Goal: Task Accomplishment & Management: Use online tool/utility

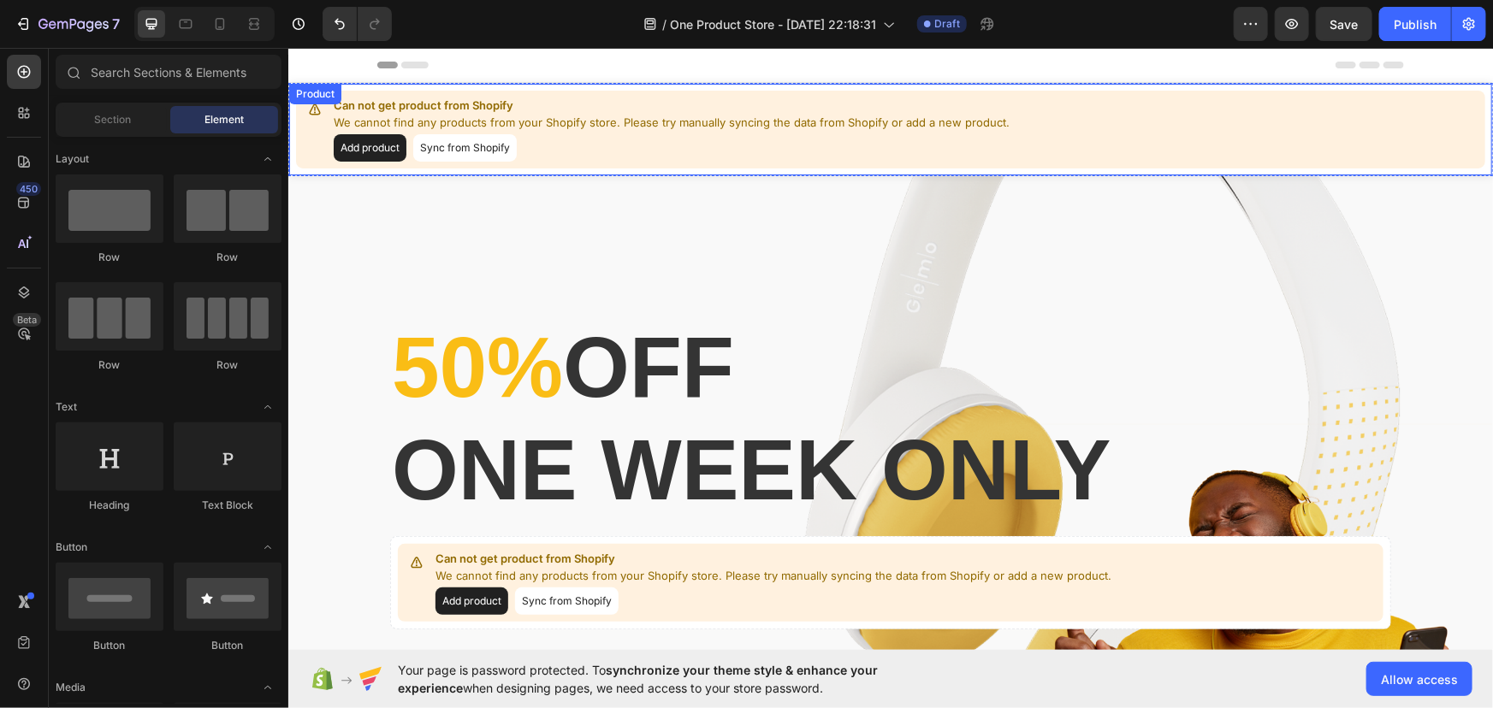
click at [460, 152] on button "Sync from Shopify" at bounding box center [464, 146] width 104 height 27
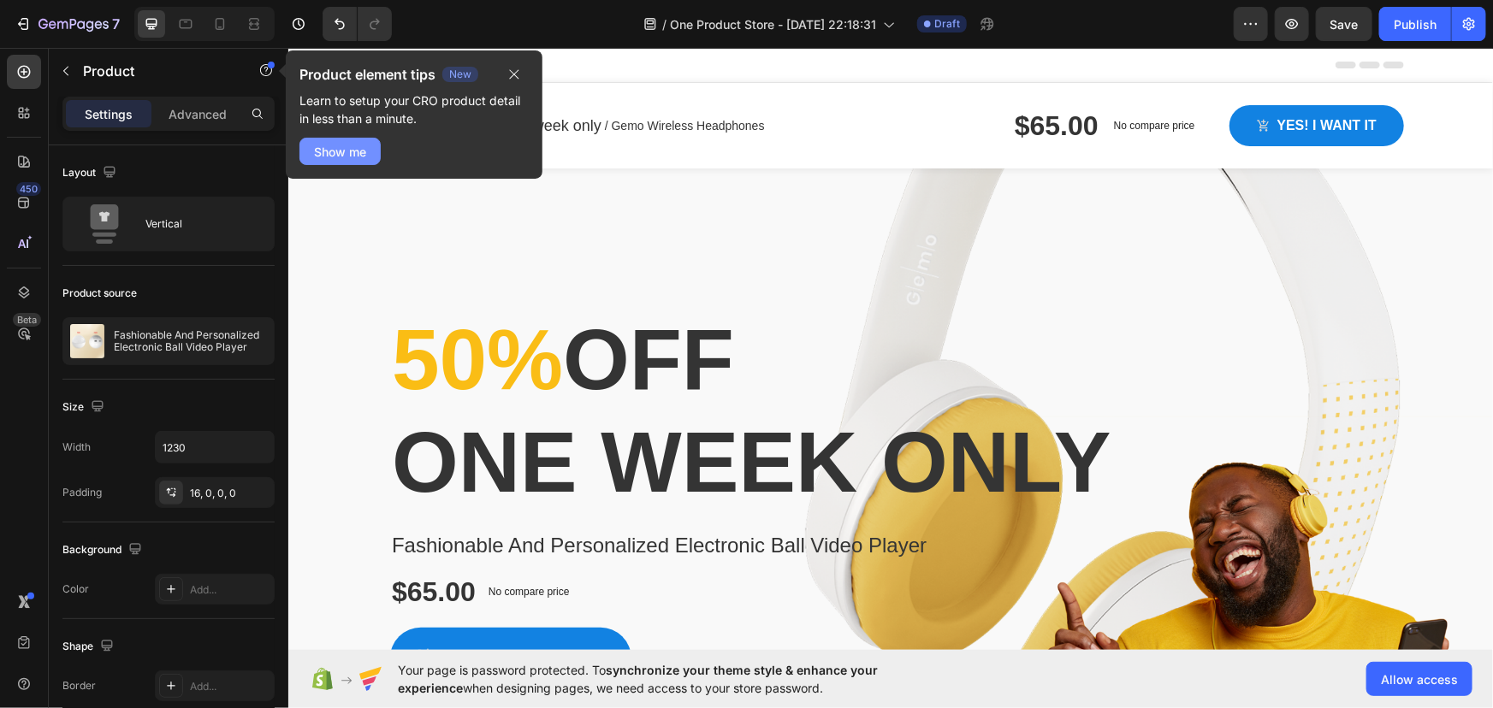
click at [348, 145] on div "Show me" at bounding box center [340, 152] width 52 height 18
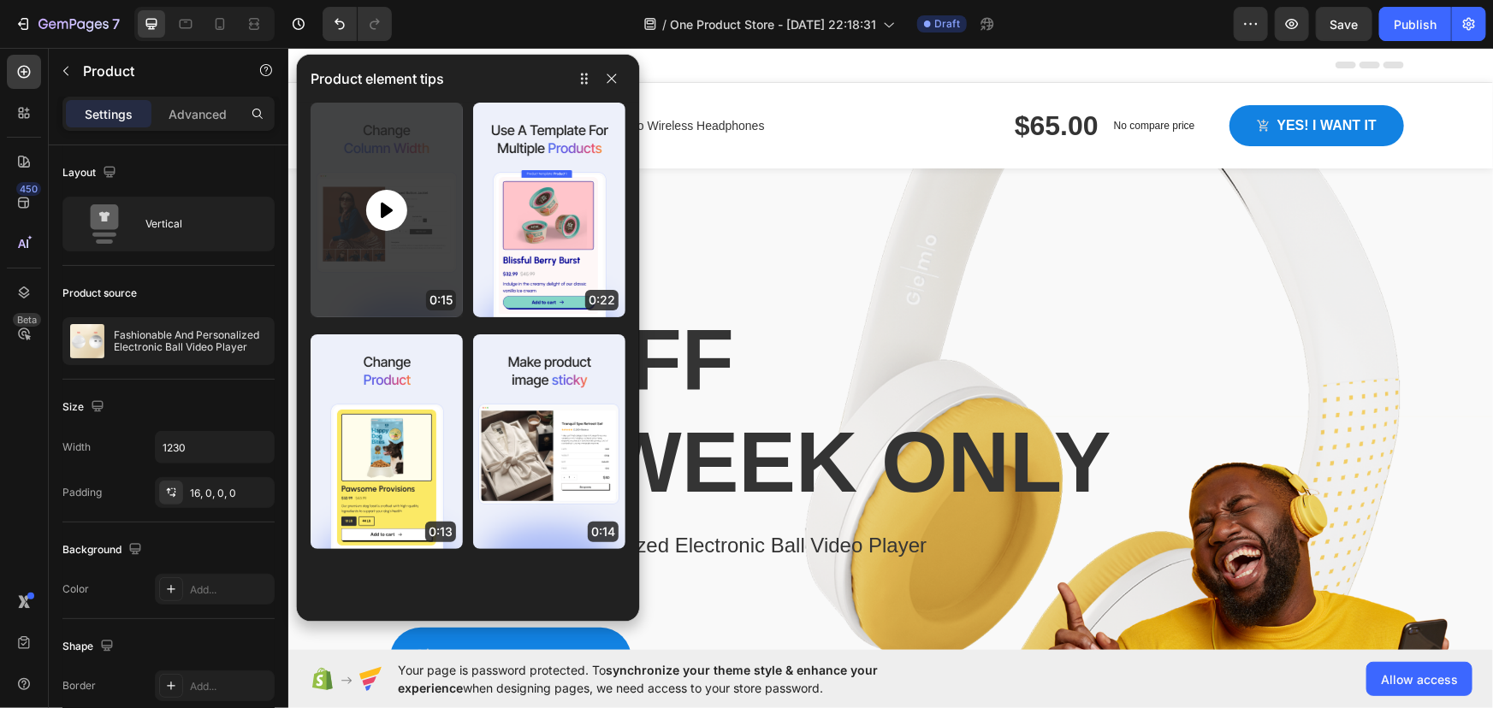
click at [383, 207] on icon at bounding box center [387, 209] width 12 height 15
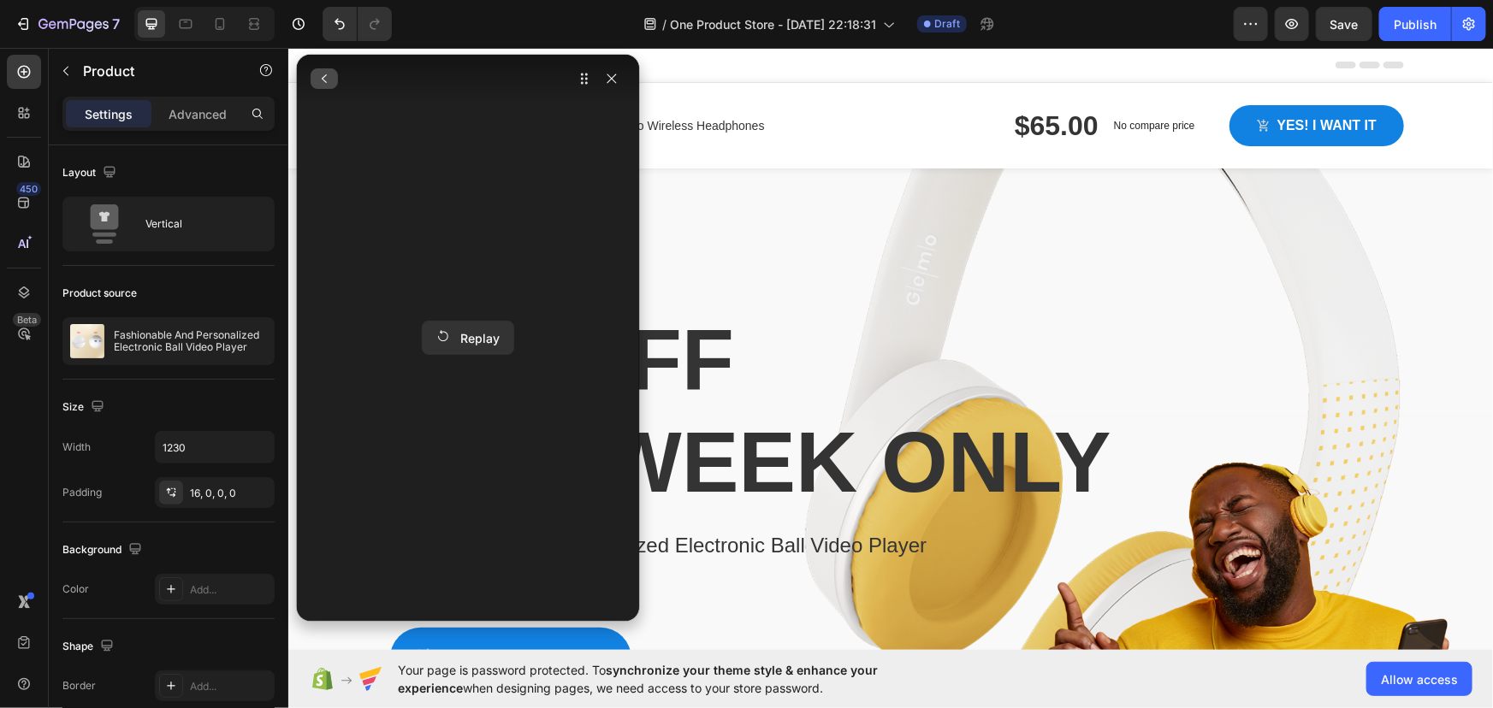
click at [327, 80] on icon "button" at bounding box center [324, 79] width 14 height 14
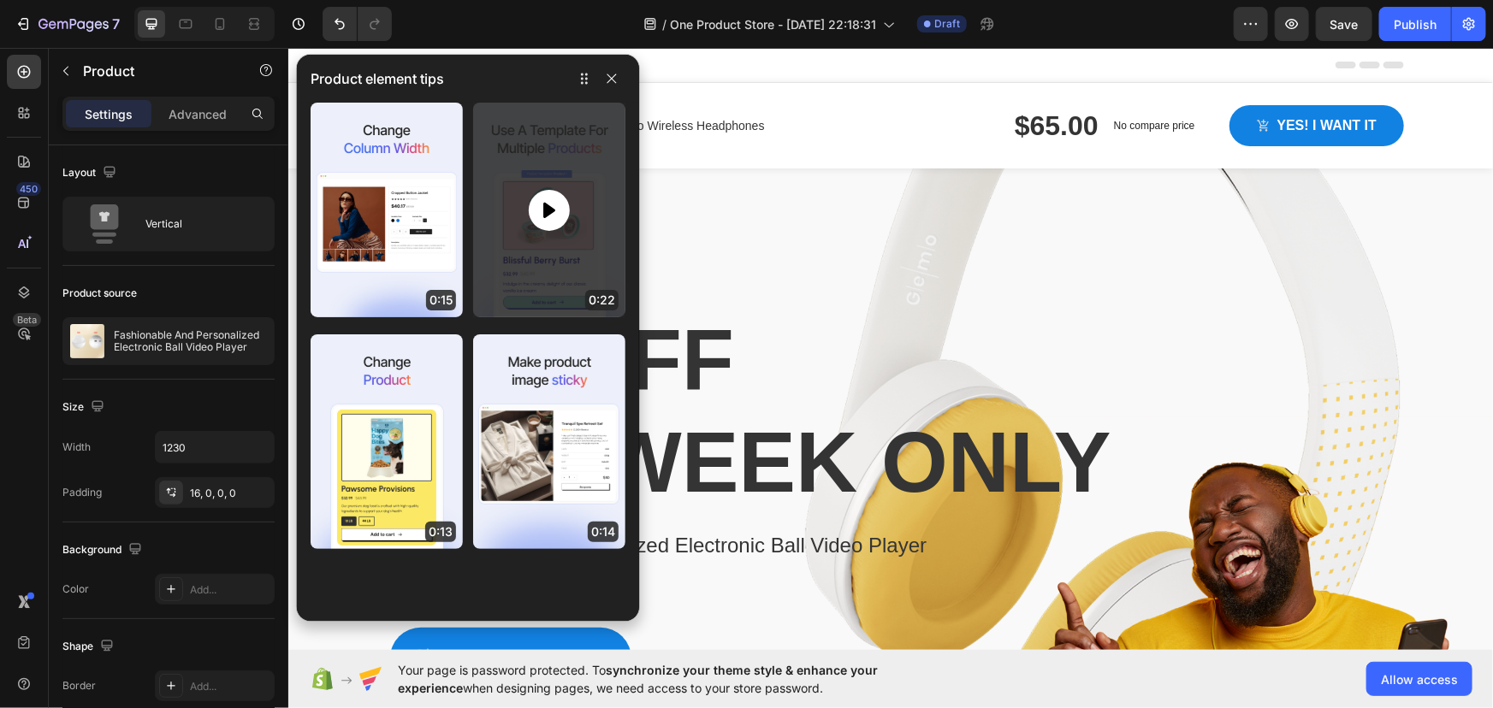
click at [558, 208] on icon at bounding box center [549, 210] width 21 height 21
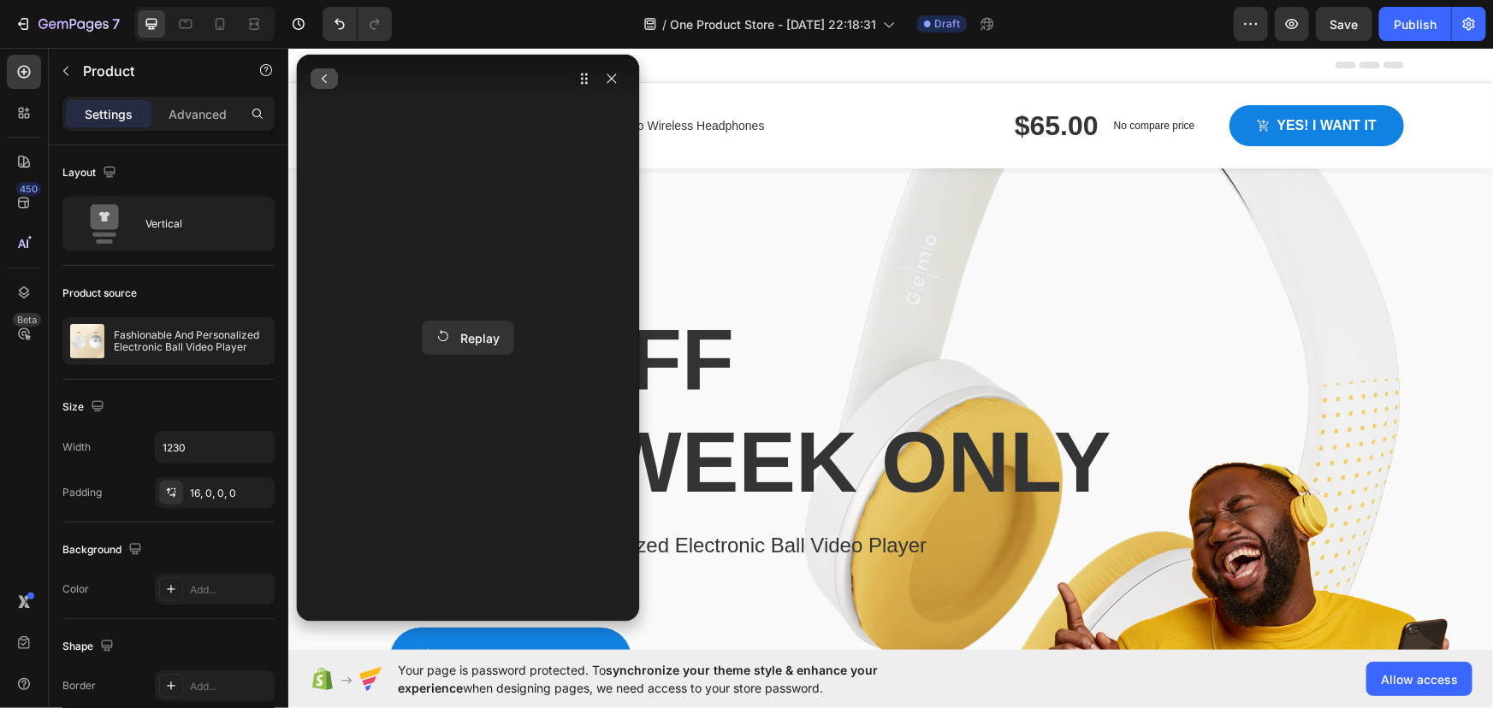
click at [325, 76] on icon "button" at bounding box center [324, 79] width 14 height 14
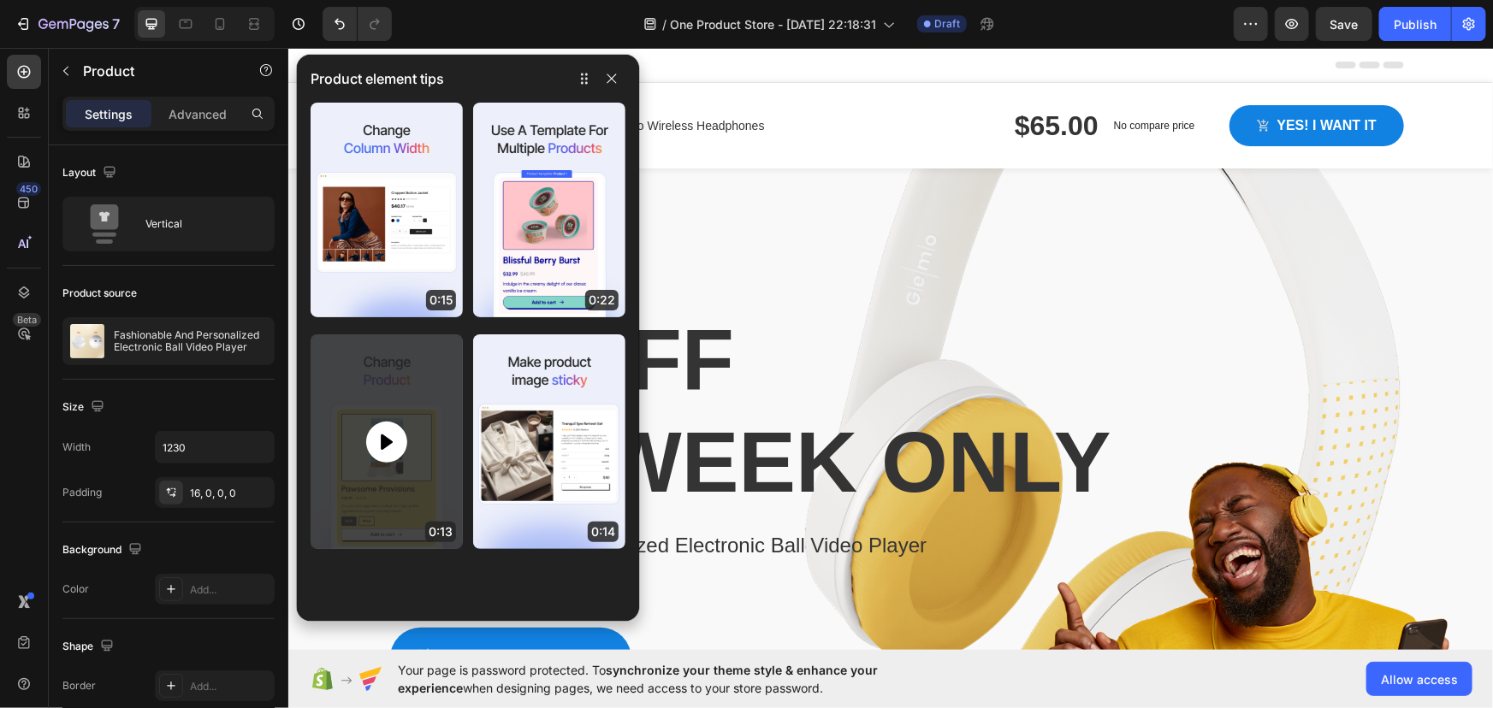
click at [382, 441] on icon at bounding box center [387, 441] width 12 height 15
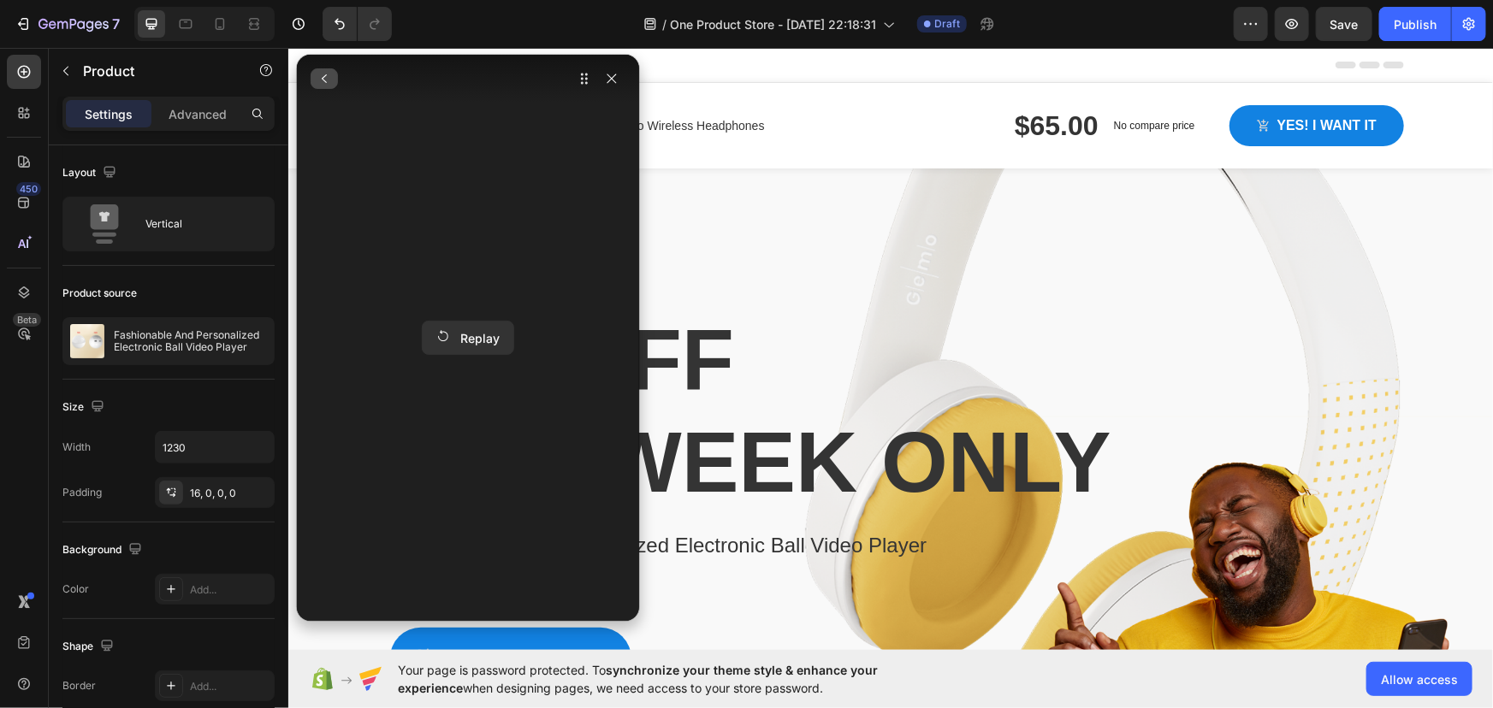
click at [324, 77] on icon "button" at bounding box center [324, 78] width 5 height 9
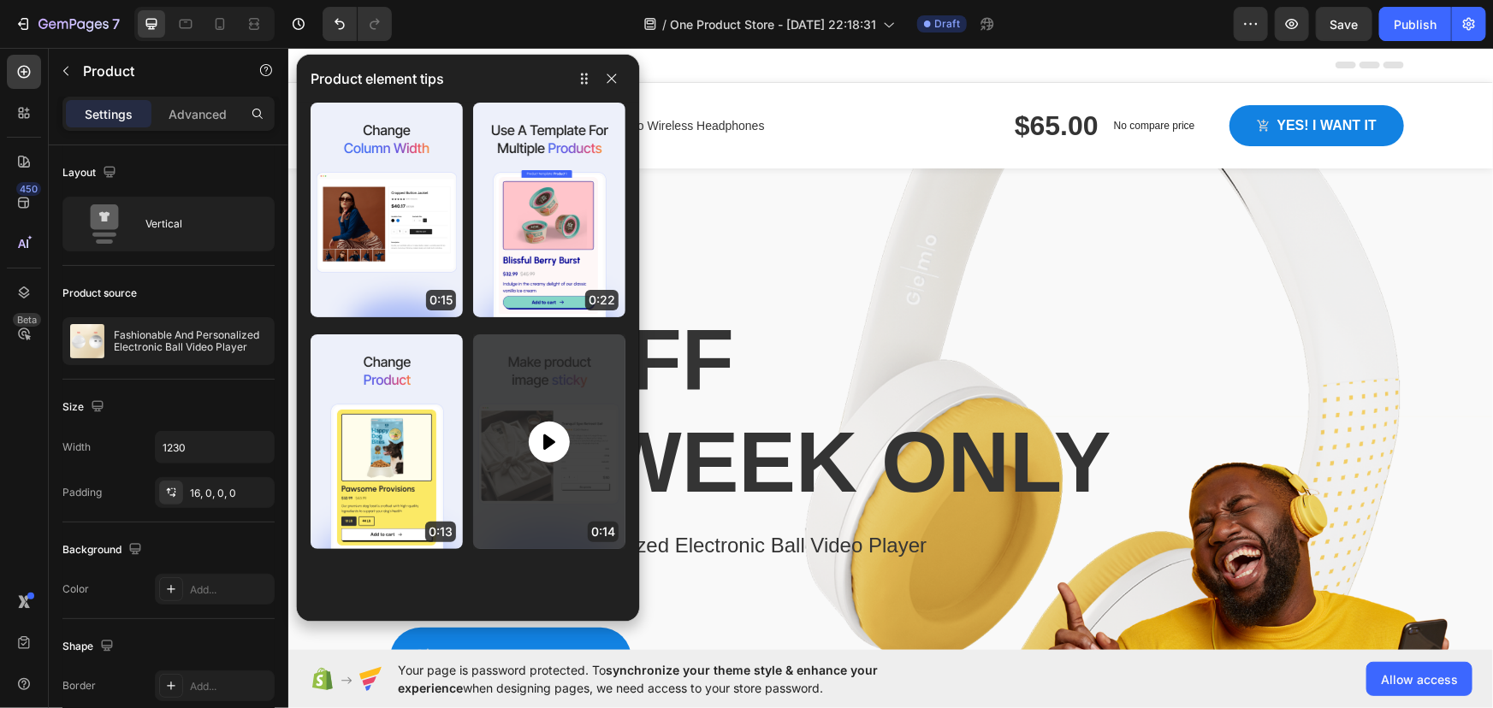
click at [537, 409] on div at bounding box center [549, 442] width 152 height 215
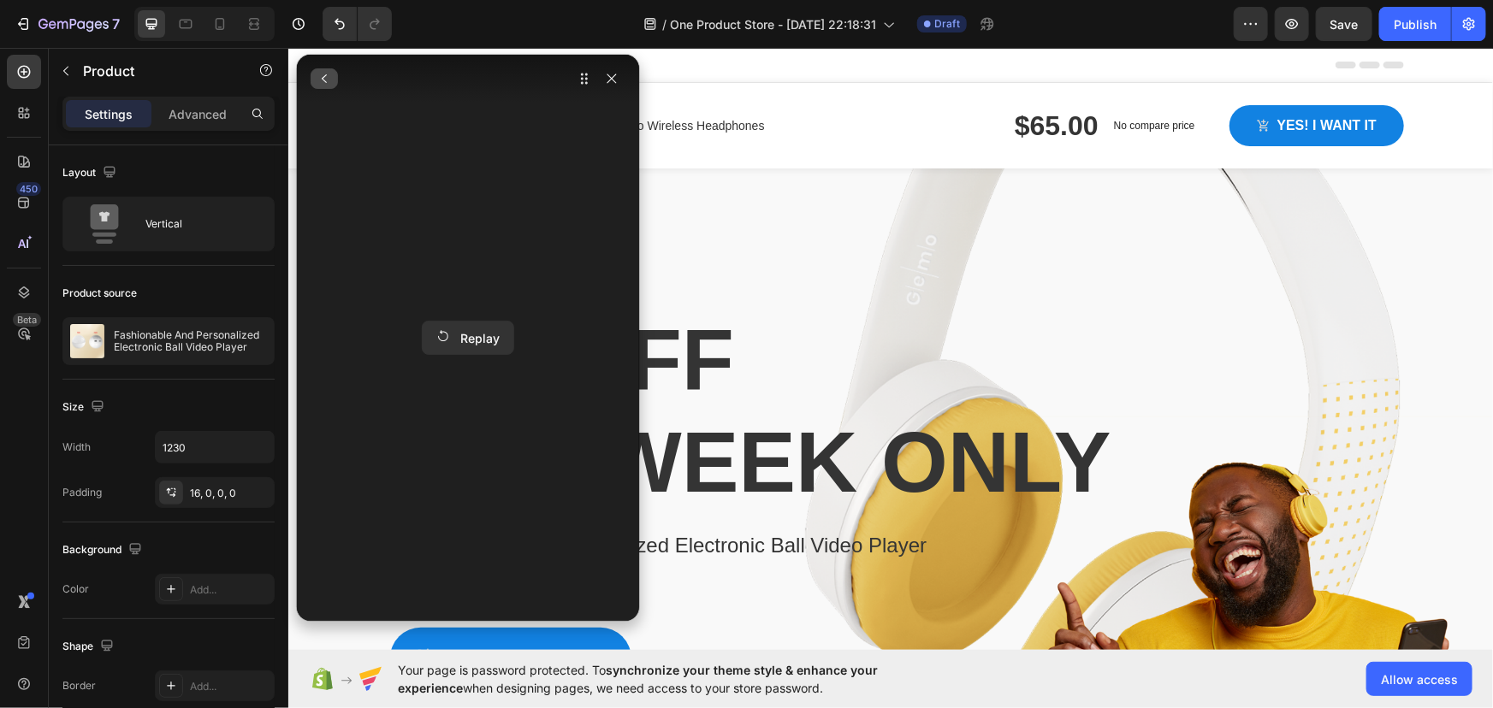
click at [323, 80] on icon "button" at bounding box center [324, 79] width 14 height 14
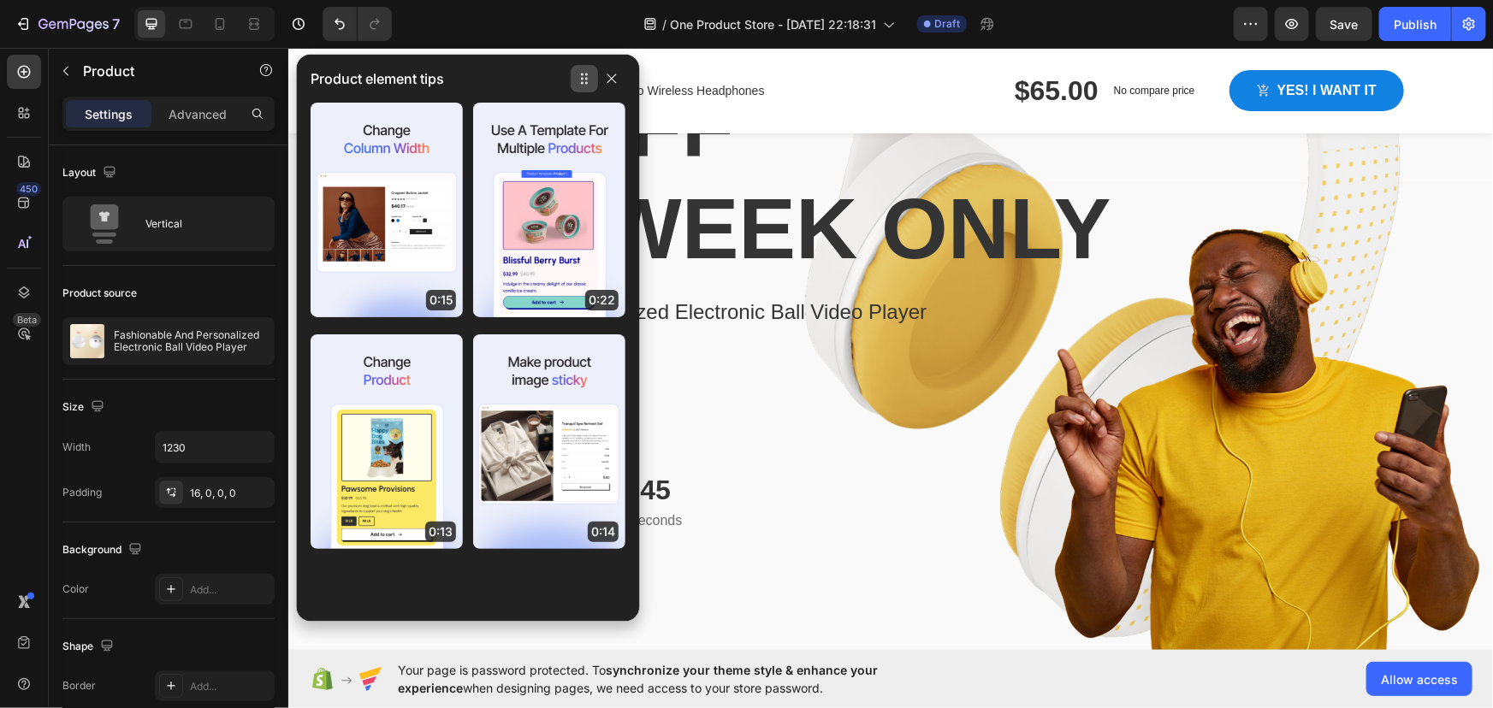
scroll to position [233, 0]
click at [613, 80] on icon "button" at bounding box center [611, 78] width 9 height 9
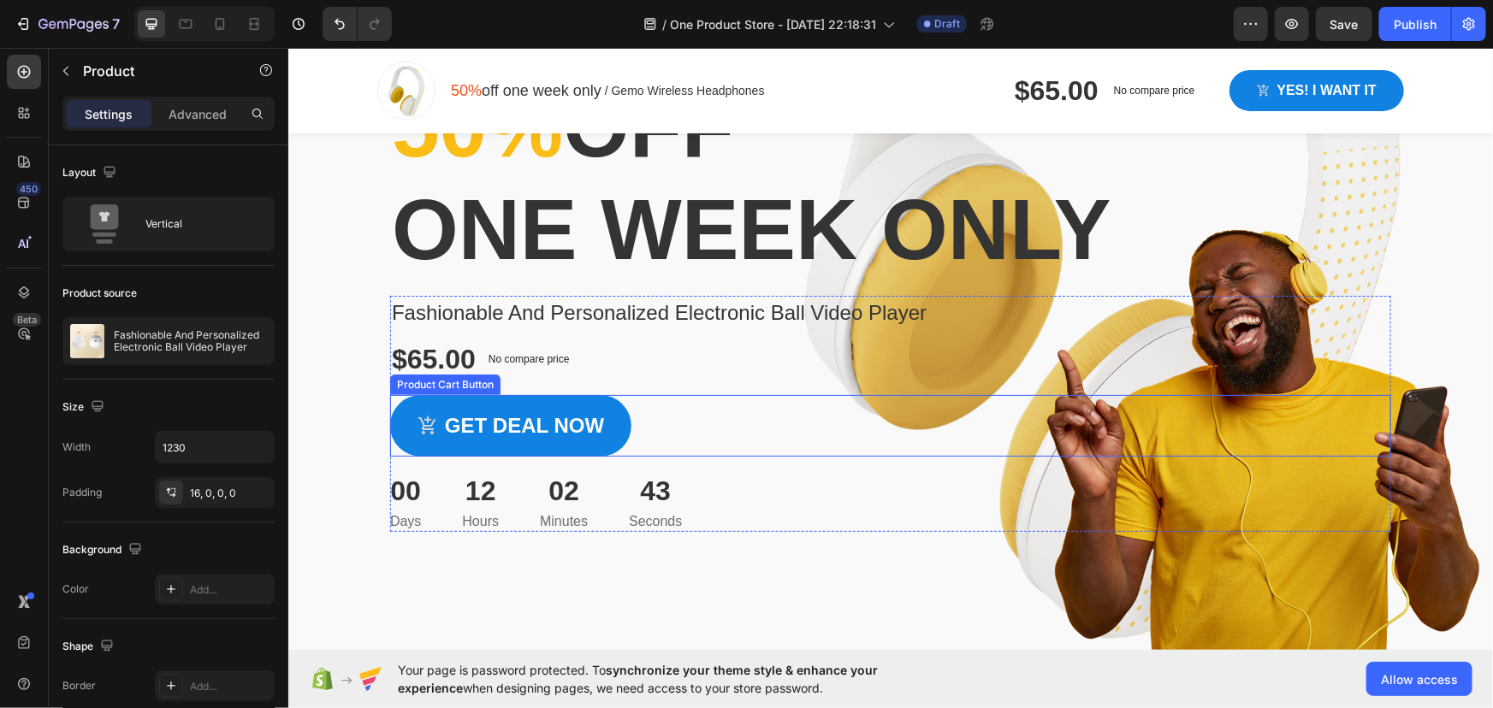
click at [1136, 447] on div "Get deal now Product Cart Button" at bounding box center [889, 425] width 1001 height 62
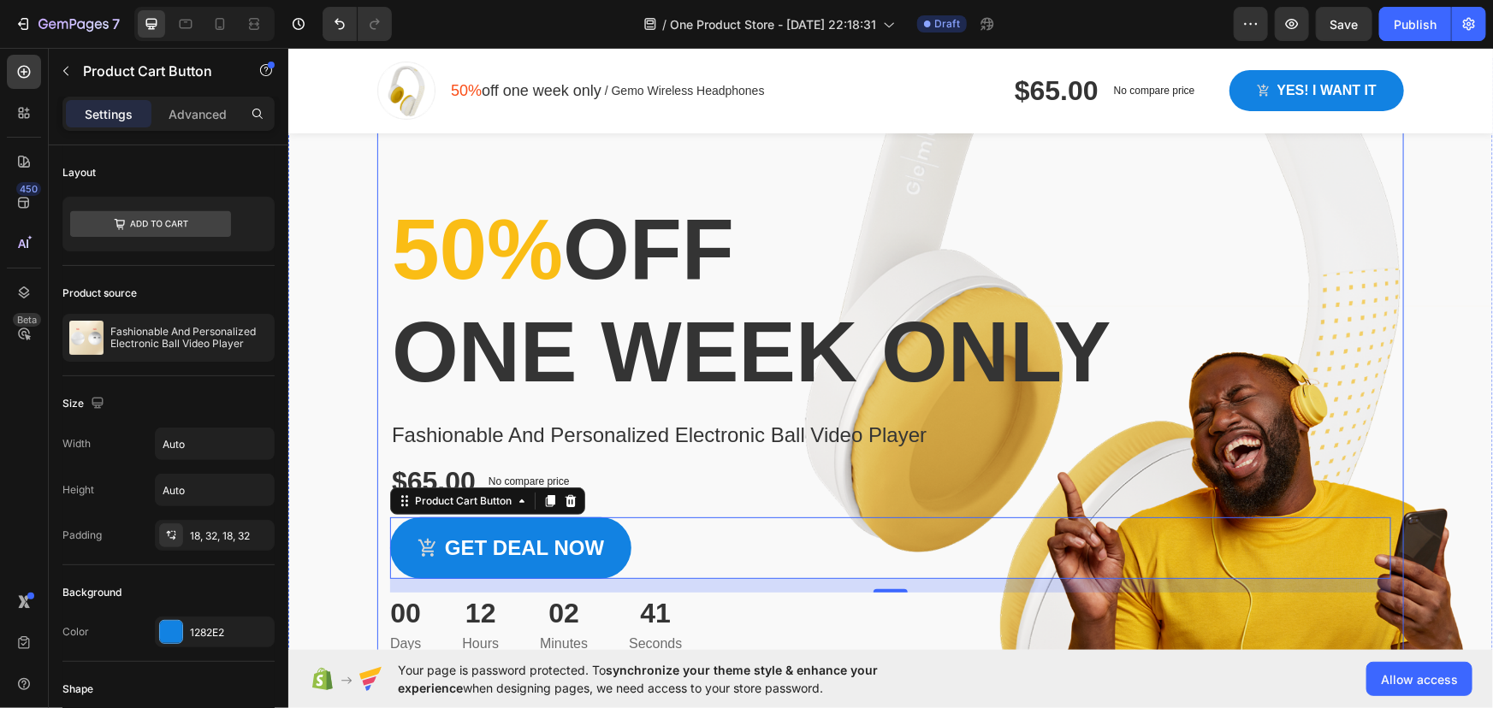
scroll to position [0, 0]
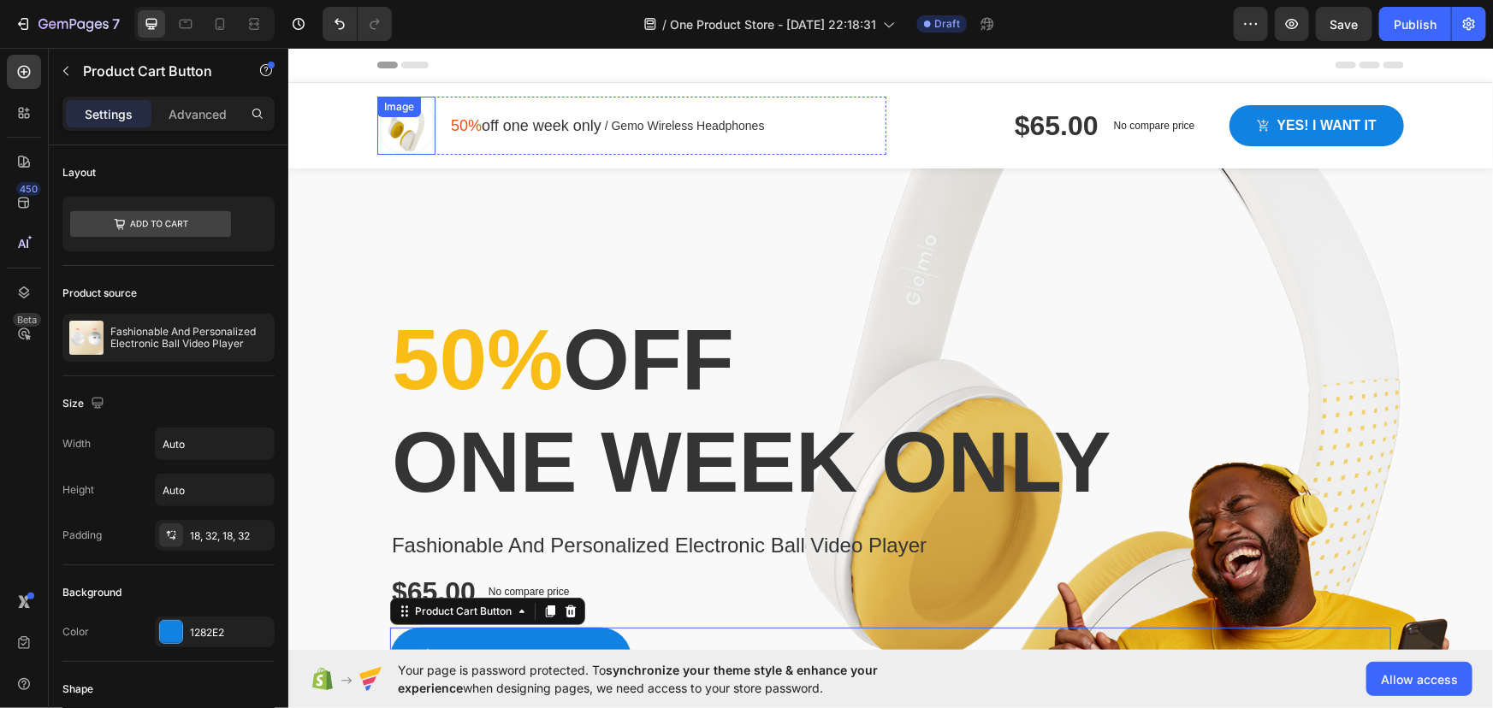
click at [410, 121] on div "Image" at bounding box center [405, 125] width 58 height 58
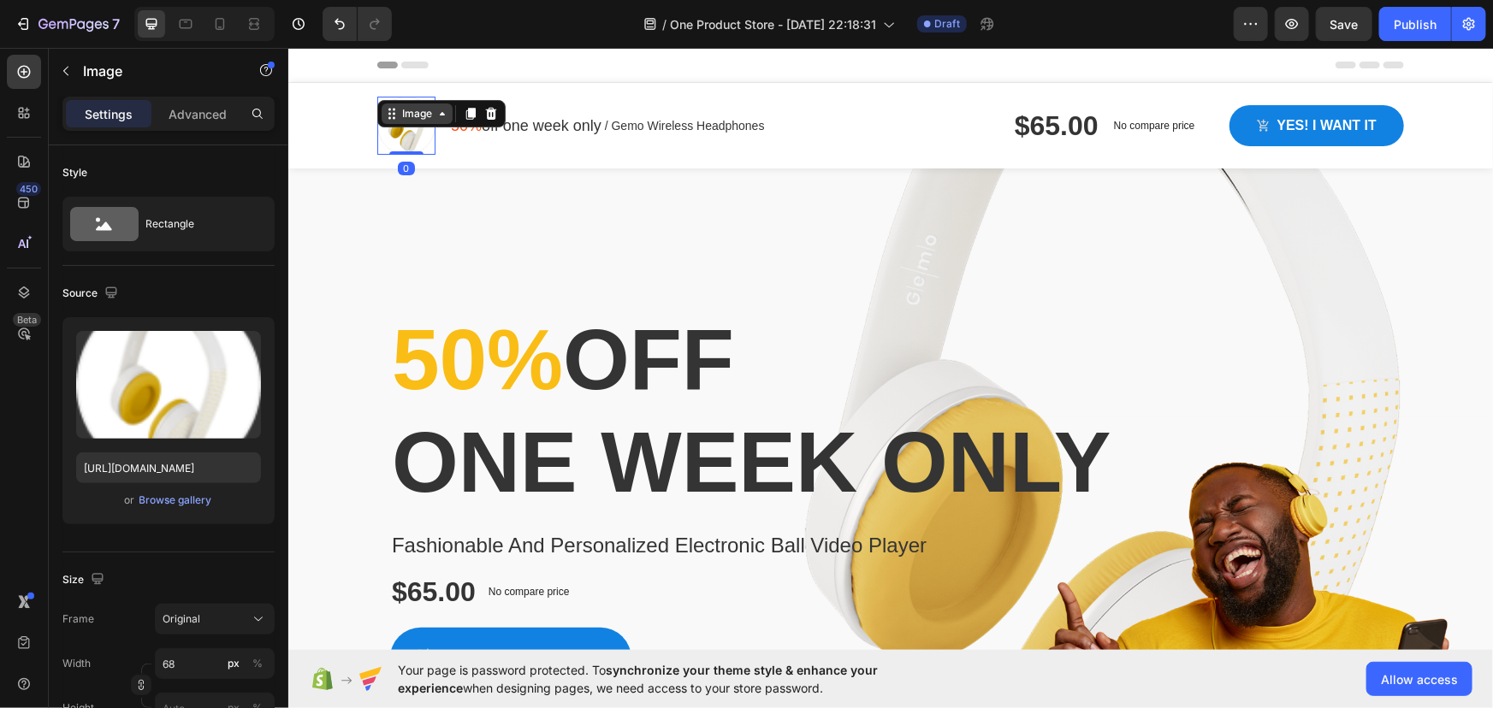
click at [410, 120] on div "Image" at bounding box center [416, 112] width 37 height 15
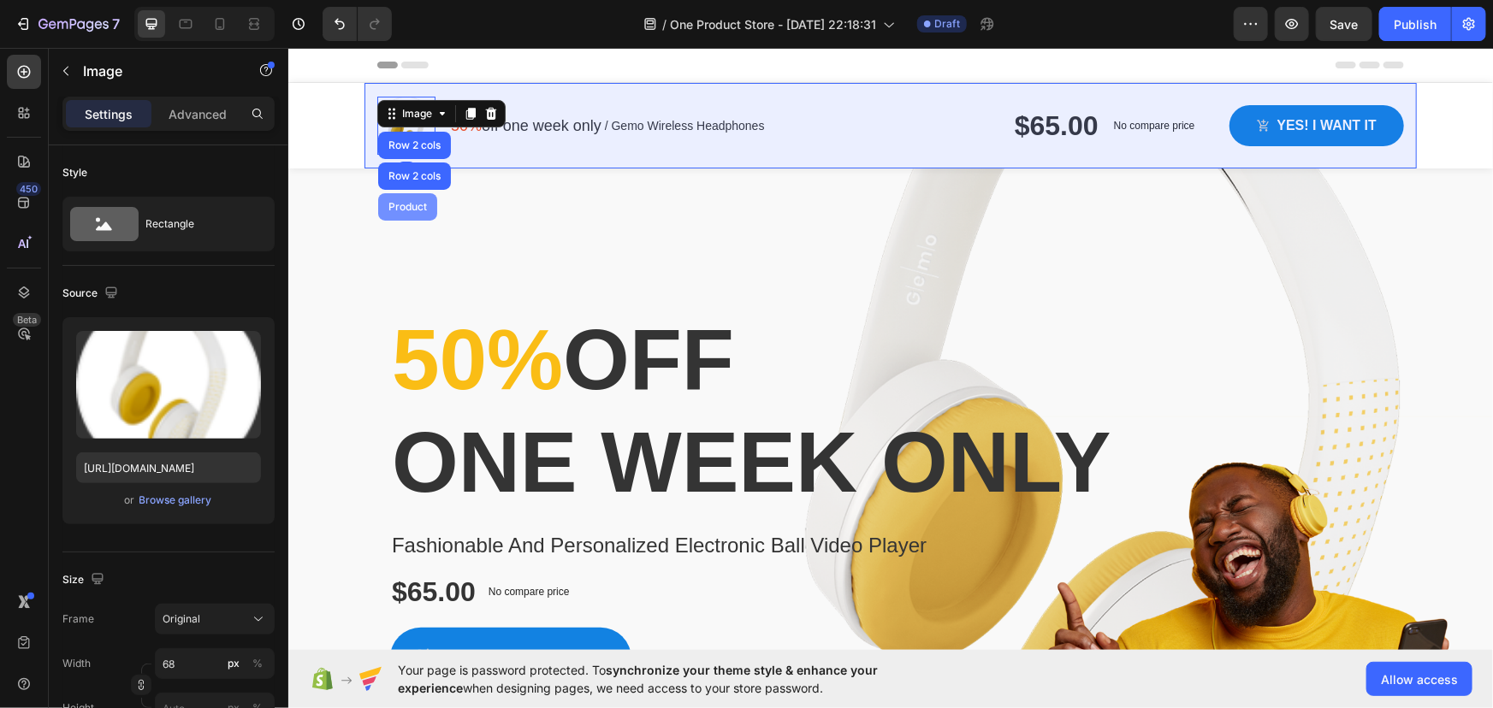
click at [408, 204] on div "Product" at bounding box center [406, 206] width 45 height 10
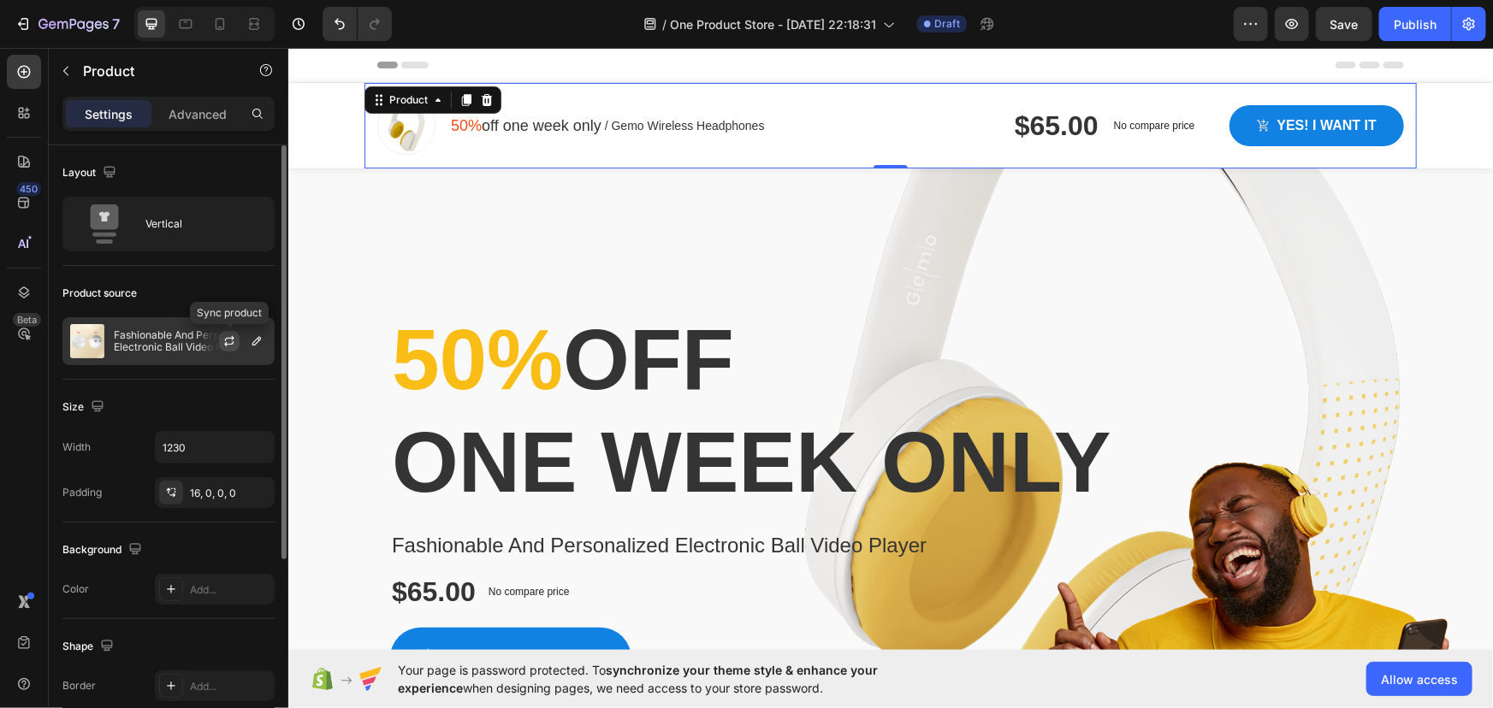
click at [221, 343] on button "button" at bounding box center [229, 341] width 21 height 21
click at [254, 343] on icon "button" at bounding box center [257, 342] width 14 height 14
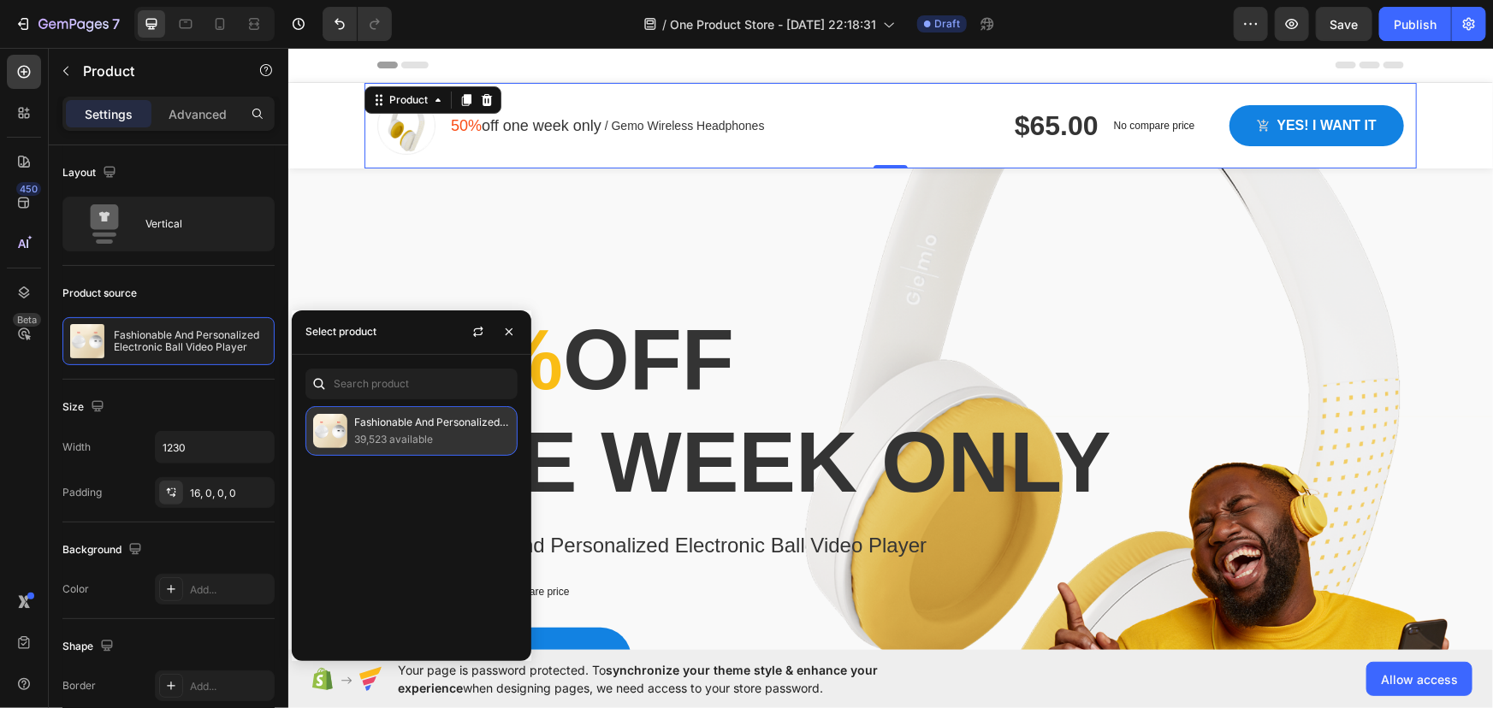
click at [390, 435] on p "39,523 available" at bounding box center [432, 439] width 156 height 17
click at [465, 336] on button "button" at bounding box center [478, 331] width 27 height 27
click at [506, 336] on icon "button" at bounding box center [509, 332] width 14 height 14
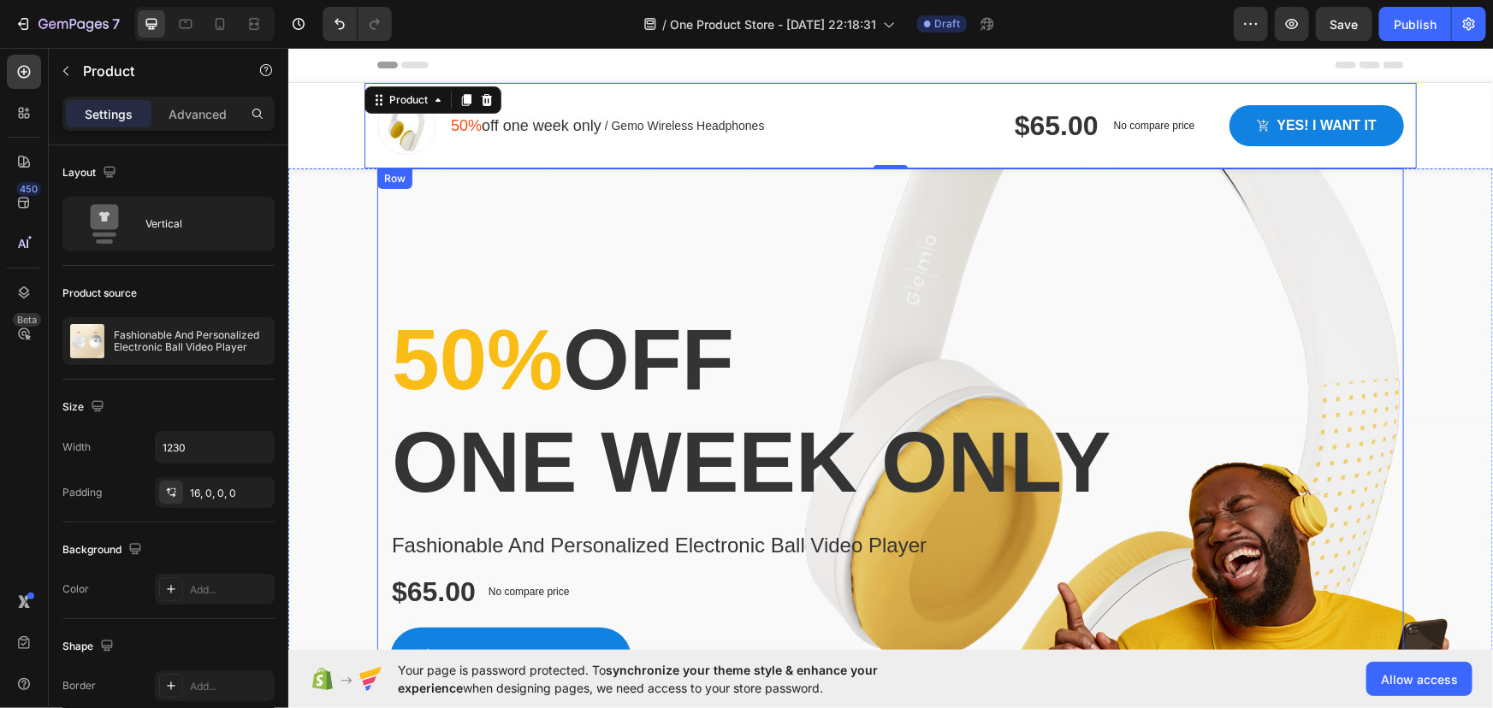
click at [566, 225] on div "50% off one week only Heading Fashionable And Personalized Electronic Ball Vide…" at bounding box center [889, 466] width 1027 height 596
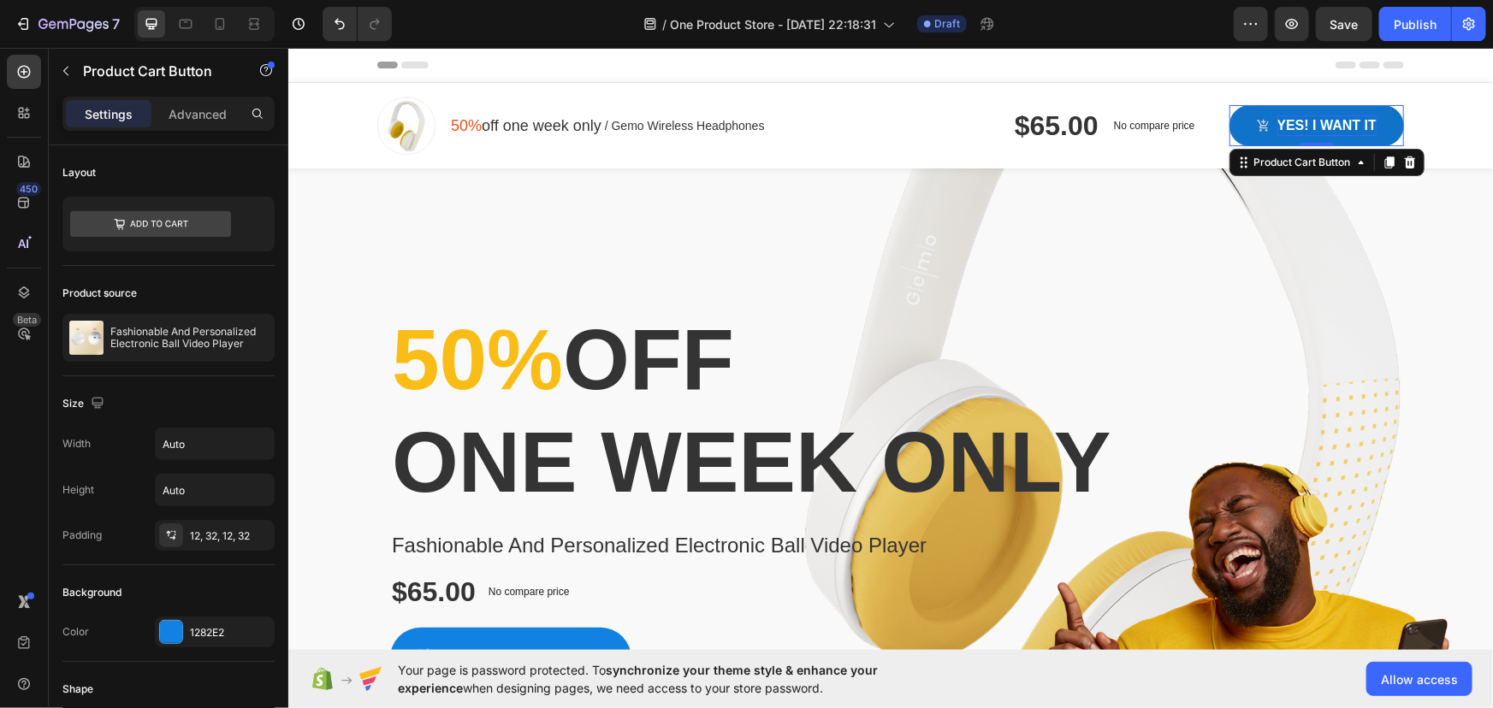
click at [1317, 125] on div "Yes! i want it" at bounding box center [1325, 125] width 99 height 21
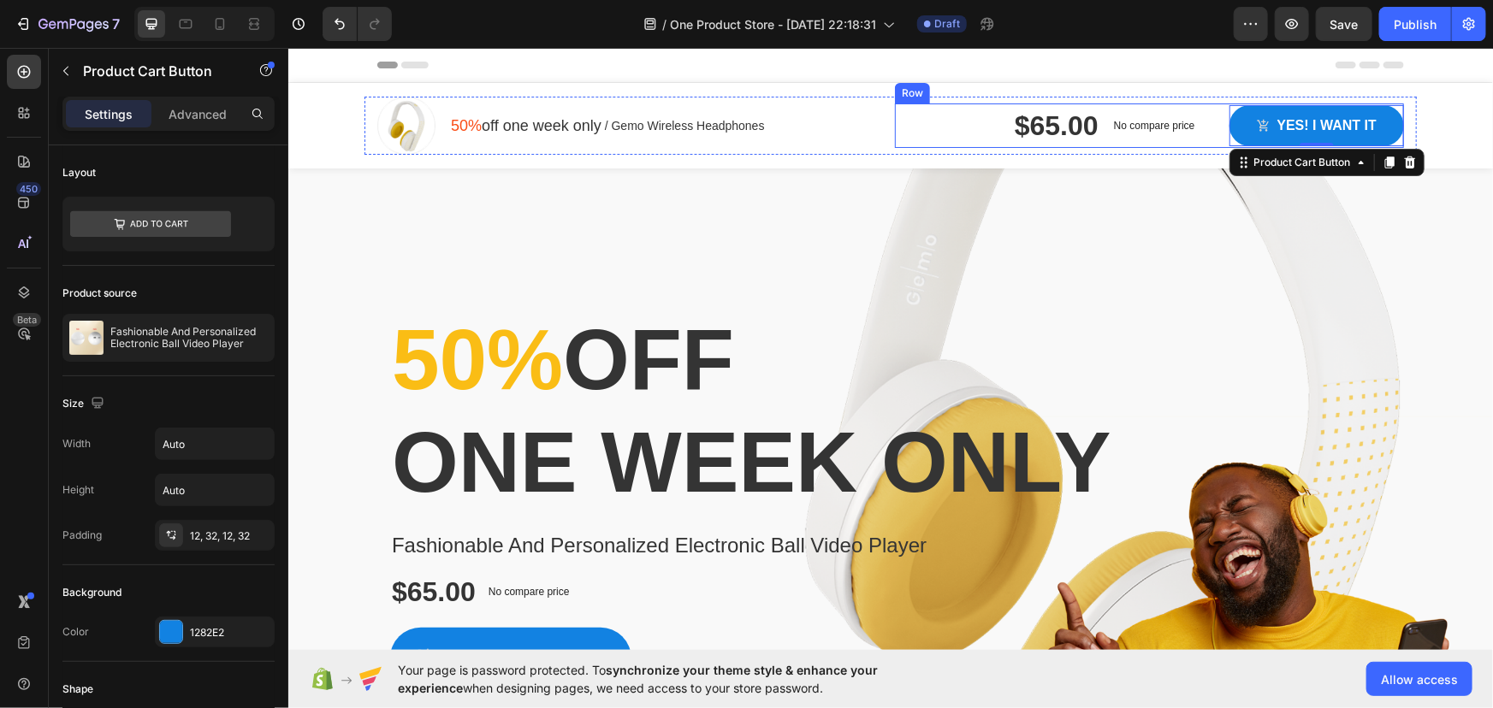
click at [954, 121] on div "$65.00 Product Price Product Price No compare price Product Price Row Yes! i wa…" at bounding box center [1148, 125] width 509 height 44
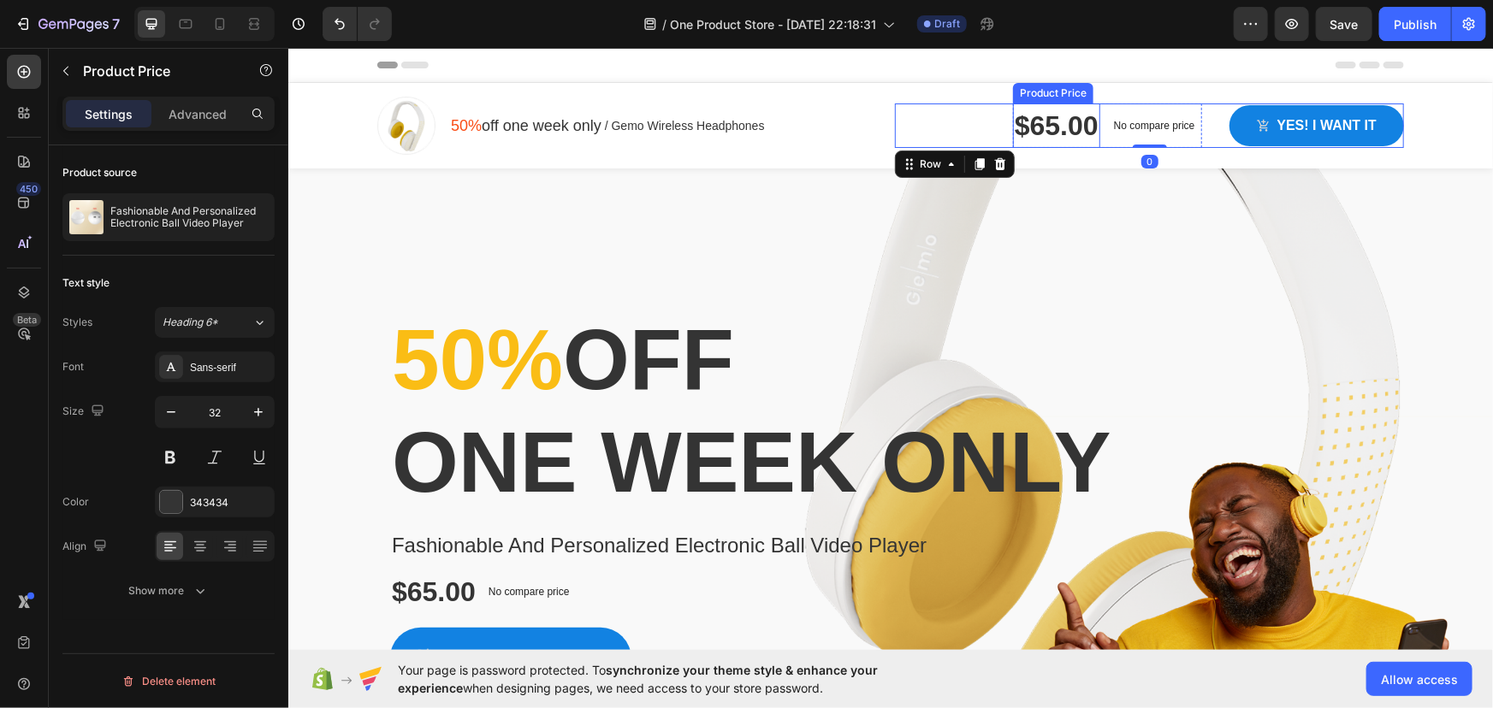
click at [1059, 119] on div "$65.00" at bounding box center [1055, 125] width 87 height 44
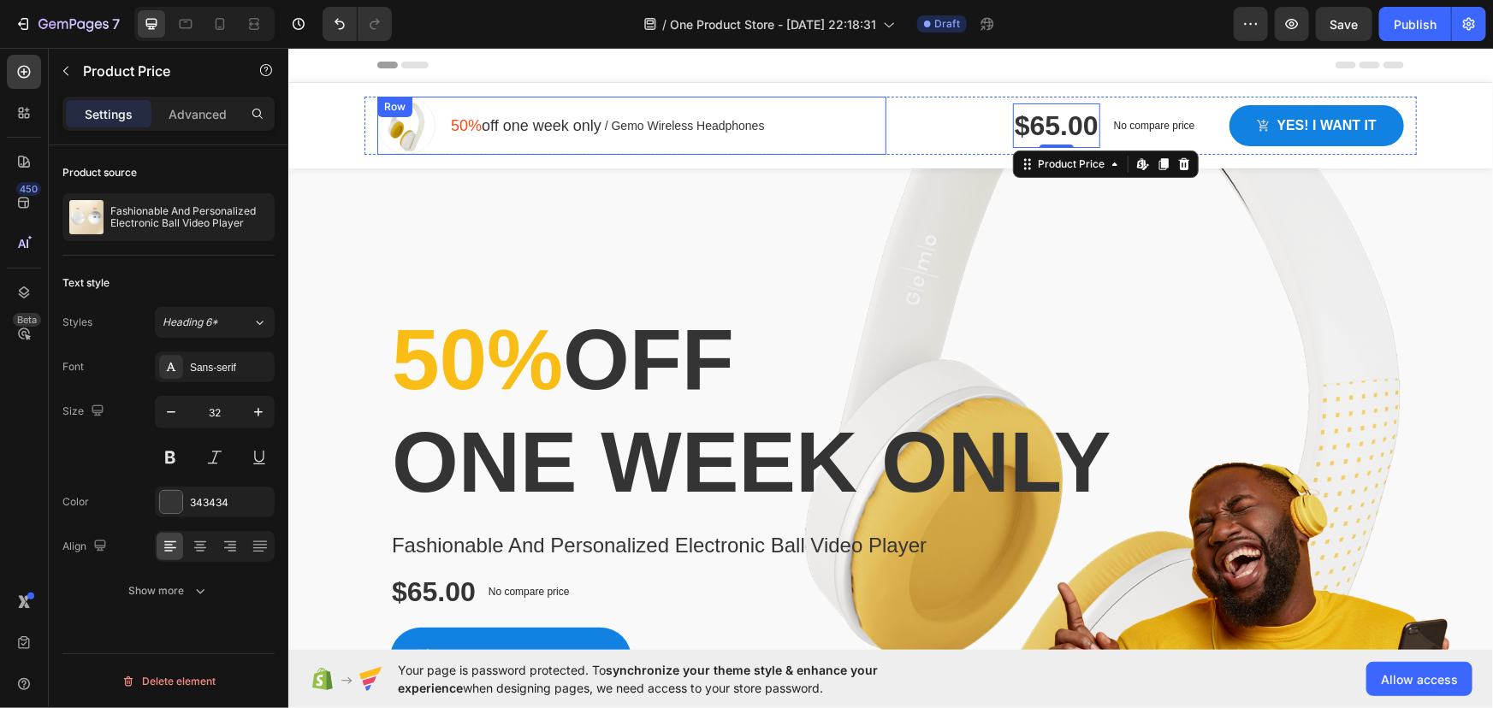
click at [820, 118] on div "Image 50% off one week only Text block / Gemo Wireless Headphones Text block Ro…" at bounding box center [630, 125] width 509 height 58
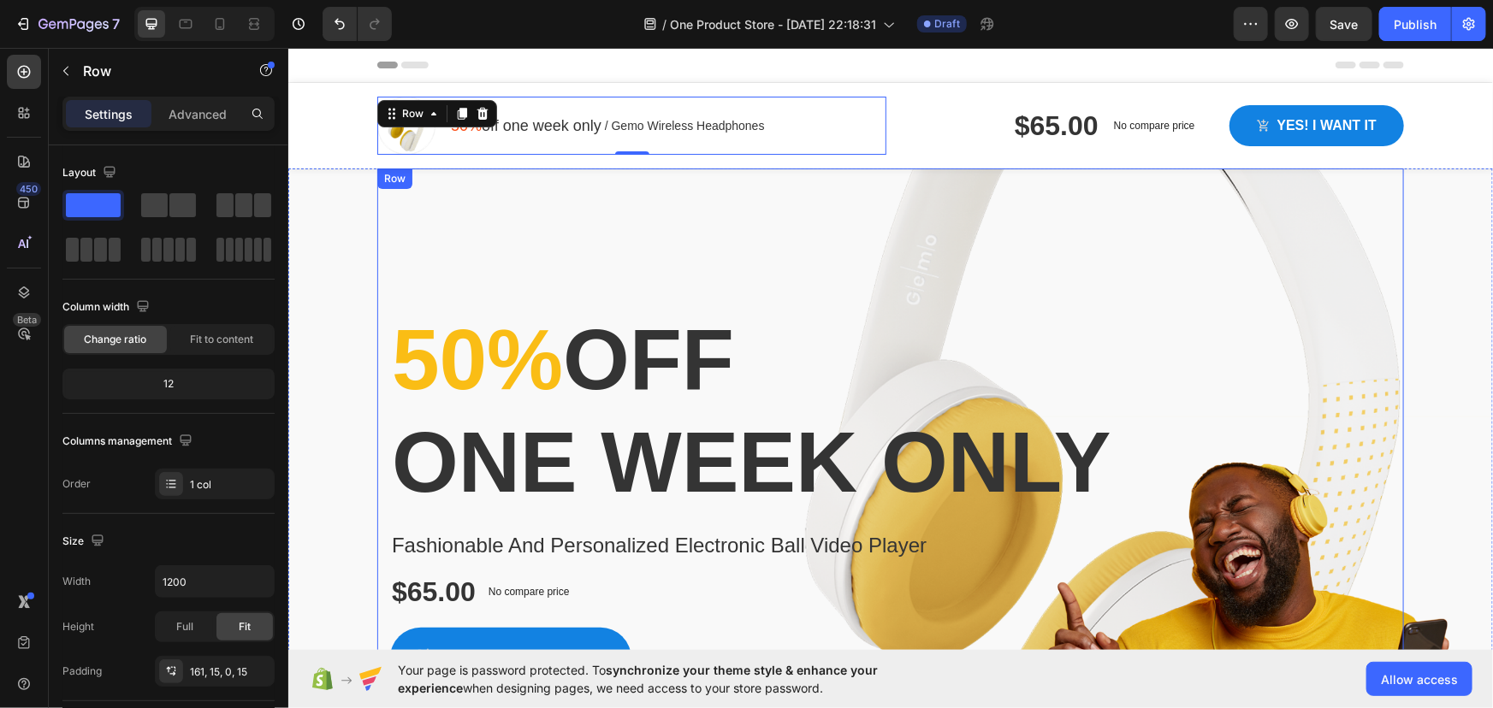
click at [776, 255] on div "50% off one week only Heading Fashionable And Personalized Electronic Ball Vide…" at bounding box center [889, 466] width 1027 height 596
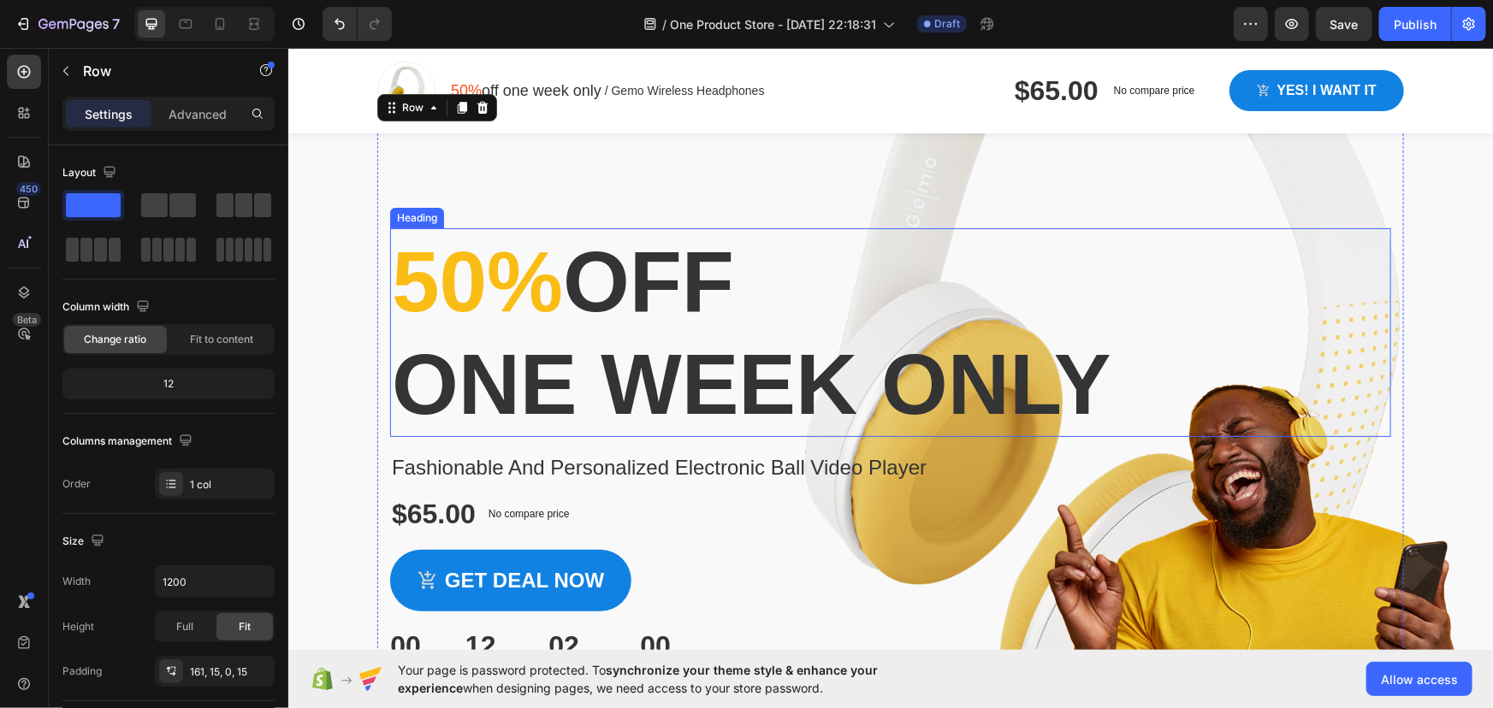
scroll to position [77, 0]
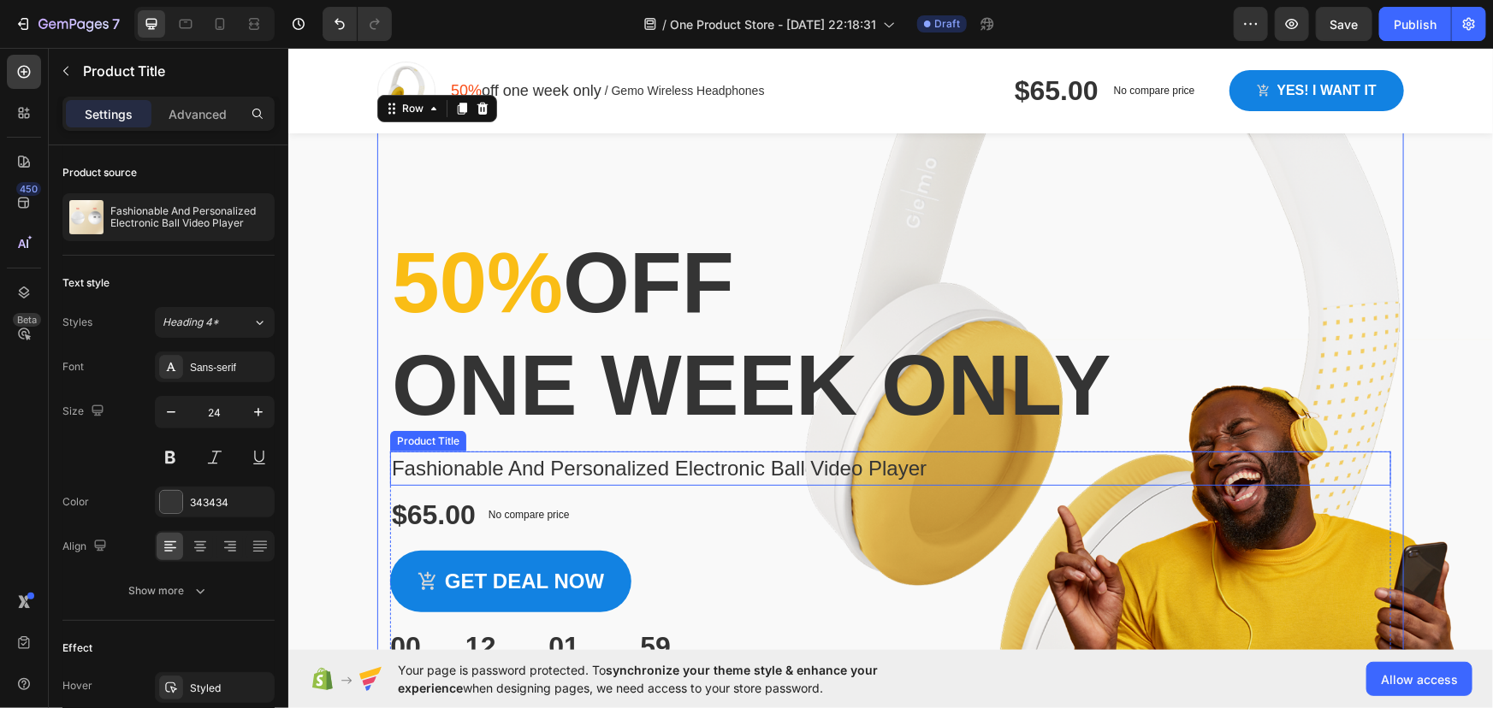
click at [660, 471] on h1 "Fashionable And Personalized Electronic Ball Video Player" at bounding box center [889, 468] width 1001 height 34
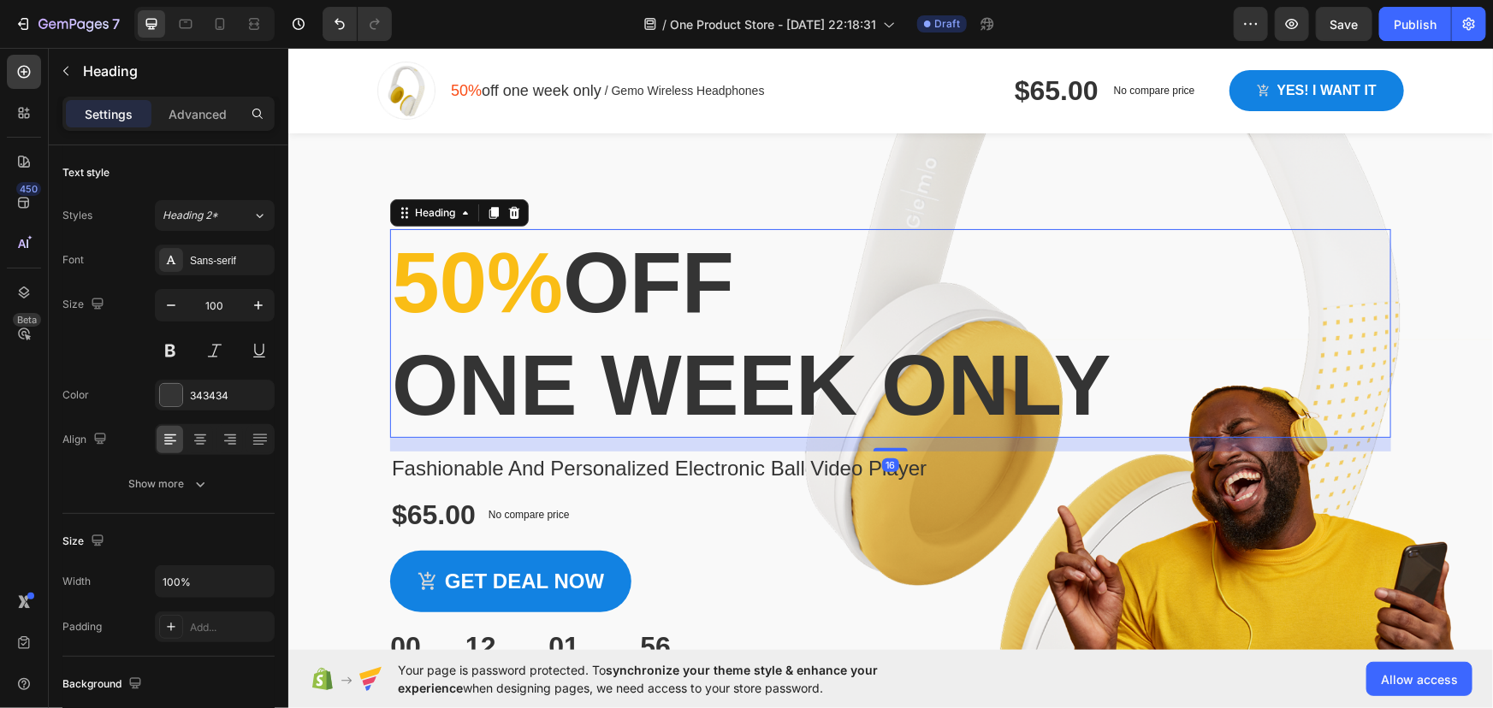
click at [684, 386] on p "50% off one week only" at bounding box center [890, 332] width 998 height 205
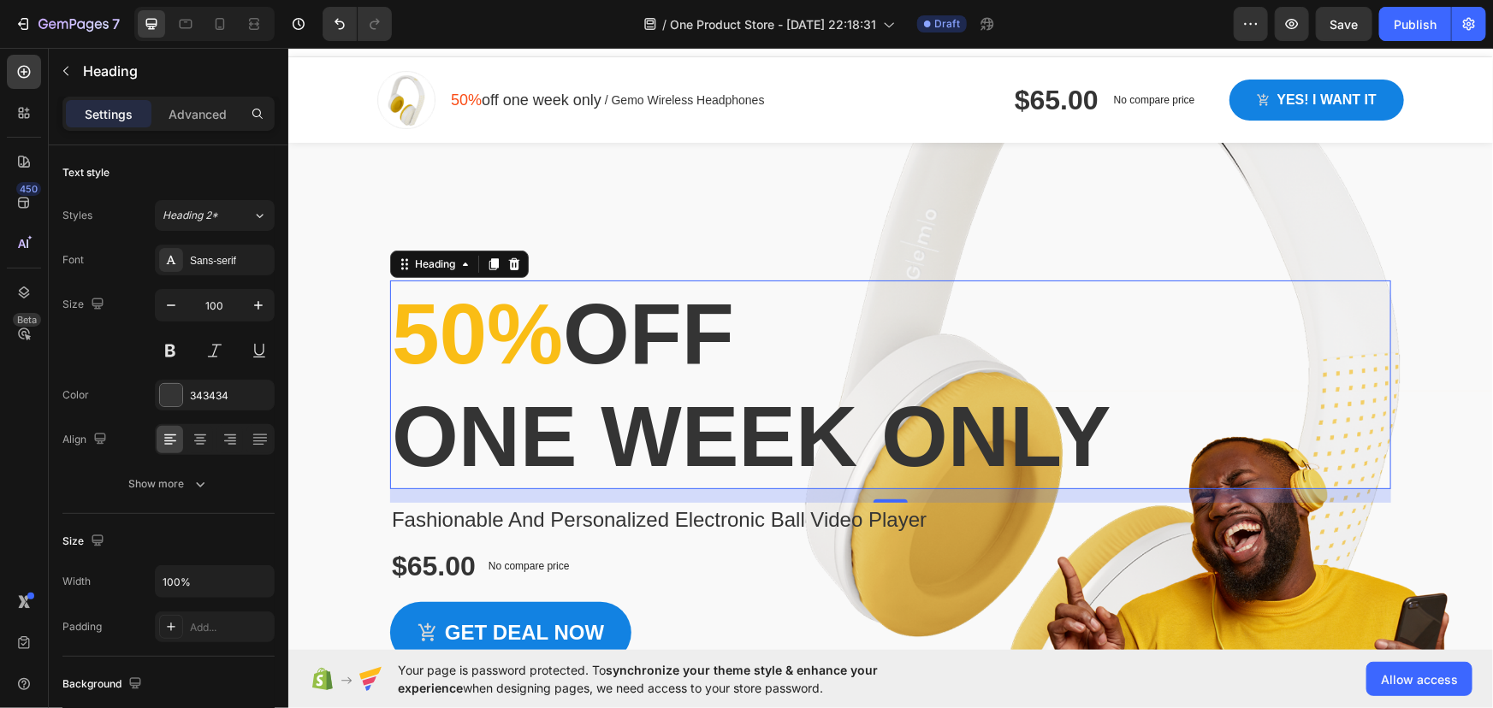
scroll to position [0, 0]
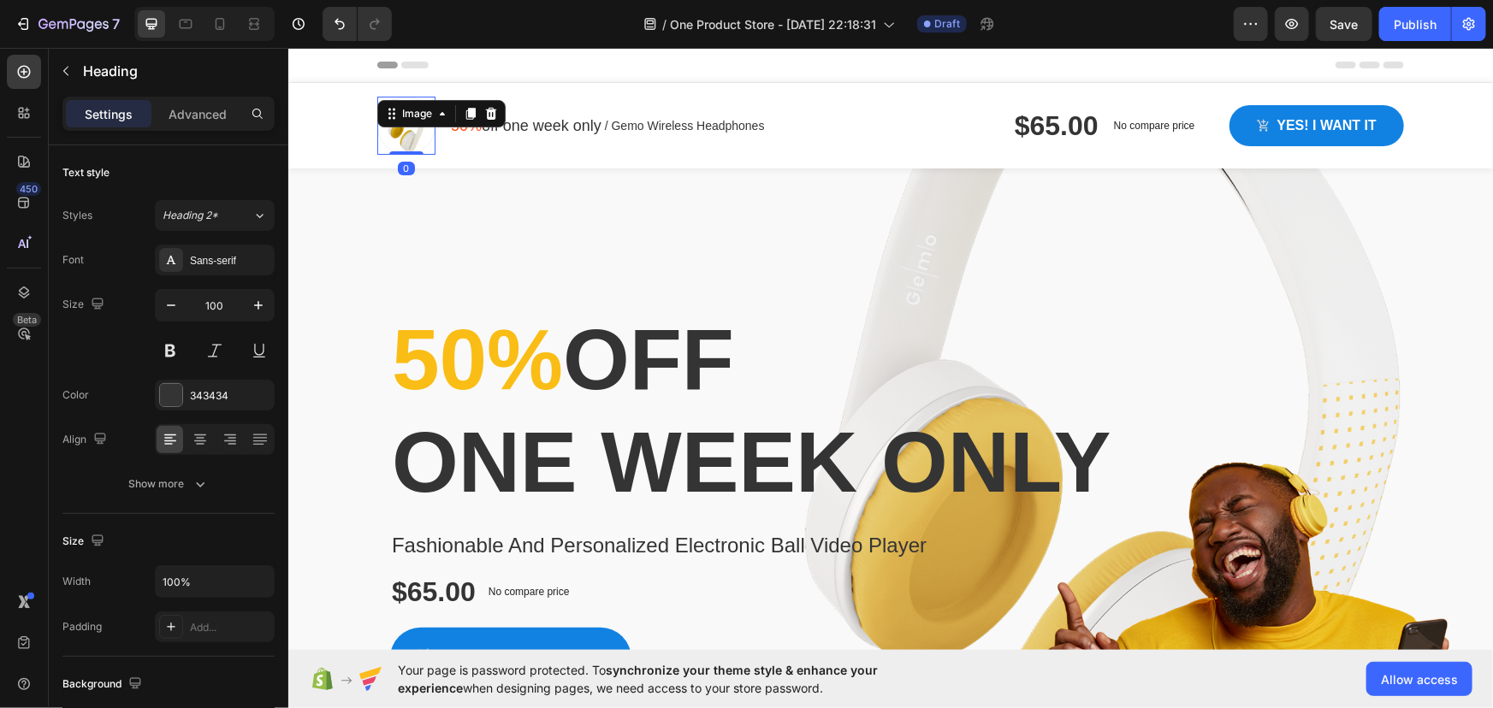
click at [398, 122] on div "Image 0" at bounding box center [405, 125] width 58 height 58
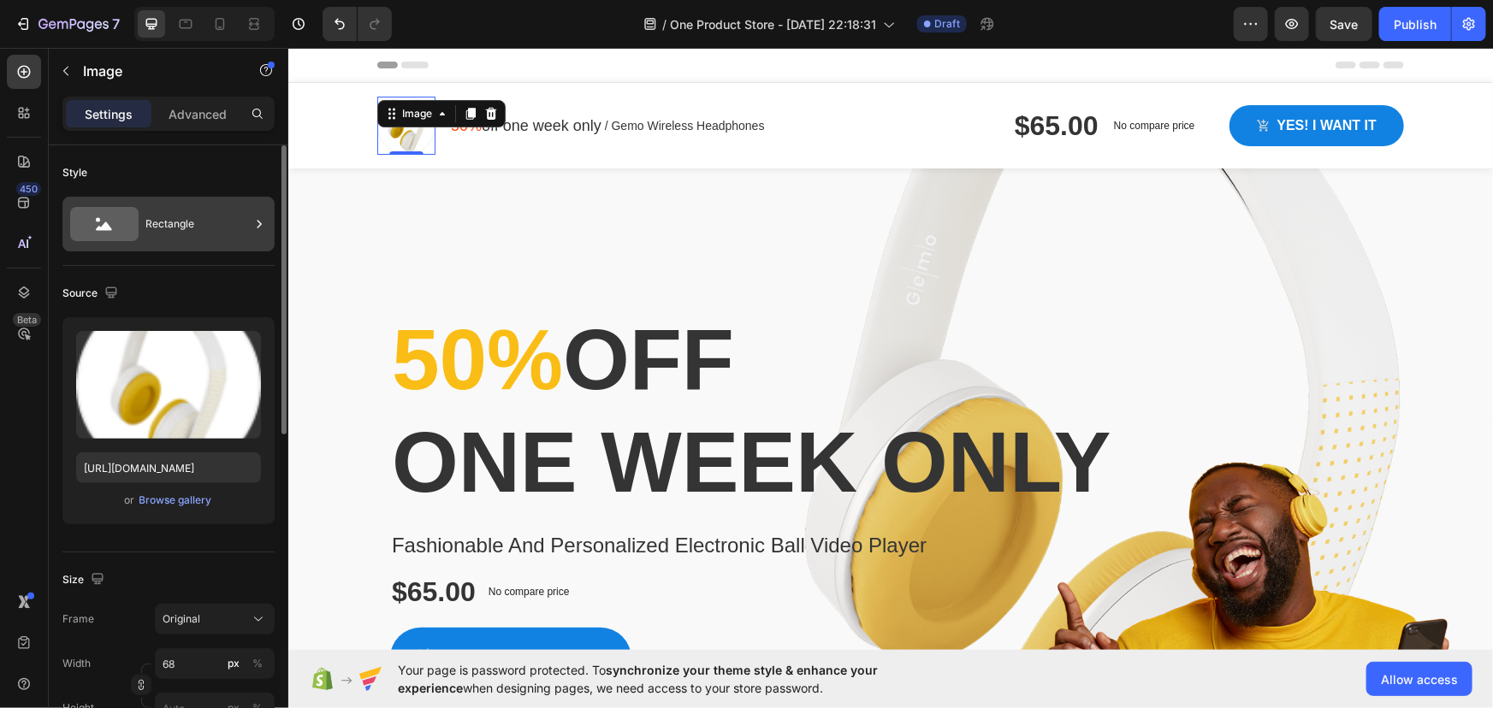
click at [158, 230] on div "Rectangle" at bounding box center [197, 223] width 104 height 39
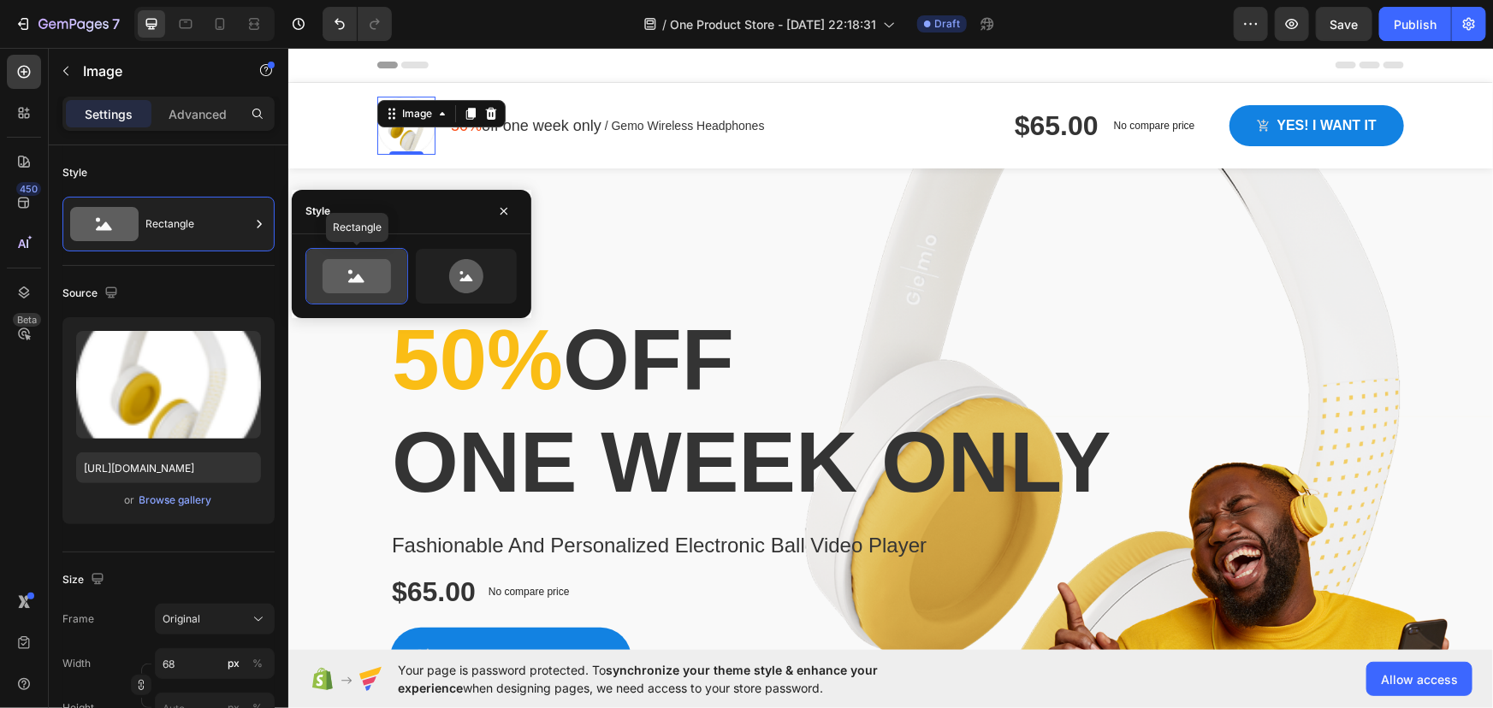
click at [335, 271] on icon at bounding box center [357, 276] width 68 height 34
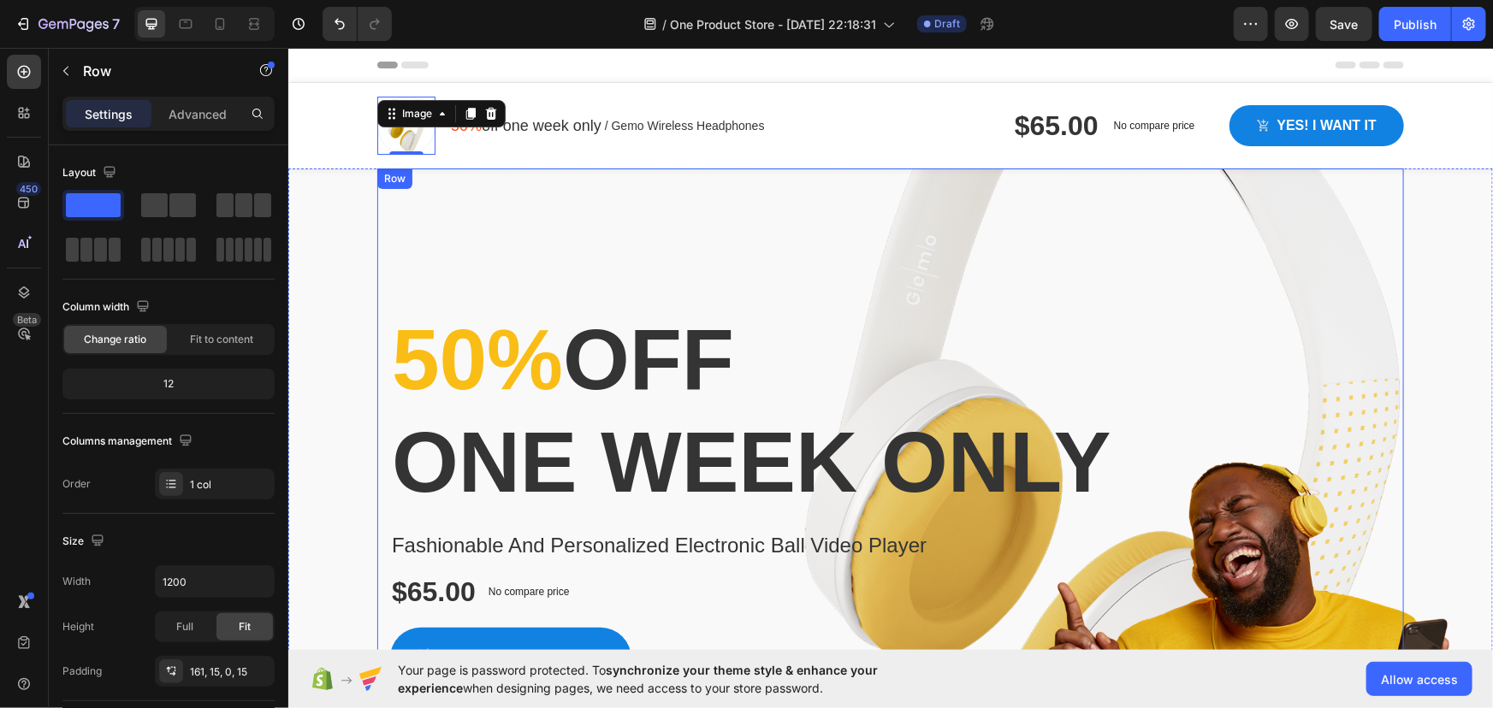
click at [613, 265] on div "50% off one week only Heading Fashionable And Personalized Electronic Ball Vide…" at bounding box center [889, 466] width 1027 height 596
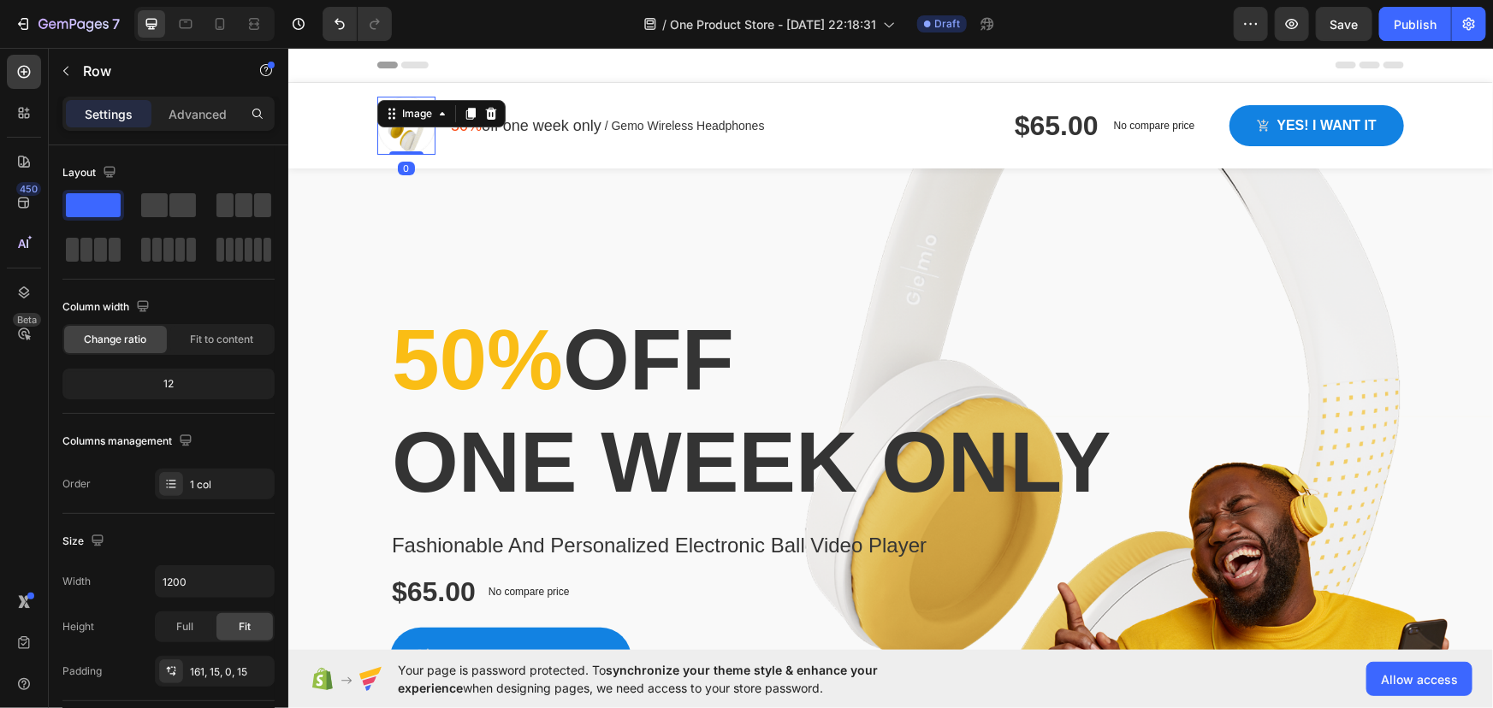
click at [409, 126] on div "Image 0" at bounding box center [405, 125] width 58 height 58
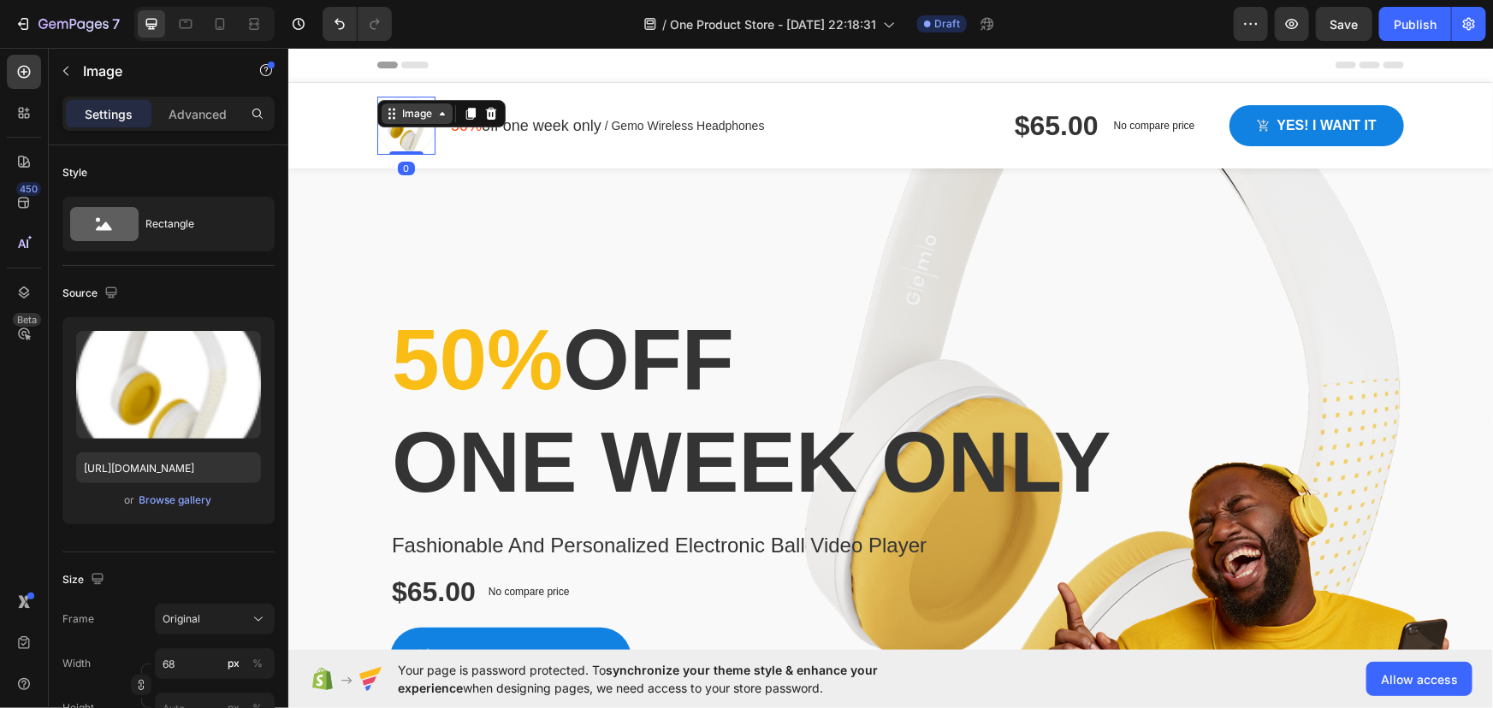
click at [412, 120] on div "Image" at bounding box center [416, 112] width 37 height 15
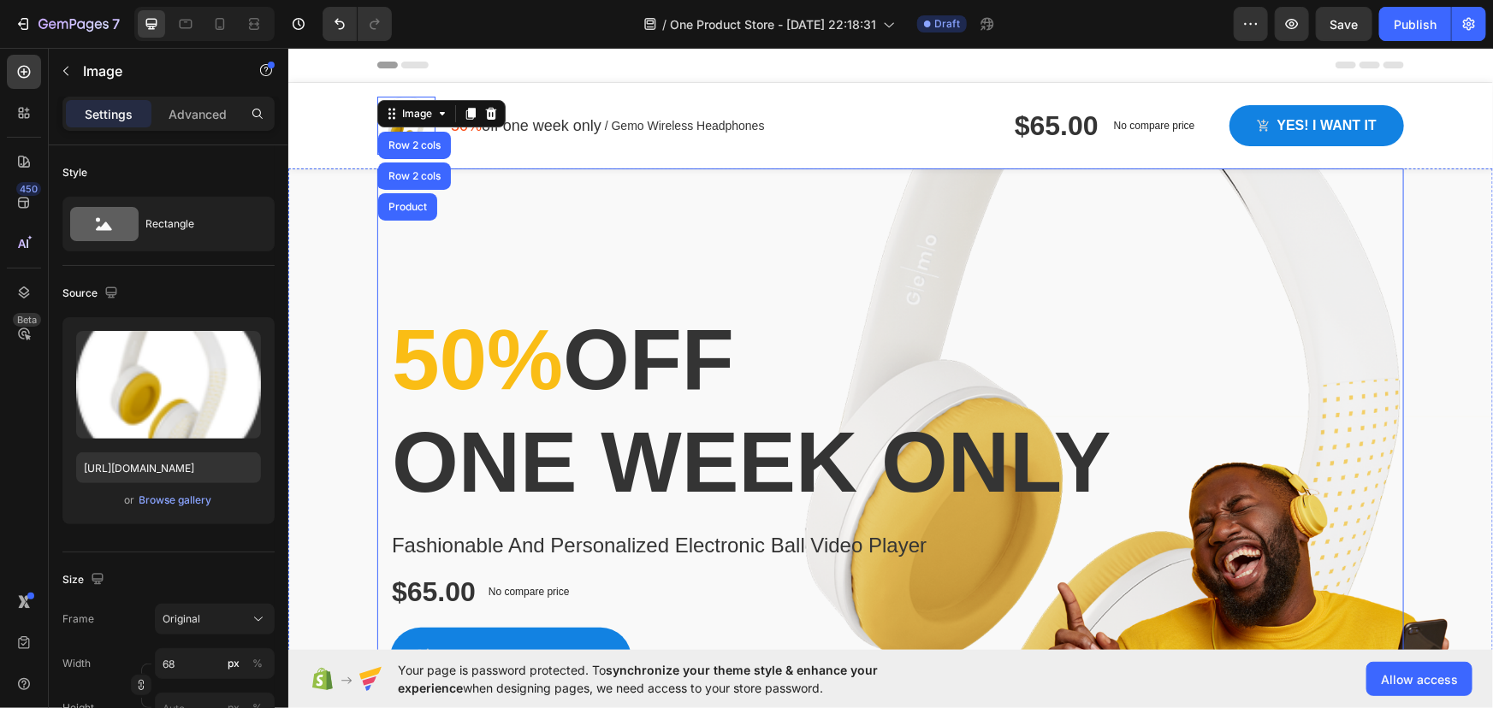
click at [506, 211] on div "50% off one week only Heading Fashionable And Personalized Electronic Ball Vide…" at bounding box center [889, 466] width 1027 height 596
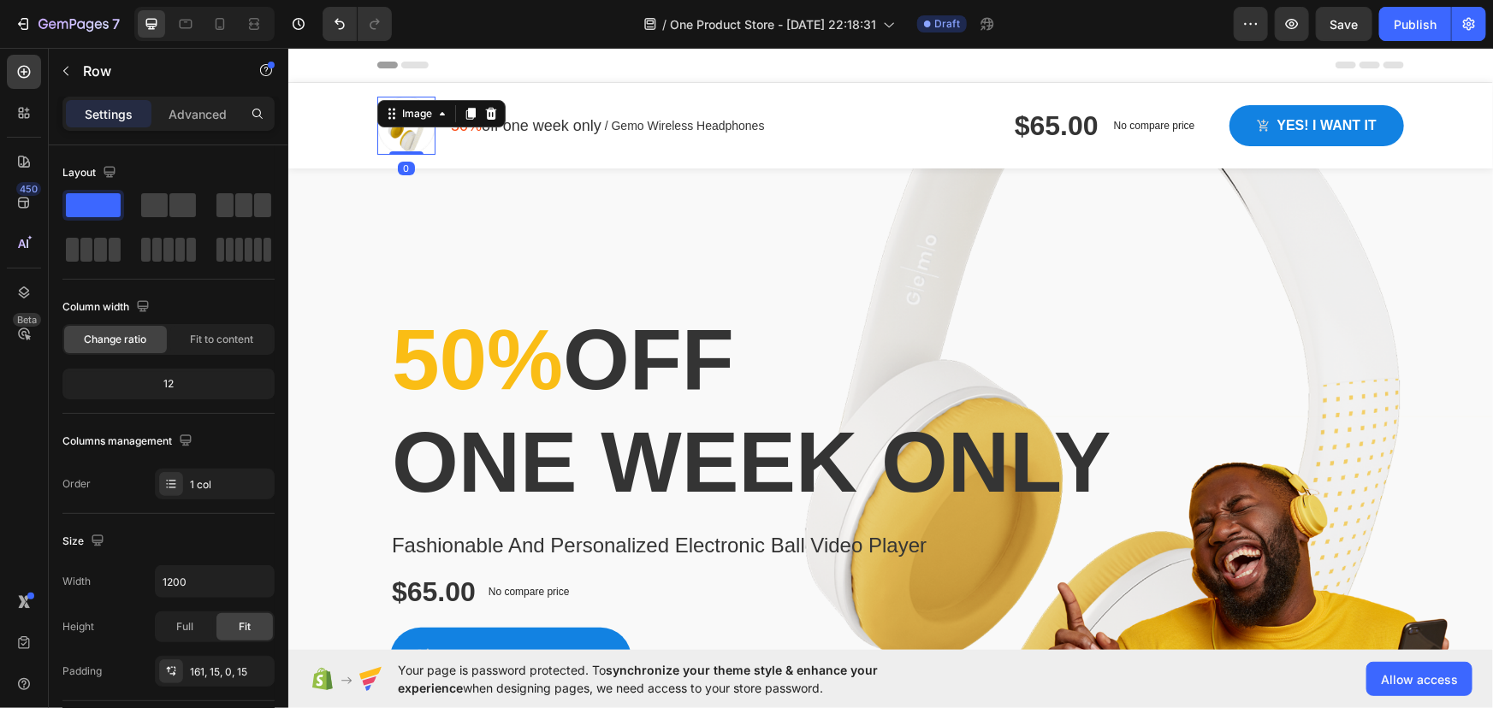
click at [403, 125] on div "Image 0" at bounding box center [405, 125] width 58 height 58
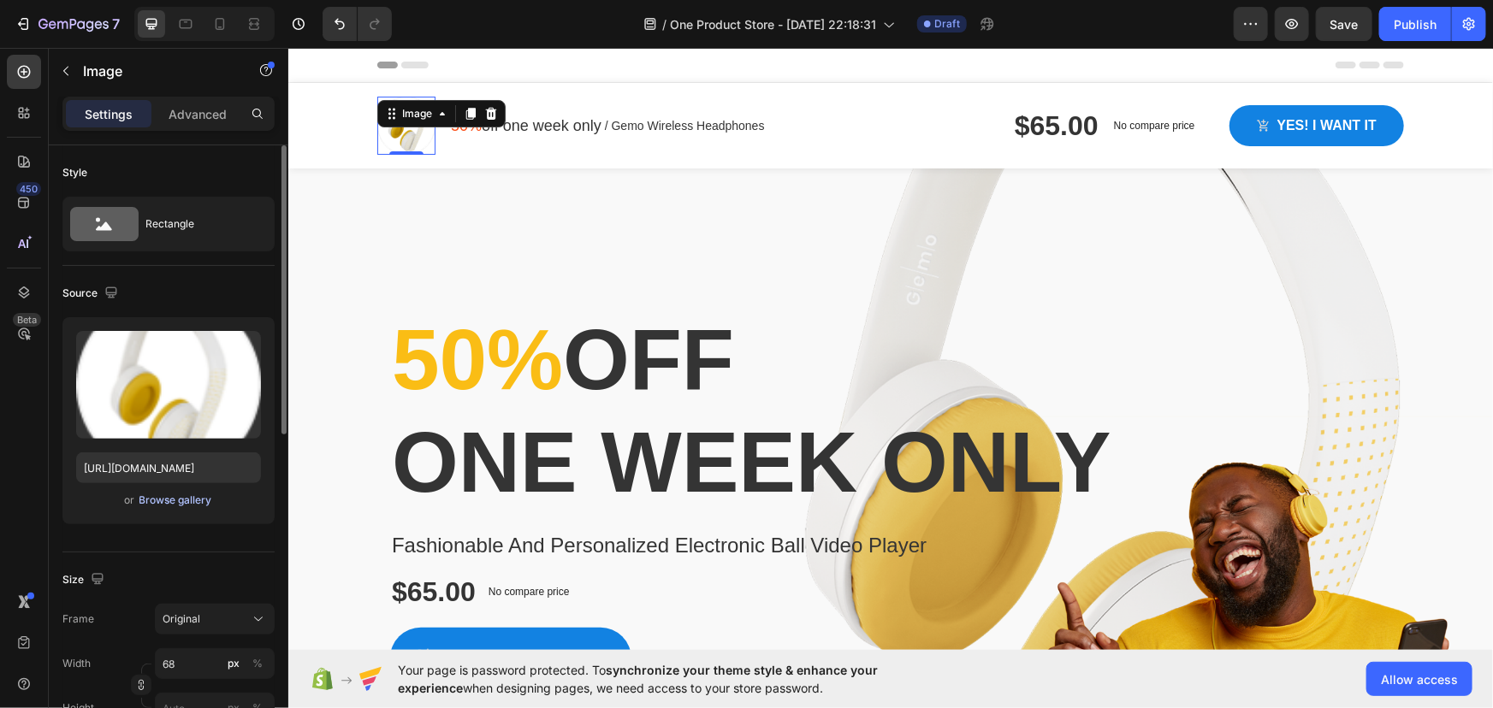
click at [184, 499] on div "Browse gallery" at bounding box center [175, 500] width 73 height 15
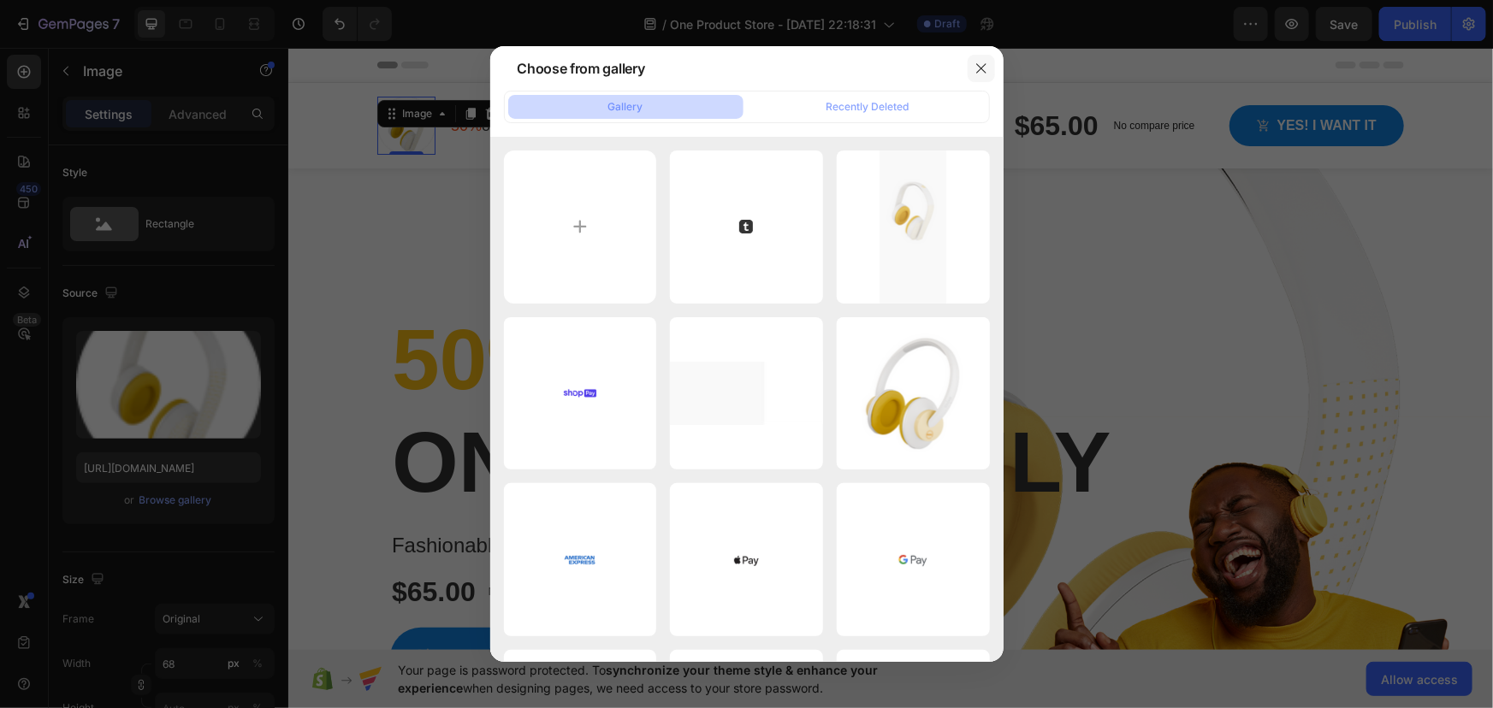
click at [975, 70] on icon "button" at bounding box center [981, 69] width 14 height 14
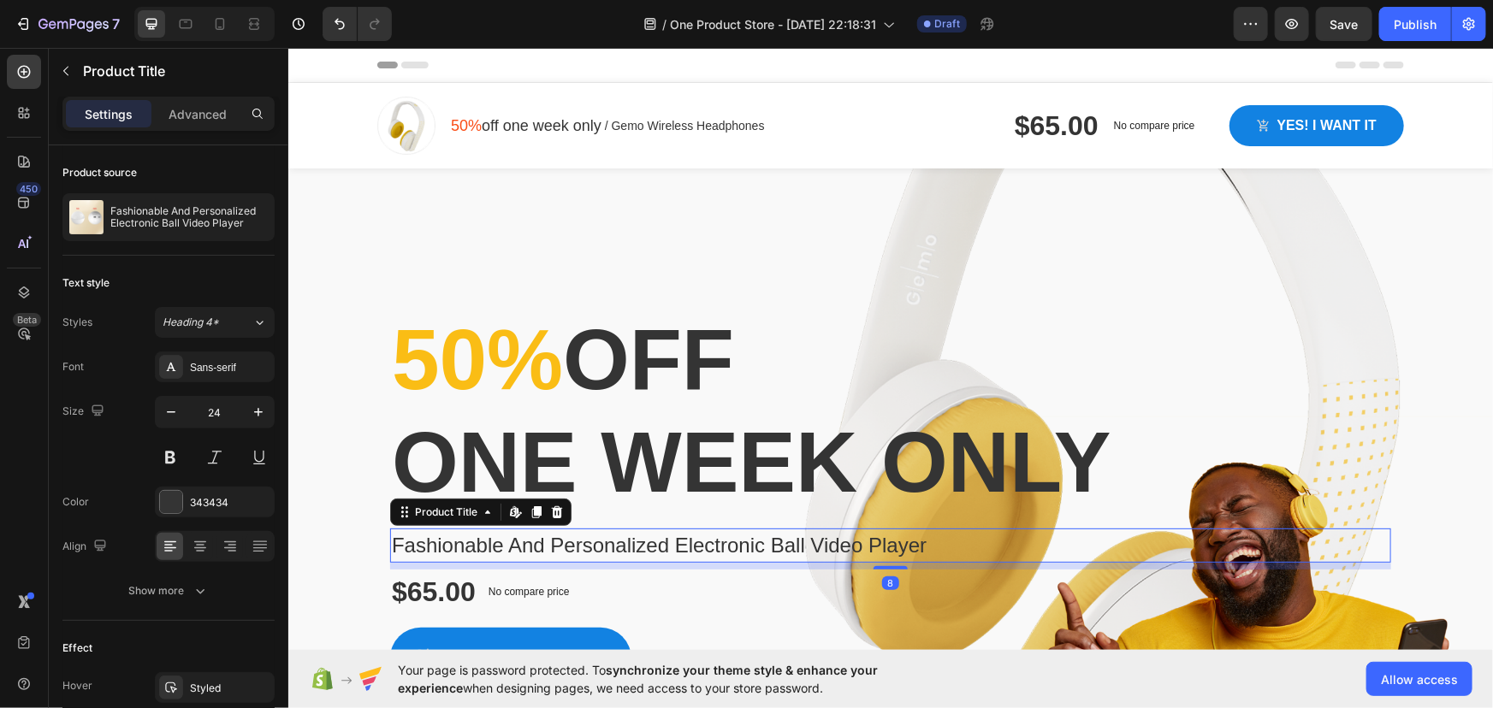
click at [459, 548] on h1 "Fashionable And Personalized Electronic Ball Video Player" at bounding box center [889, 545] width 1001 height 34
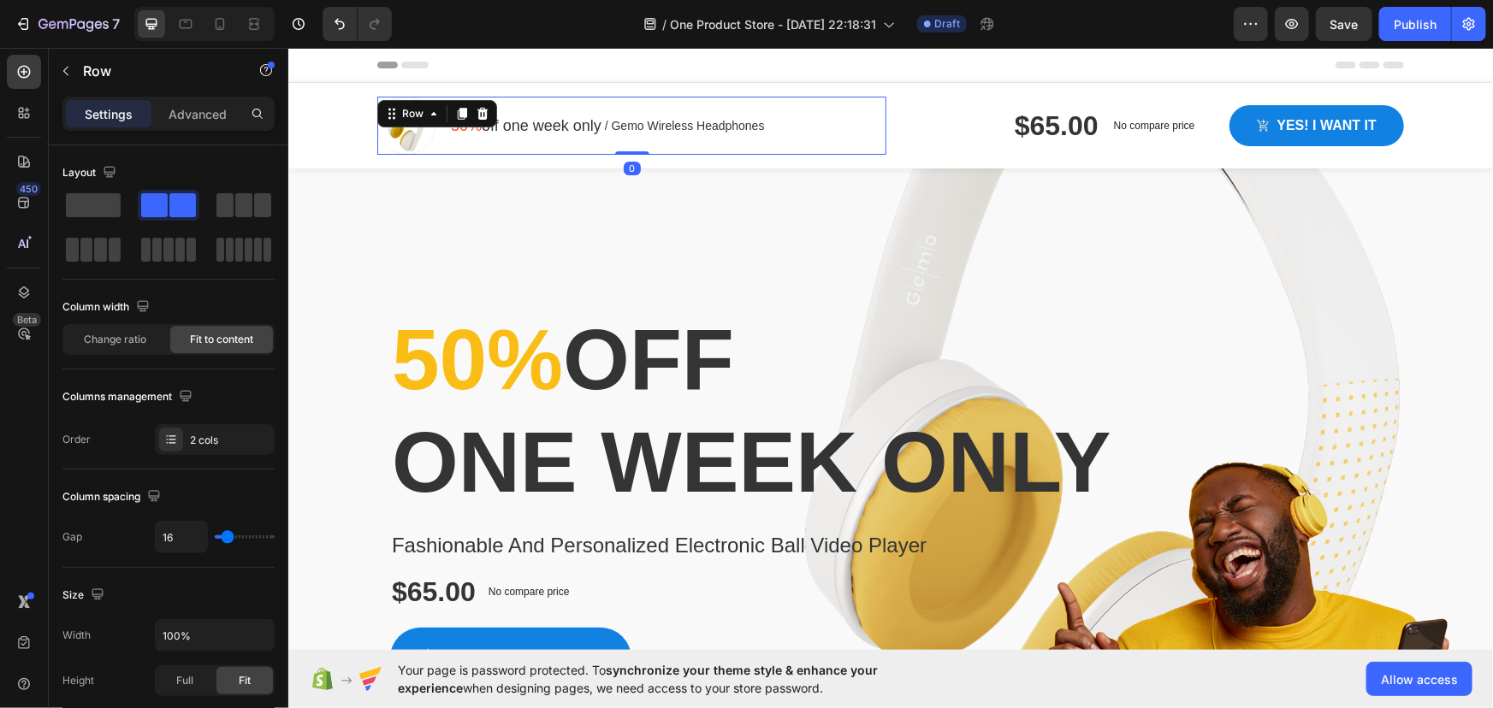
click at [559, 145] on div "50% off one week only Text block / Gemo Wireless Headphones Text block Row" at bounding box center [606, 125] width 317 height 58
click at [623, 124] on p "/ Gemo Wireless Headphones" at bounding box center [684, 125] width 160 height 18
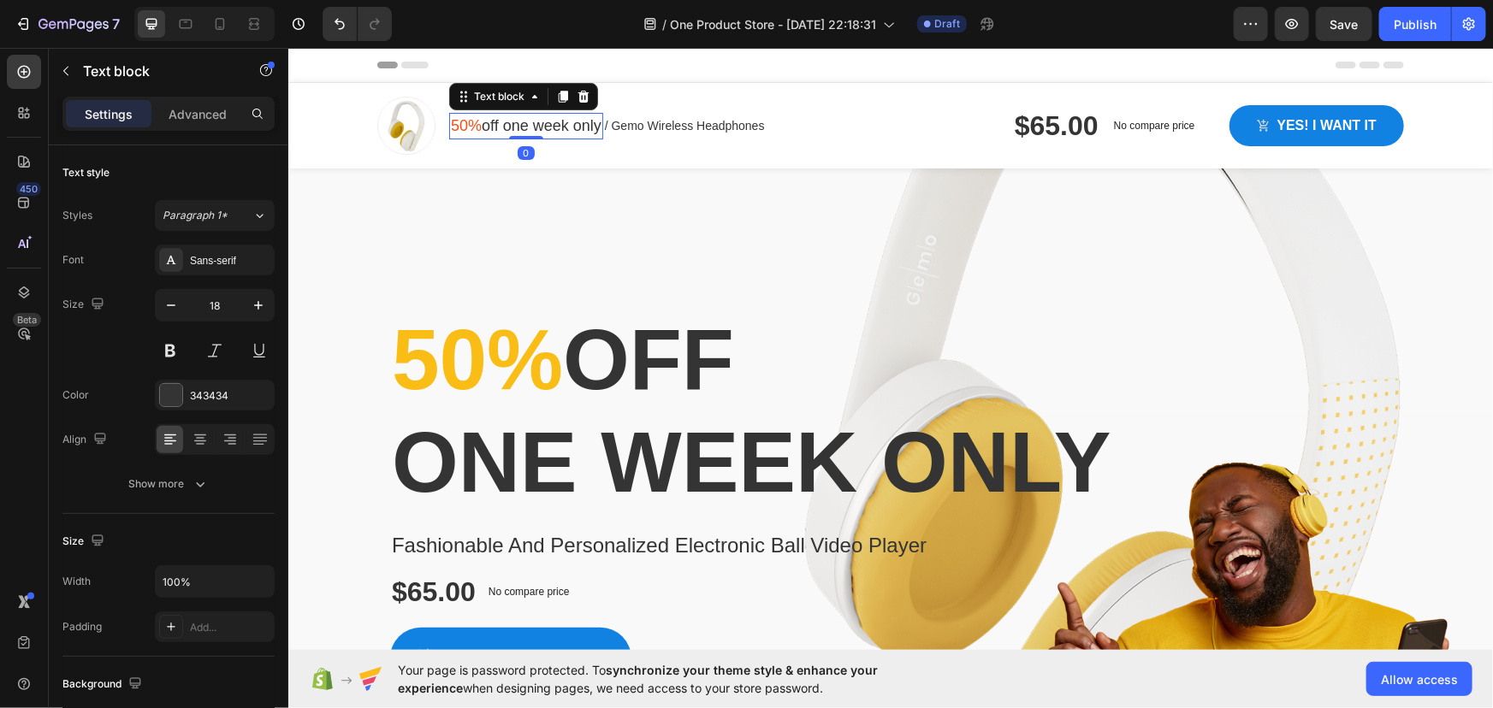
click at [538, 137] on div "50% off one week only" at bounding box center [525, 125] width 154 height 27
click at [611, 133] on p "/ Gemo Wireless Headphones" at bounding box center [684, 125] width 160 height 18
click at [572, 134] on p "50% off one week only" at bounding box center [525, 125] width 151 height 23
click at [494, 99] on div "Text block" at bounding box center [498, 95] width 57 height 15
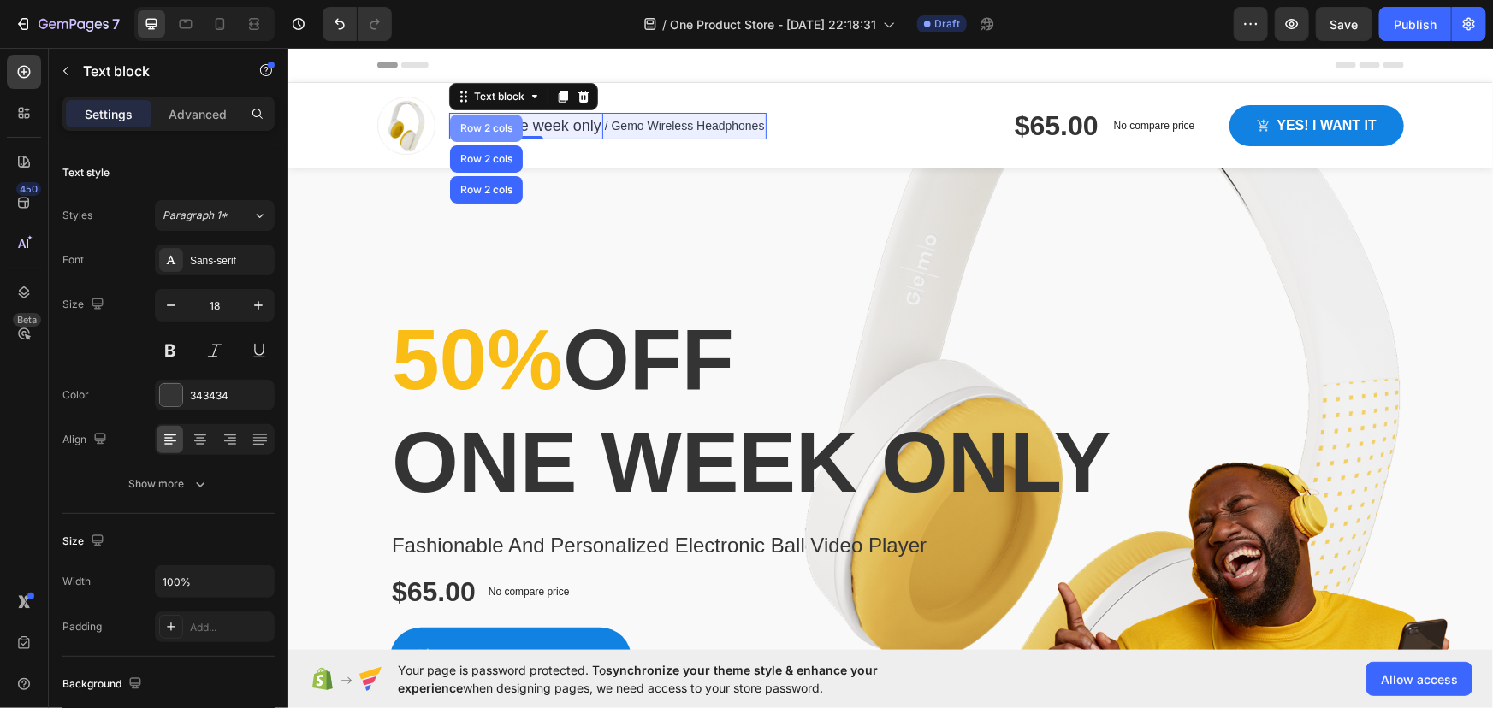
click at [495, 127] on div "Row 2 cols" at bounding box center [485, 127] width 59 height 10
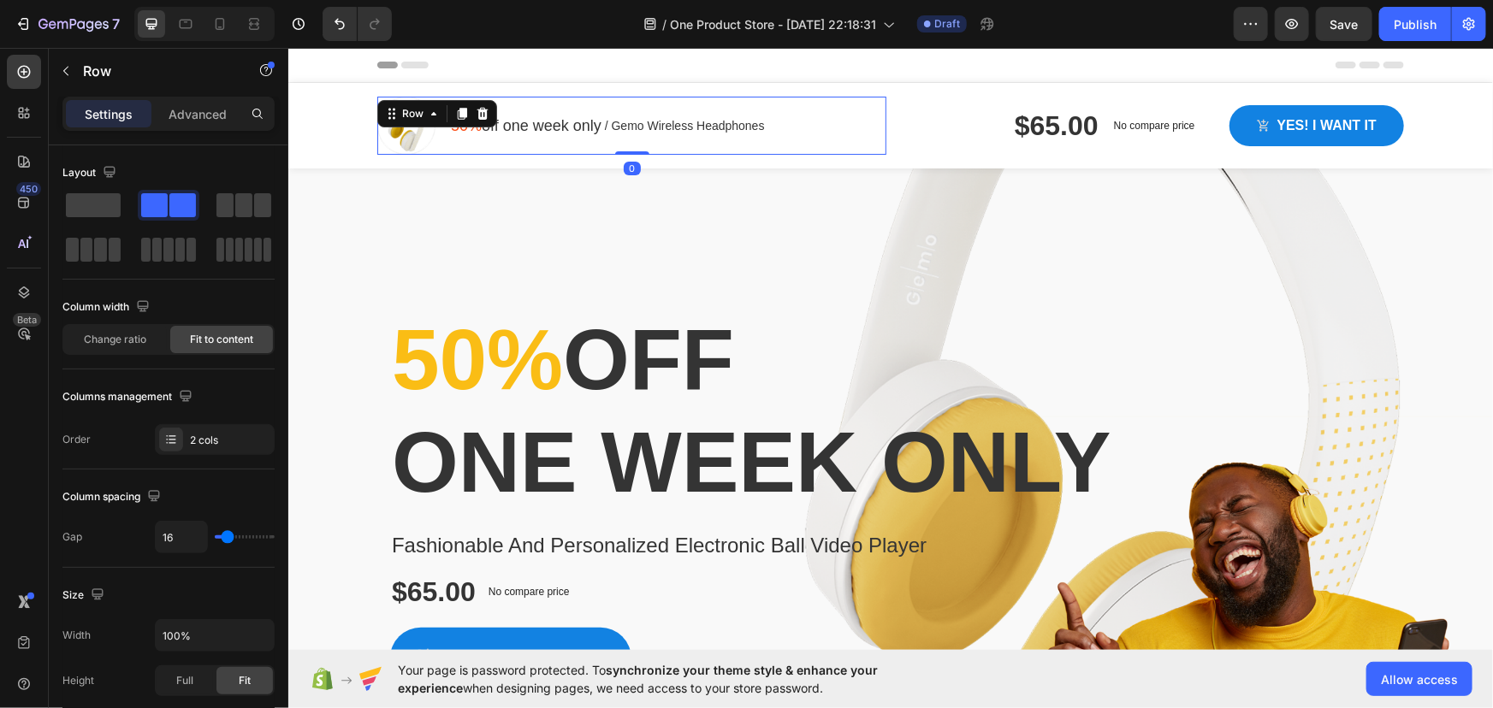
click at [845, 135] on div "Image 50% off one week only Text block / Gemo Wireless Headphones Text block Ro…" at bounding box center [630, 125] width 509 height 58
click at [1401, 687] on span "Allow access" at bounding box center [1419, 680] width 77 height 18
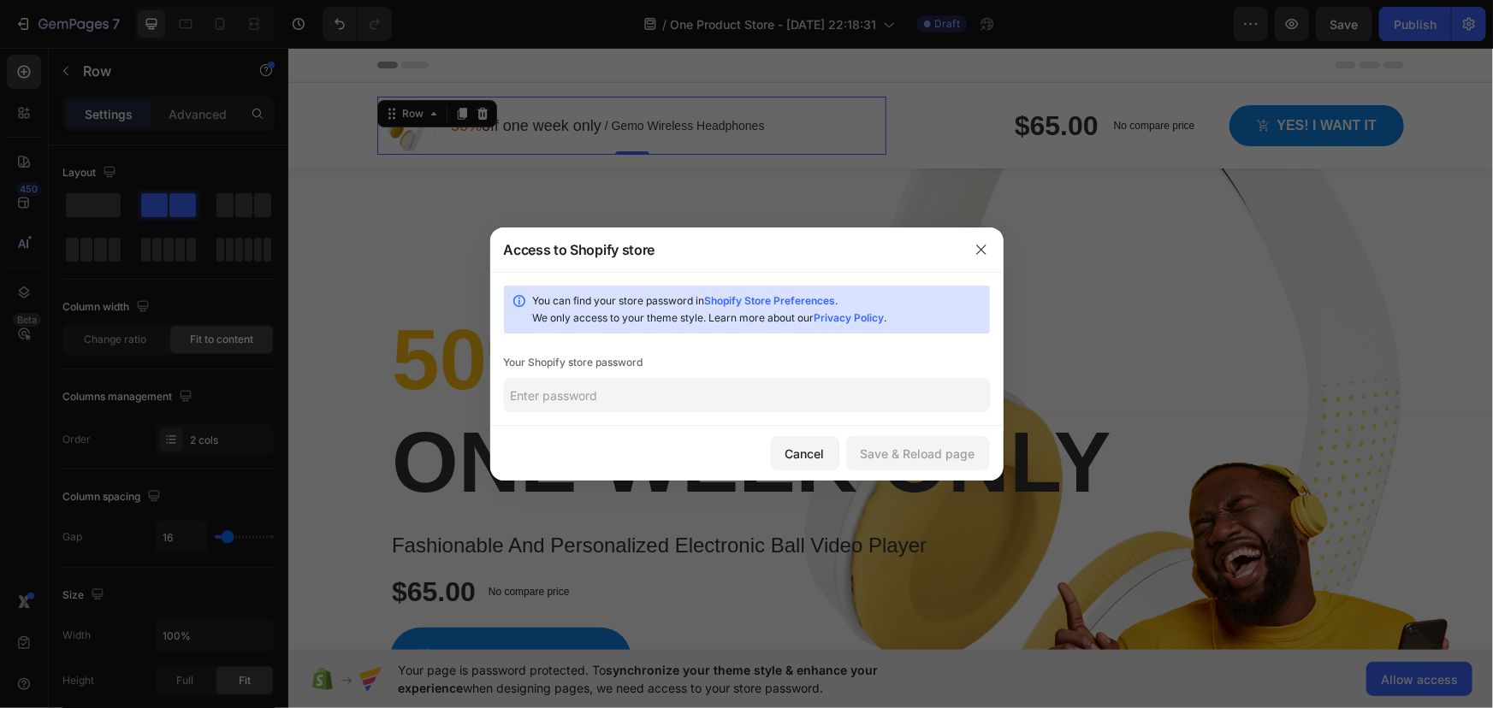
click at [706, 401] on input "text" at bounding box center [747, 395] width 486 height 34
type input "114477"
click at [933, 448] on div "Save & Reload page" at bounding box center [918, 454] width 115 height 18
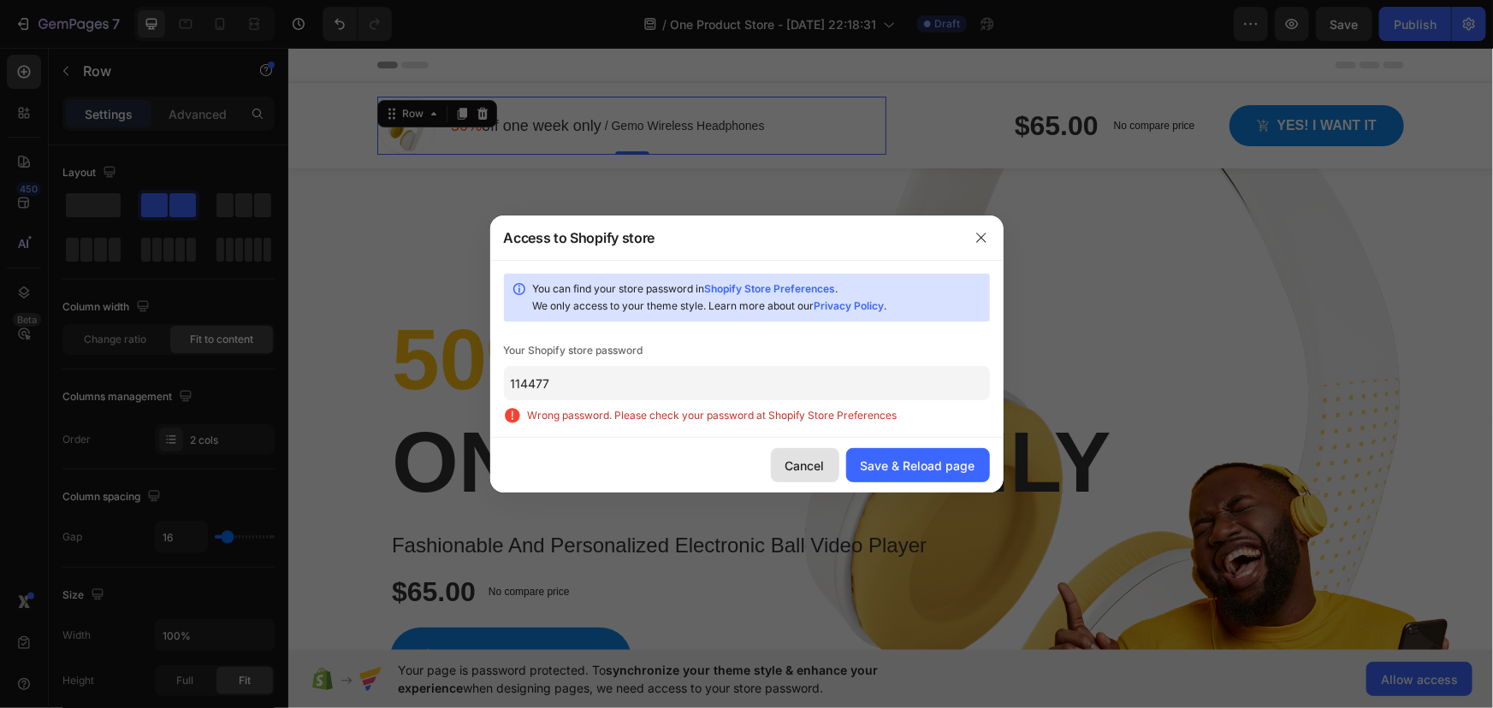
click at [793, 464] on div "Cancel" at bounding box center [804, 466] width 39 height 18
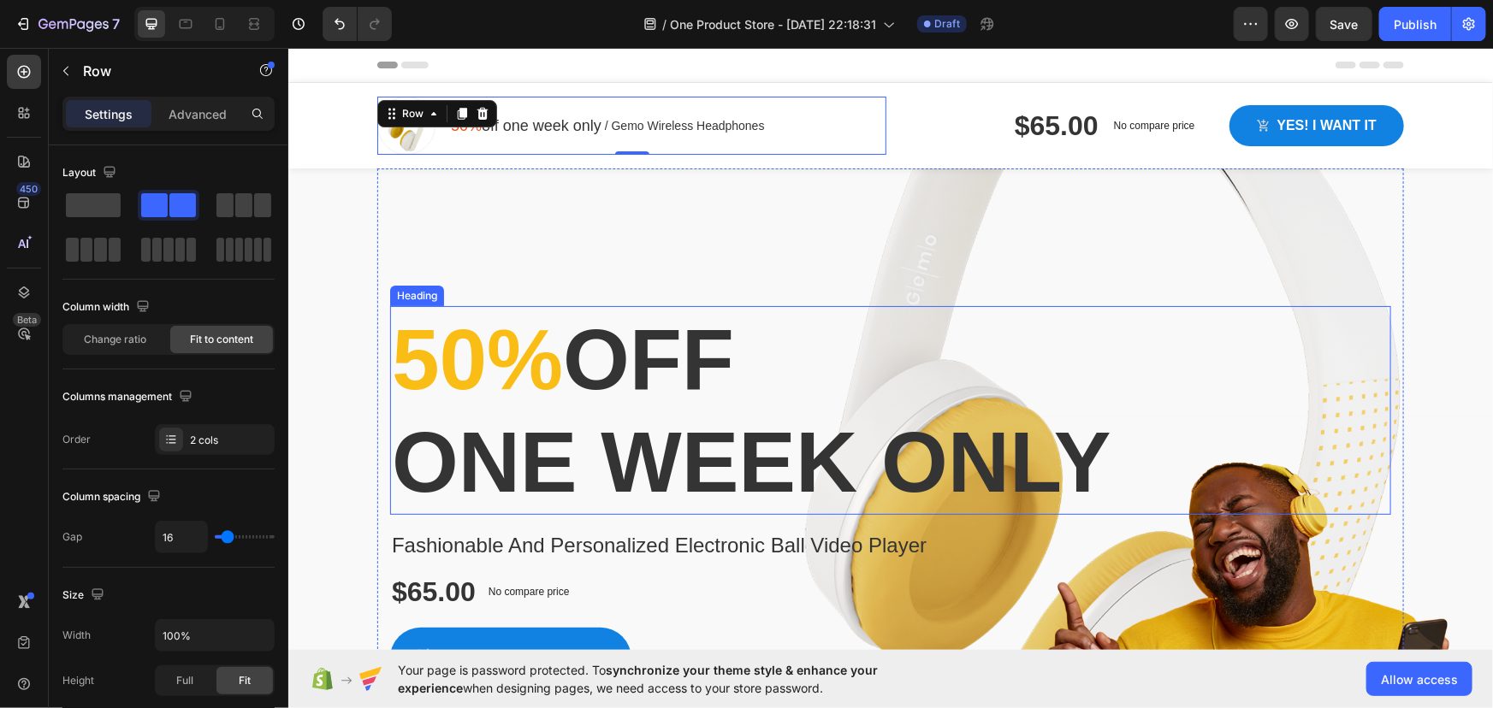
click at [613, 435] on p "50% off one week only" at bounding box center [890, 409] width 998 height 205
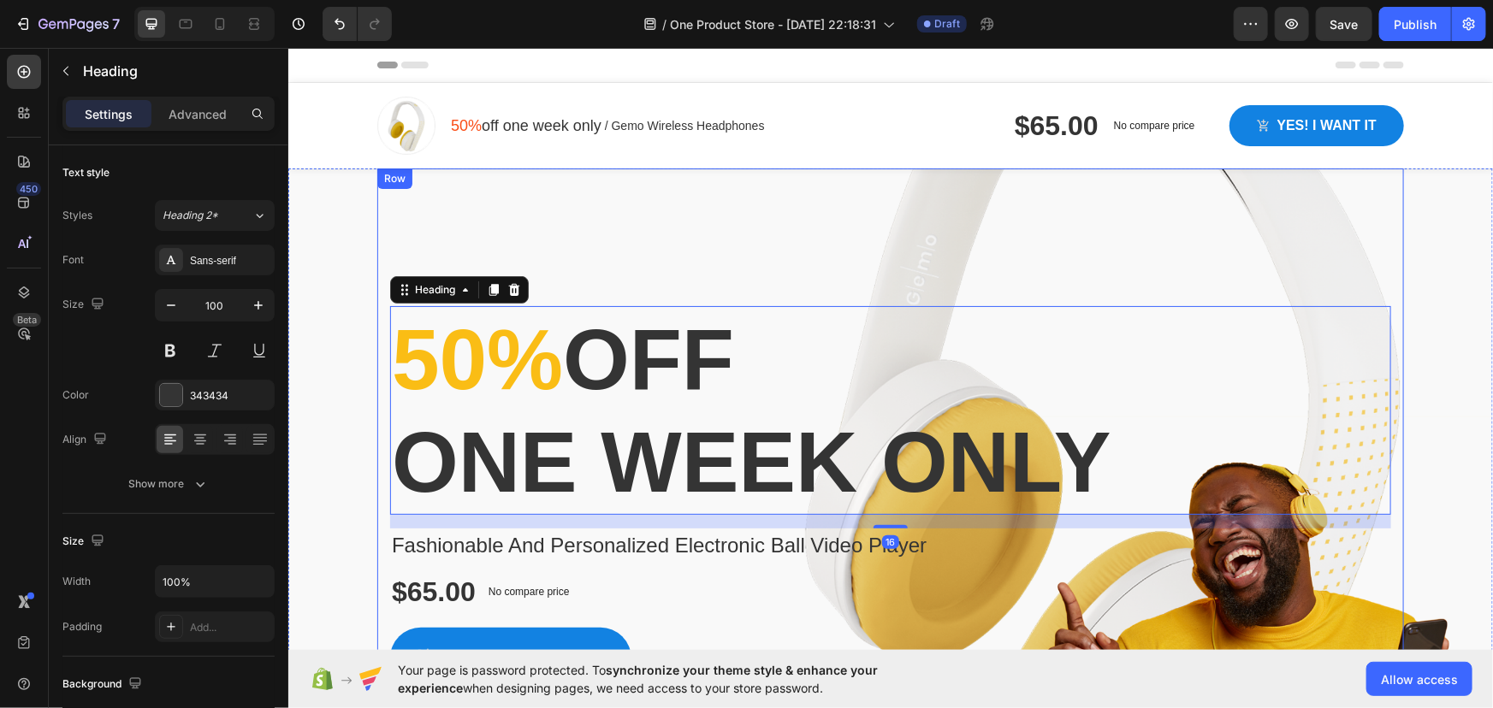
click at [628, 262] on div "50% off one week only Heading 16 Fashionable And Personalized Electronic Ball V…" at bounding box center [889, 466] width 1027 height 596
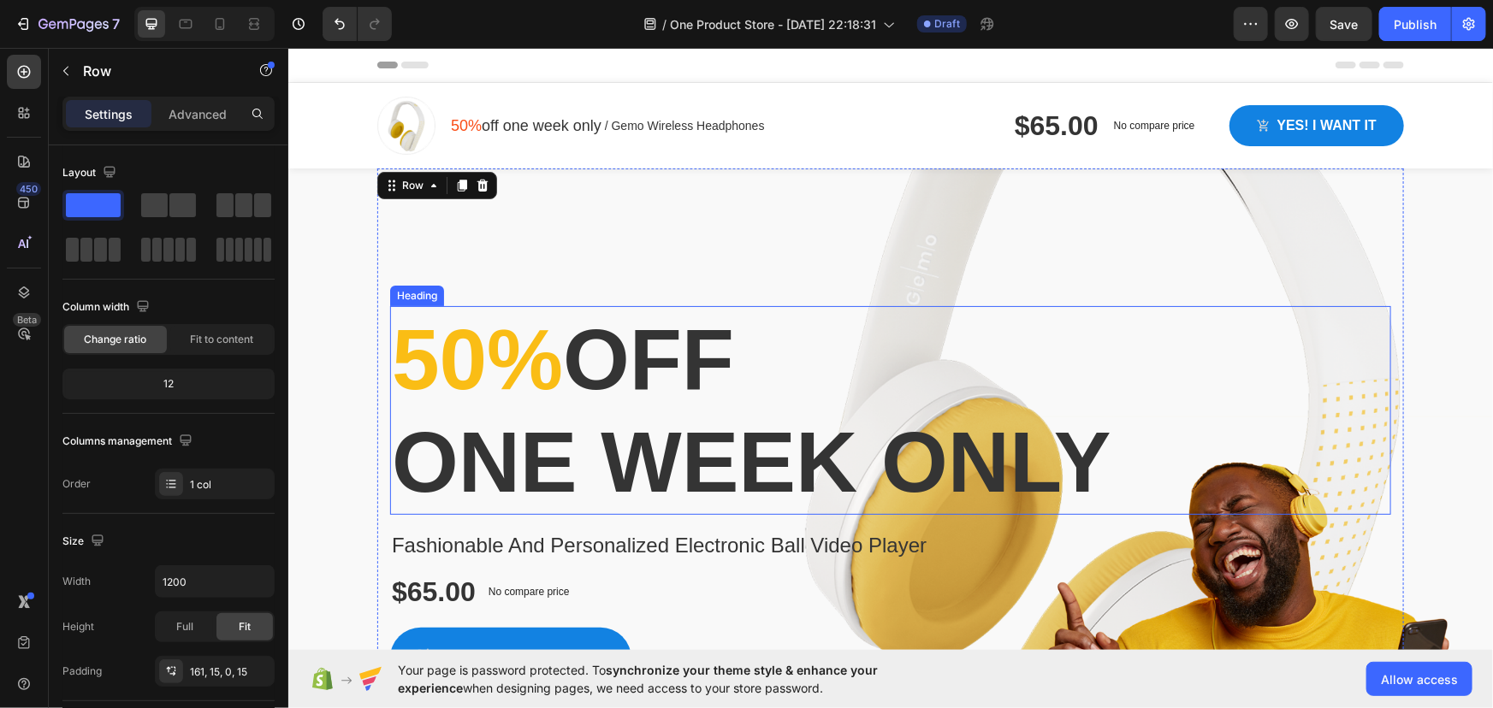
click at [604, 427] on p "50% off one week only" at bounding box center [890, 409] width 998 height 205
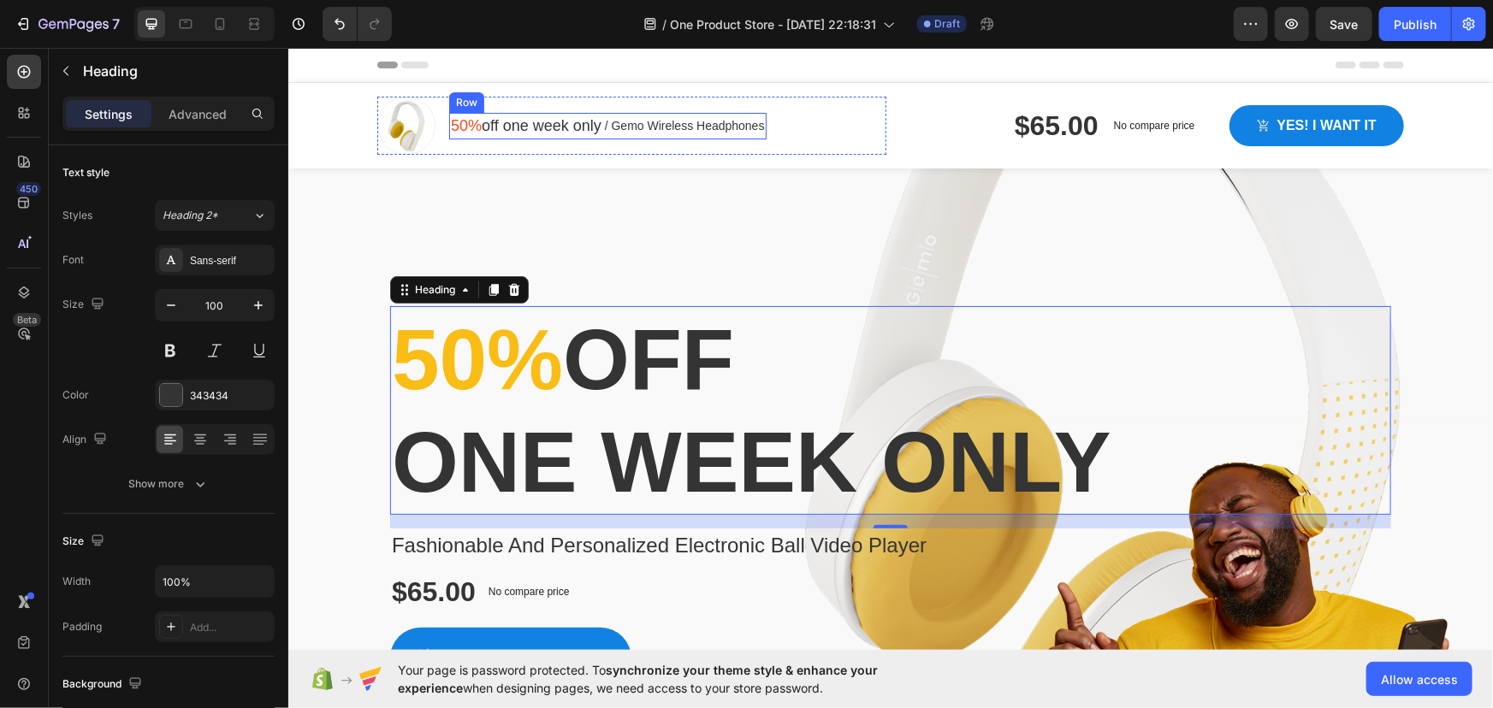
click at [647, 136] on div "/ Gemo Wireless Headphones Text block" at bounding box center [683, 125] width 163 height 27
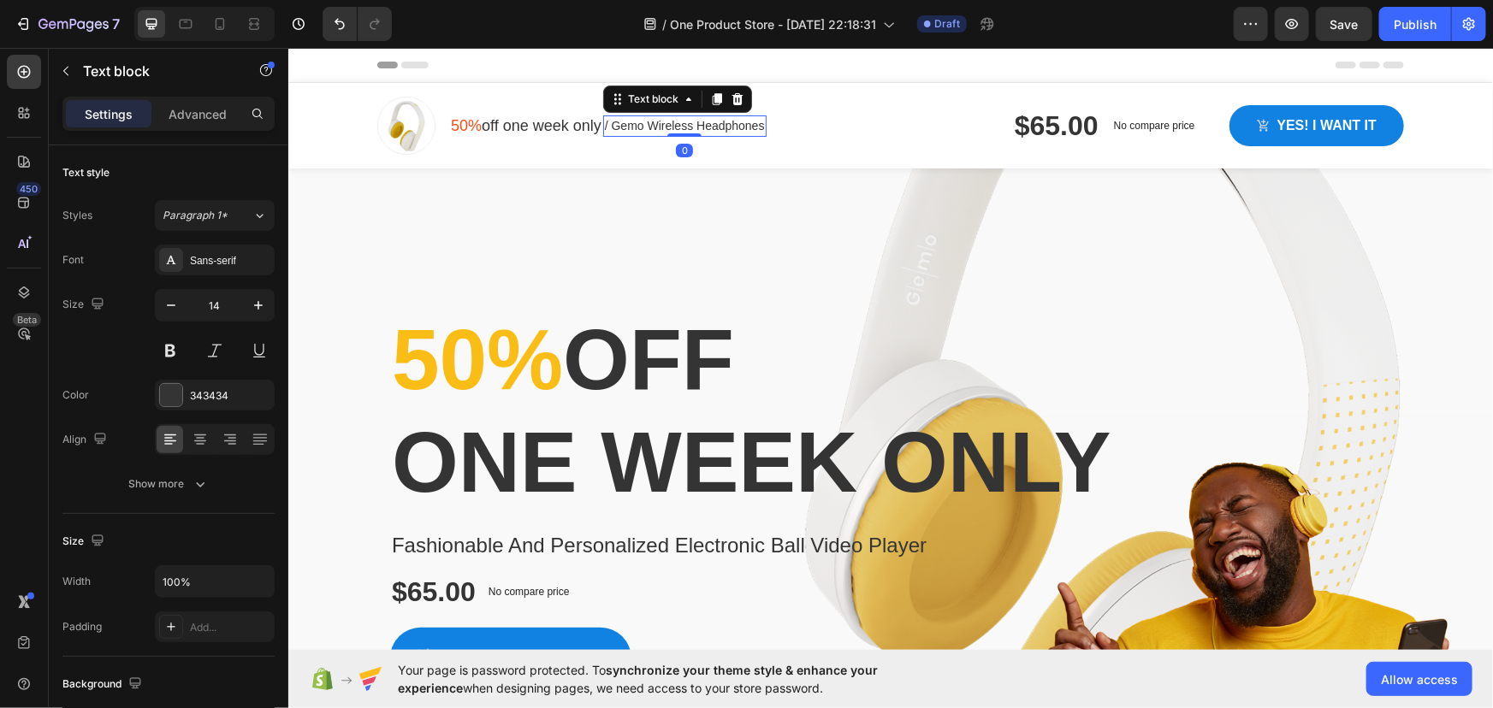
click at [650, 133] on p "/ Gemo Wireless Headphones" at bounding box center [684, 125] width 160 height 18
click at [578, 135] on p "50% off one week only" at bounding box center [525, 125] width 151 height 23
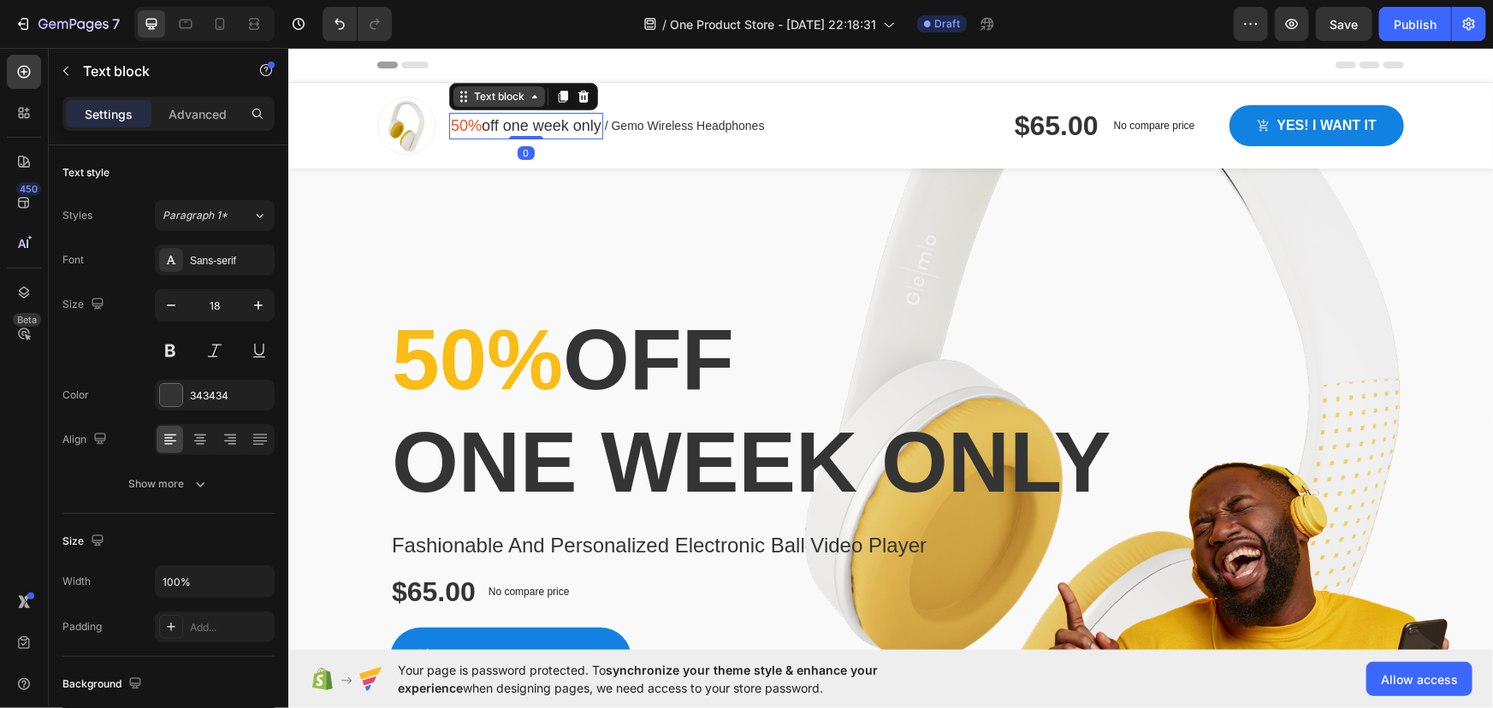
click at [527, 99] on icon at bounding box center [534, 96] width 14 height 14
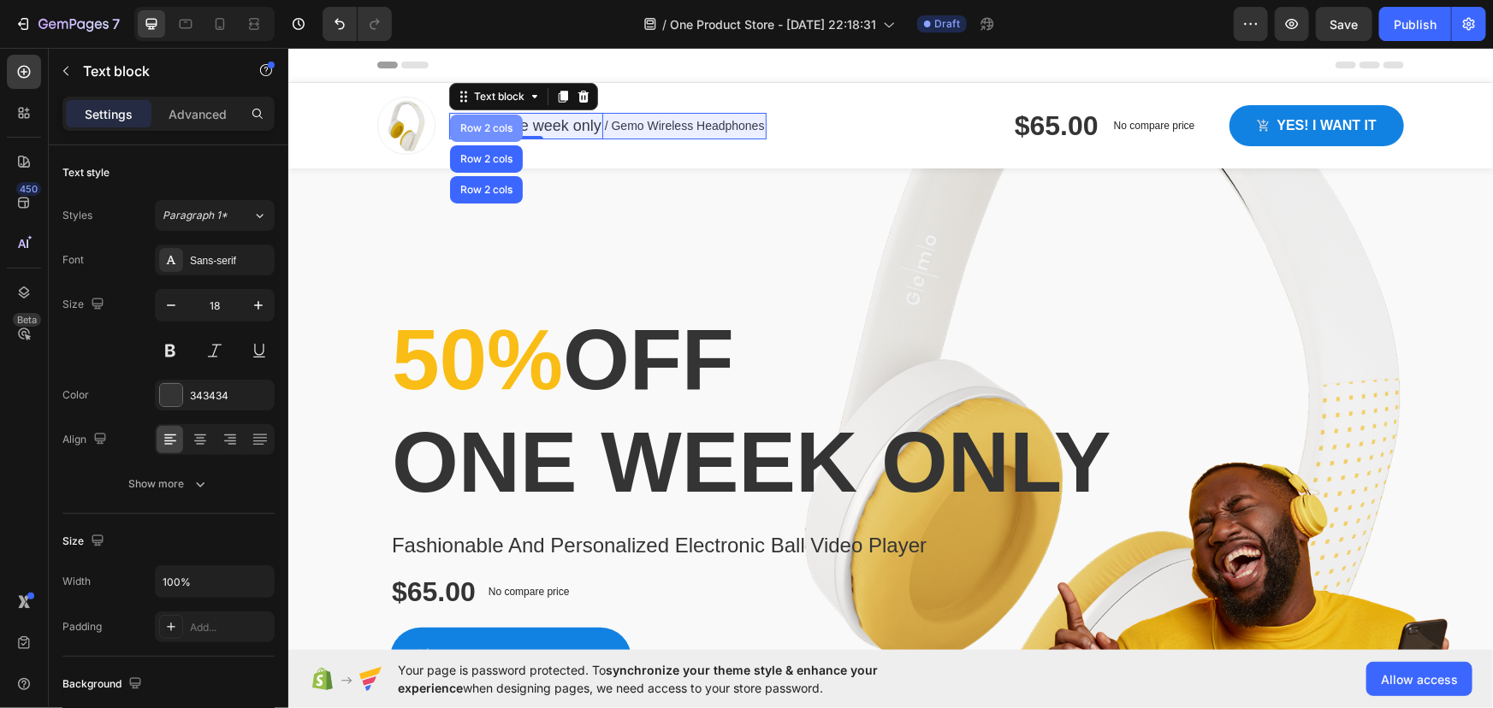
click at [493, 127] on div "Row 2 cols" at bounding box center [485, 127] width 59 height 10
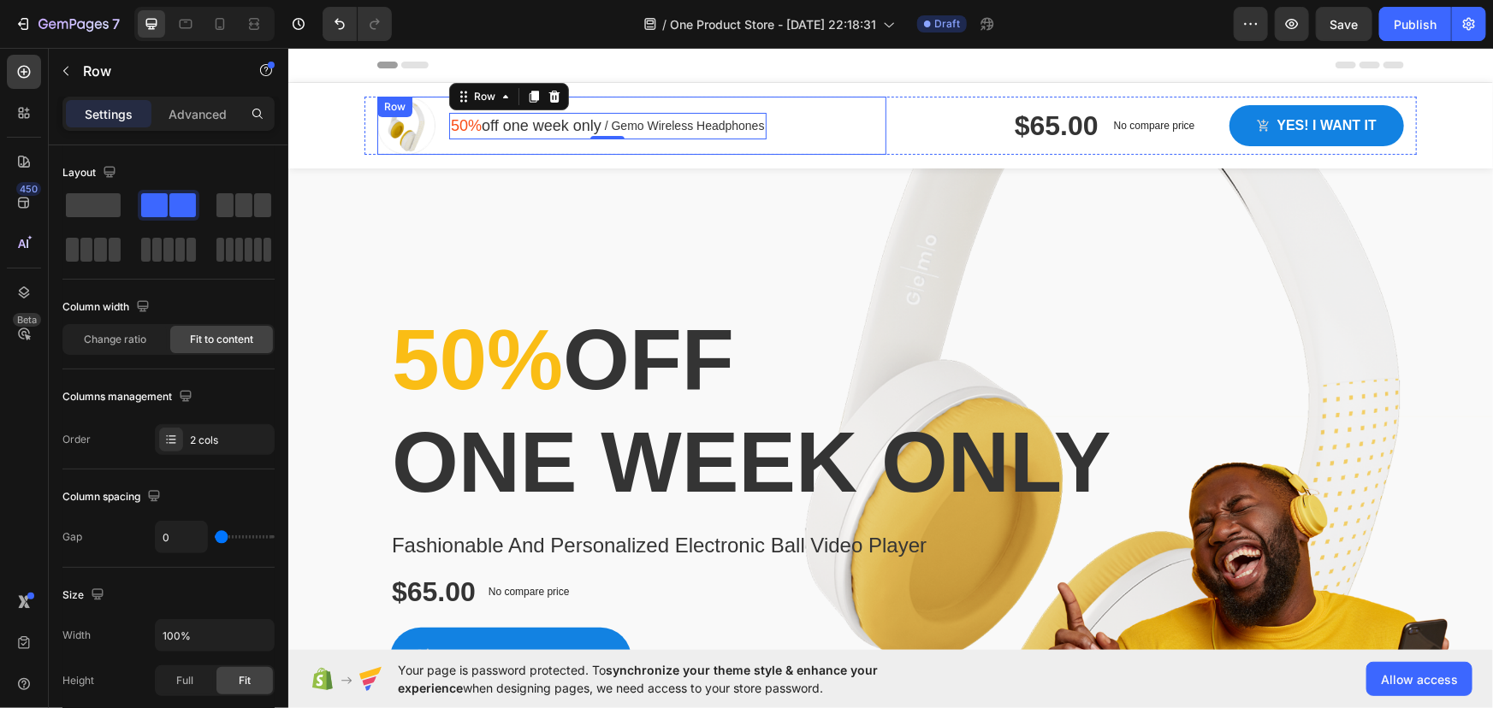
click at [801, 133] on div "Image 50% off one week only Text block / Gemo Wireless Headphones Text block Ro…" at bounding box center [630, 125] width 509 height 58
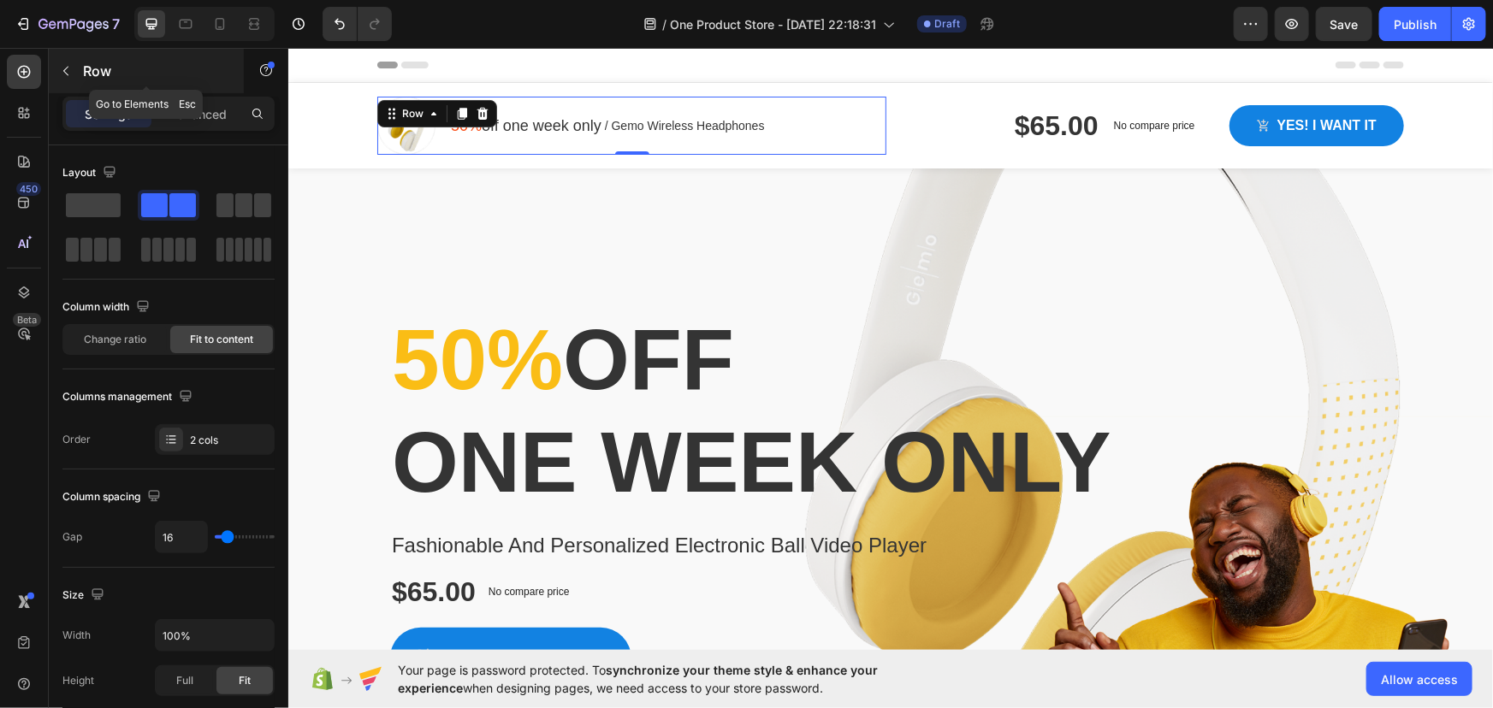
click at [60, 70] on icon "button" at bounding box center [66, 71] width 14 height 14
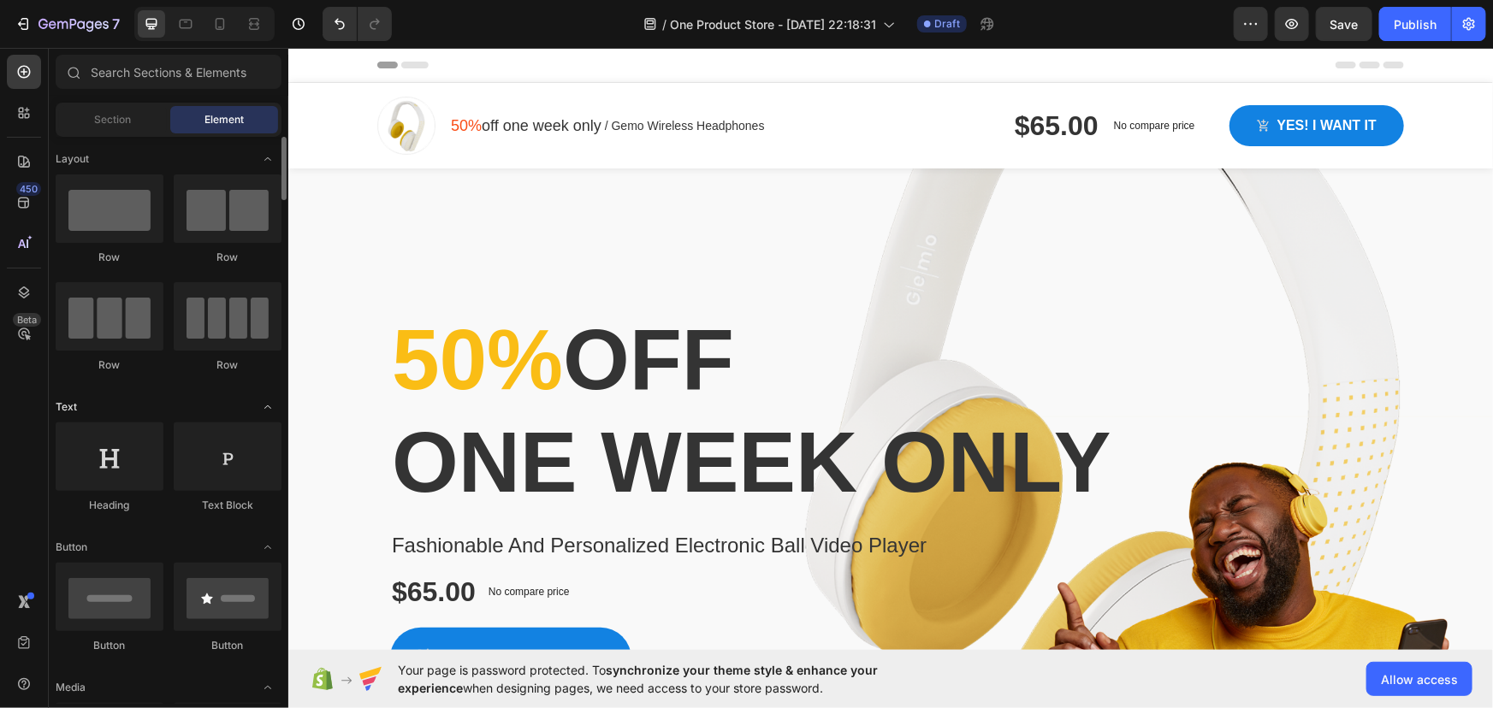
scroll to position [233, 0]
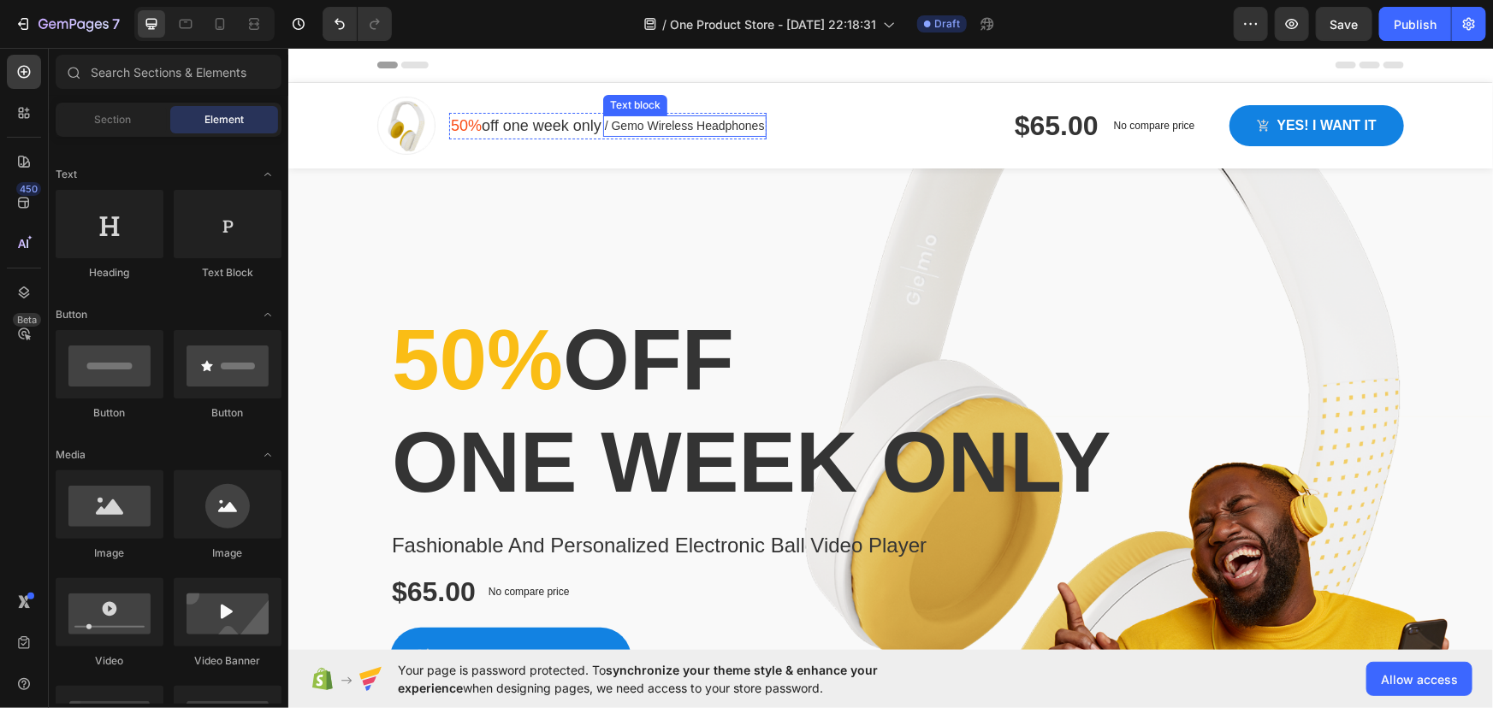
click at [671, 130] on p "/ Gemo Wireless Headphones" at bounding box center [684, 125] width 160 height 18
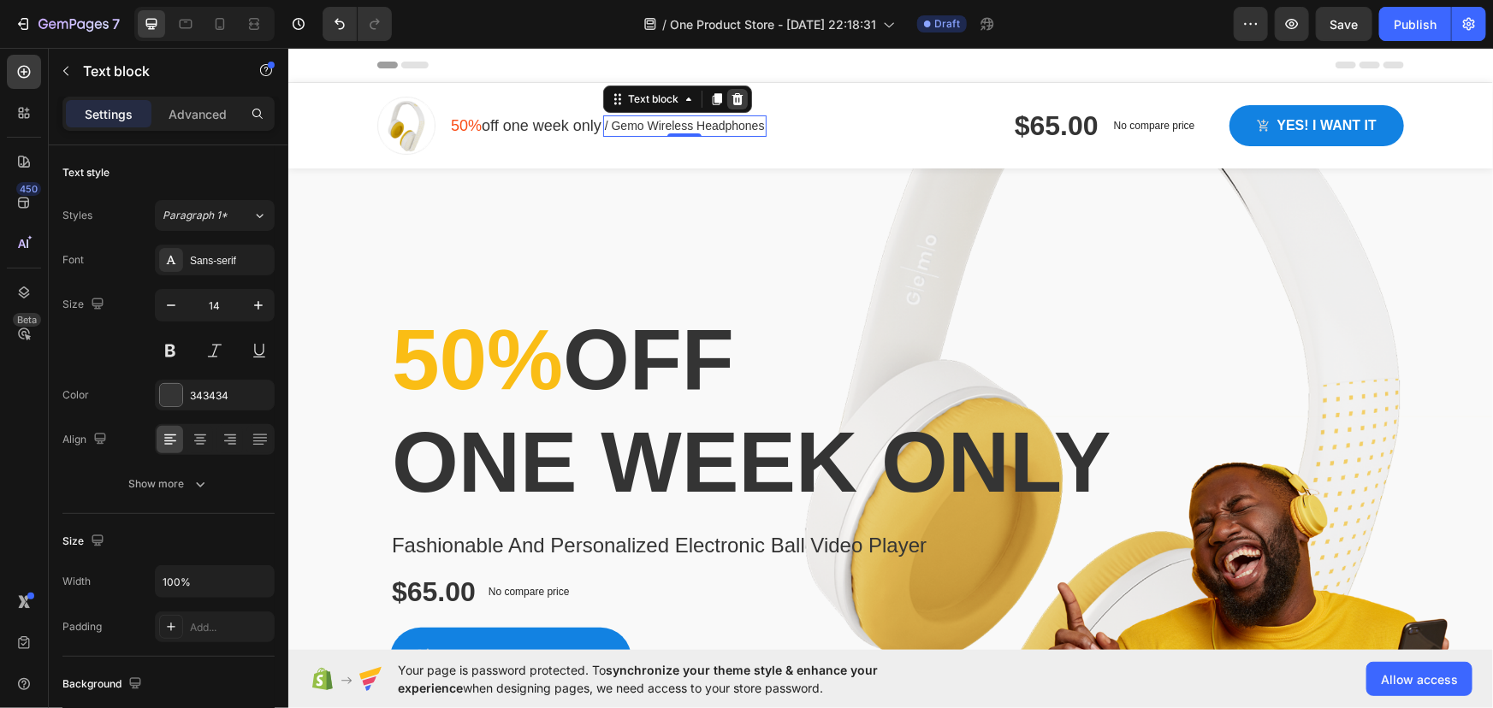
click at [737, 95] on icon at bounding box center [736, 98] width 11 height 12
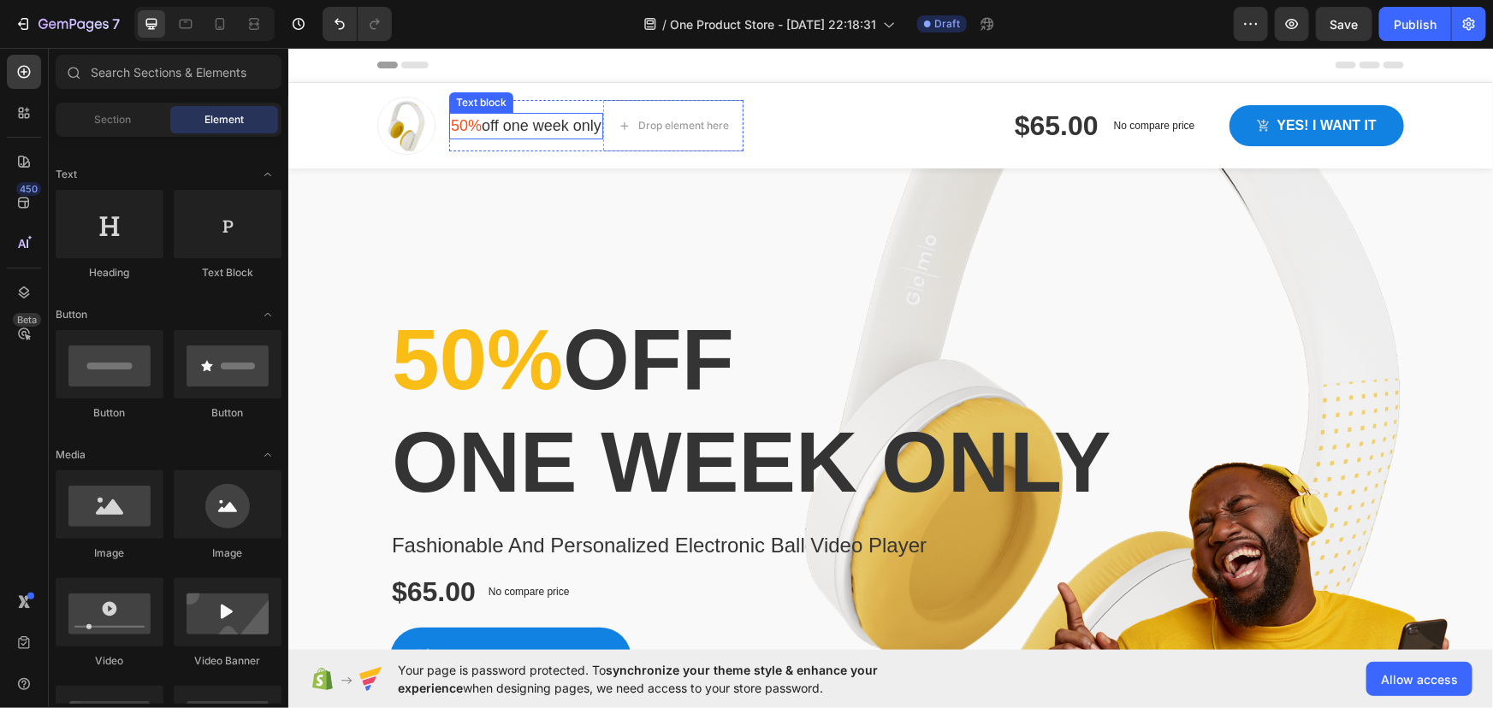
click at [582, 133] on p "50% off one week only" at bounding box center [525, 125] width 151 height 23
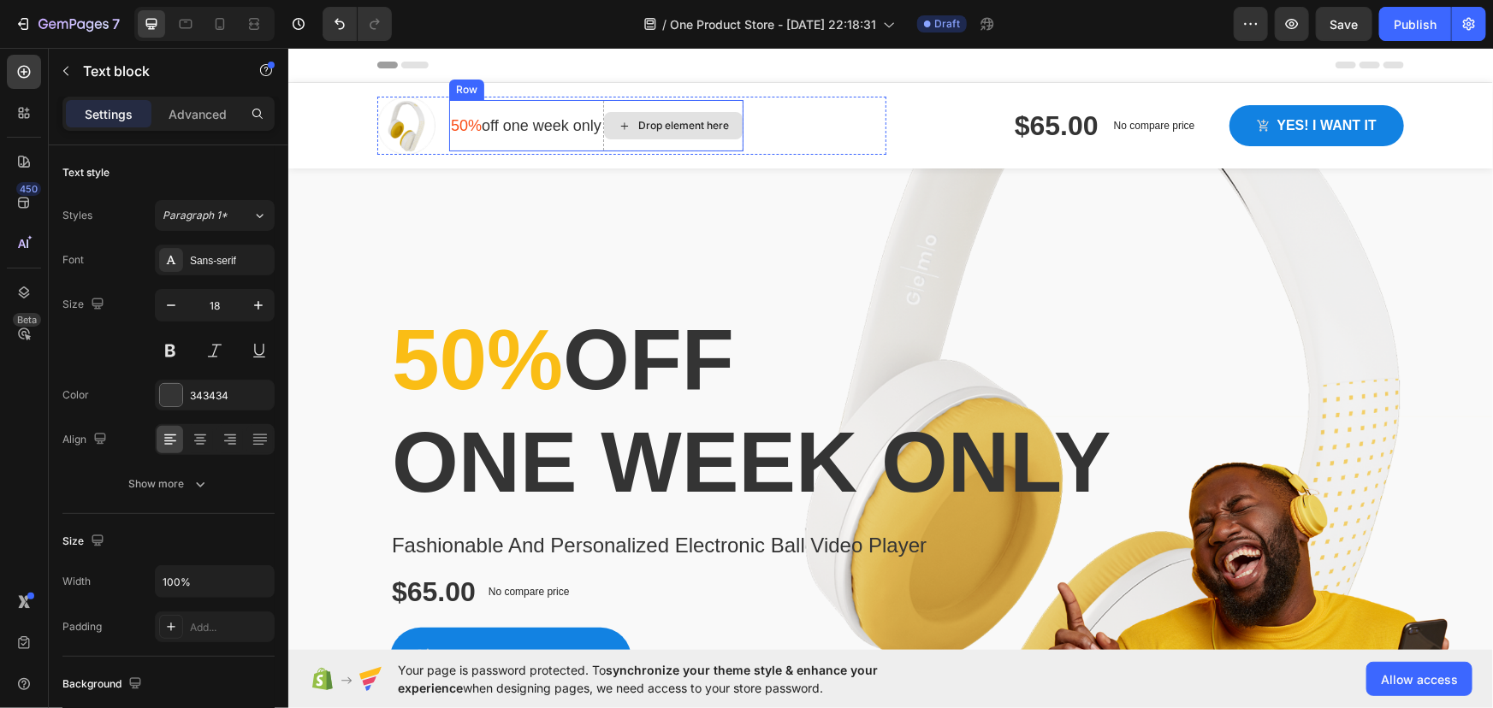
click at [607, 132] on div "Drop element here" at bounding box center [672, 124] width 139 height 27
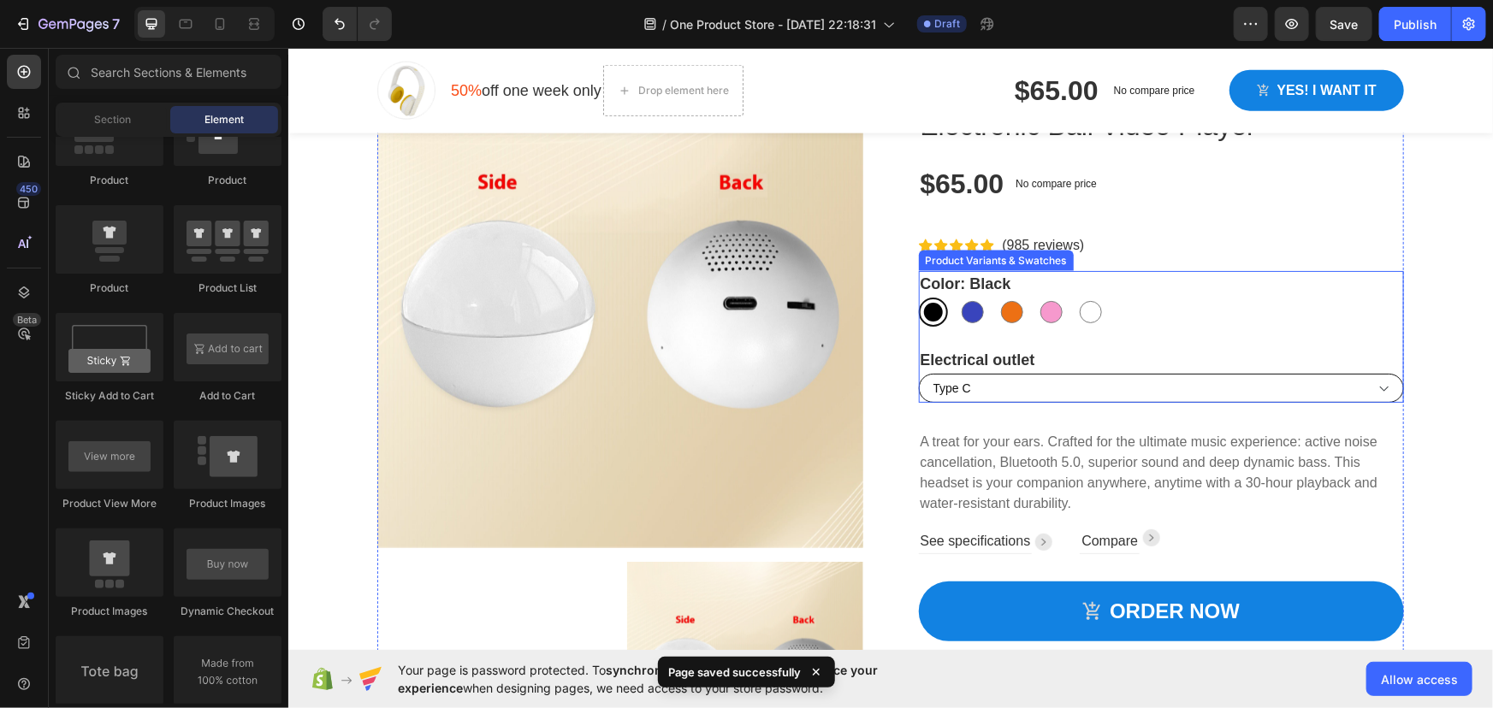
scroll to position [1011, 0]
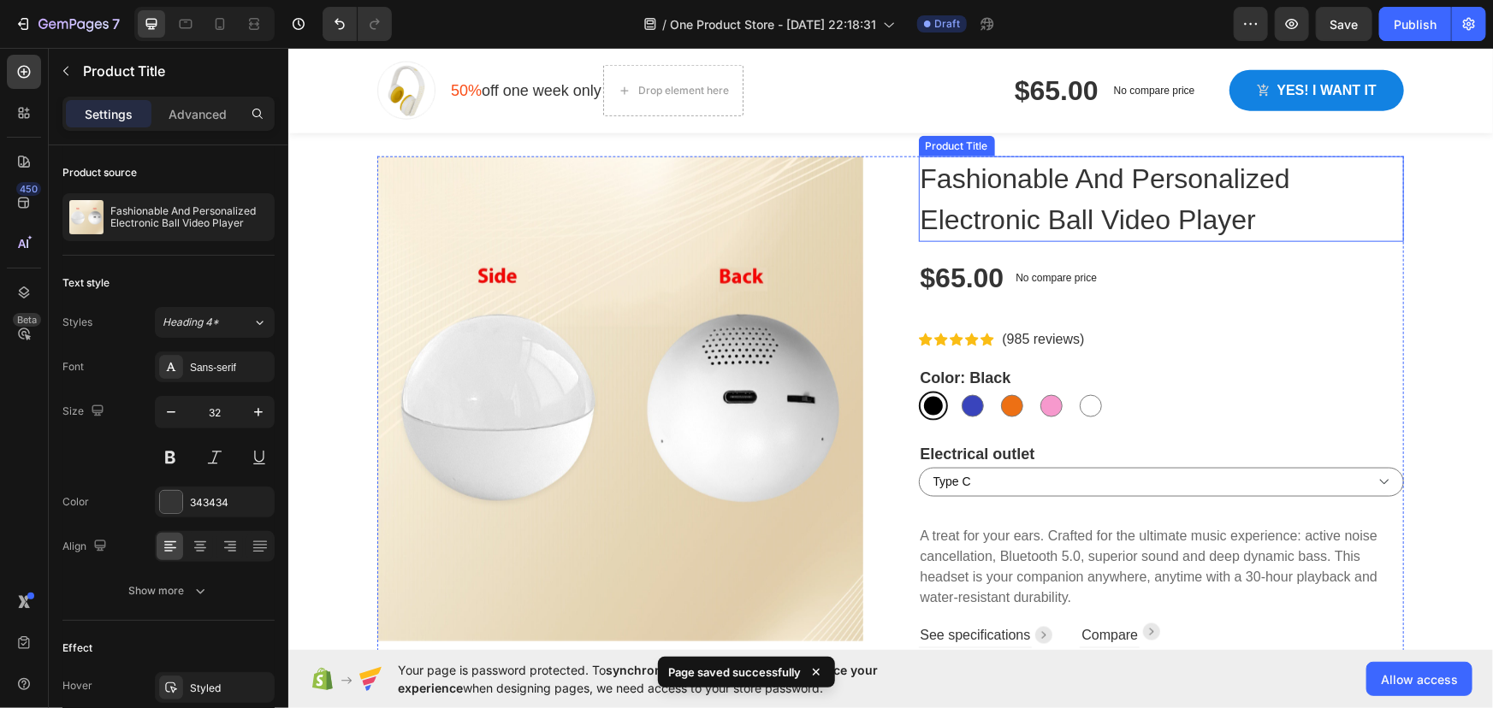
click at [1034, 234] on h1 "Fashionable And Personalized Electronic Ball Video Player" at bounding box center [1161, 199] width 486 height 86
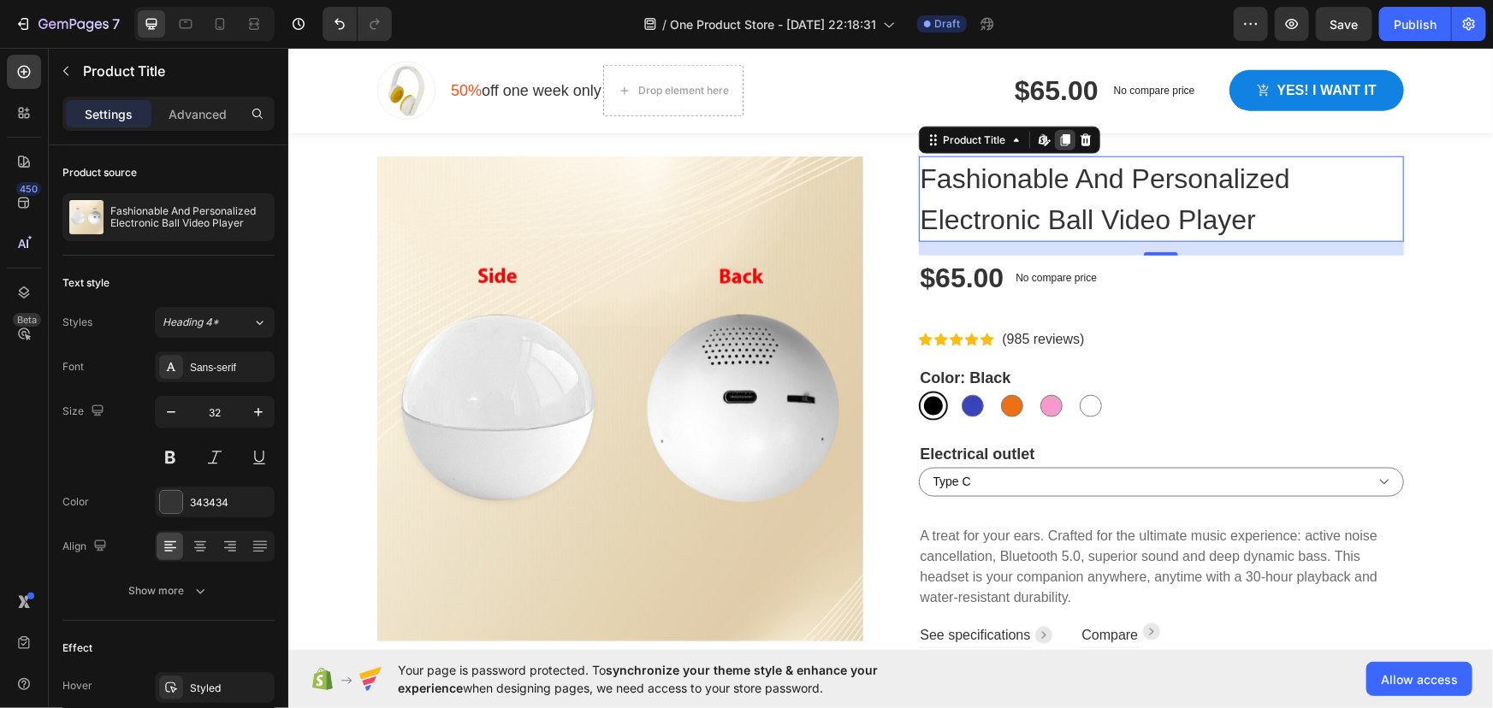
click at [1059, 138] on icon at bounding box center [1063, 139] width 9 height 12
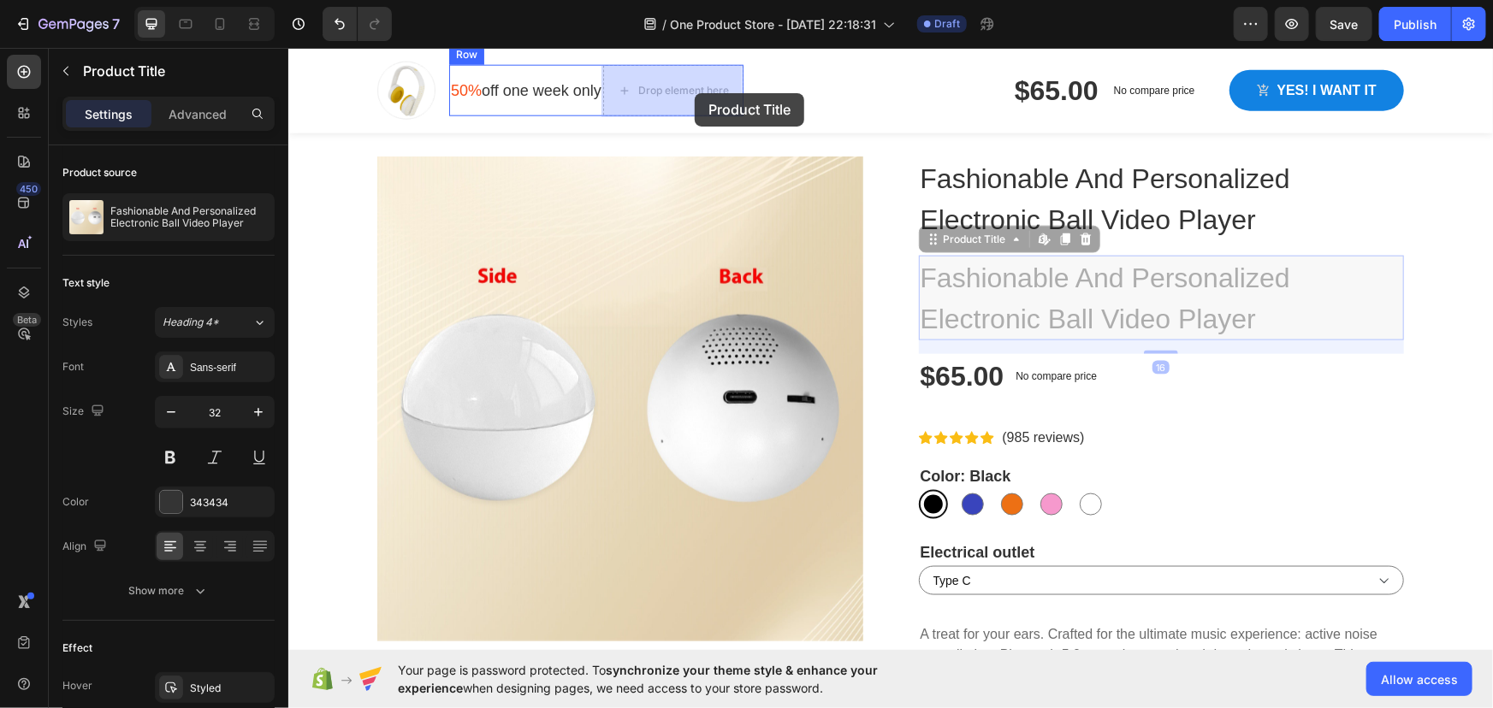
drag, startPoint x: 931, startPoint y: 243, endPoint x: 694, endPoint y: 93, distance: 280.3
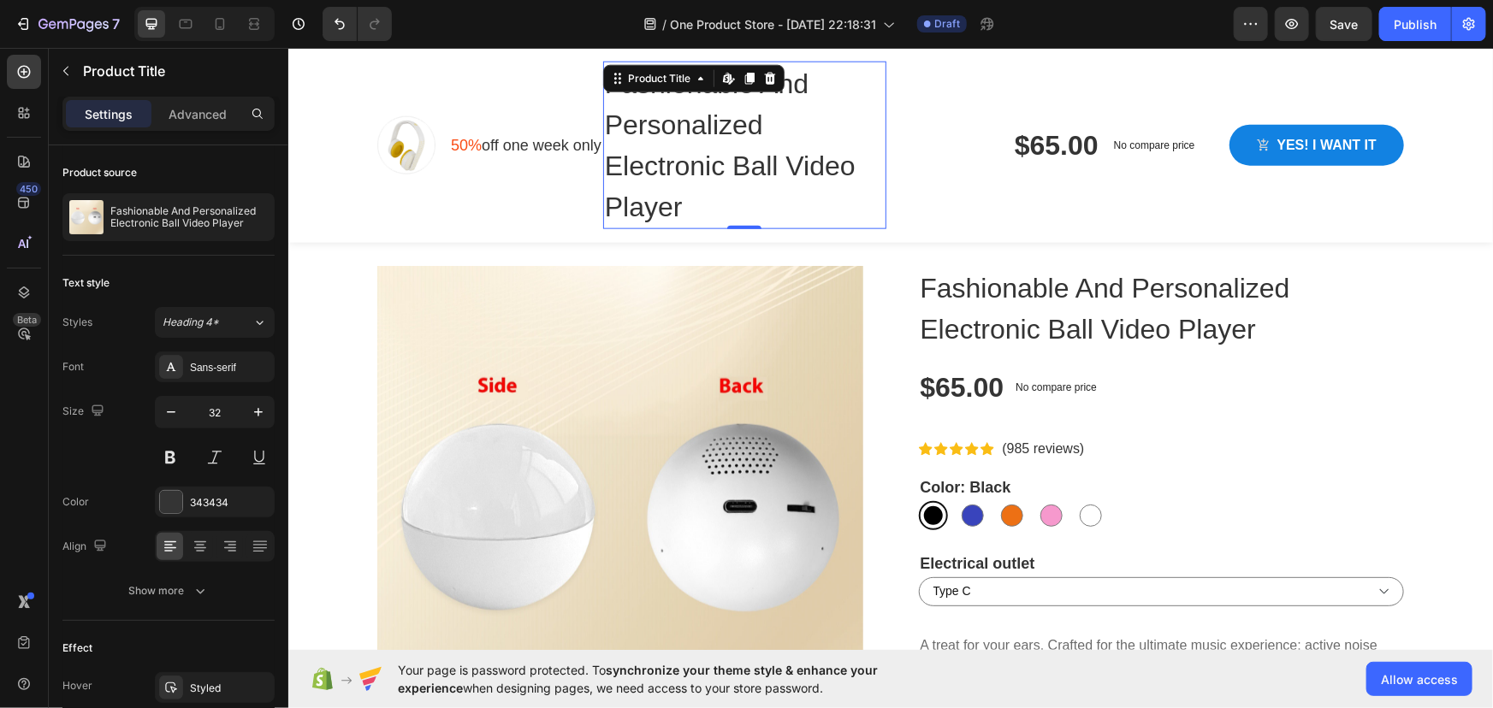
scroll to position [1121, 0]
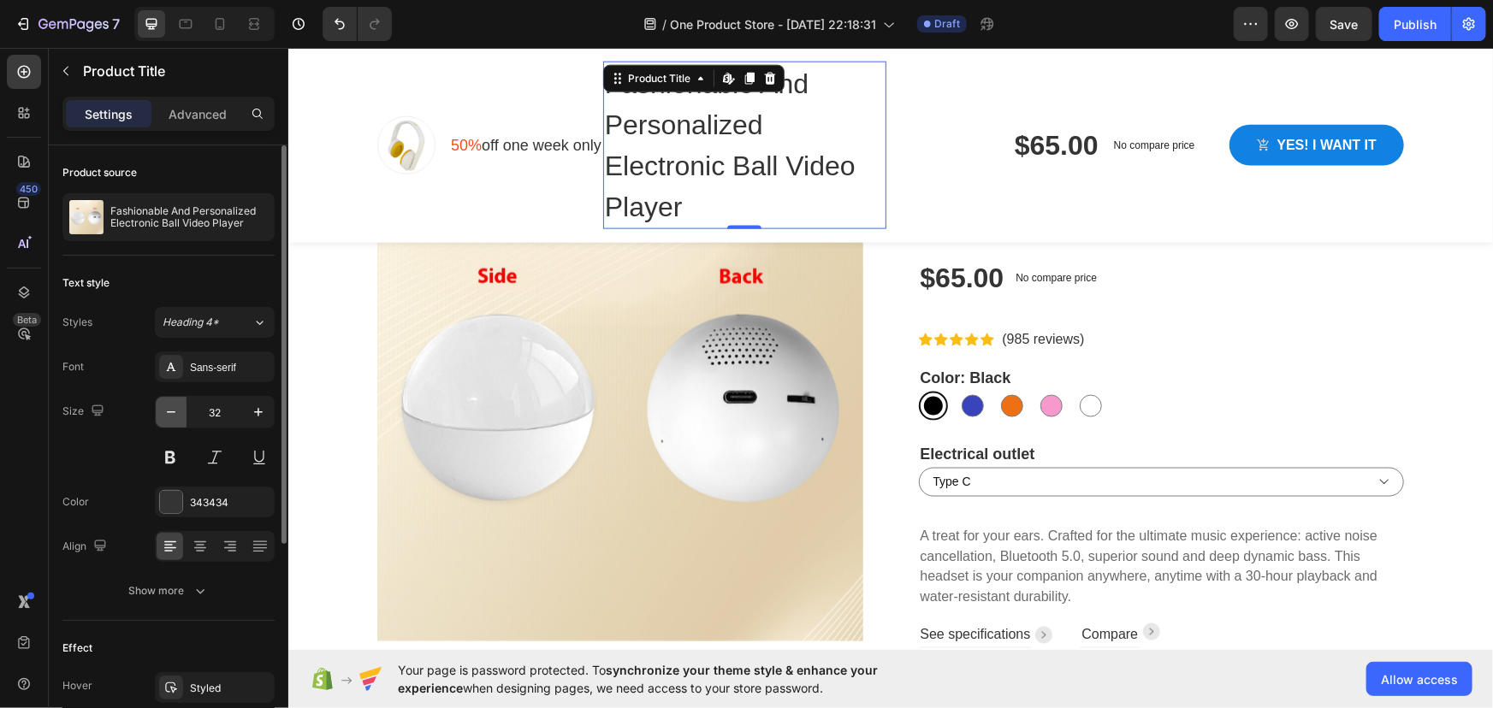
click at [173, 414] on icon "button" at bounding box center [171, 412] width 17 height 17
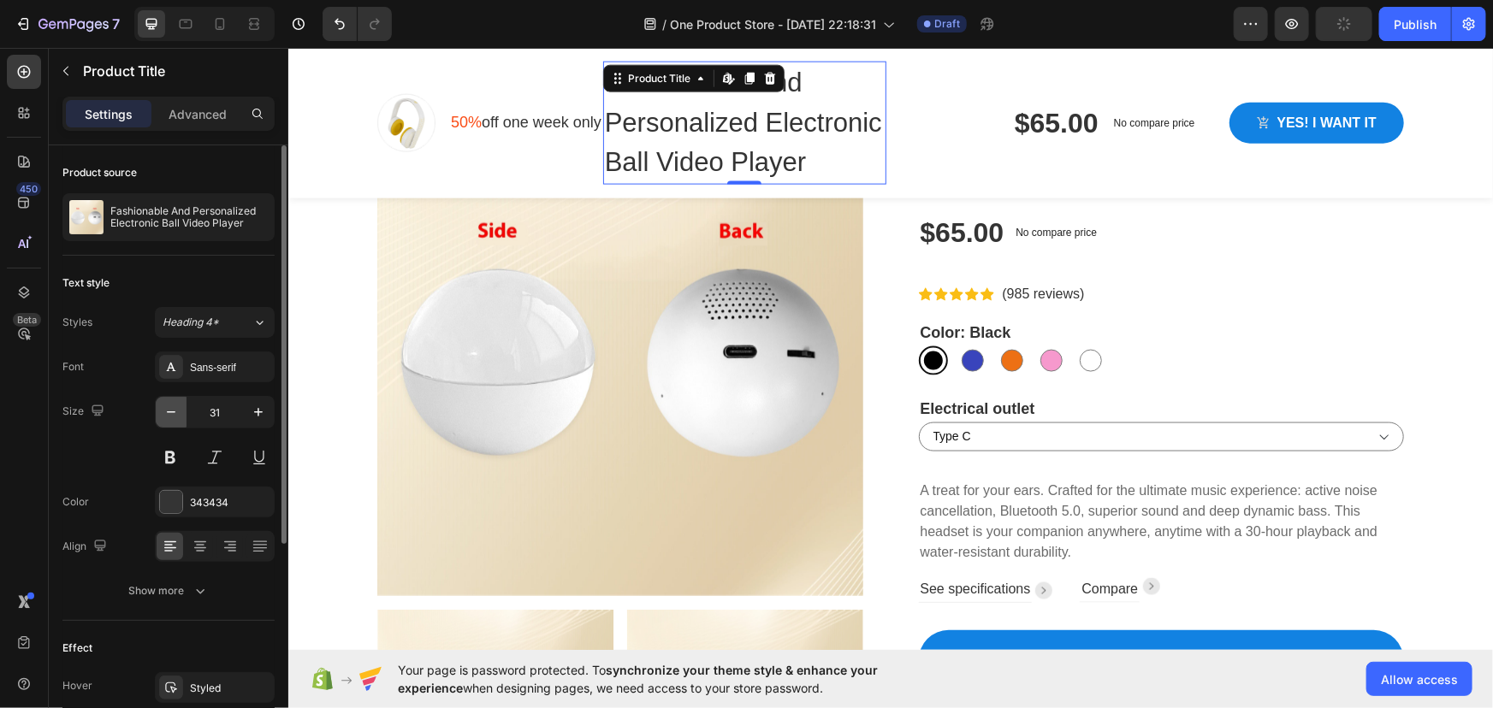
click at [173, 414] on icon "button" at bounding box center [171, 412] width 17 height 17
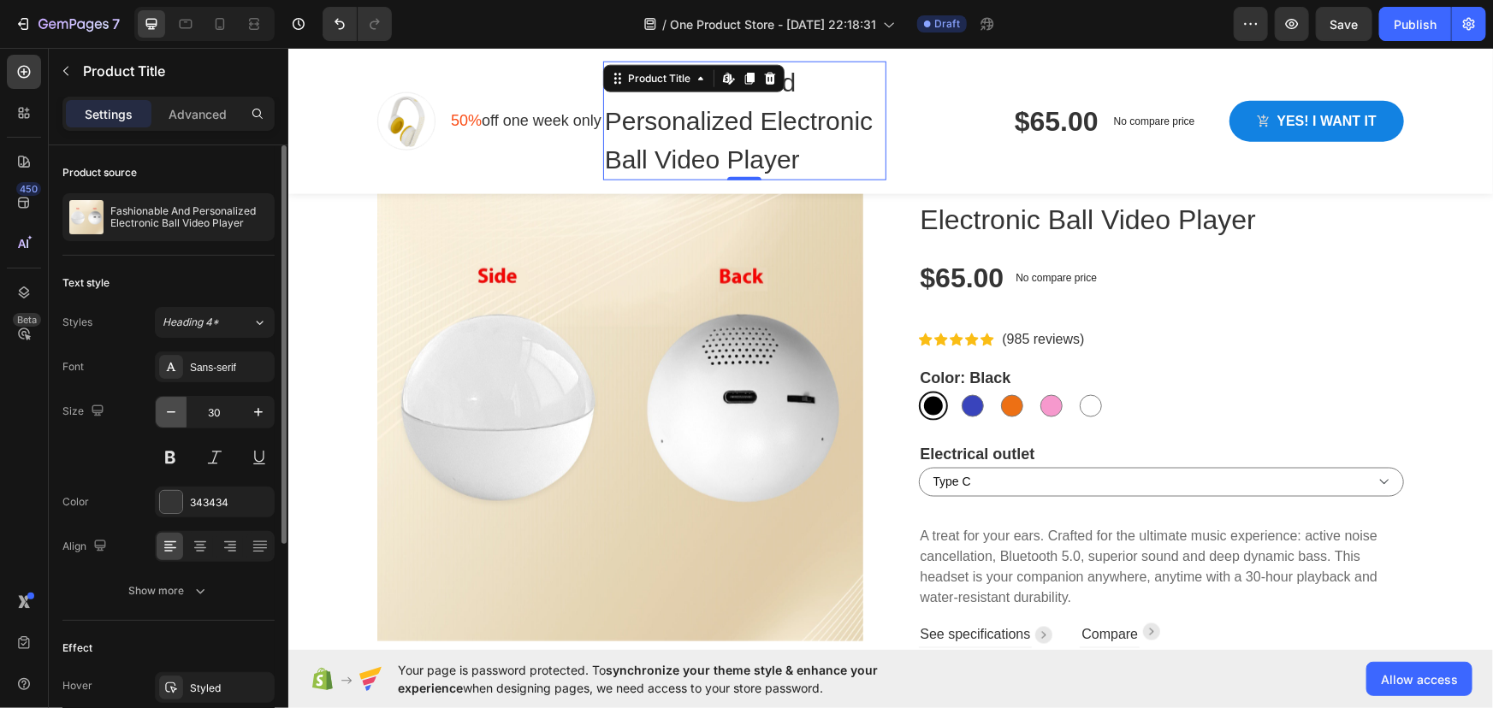
click at [173, 414] on icon "button" at bounding box center [171, 412] width 17 height 17
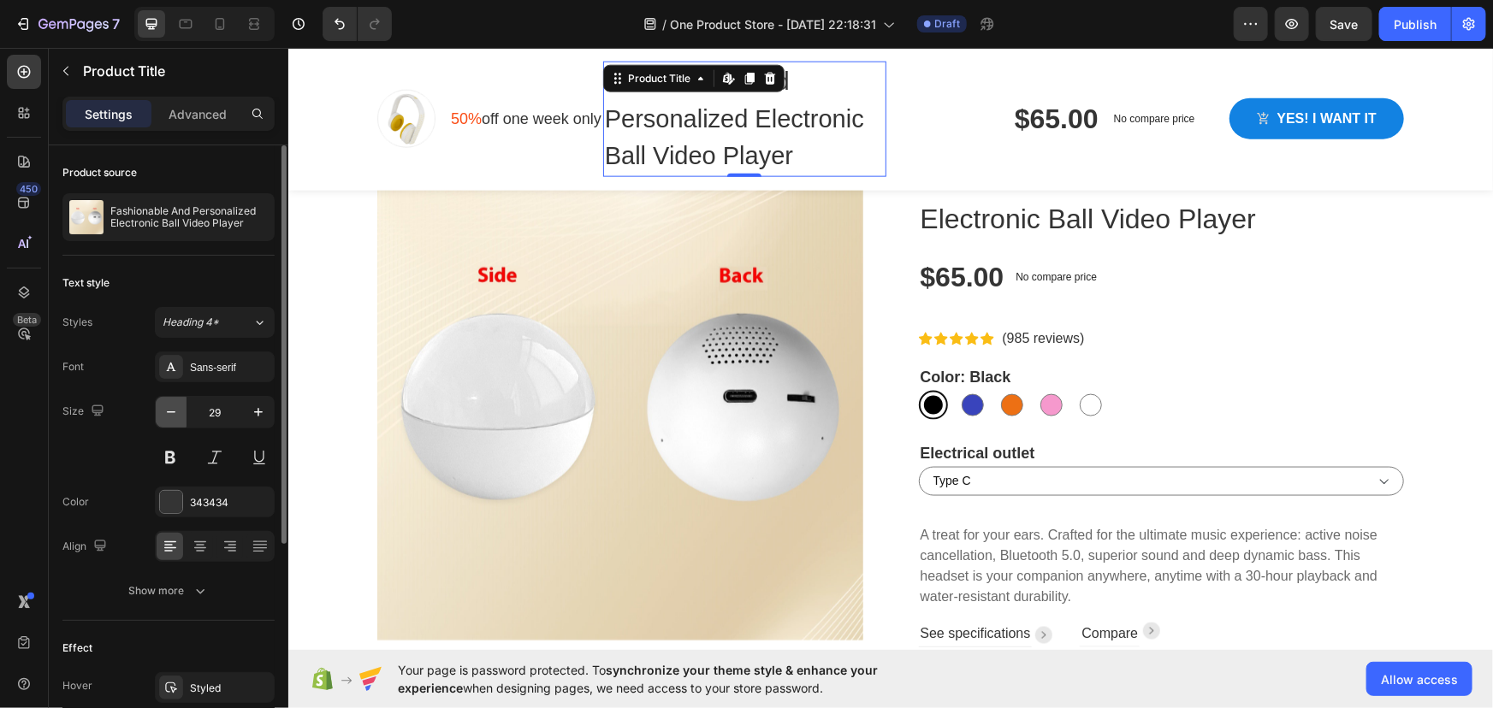
click at [173, 414] on icon "button" at bounding box center [171, 412] width 17 height 17
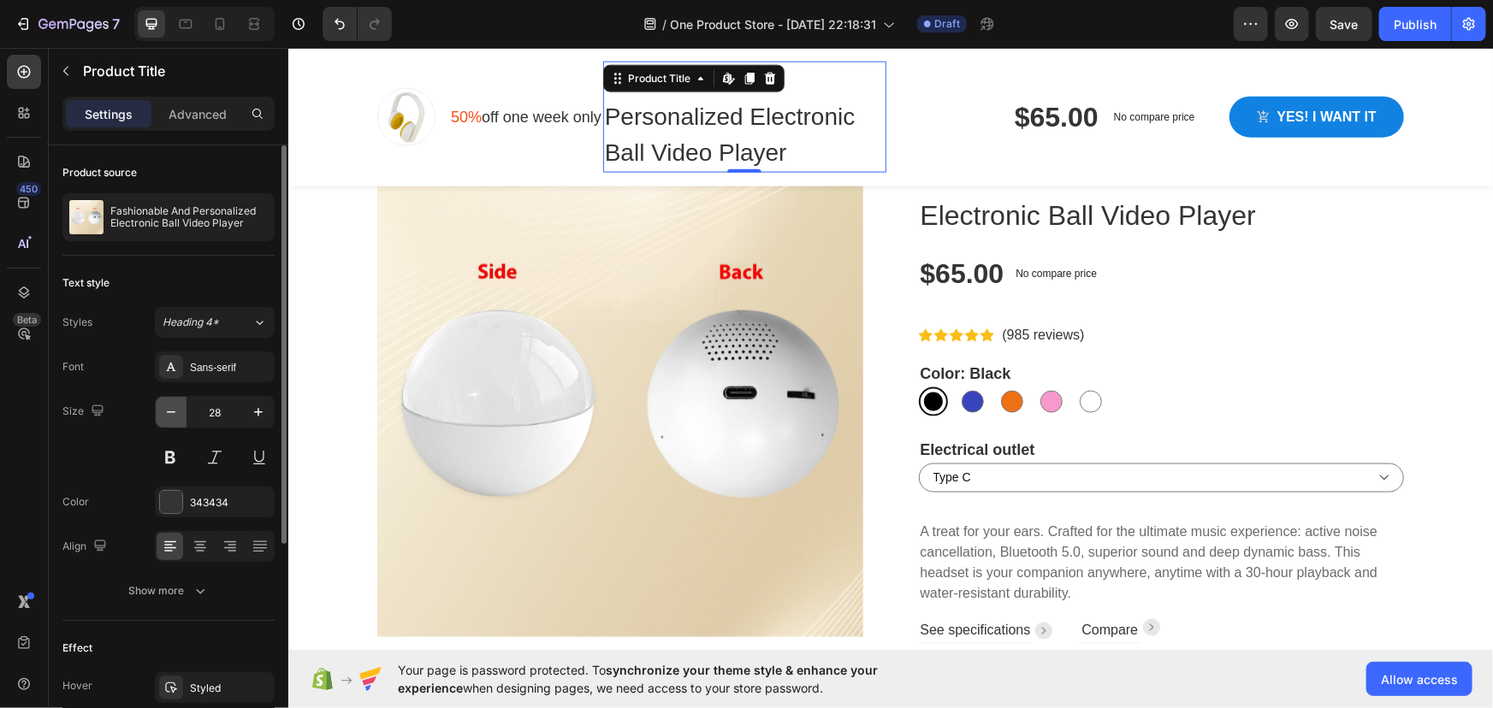
click at [173, 414] on icon "button" at bounding box center [171, 412] width 17 height 17
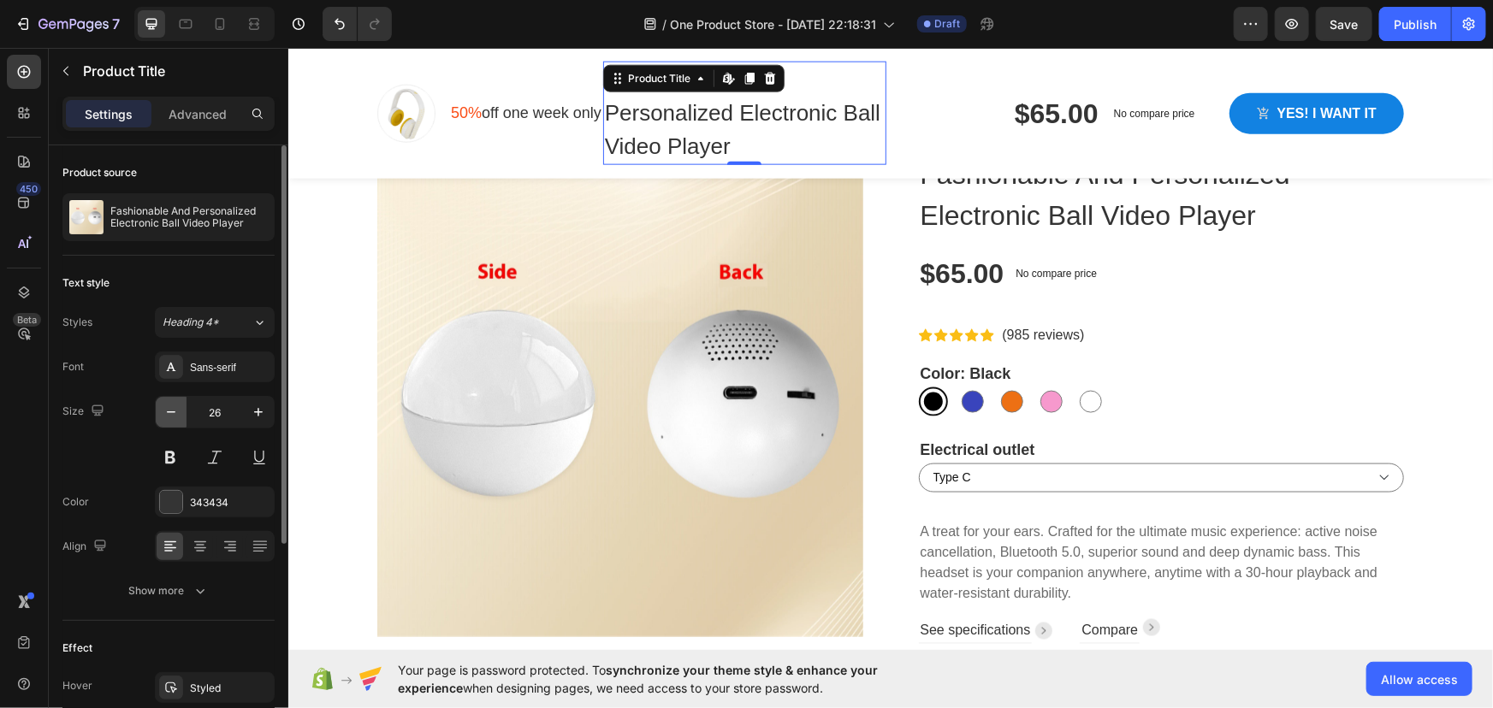
click at [173, 414] on icon "button" at bounding box center [171, 412] width 17 height 17
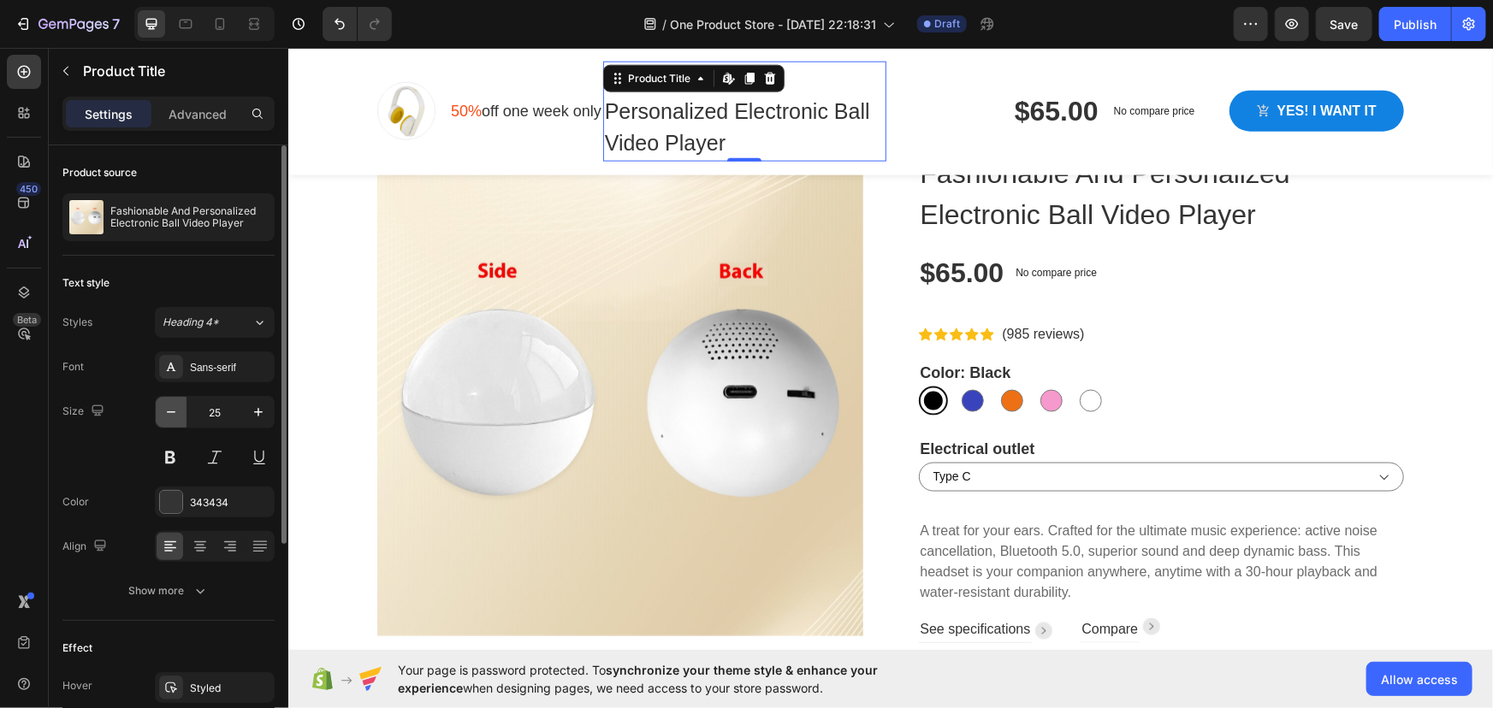
click at [173, 414] on icon "button" at bounding box center [171, 412] width 17 height 17
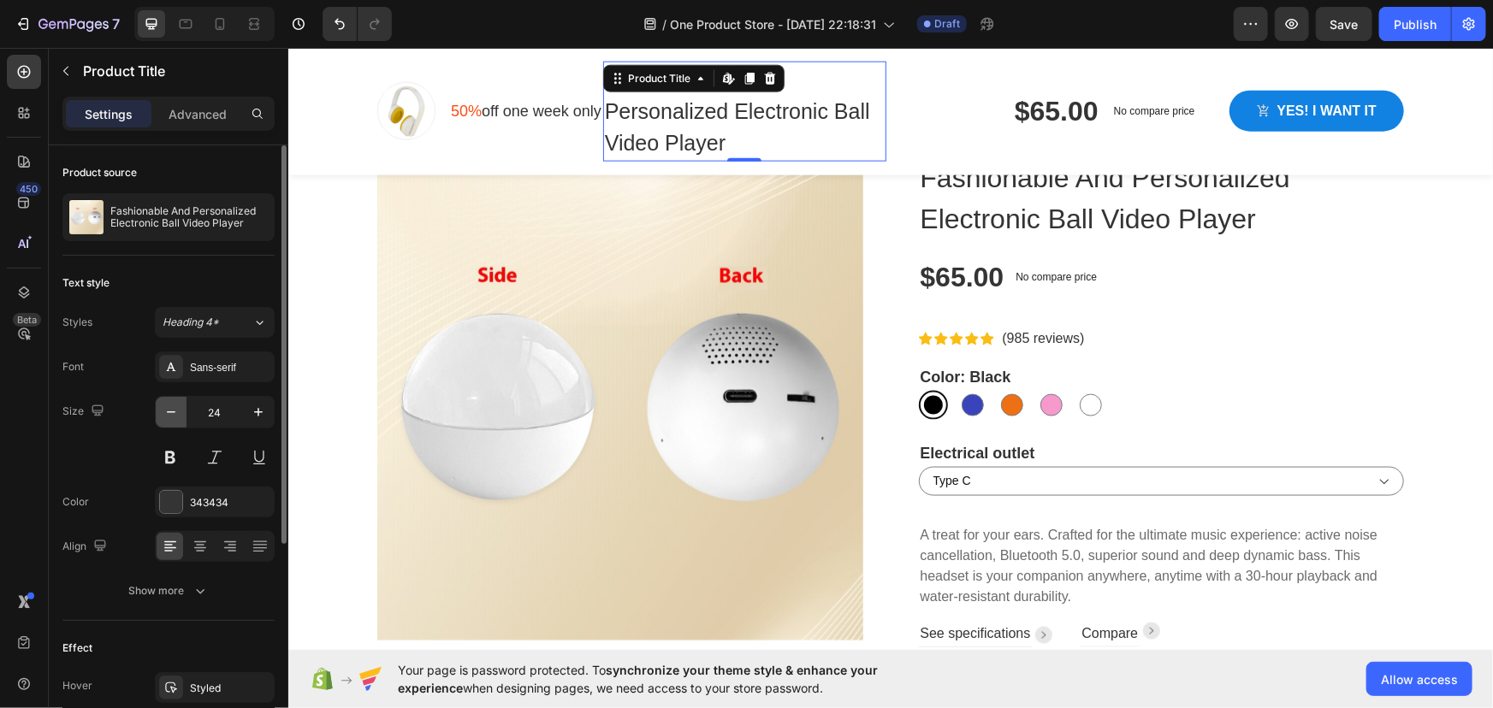
click at [173, 414] on icon "button" at bounding box center [171, 412] width 17 height 17
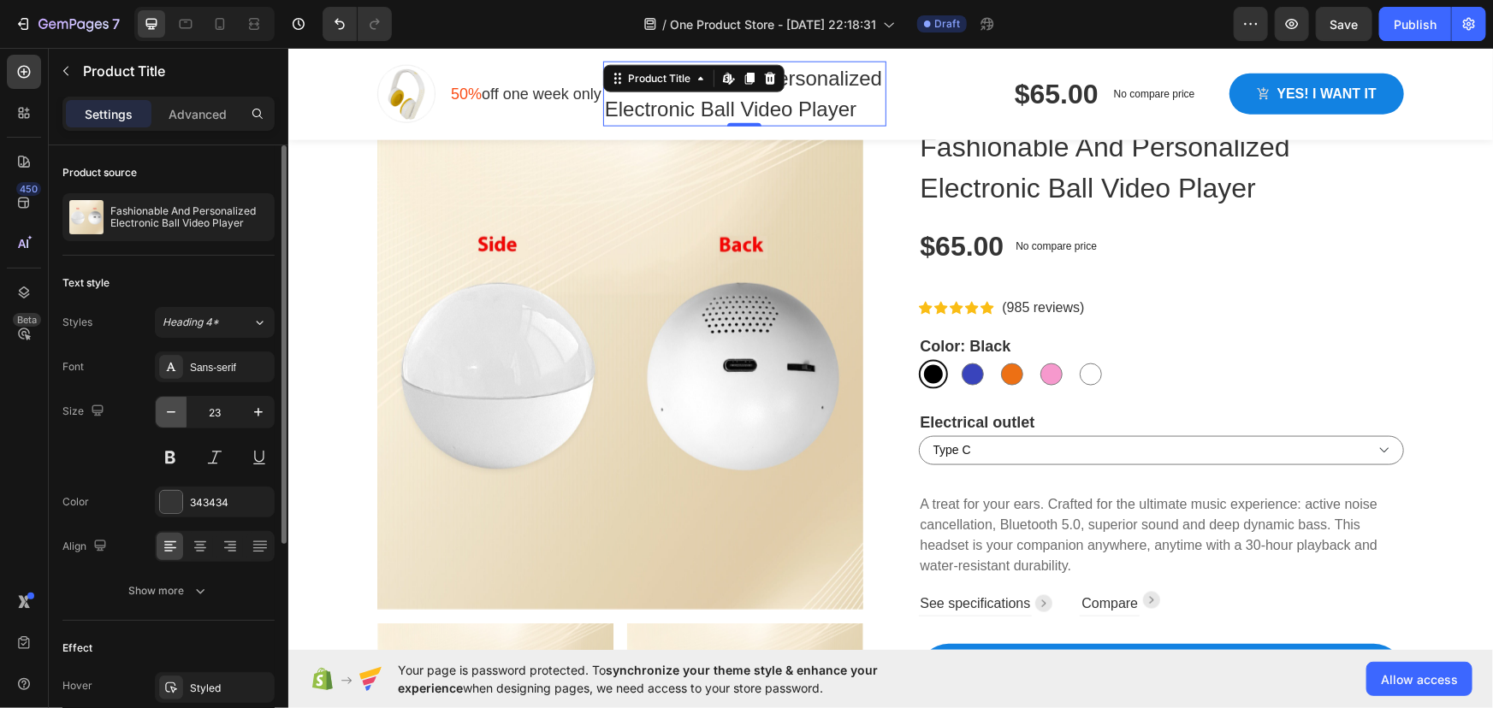
click at [173, 414] on icon "button" at bounding box center [171, 412] width 17 height 17
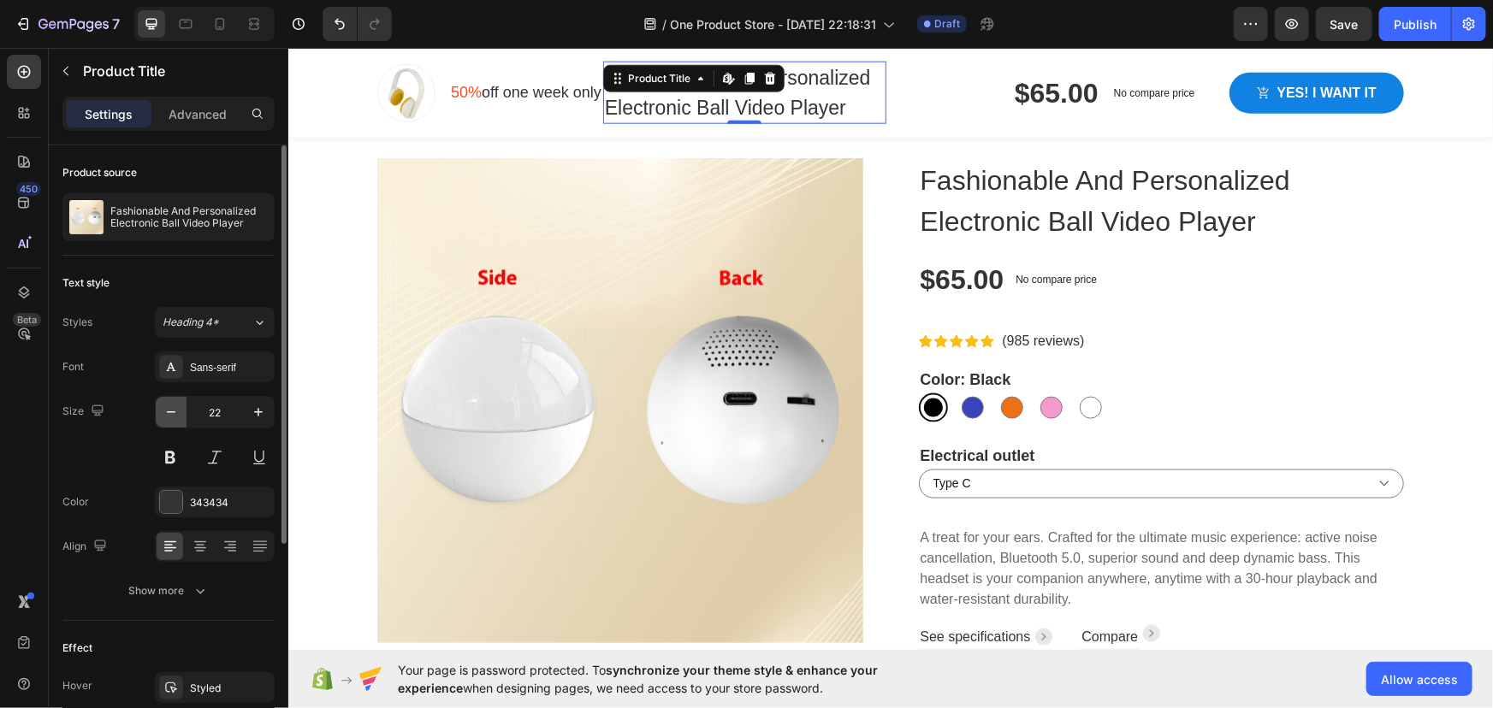
click at [173, 414] on icon "button" at bounding box center [171, 412] width 17 height 17
type input "21"
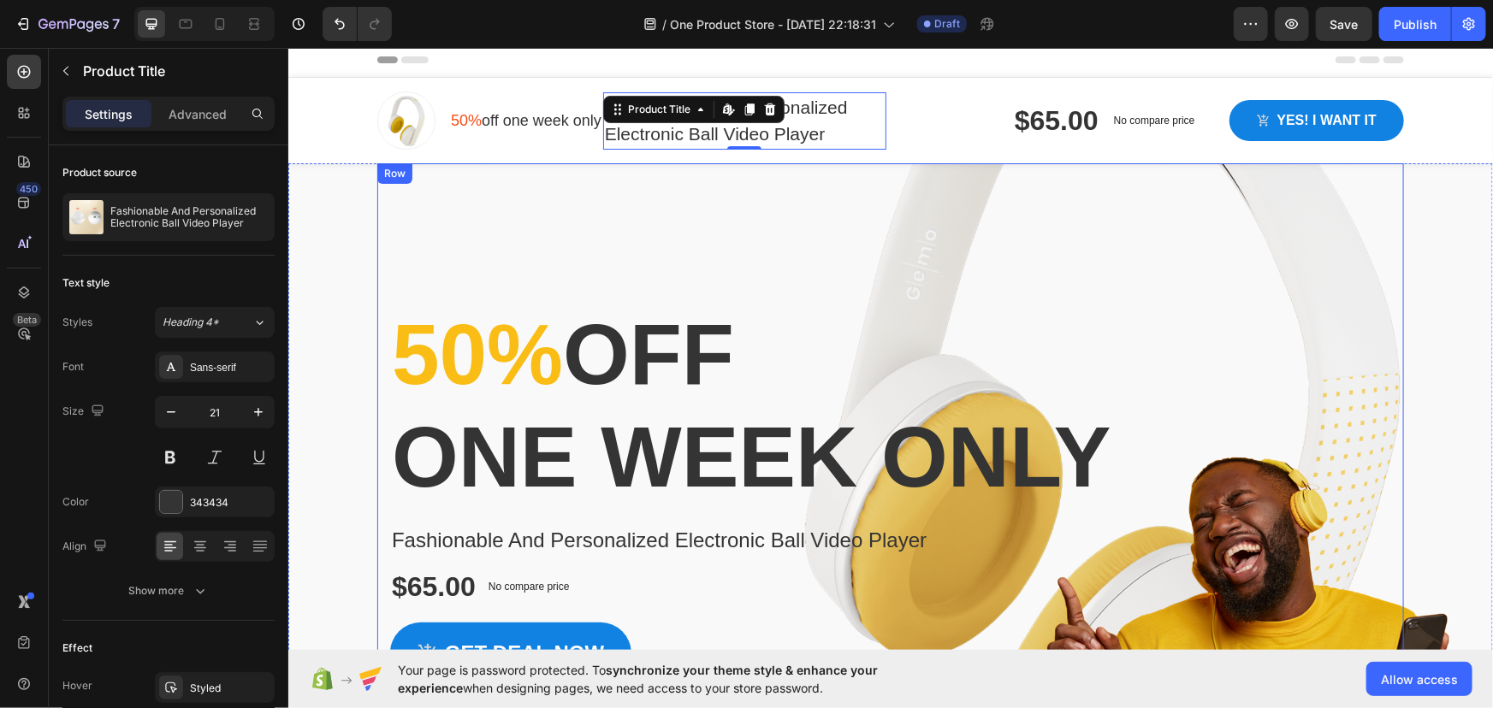
scroll to position [0, 0]
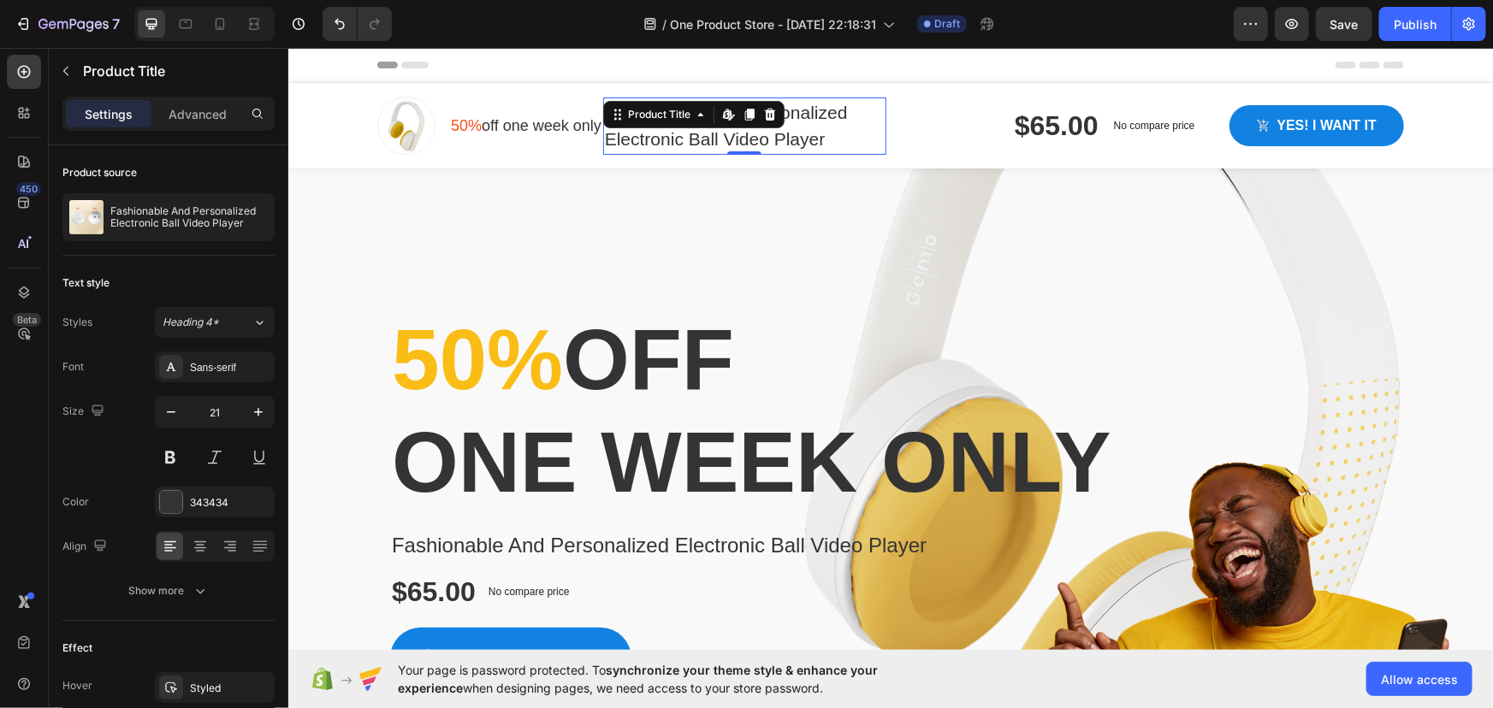
click at [894, 114] on div "$65.00 Product Price Product Price No compare price Product Price Row Yes! i wa…" at bounding box center [1148, 125] width 509 height 44
click at [761, 140] on h1 "Fashionable And Personalized Electronic Ball Video Player" at bounding box center [743, 125] width 283 height 57
click at [178, 411] on icon "button" at bounding box center [171, 412] width 17 height 17
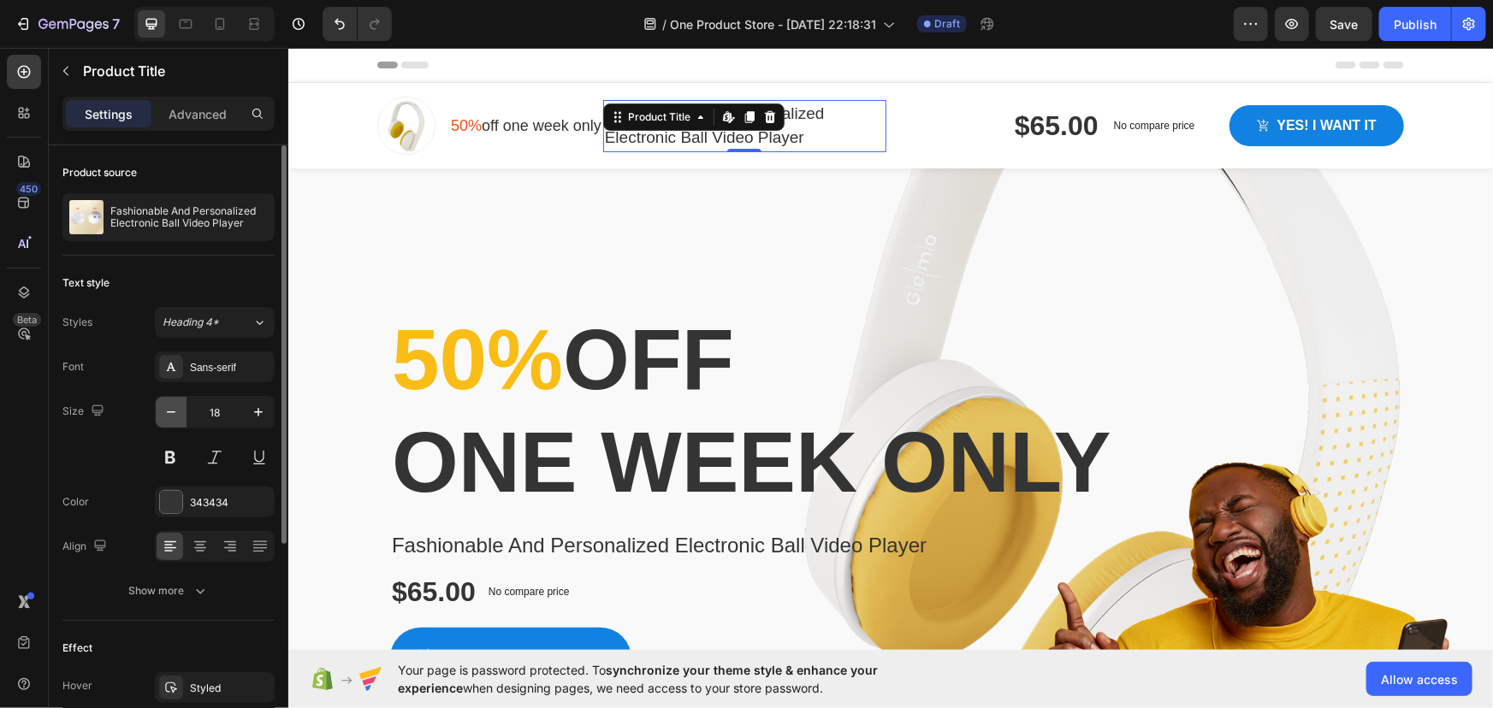
click at [178, 411] on icon "button" at bounding box center [171, 412] width 17 height 17
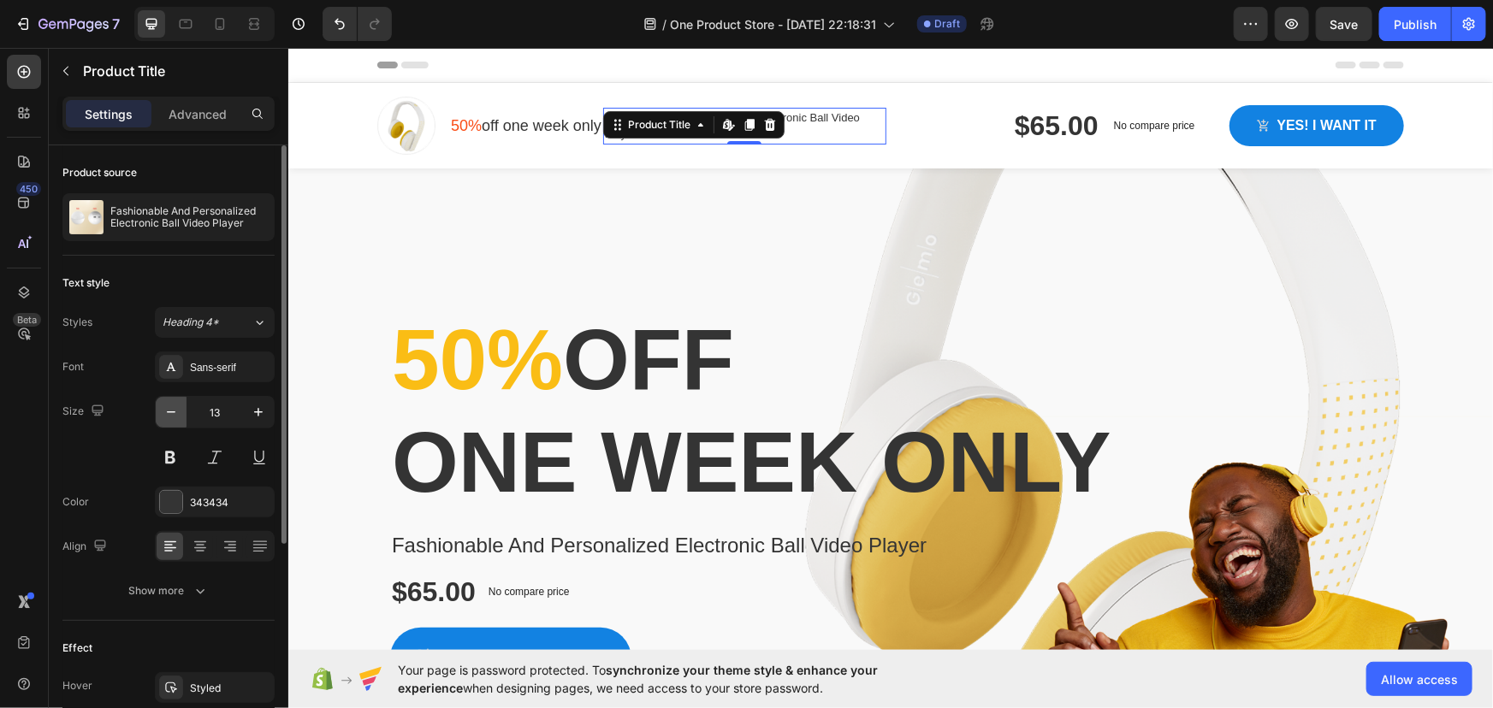
click at [178, 411] on icon "button" at bounding box center [171, 412] width 17 height 17
type input "11"
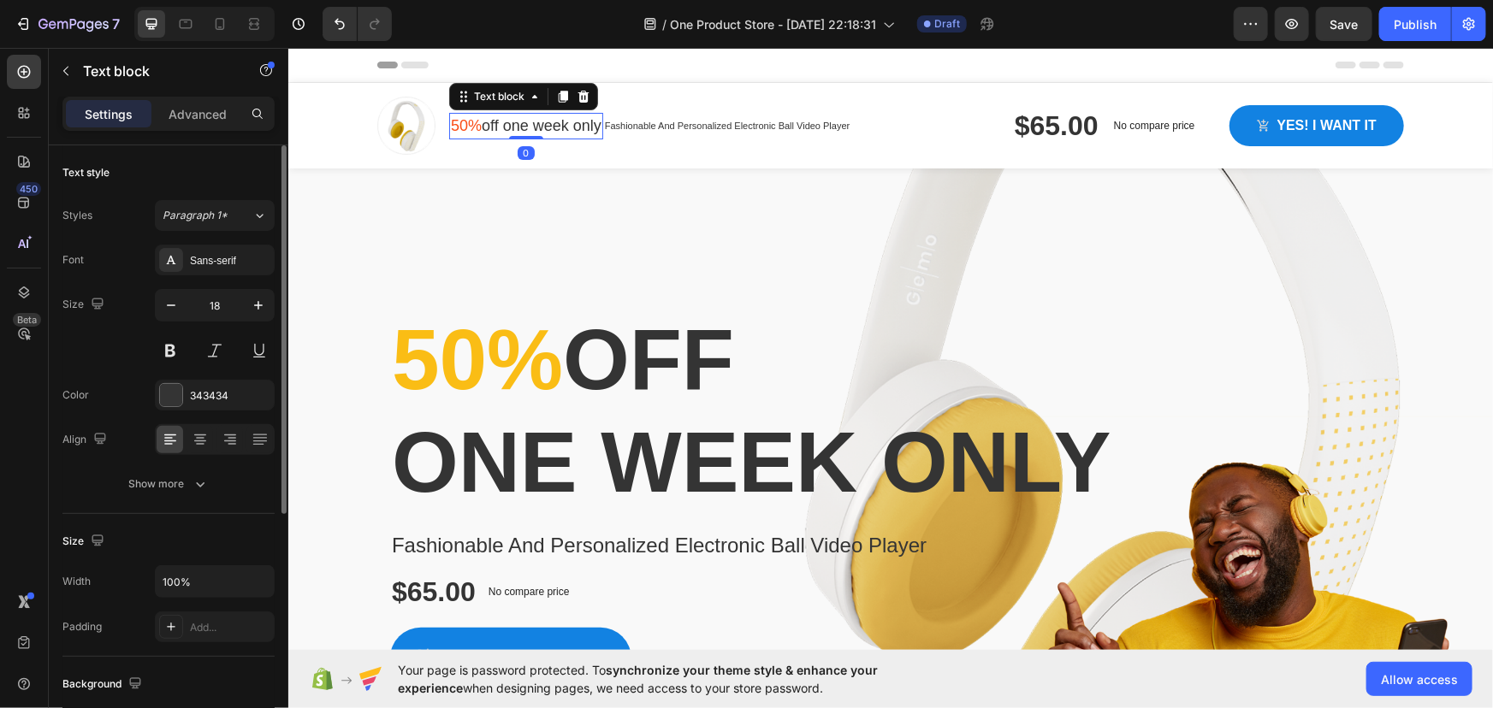
click at [545, 126] on p "50% off one week only" at bounding box center [525, 125] width 151 height 23
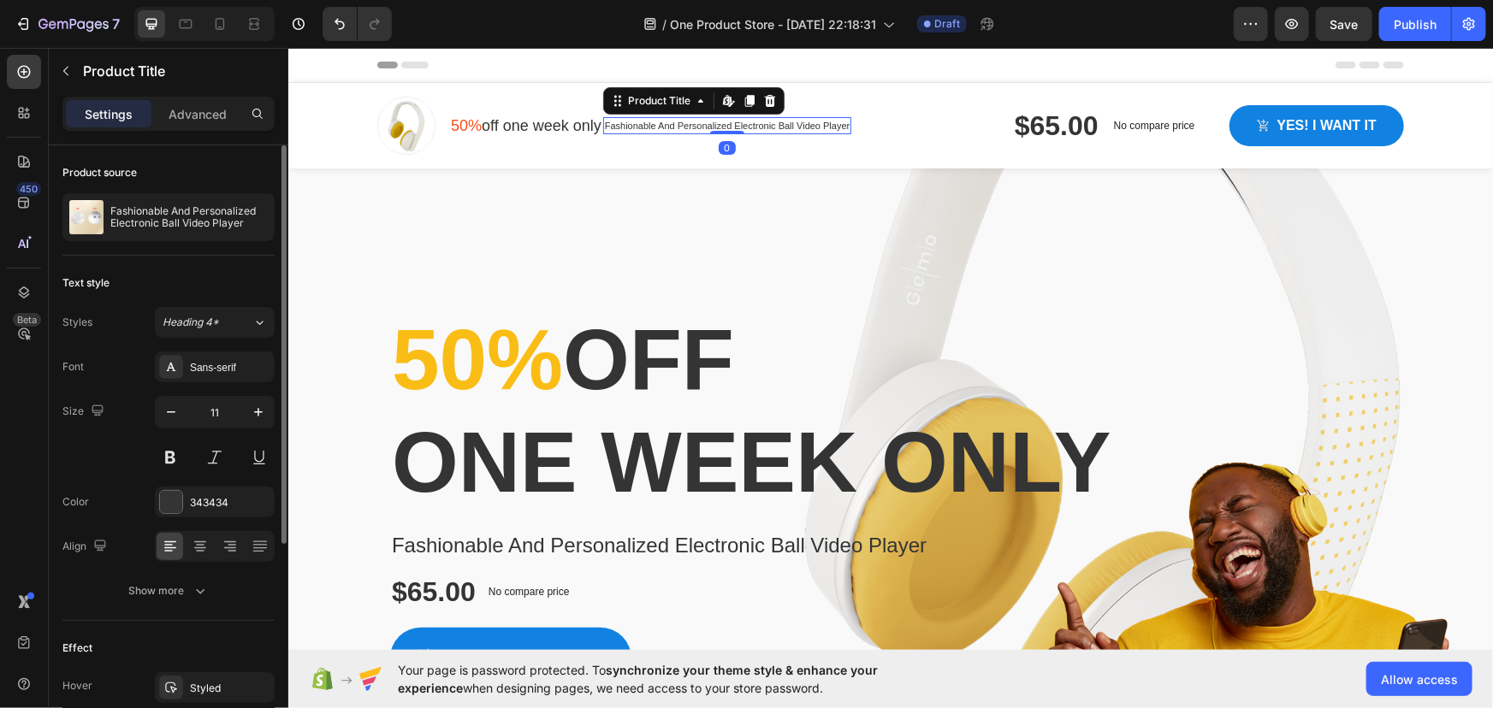
click at [669, 123] on h1 "Fashionable And Personalized Electronic Ball Video Player" at bounding box center [726, 125] width 249 height 18
click at [255, 416] on icon "button" at bounding box center [258, 412] width 17 height 17
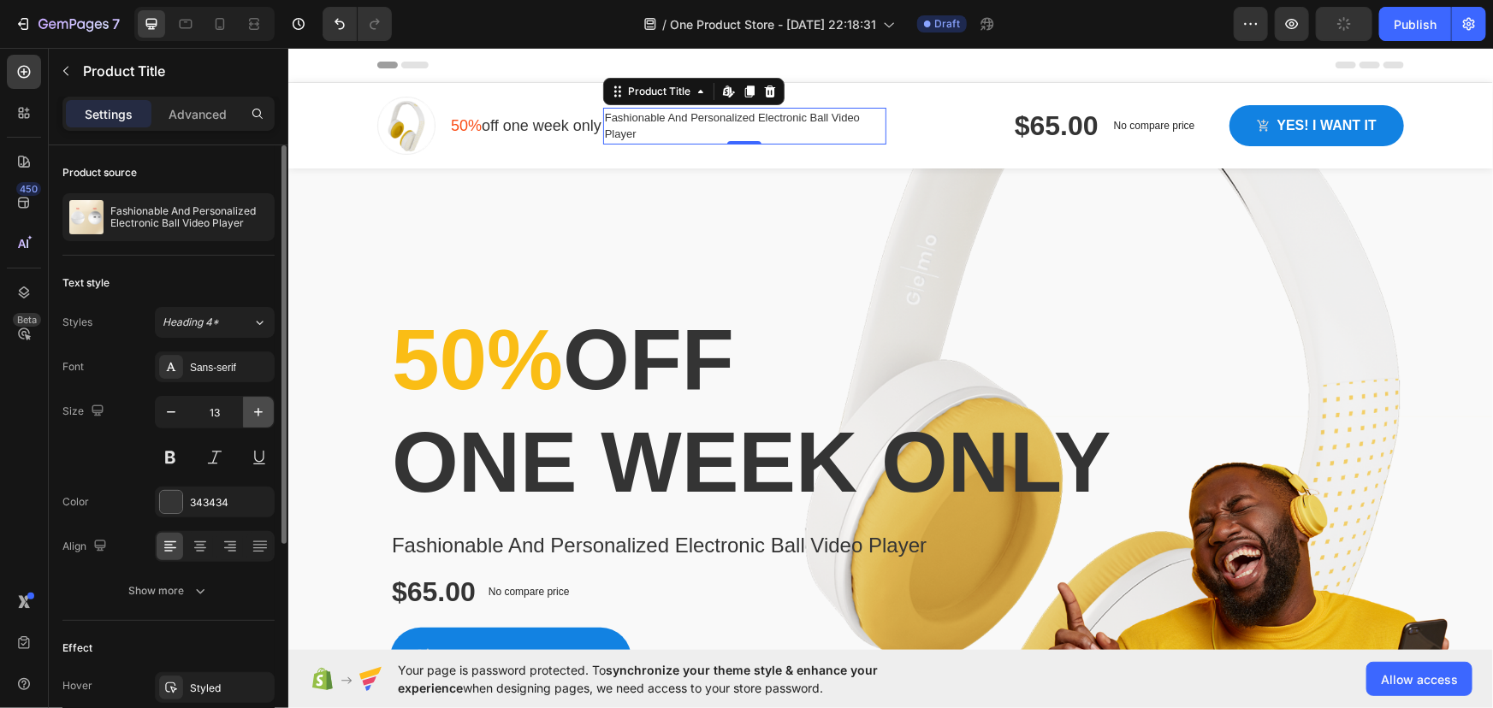
click at [255, 416] on icon "button" at bounding box center [258, 412] width 17 height 17
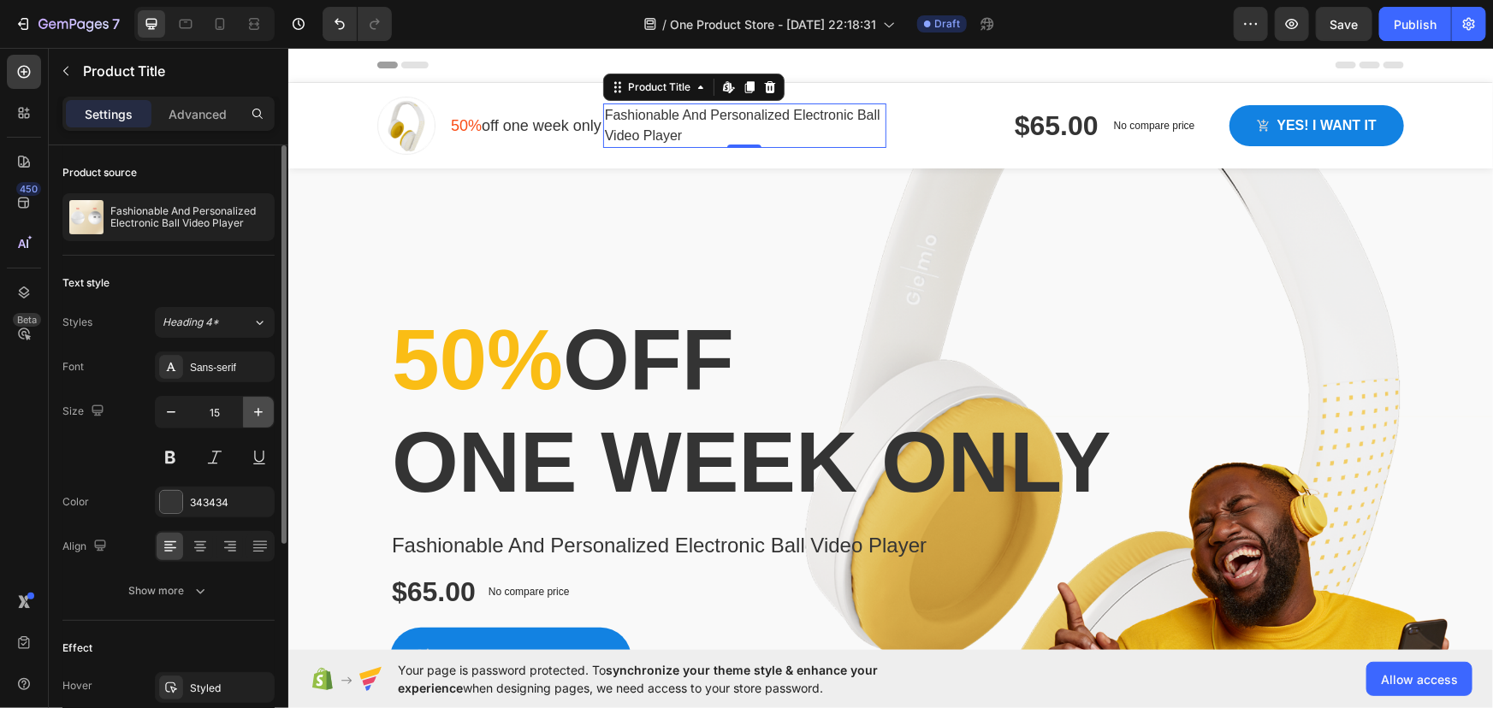
type input "16"
click at [168, 453] on button at bounding box center [170, 457] width 31 height 31
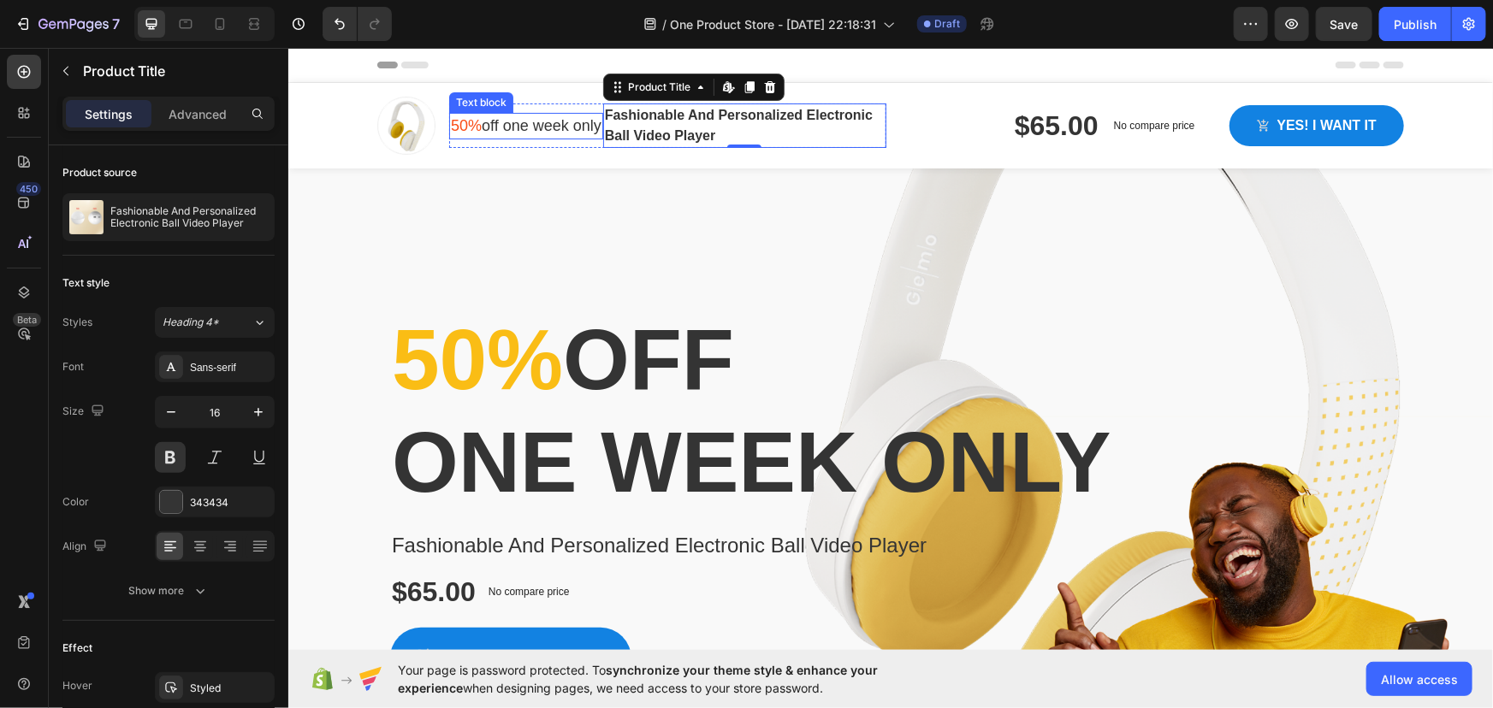
click at [519, 120] on p "50% off one week only" at bounding box center [525, 125] width 151 height 23
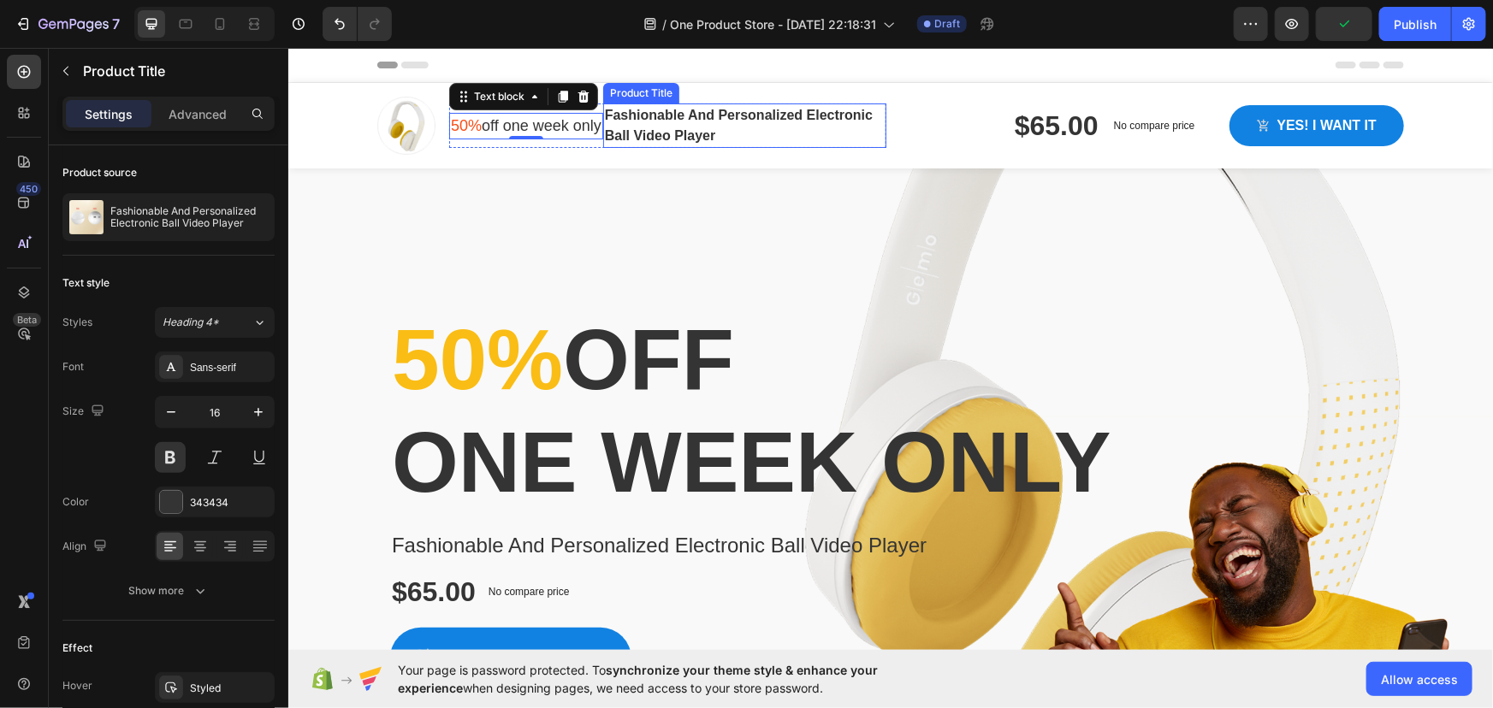
click at [692, 134] on h1 "Fashionable And Personalized Electronic Ball Video Player" at bounding box center [743, 125] width 283 height 44
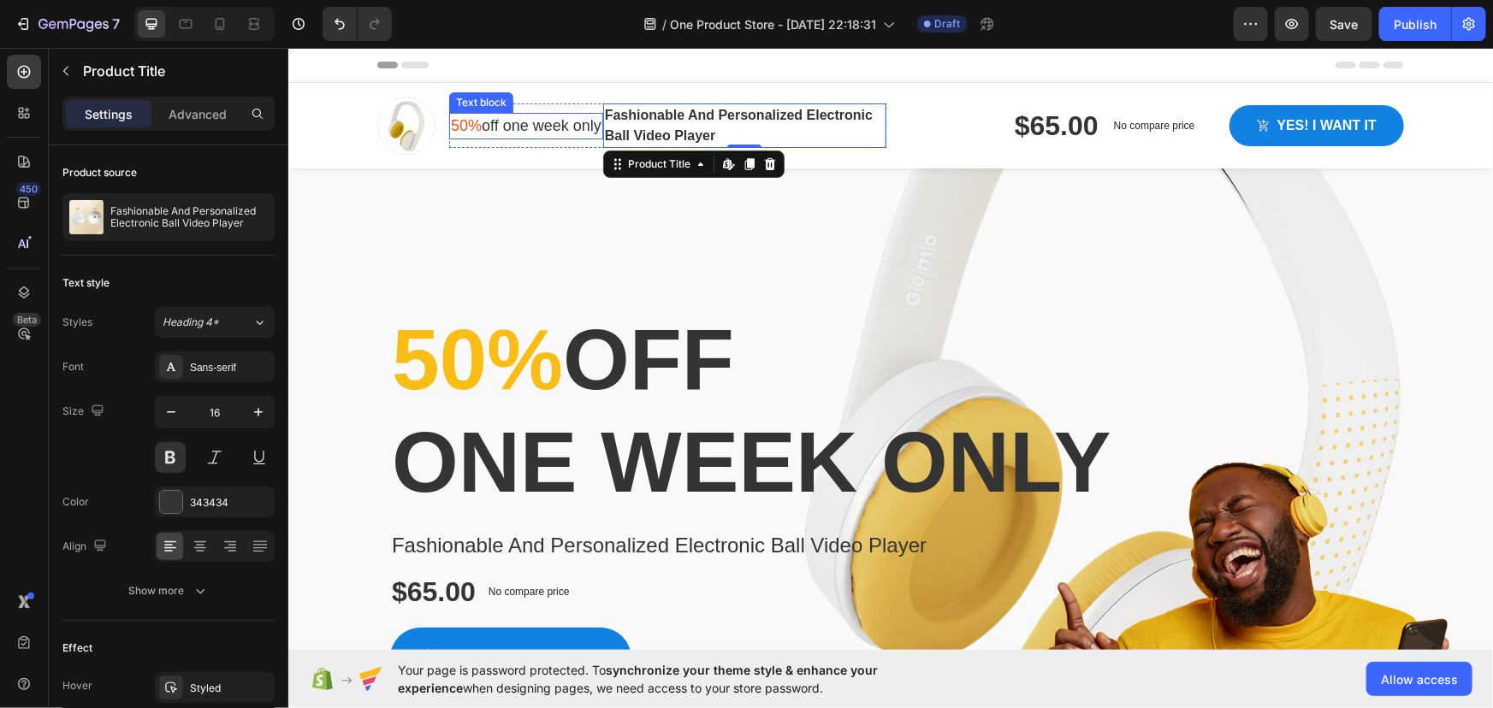
click at [566, 133] on p "50% off one week only" at bounding box center [525, 125] width 151 height 23
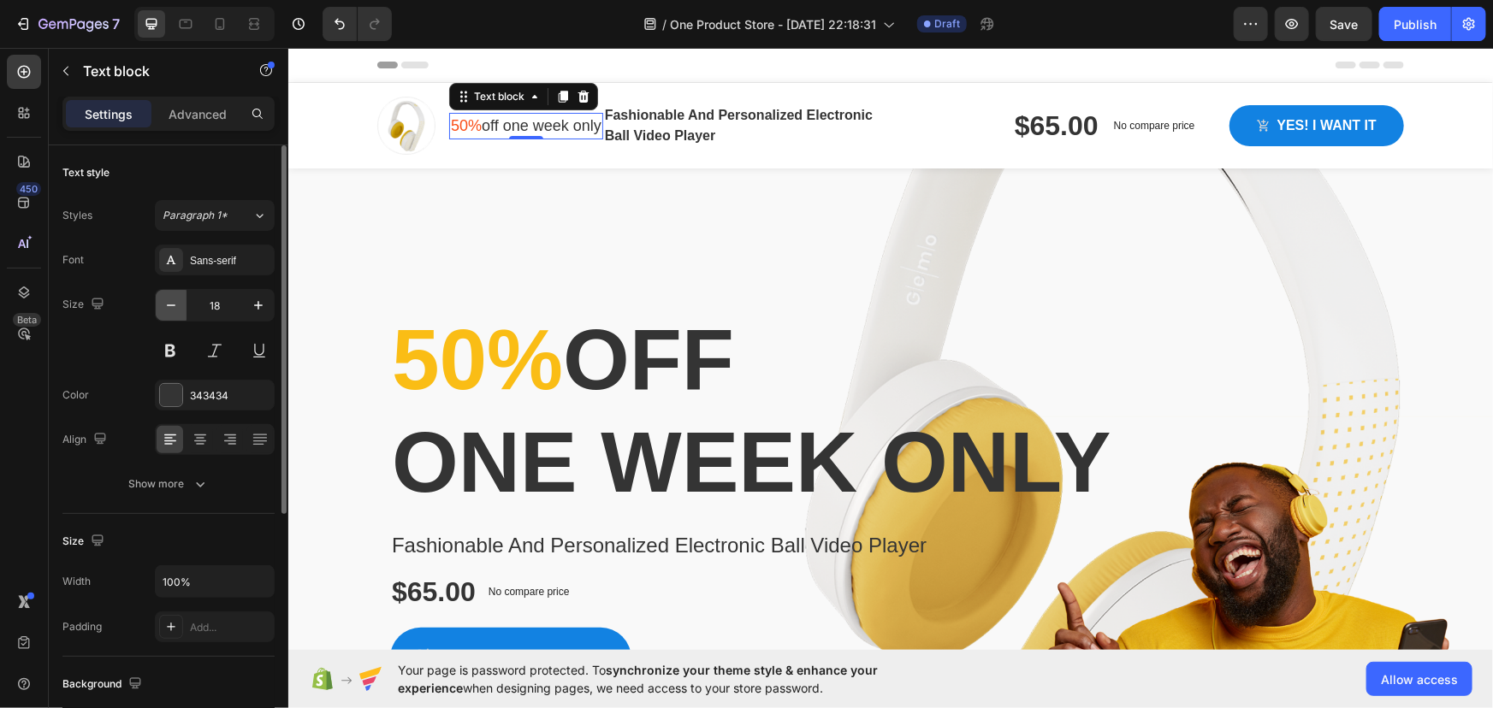
click at [163, 306] on icon "button" at bounding box center [171, 305] width 17 height 17
click at [252, 304] on icon "button" at bounding box center [258, 305] width 17 height 17
type input "18"
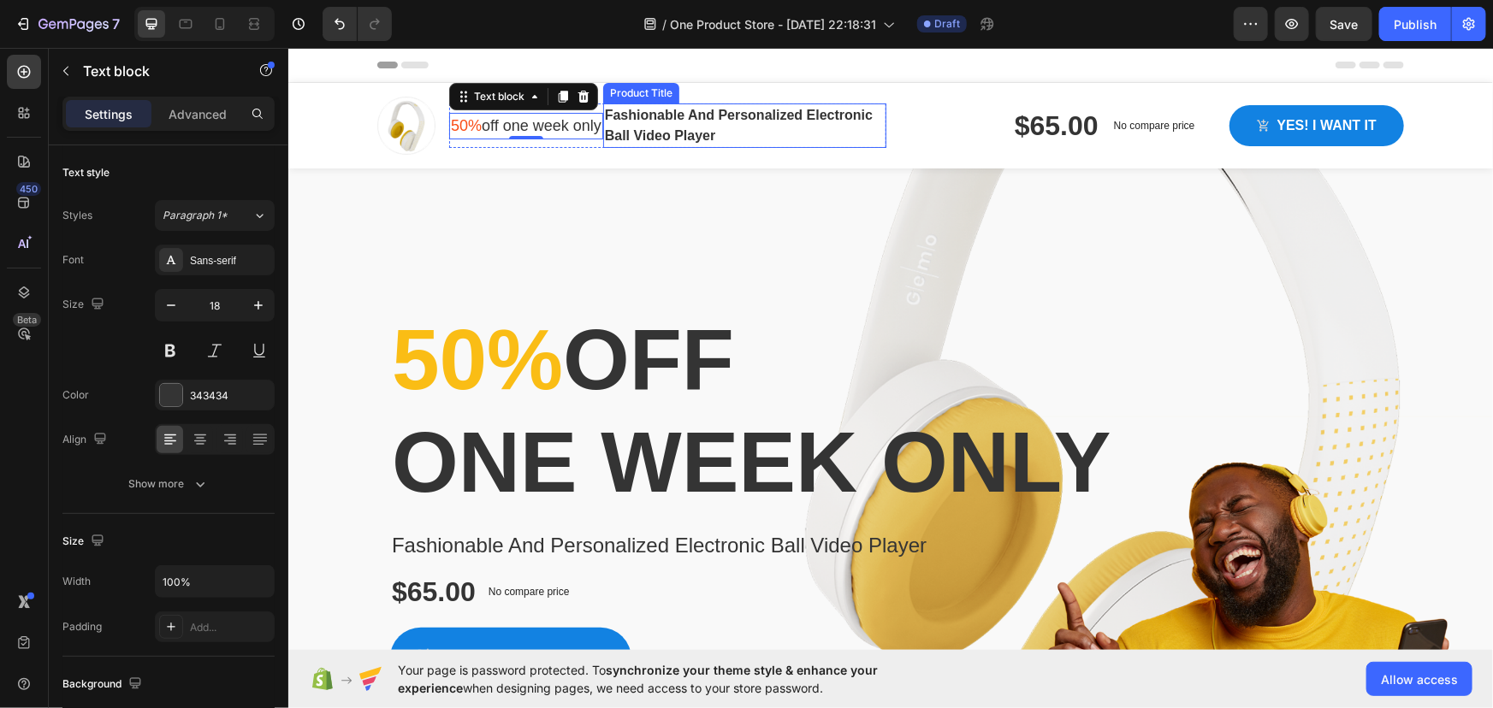
click at [643, 123] on h1 "Fashionable And Personalized Electronic Ball Video Player" at bounding box center [743, 125] width 283 height 44
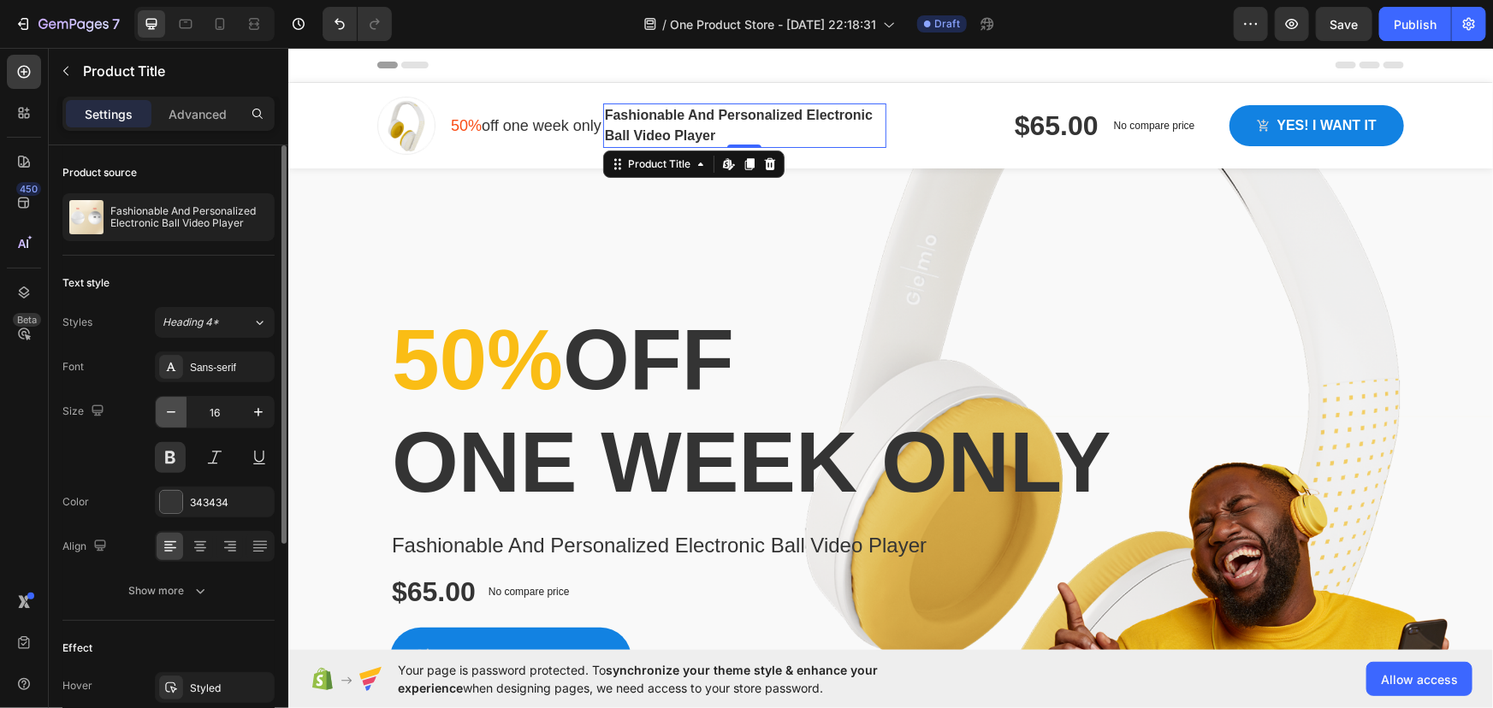
click at [172, 410] on icon "button" at bounding box center [171, 412] width 17 height 17
type input "14"
click at [231, 545] on icon at bounding box center [232, 546] width 9 height 2
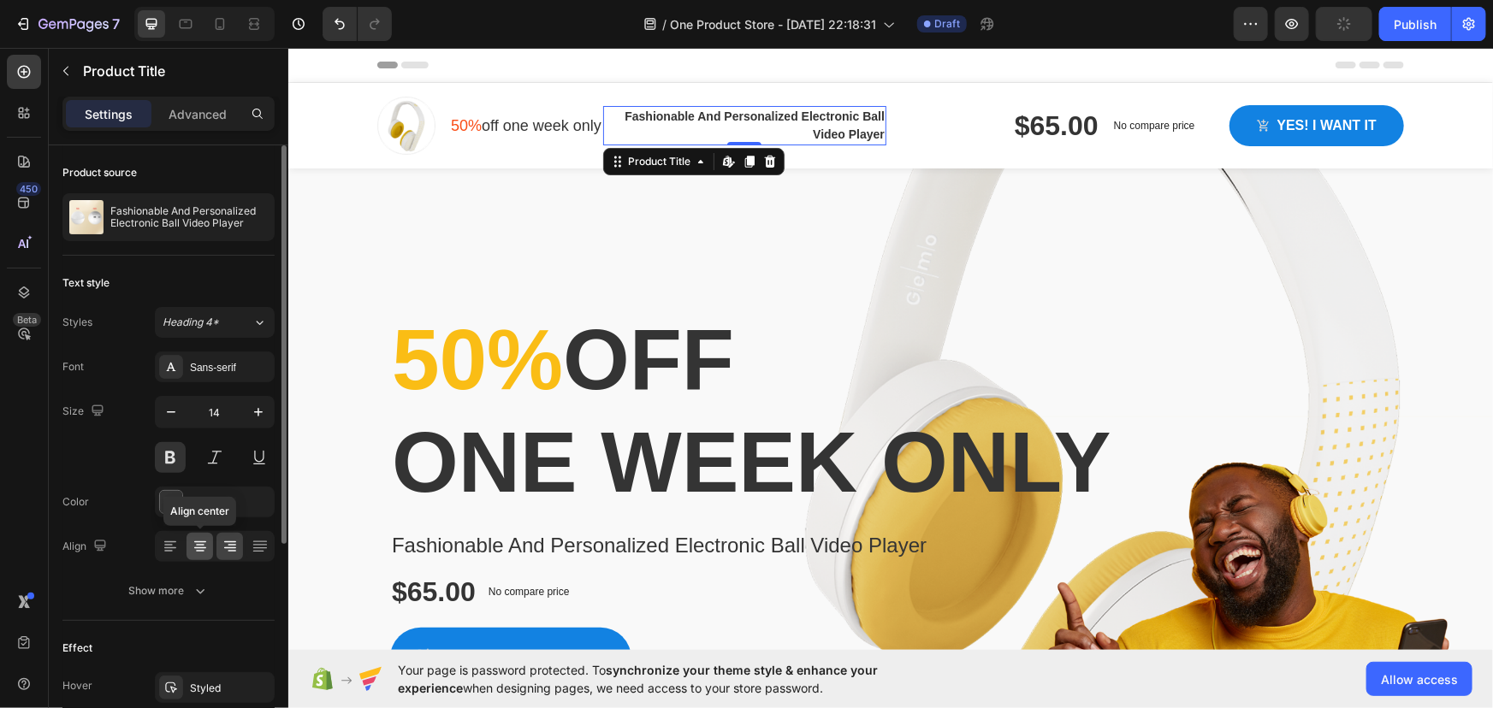
click at [193, 548] on icon at bounding box center [200, 546] width 17 height 17
click at [169, 548] on icon at bounding box center [170, 546] width 17 height 17
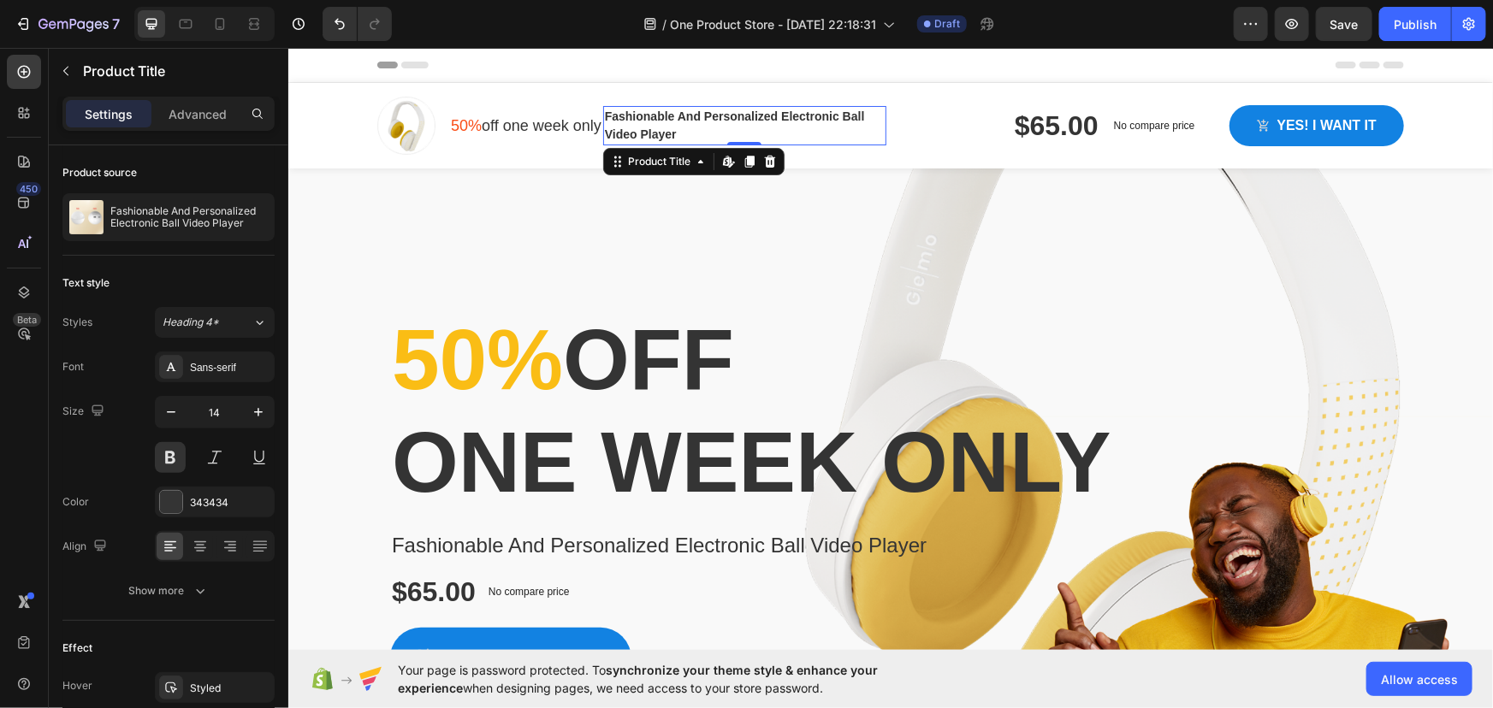
click at [871, 127] on h1 "Fashionable And Personalized Electronic Ball Video Player" at bounding box center [743, 124] width 283 height 39
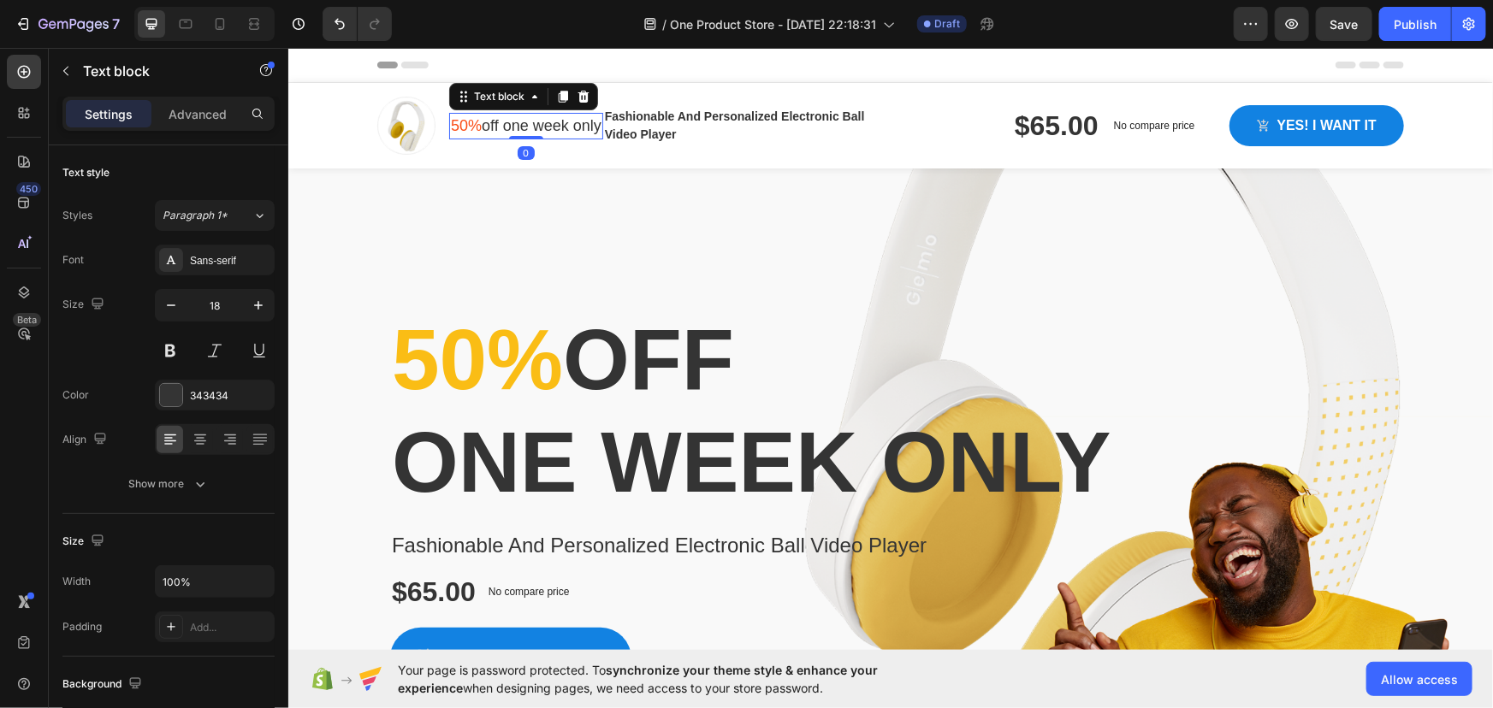
click at [562, 133] on p "50% off one week only" at bounding box center [525, 125] width 151 height 23
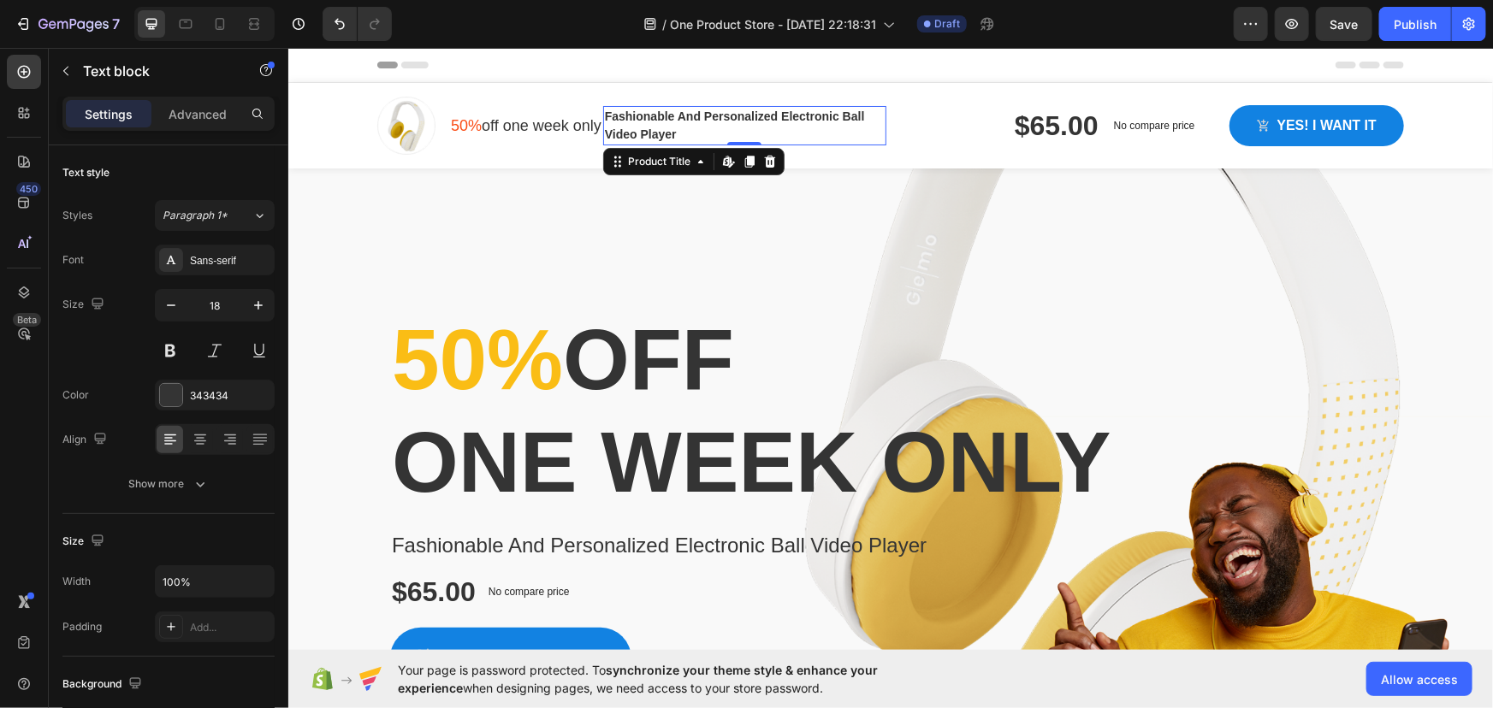
click at [622, 127] on h1 "Fashionable And Personalized Electronic Ball Video Player" at bounding box center [743, 124] width 283 height 39
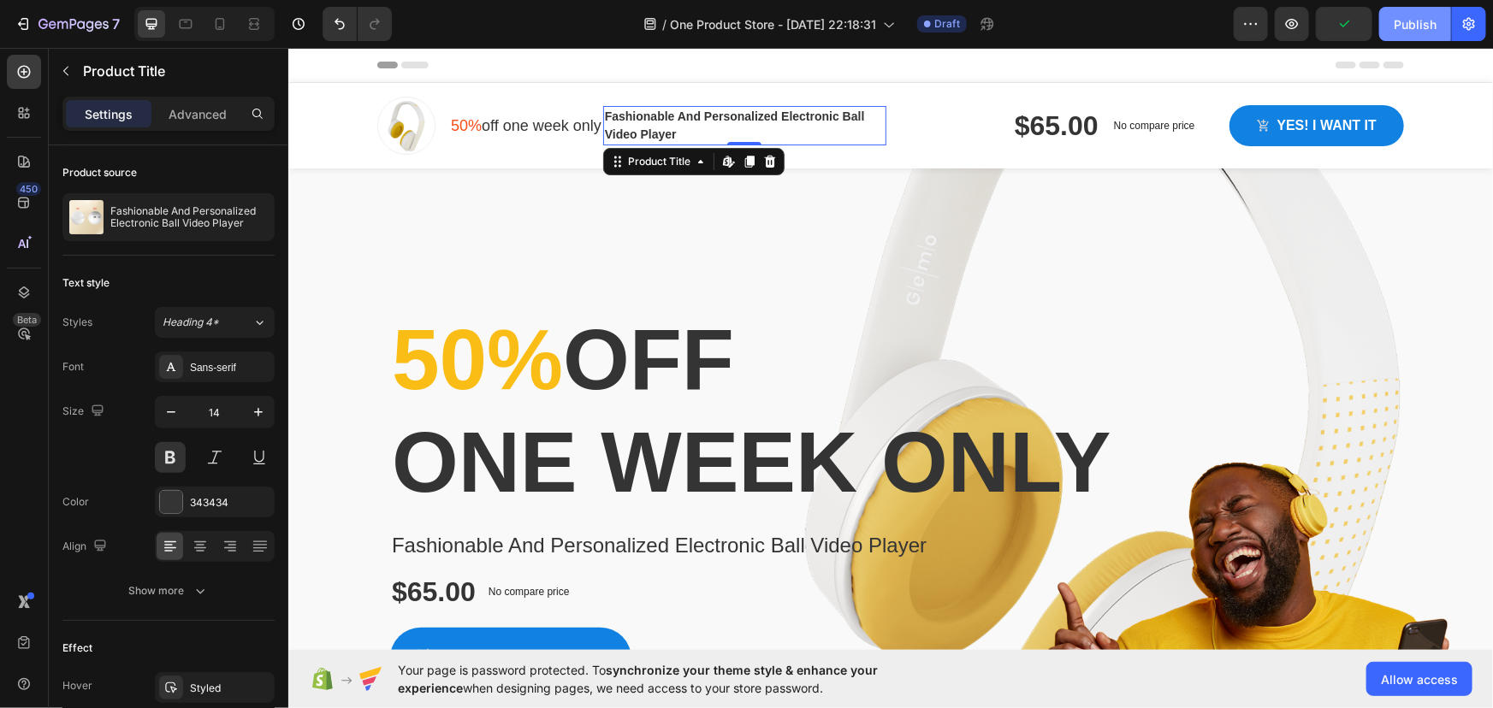
click at [1405, 29] on div "Publish" at bounding box center [1415, 24] width 43 height 18
click at [539, 136] on p "50% off one week only" at bounding box center [525, 125] width 151 height 23
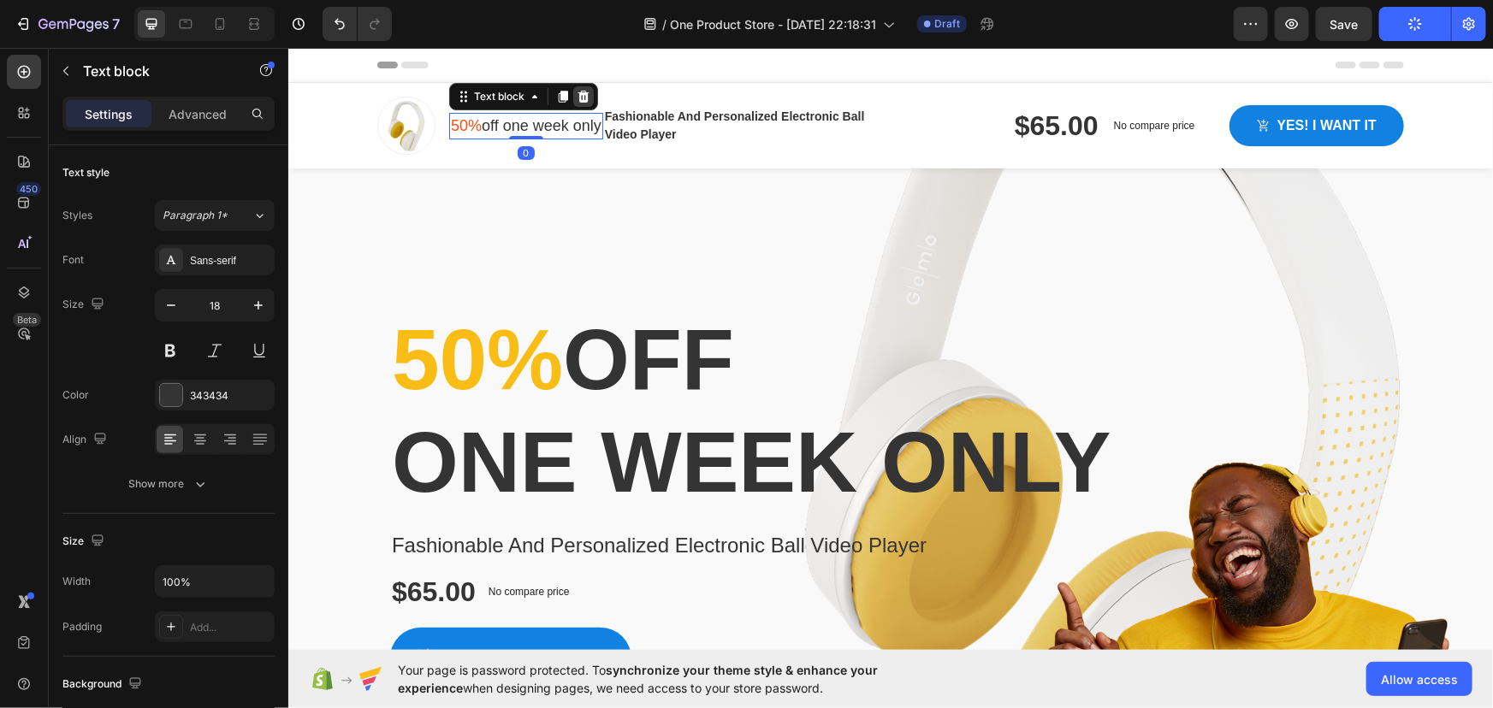
click at [578, 96] on icon at bounding box center [583, 95] width 11 height 12
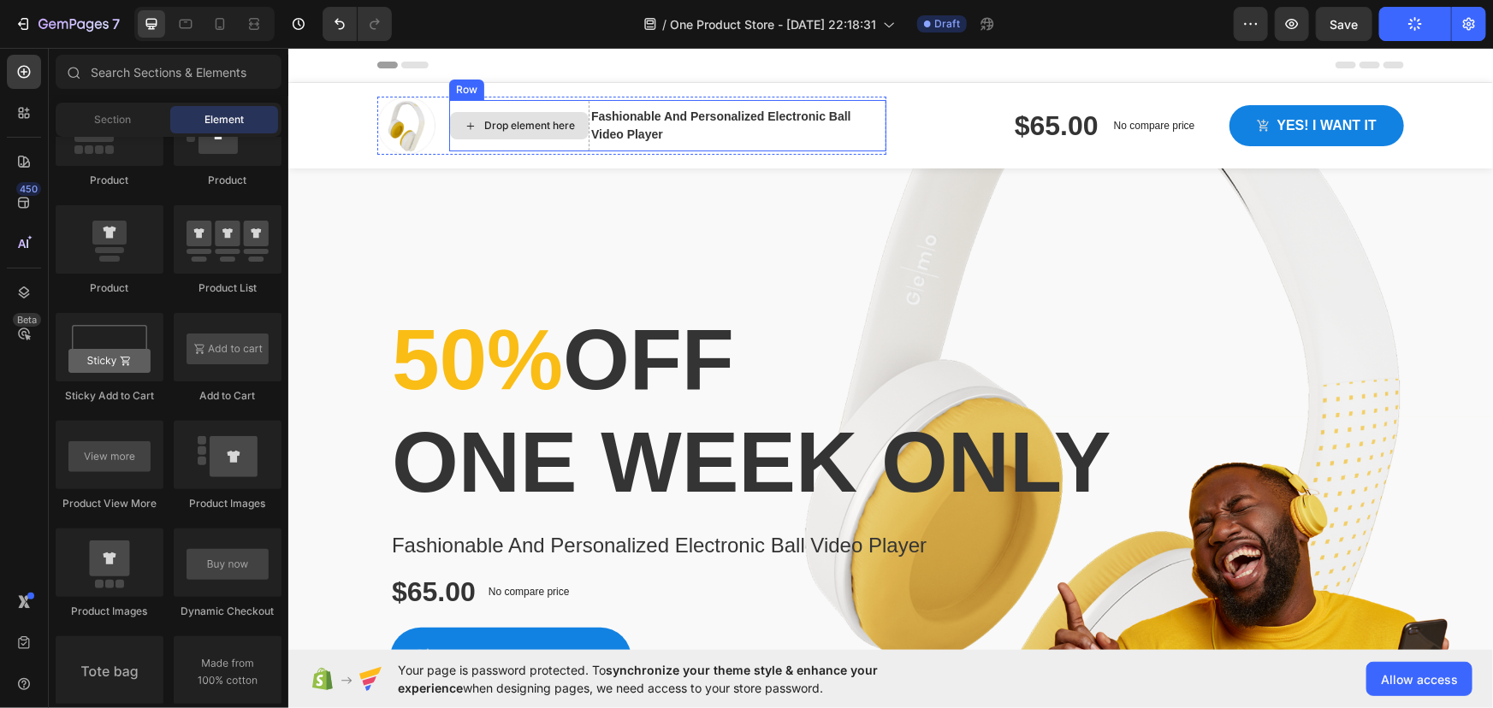
click at [538, 136] on div "Drop element here" at bounding box center [518, 124] width 139 height 27
click at [529, 133] on div "Drop element here" at bounding box center [518, 124] width 139 height 27
click at [456, 90] on div "Image Drop element here Fashionable And Personalized Electronic Ball Video Play…" at bounding box center [890, 125] width 1052 height 86
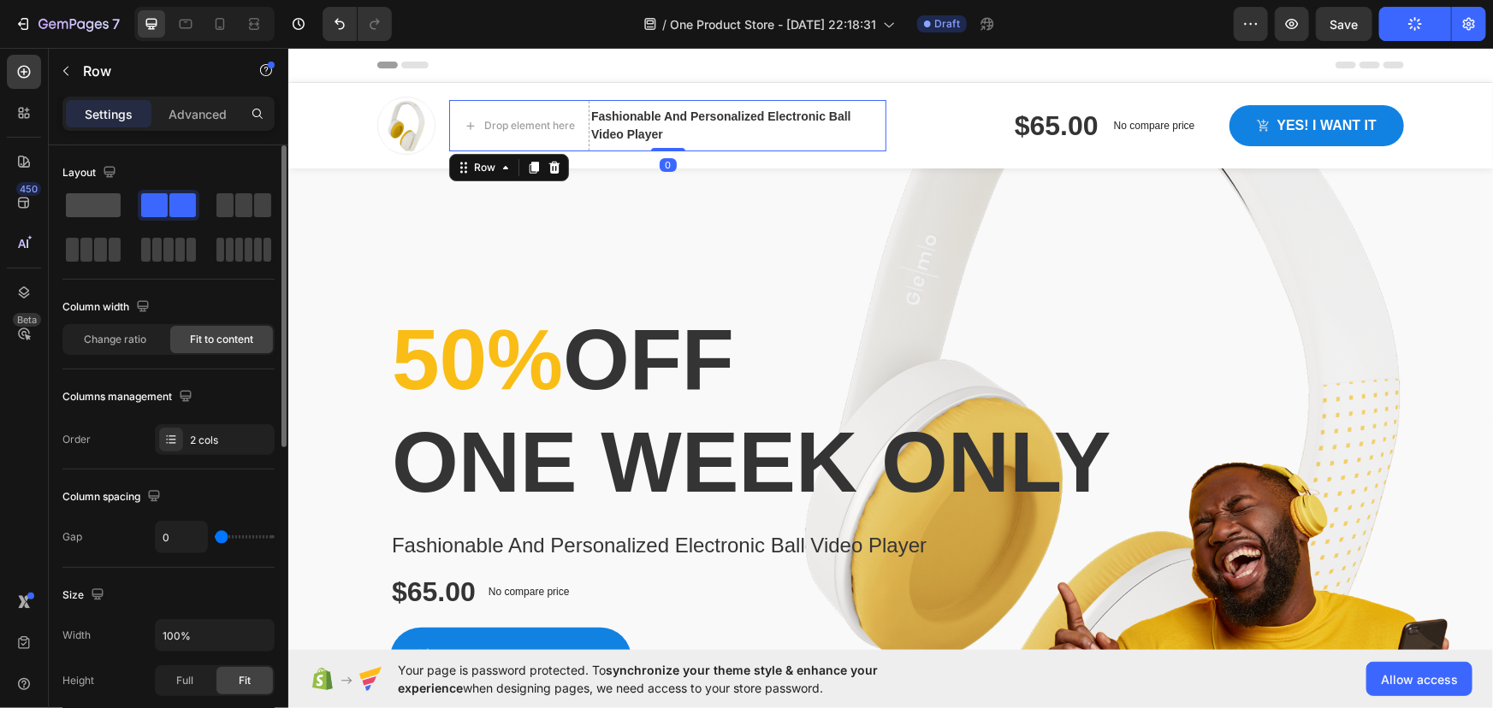
click at [99, 206] on span at bounding box center [93, 205] width 55 height 24
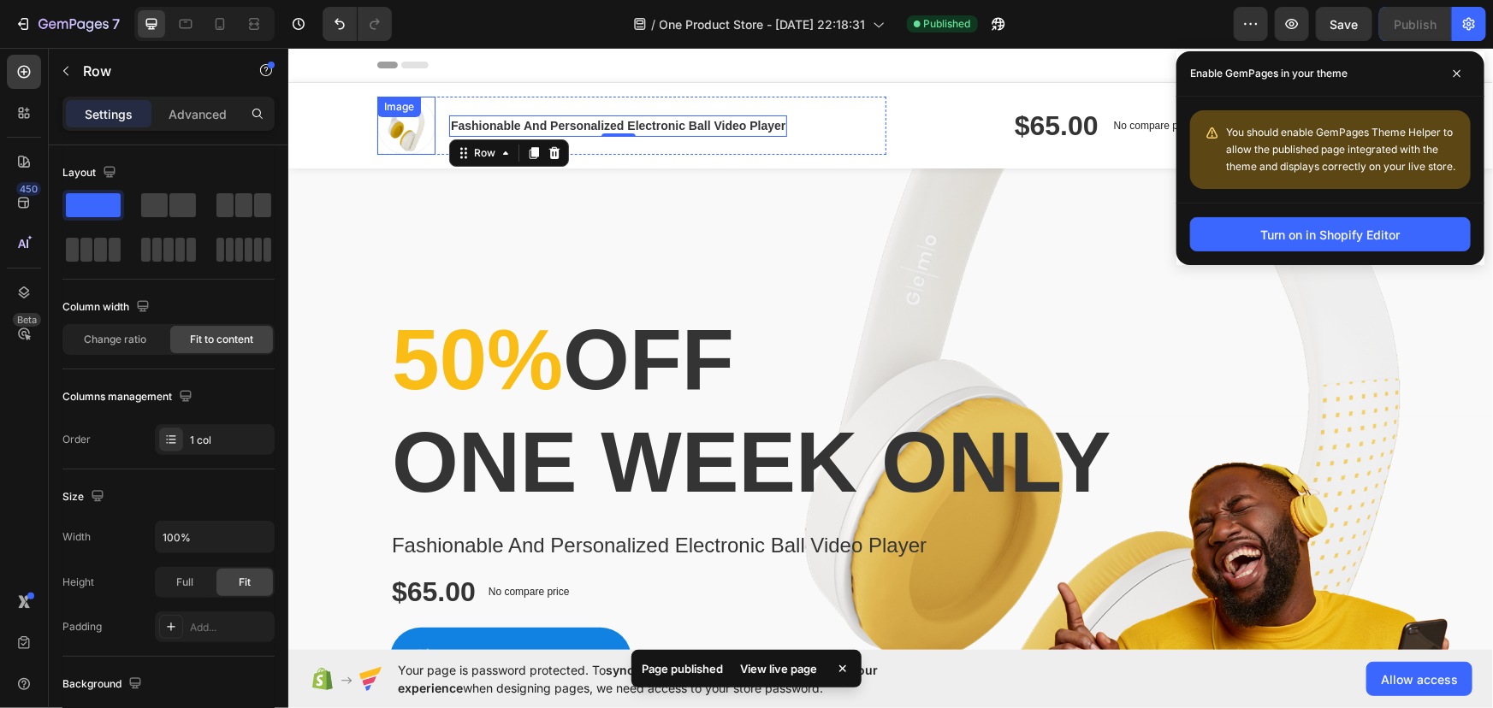
click at [392, 125] on div "Image" at bounding box center [405, 125] width 58 height 58
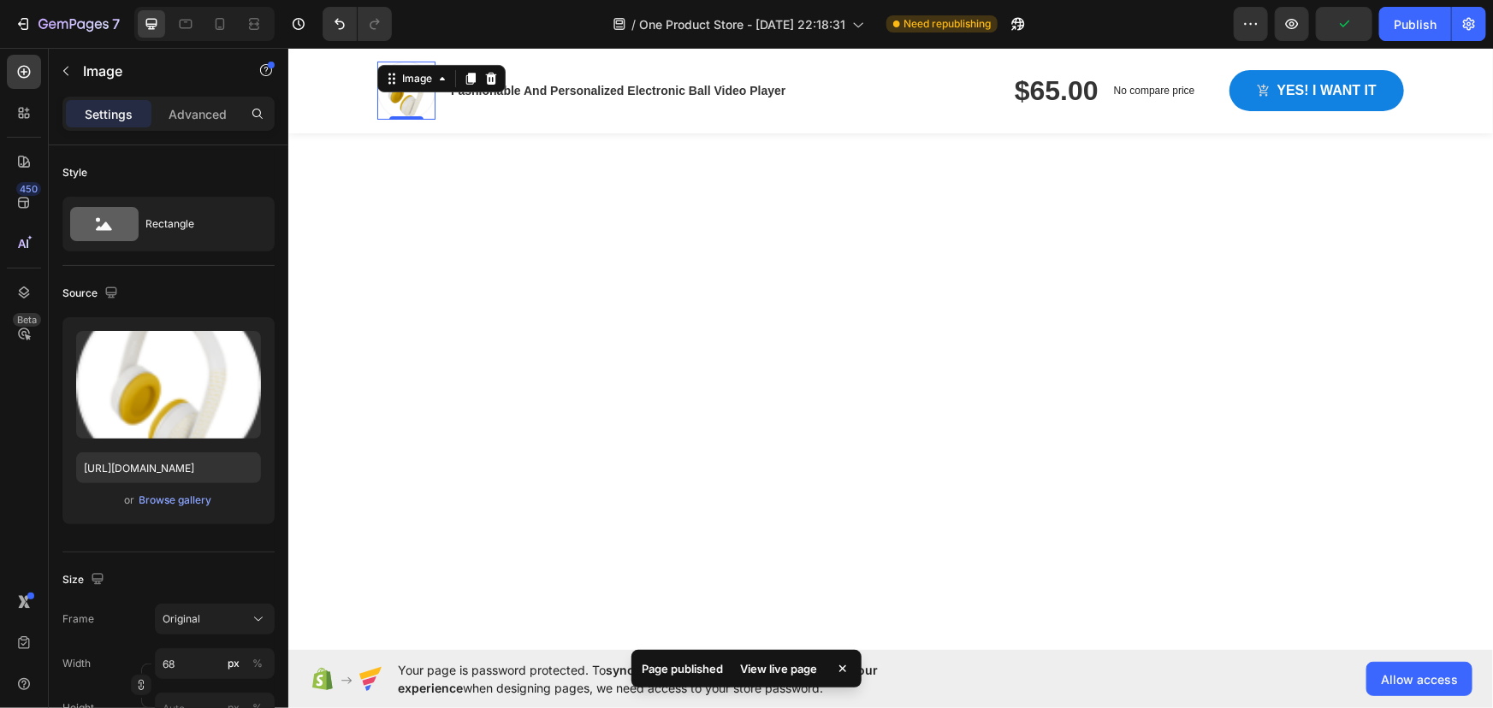
scroll to position [856, 0]
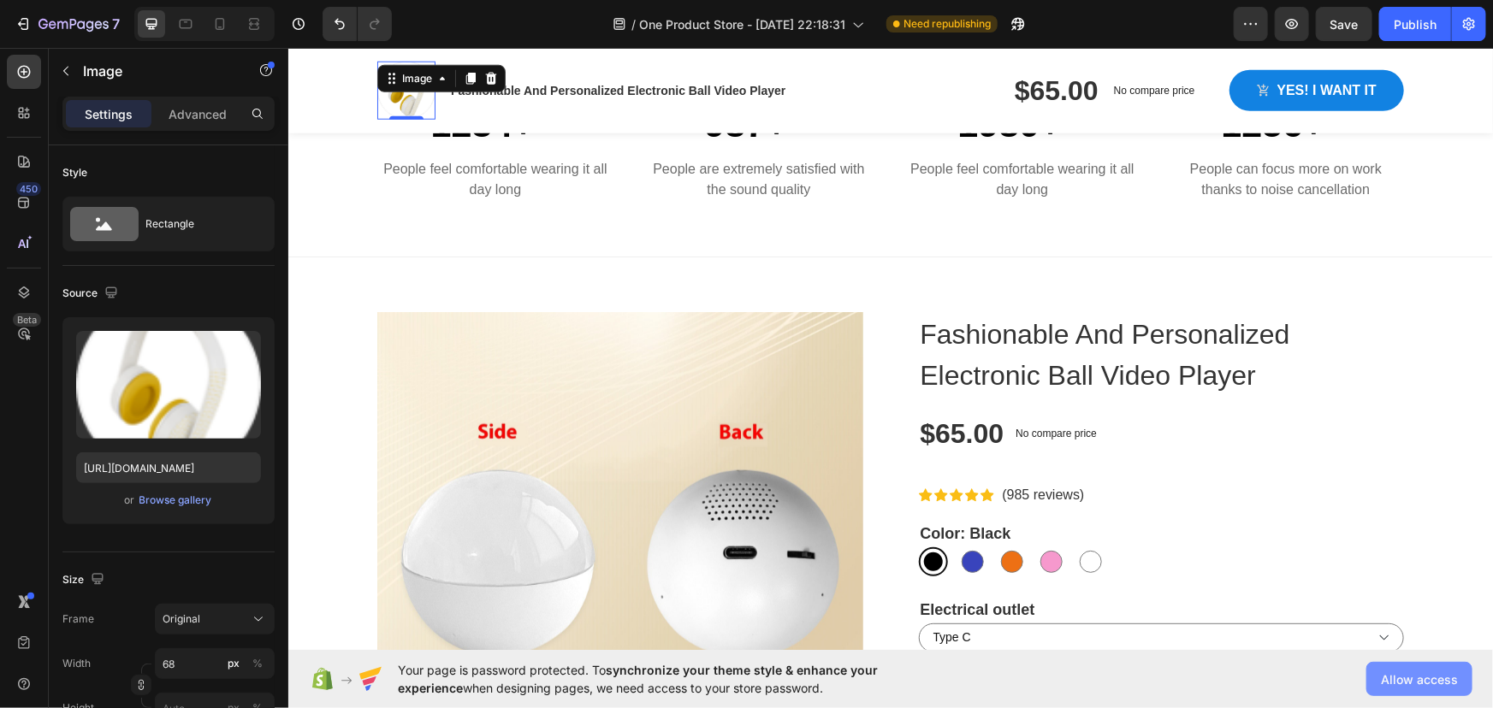
click at [1431, 676] on span "Allow access" at bounding box center [1419, 680] width 77 height 18
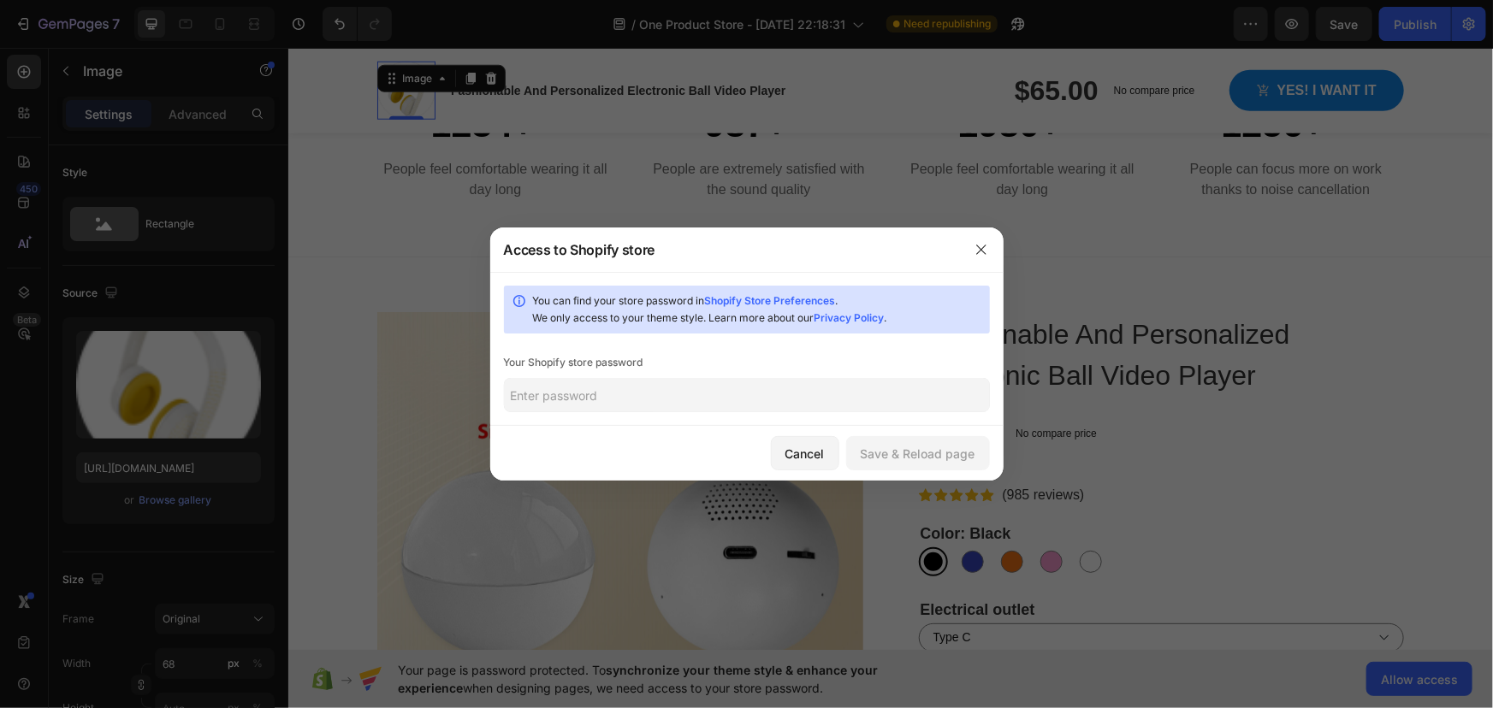
click at [590, 382] on input "text" at bounding box center [747, 395] width 486 height 34
click at [976, 249] on icon "button" at bounding box center [981, 250] width 14 height 14
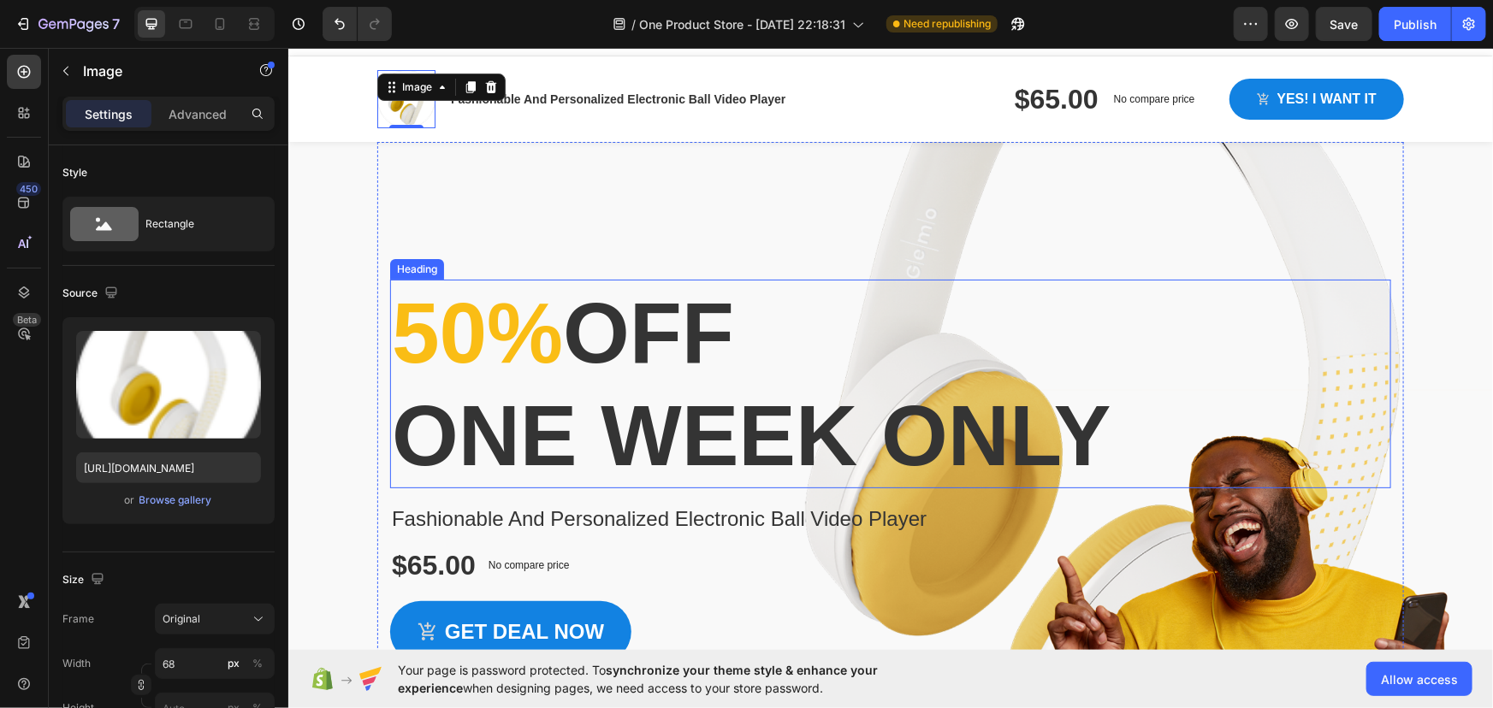
scroll to position [0, 0]
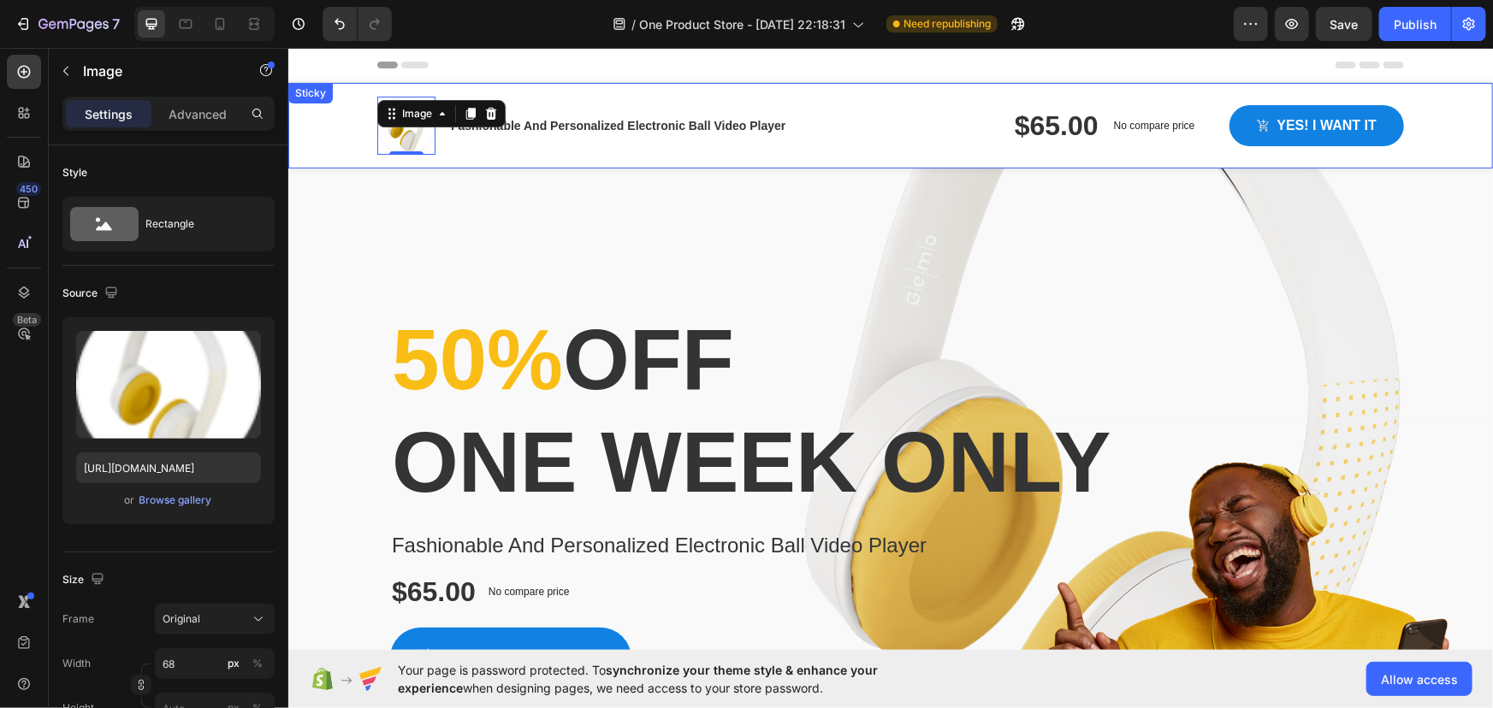
click at [346, 122] on div "Image 0 Fashionable And Personalized Electronic Ball Video Player Product Title…" at bounding box center [889, 125] width 1205 height 86
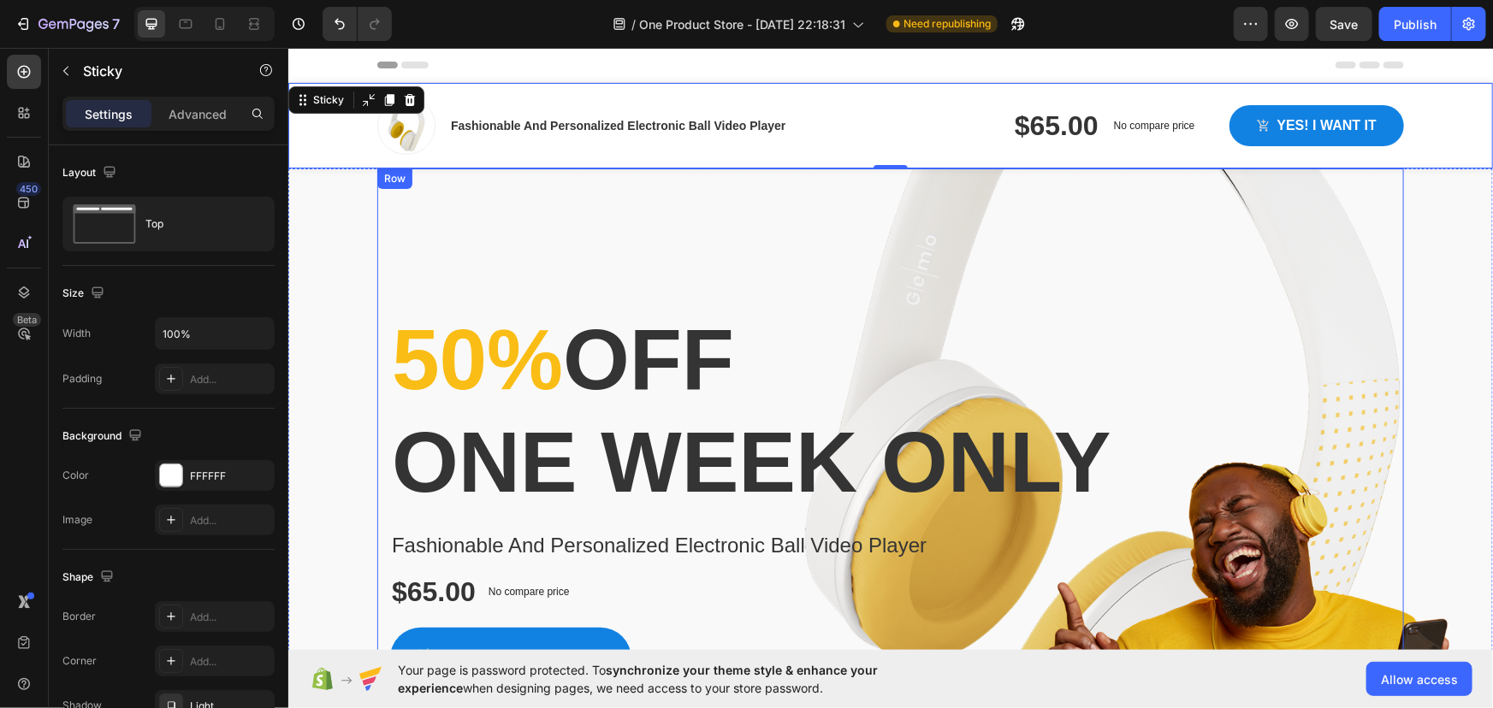
click at [393, 240] on div "50% off one week only Heading Fashionable And Personalized Electronic Ball Vide…" at bounding box center [889, 466] width 1027 height 596
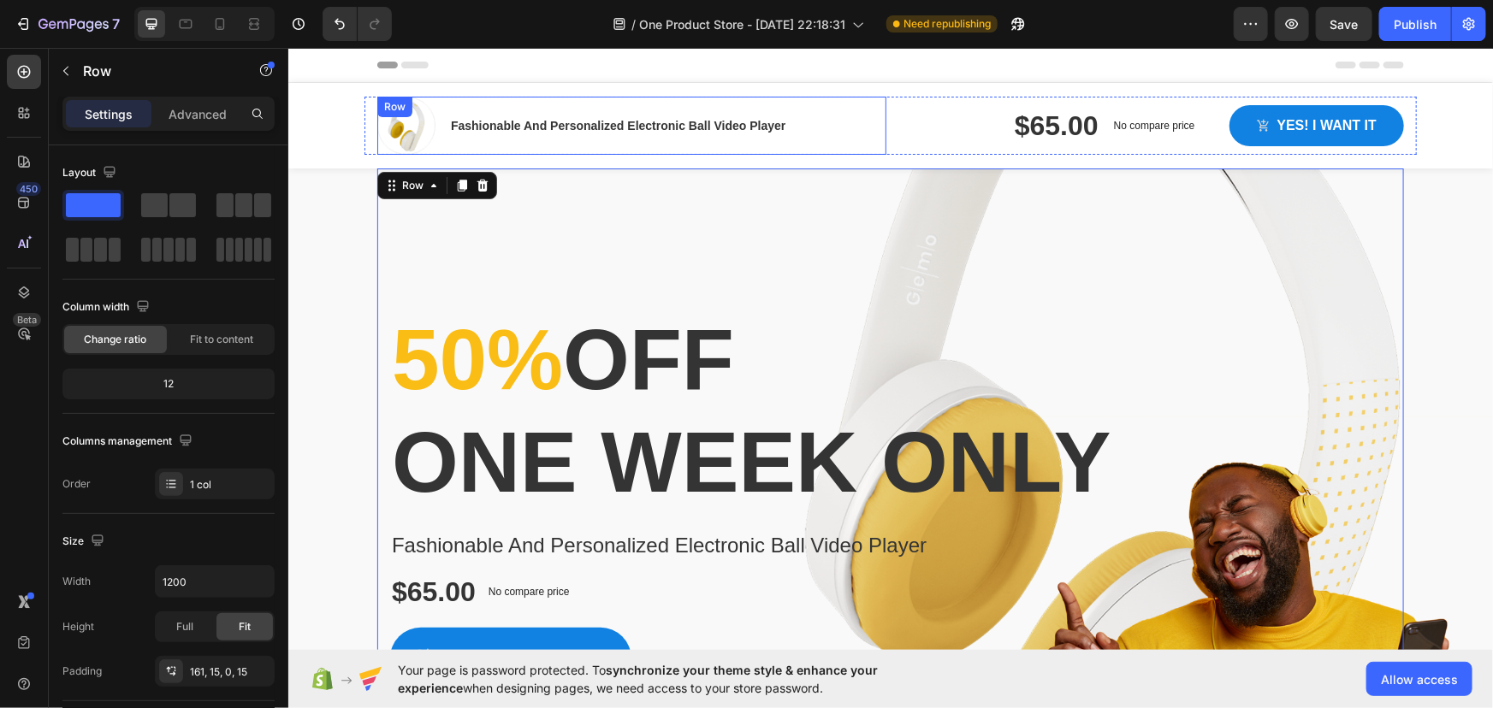
click at [672, 107] on div "Fashionable And Personalized Electronic Ball Video Player Product Title Row" at bounding box center [617, 125] width 338 height 58
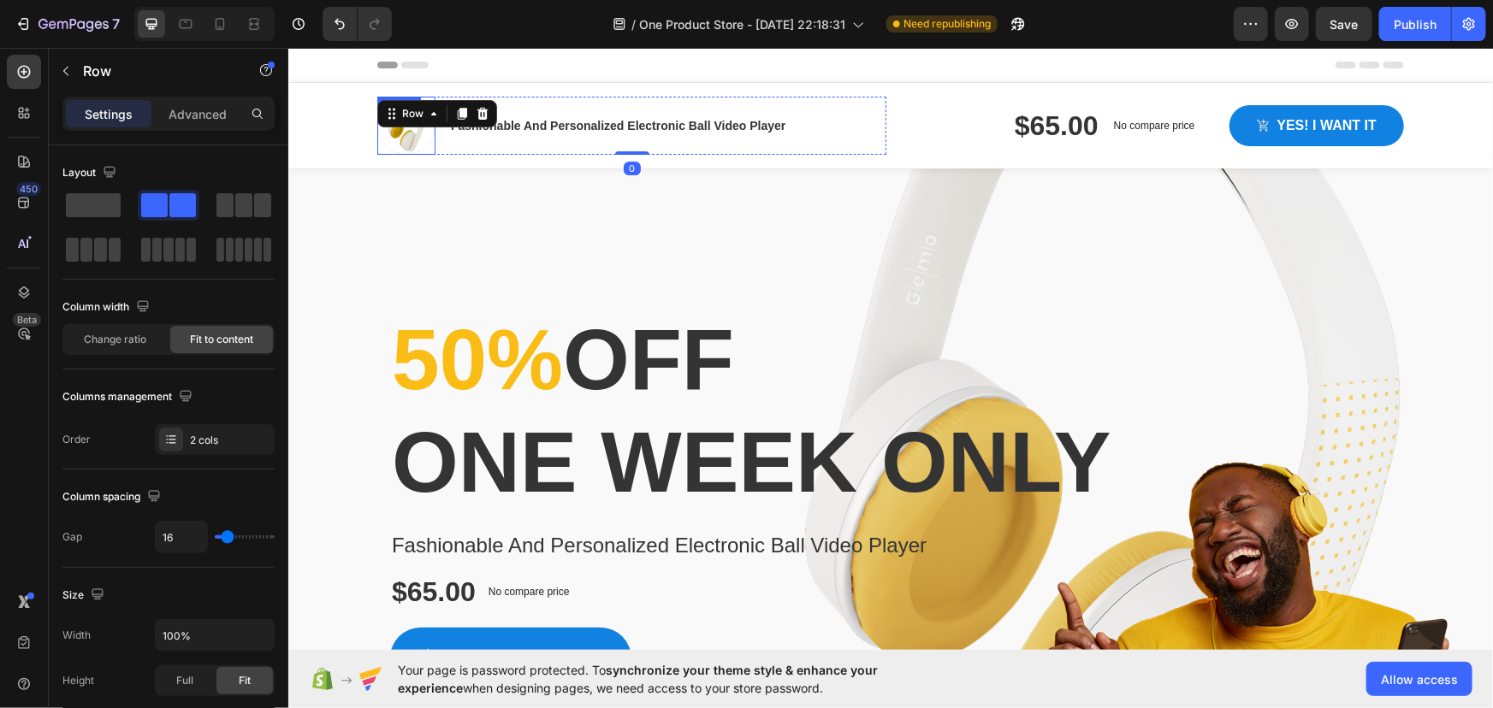
click at [394, 136] on img at bounding box center [405, 125] width 58 height 58
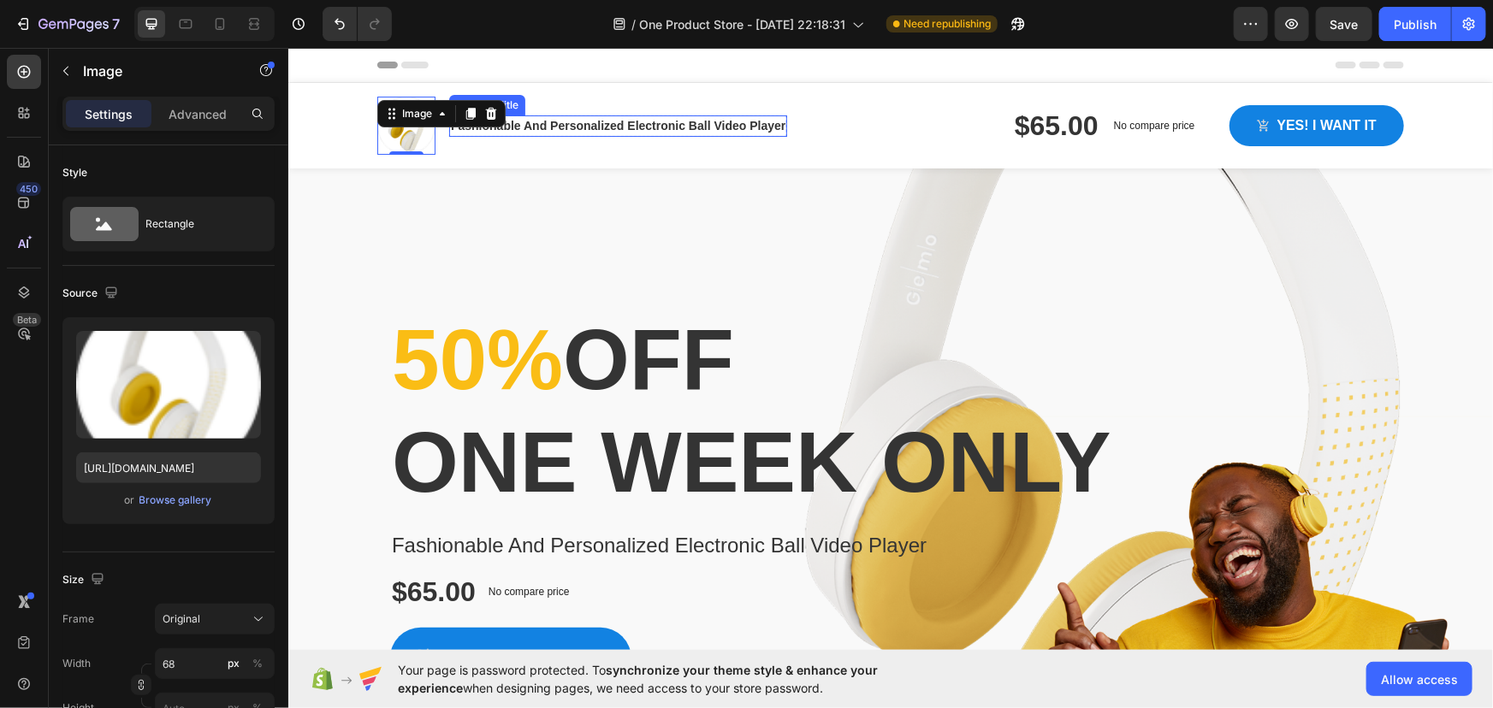
click at [673, 121] on h1 "Fashionable And Personalized Electronic Ball Video Player" at bounding box center [617, 125] width 338 height 21
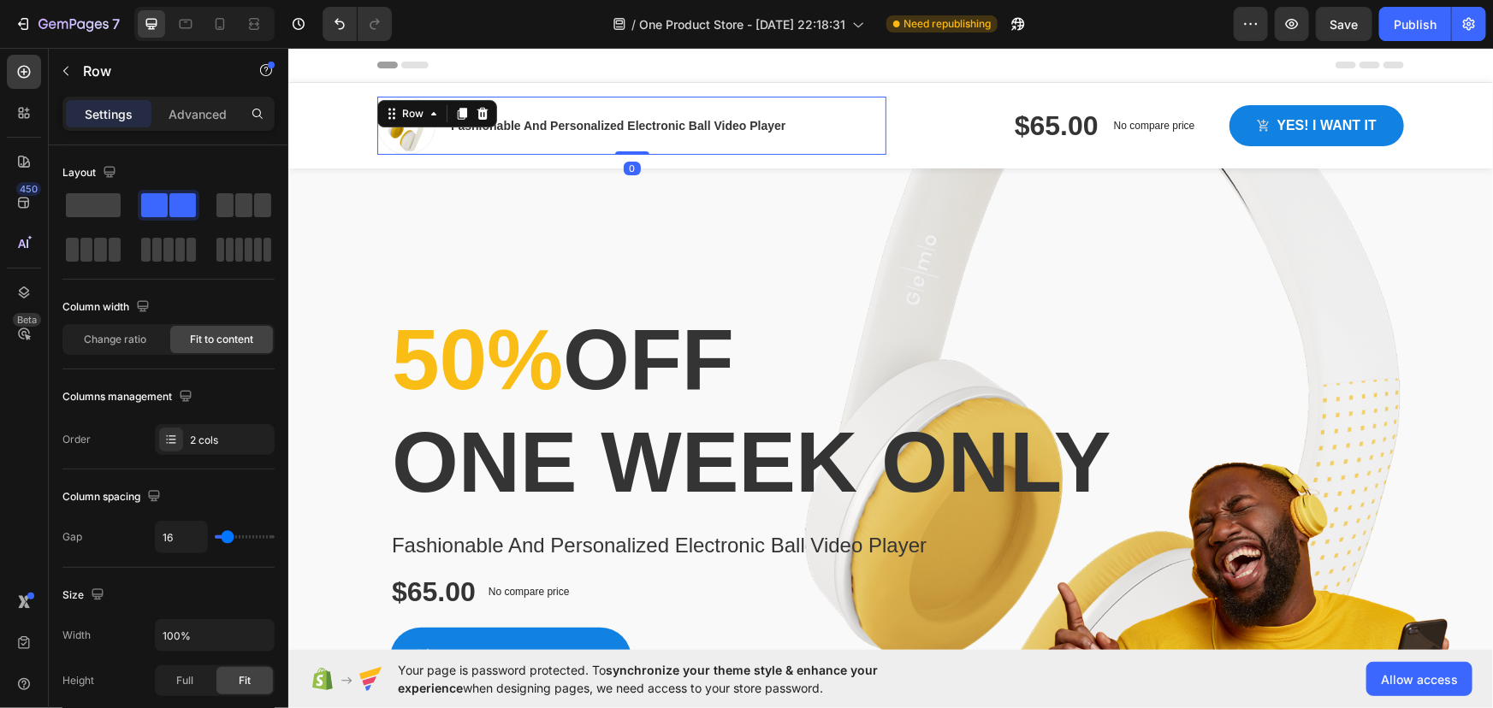
click at [843, 137] on div "Image Fashionable And Personalized Electronic Ball Video Player Product Title R…" at bounding box center [630, 125] width 509 height 58
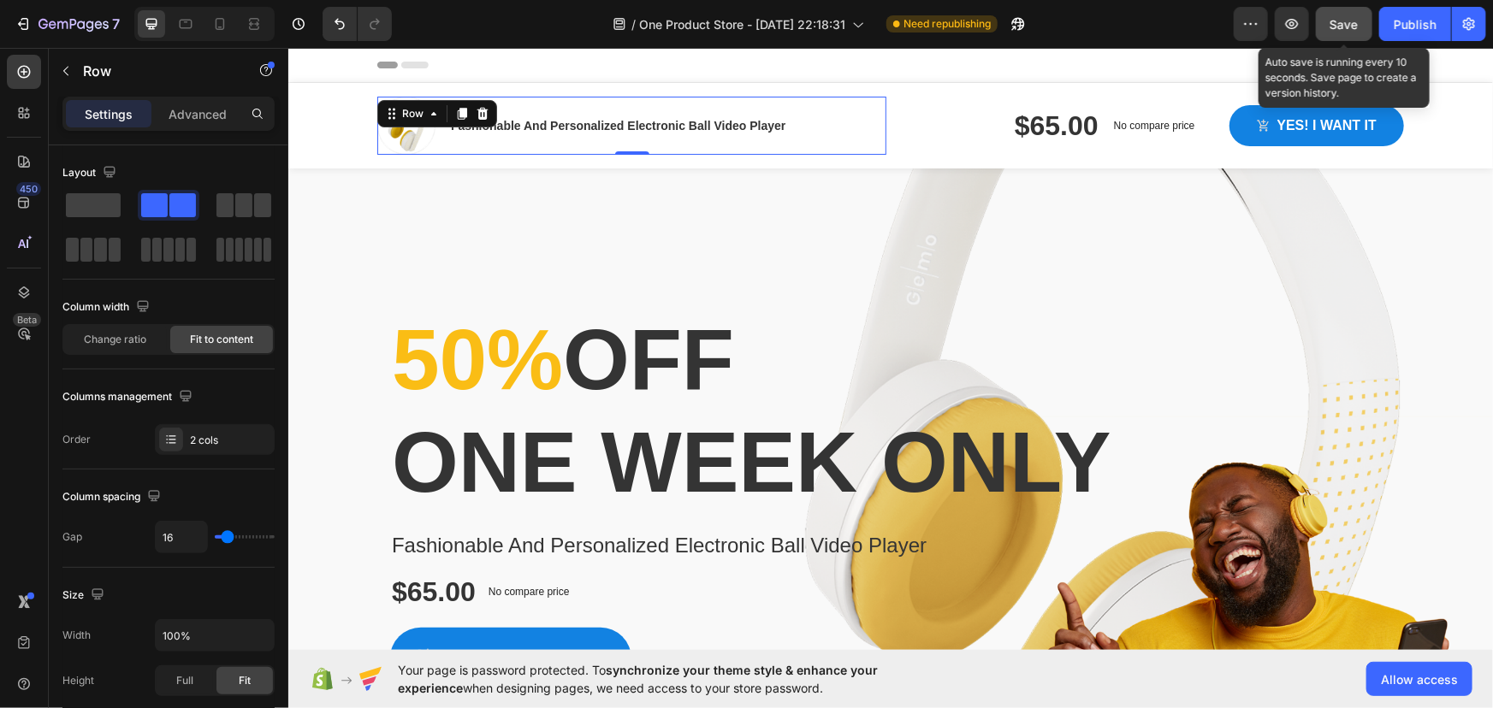
click at [1360, 21] on button "Save" at bounding box center [1344, 24] width 56 height 34
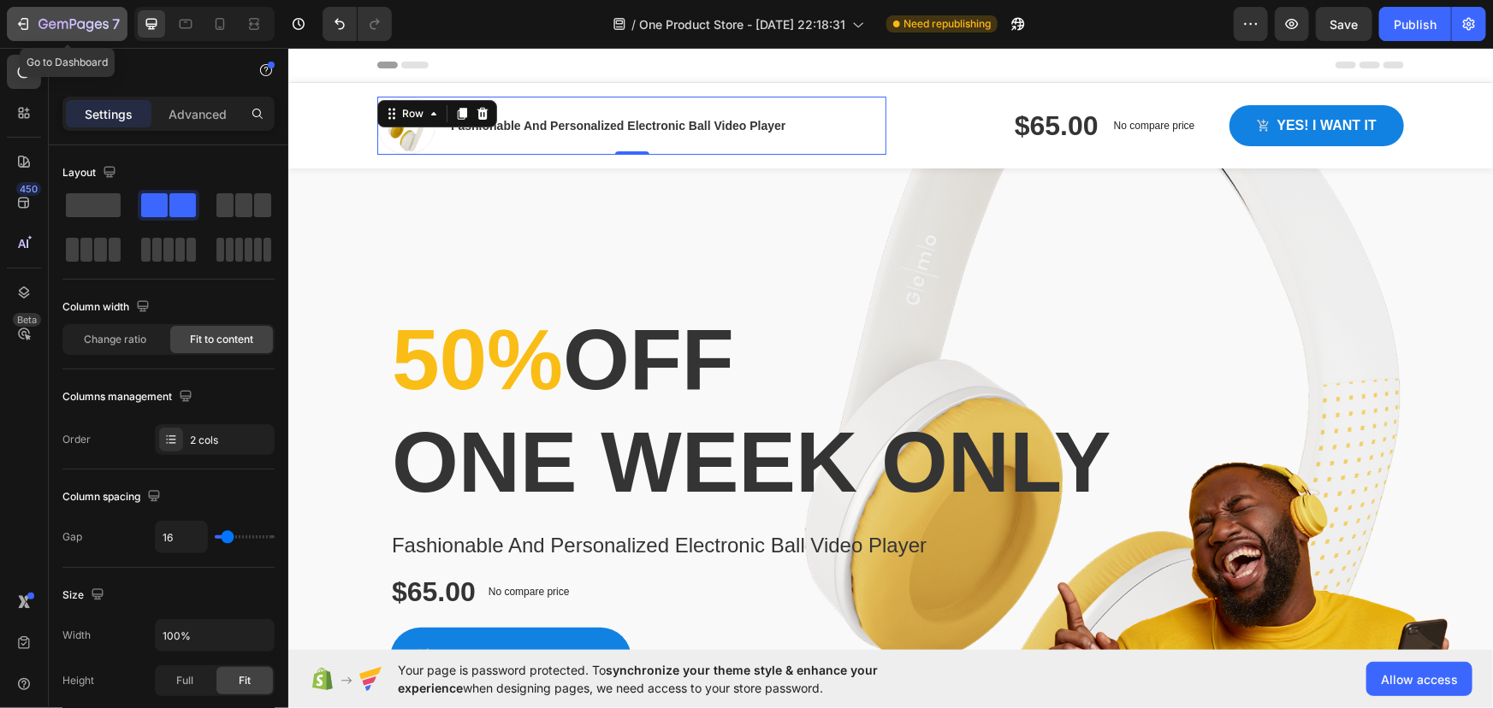
click at [34, 26] on div "7" at bounding box center [67, 24] width 105 height 21
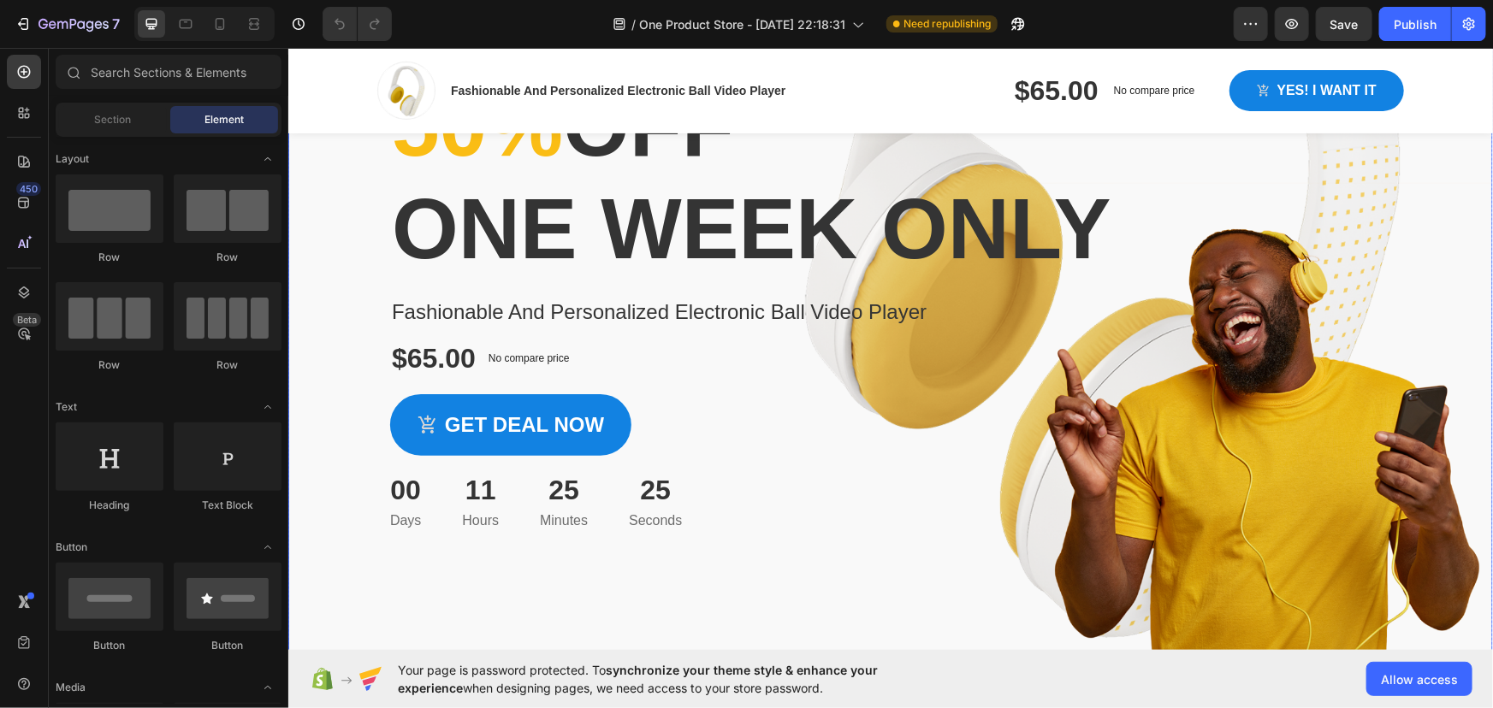
scroll to position [233, 0]
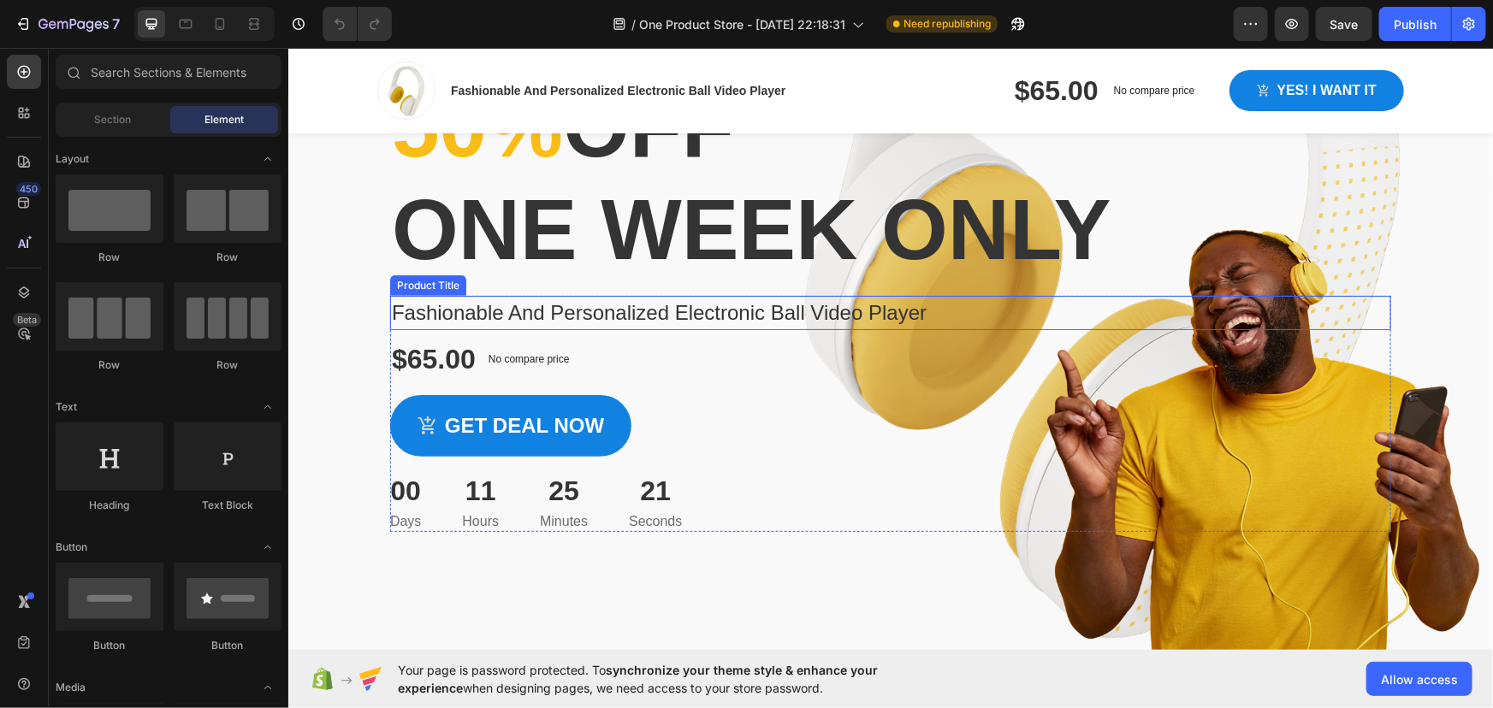
click at [479, 298] on h1 "Fashionable And Personalized Electronic Ball Video Player" at bounding box center [889, 312] width 1001 height 34
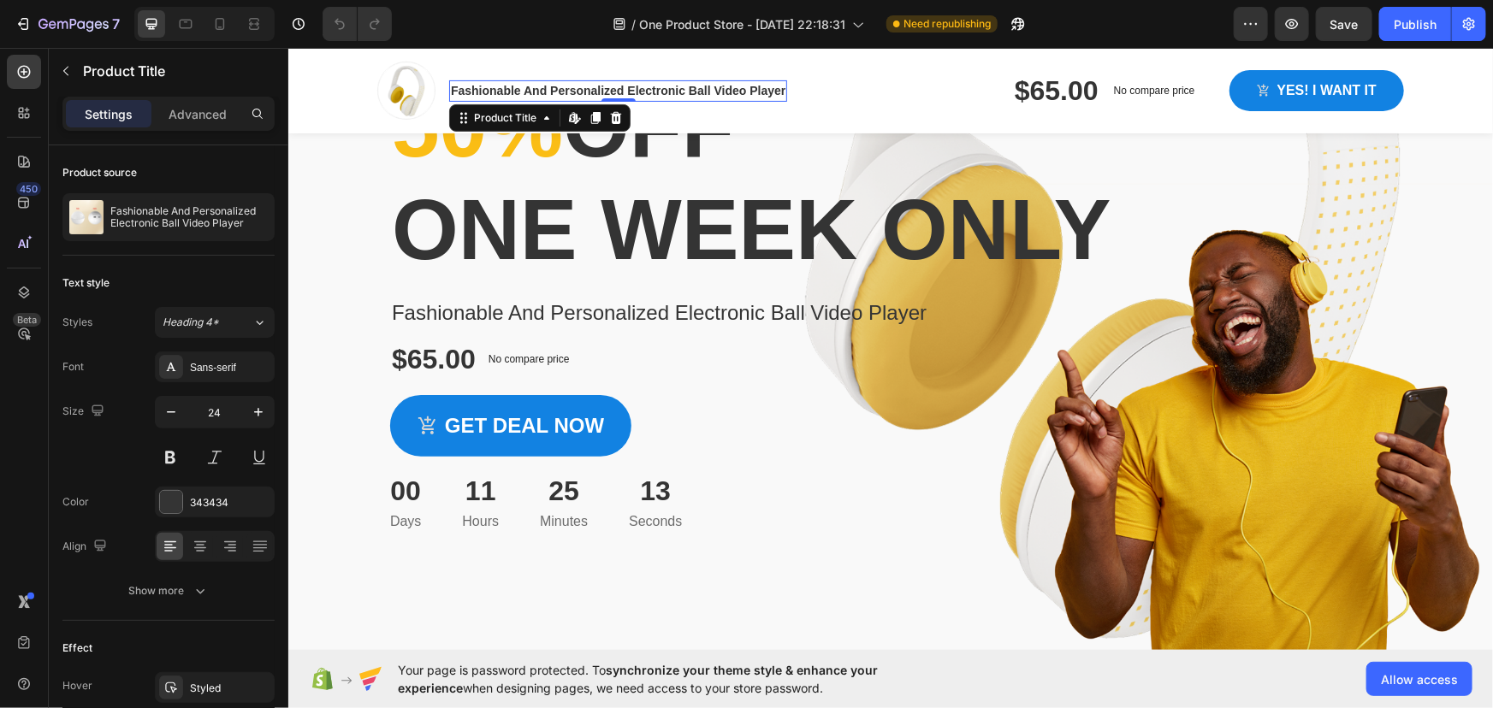
click at [666, 91] on h1 "Fashionable And Personalized Electronic Ball Video Player" at bounding box center [617, 90] width 338 height 21
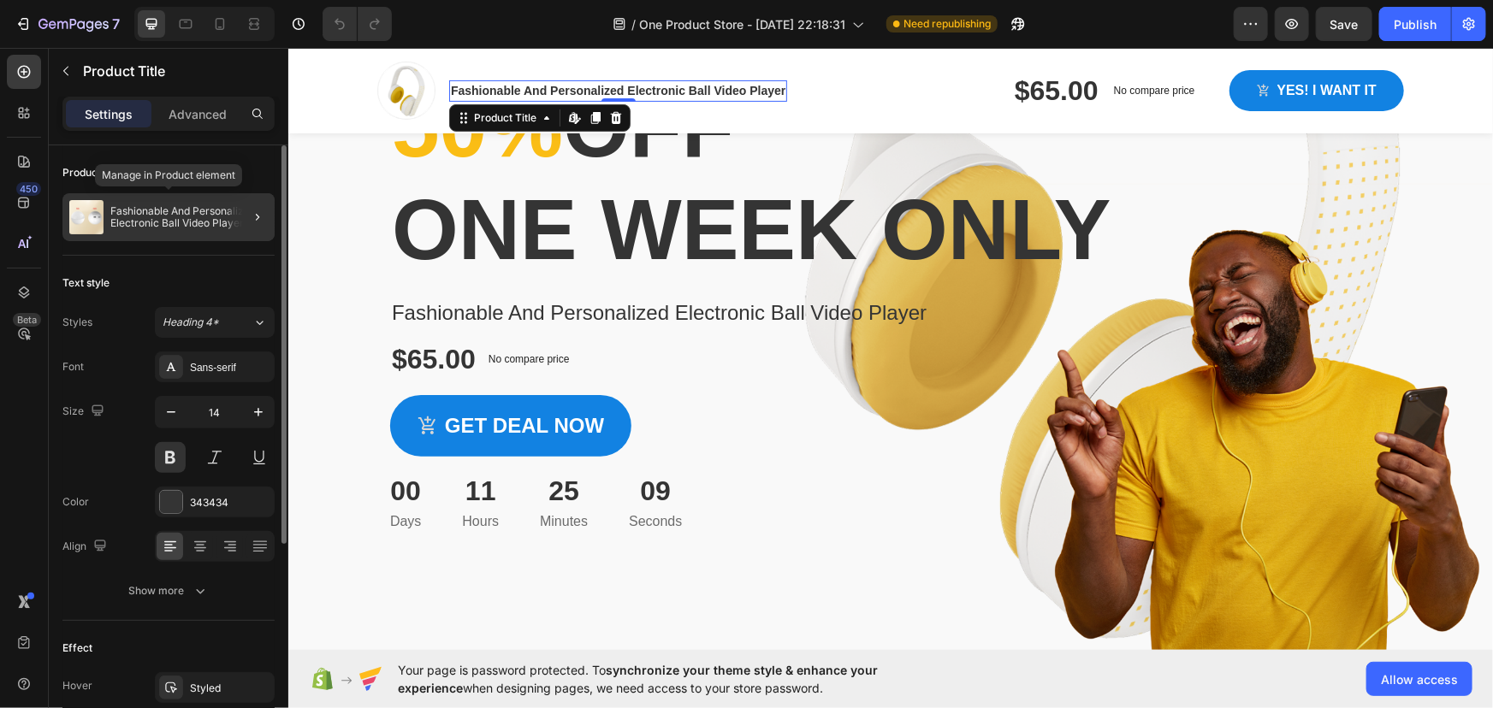
click at [151, 210] on p "Fashionable And Personalized Electronic Ball Video Player" at bounding box center [188, 217] width 157 height 24
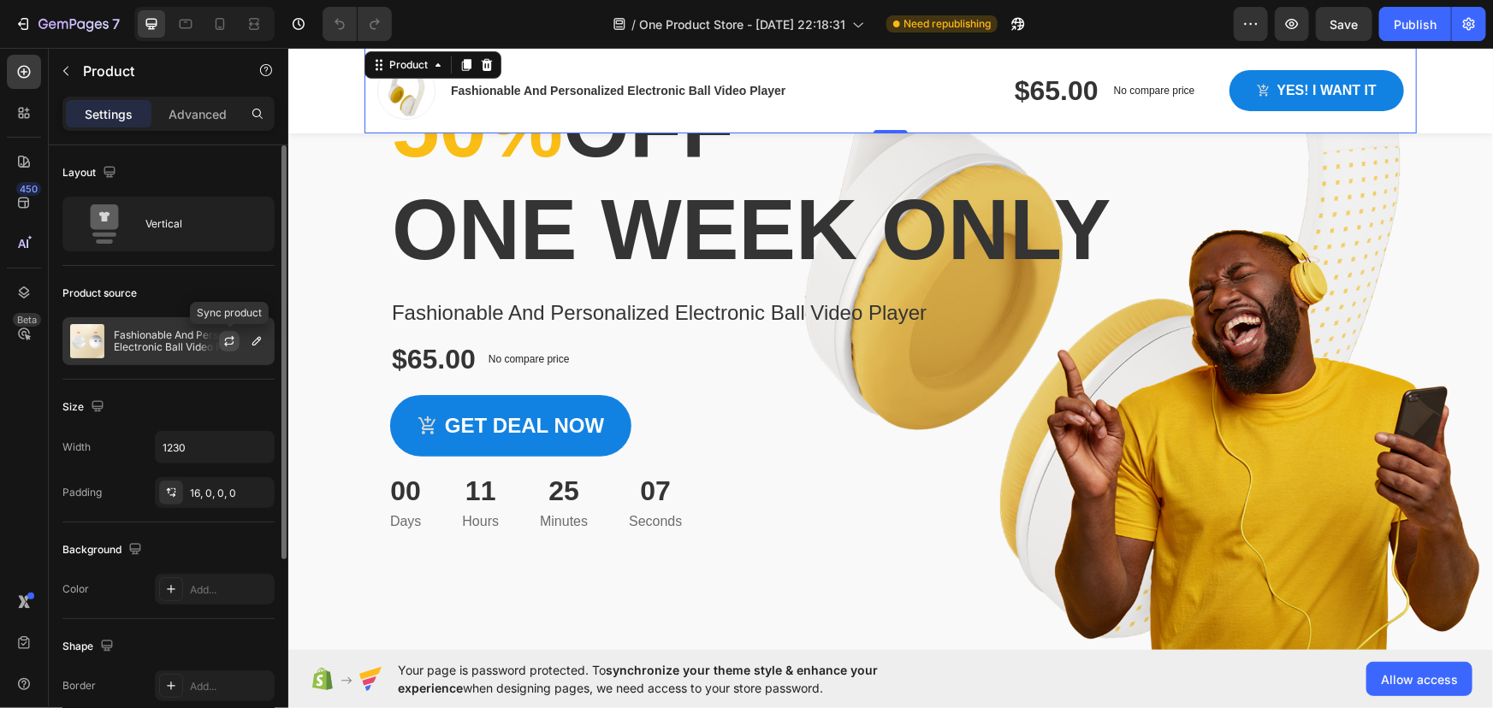
click at [232, 336] on icon "button" at bounding box center [229, 338] width 9 height 5
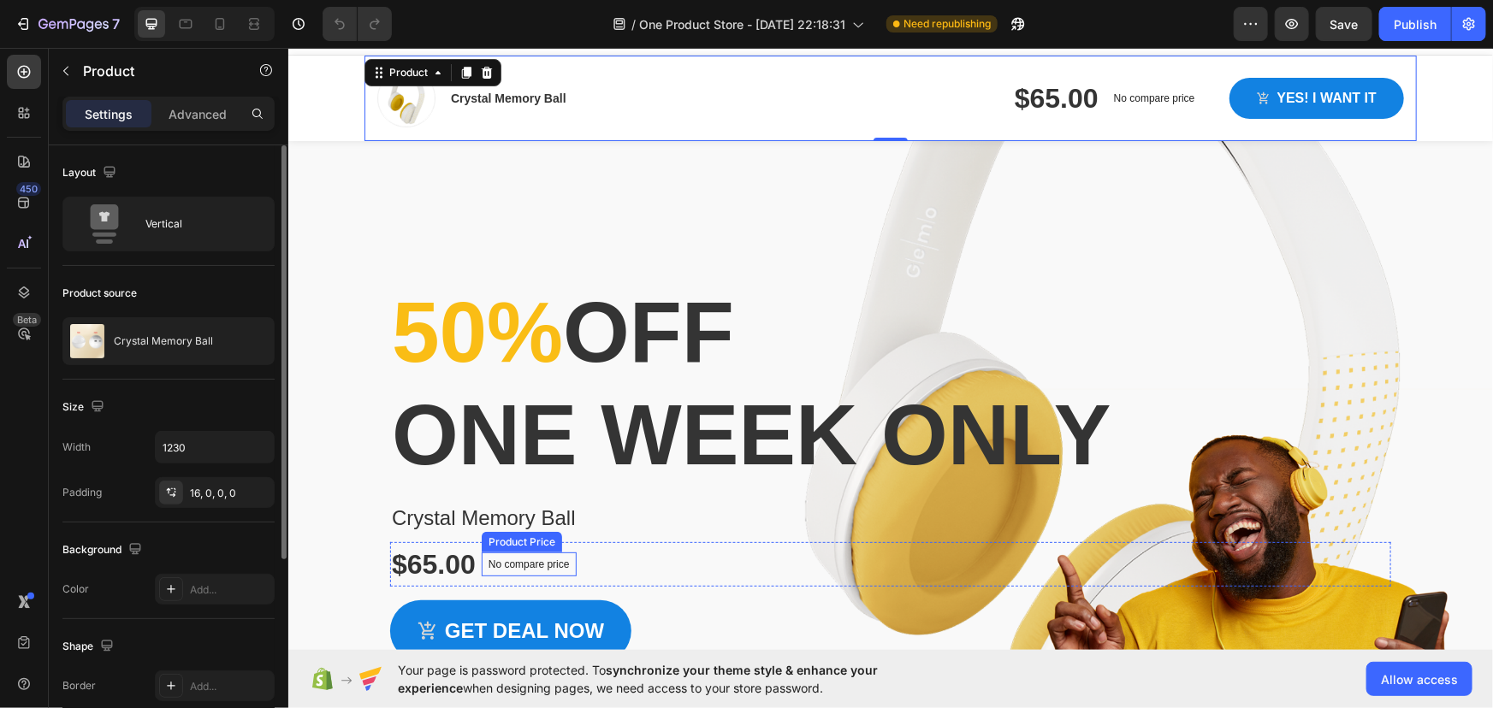
scroll to position [0, 0]
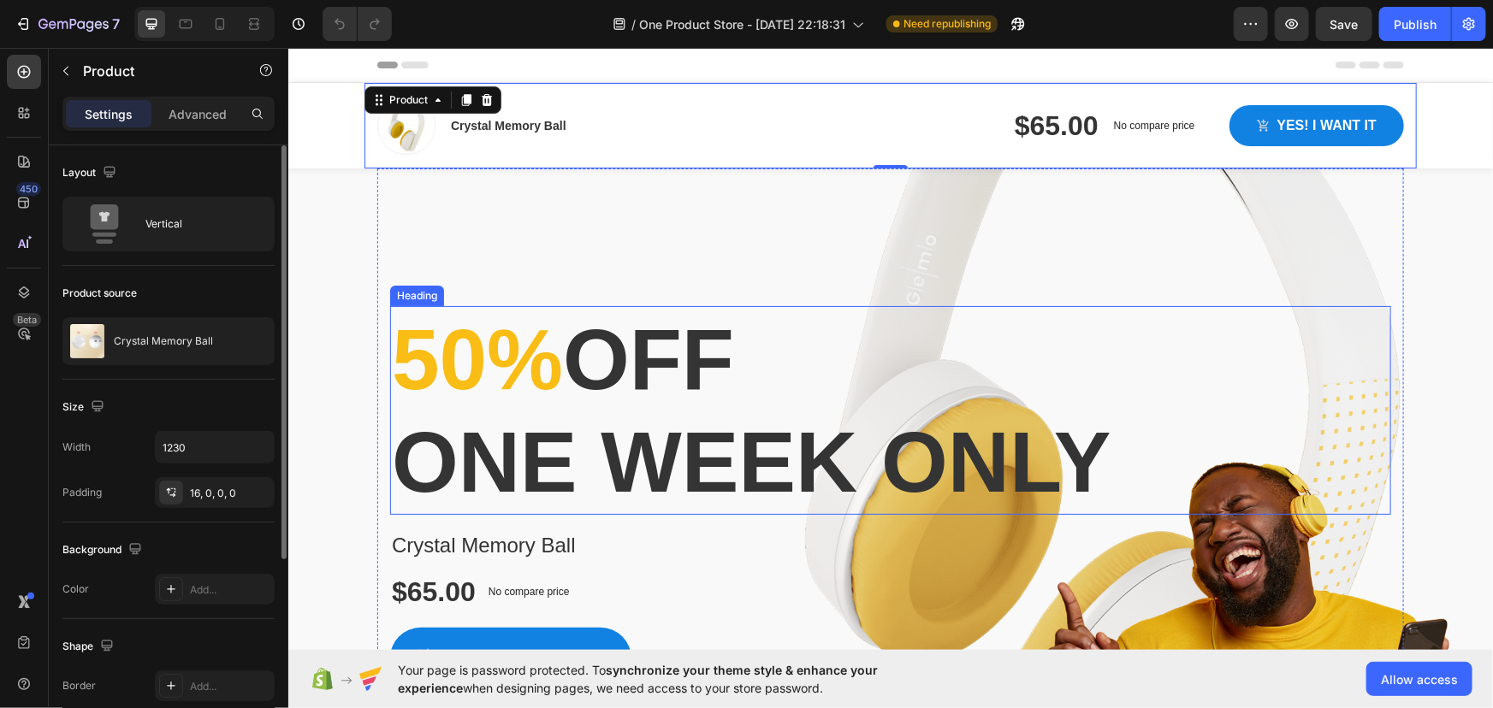
click at [587, 471] on p "50% off one week only" at bounding box center [890, 409] width 998 height 205
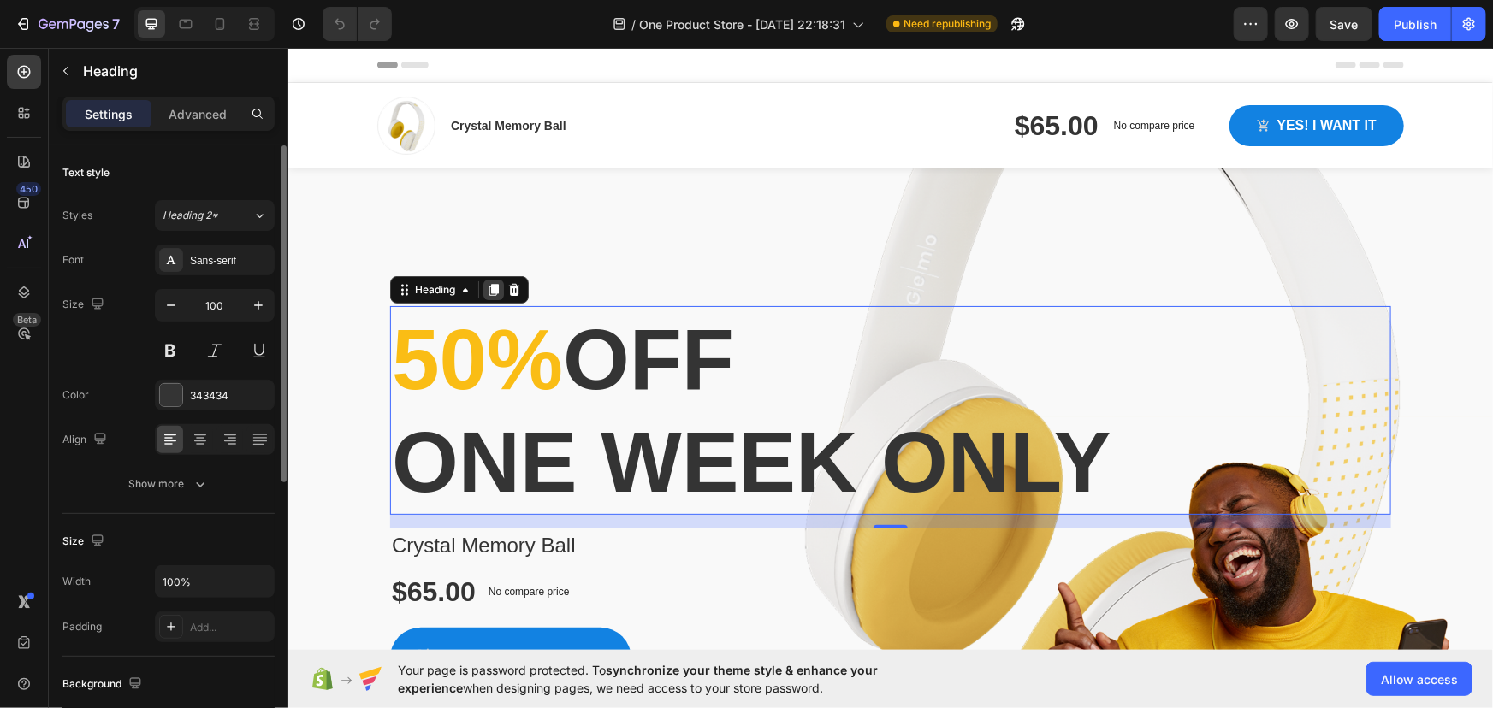
click at [492, 292] on icon at bounding box center [493, 289] width 9 height 12
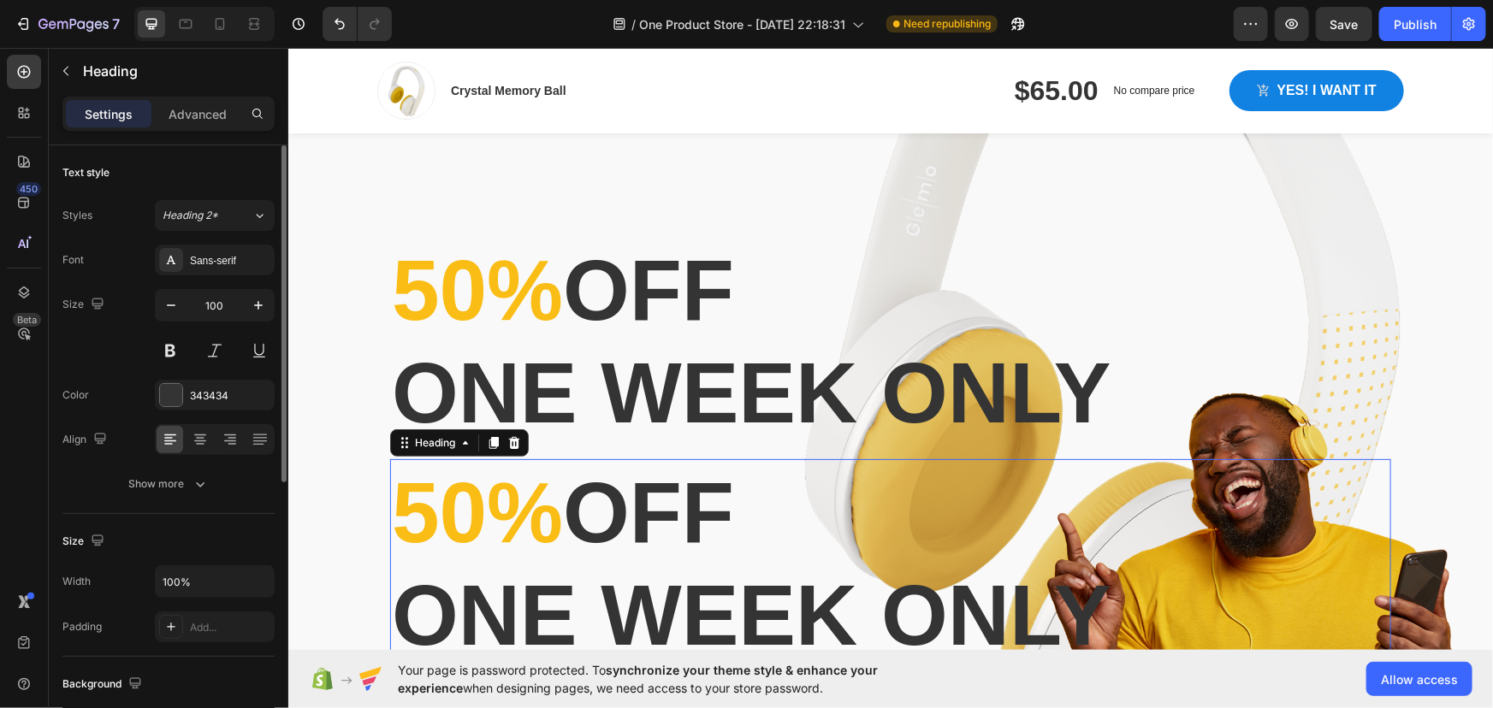
scroll to position [32, 0]
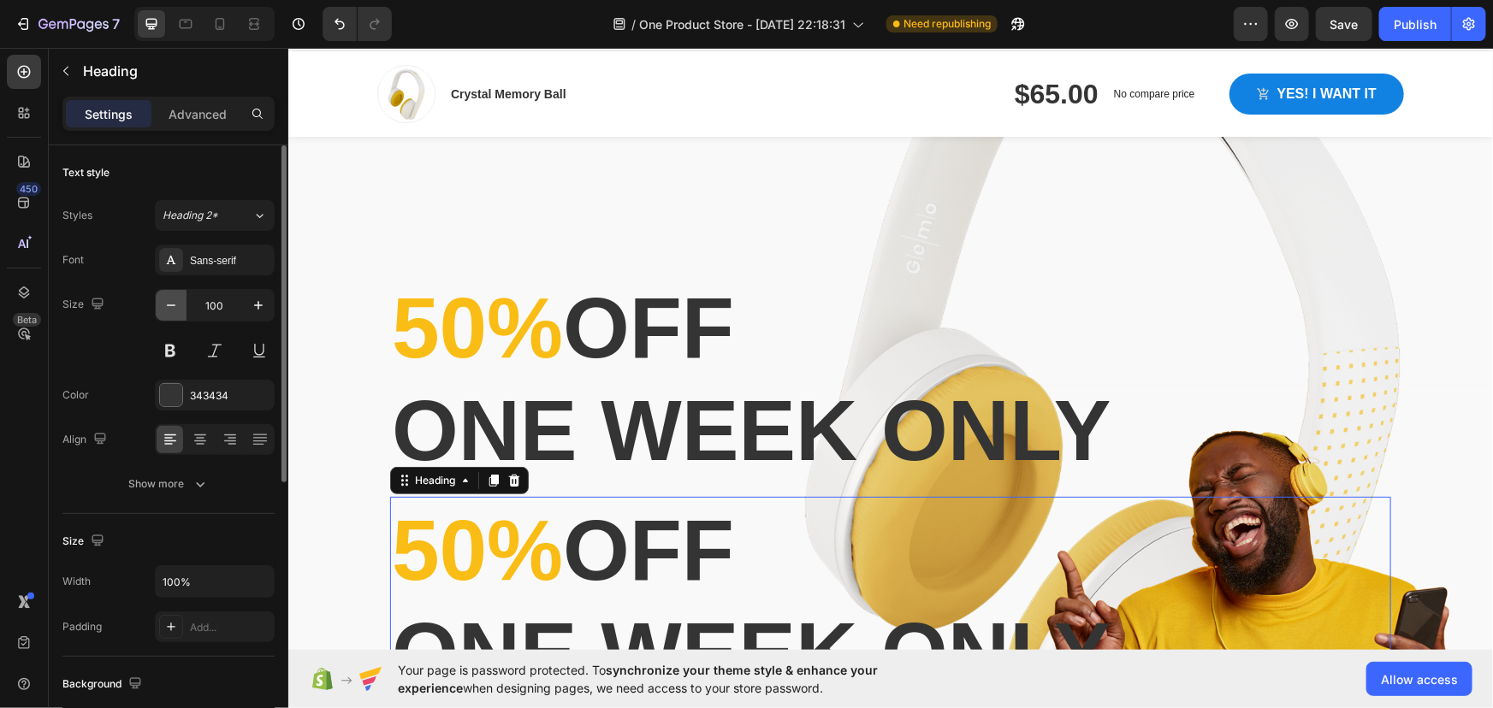
click at [177, 303] on icon "button" at bounding box center [171, 305] width 17 height 17
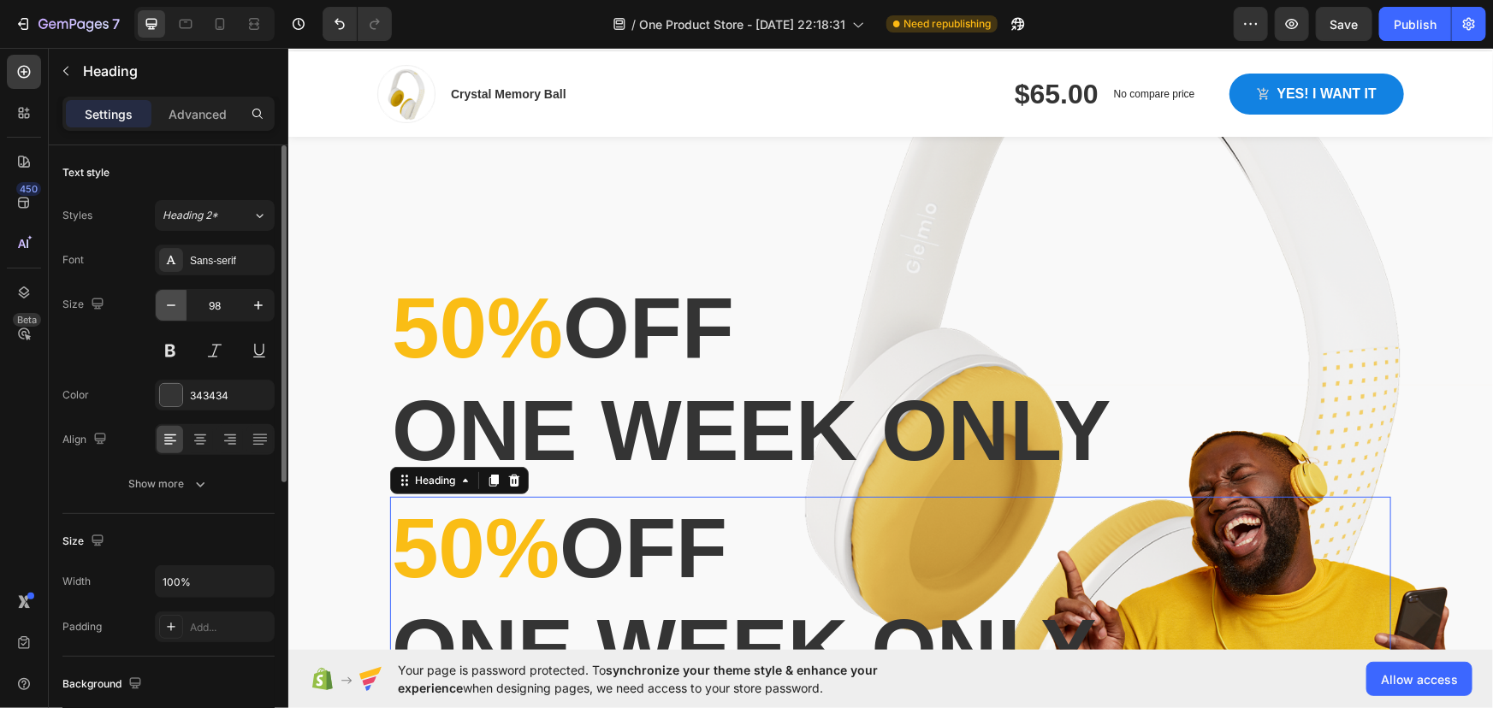
click at [177, 303] on icon "button" at bounding box center [171, 305] width 17 height 17
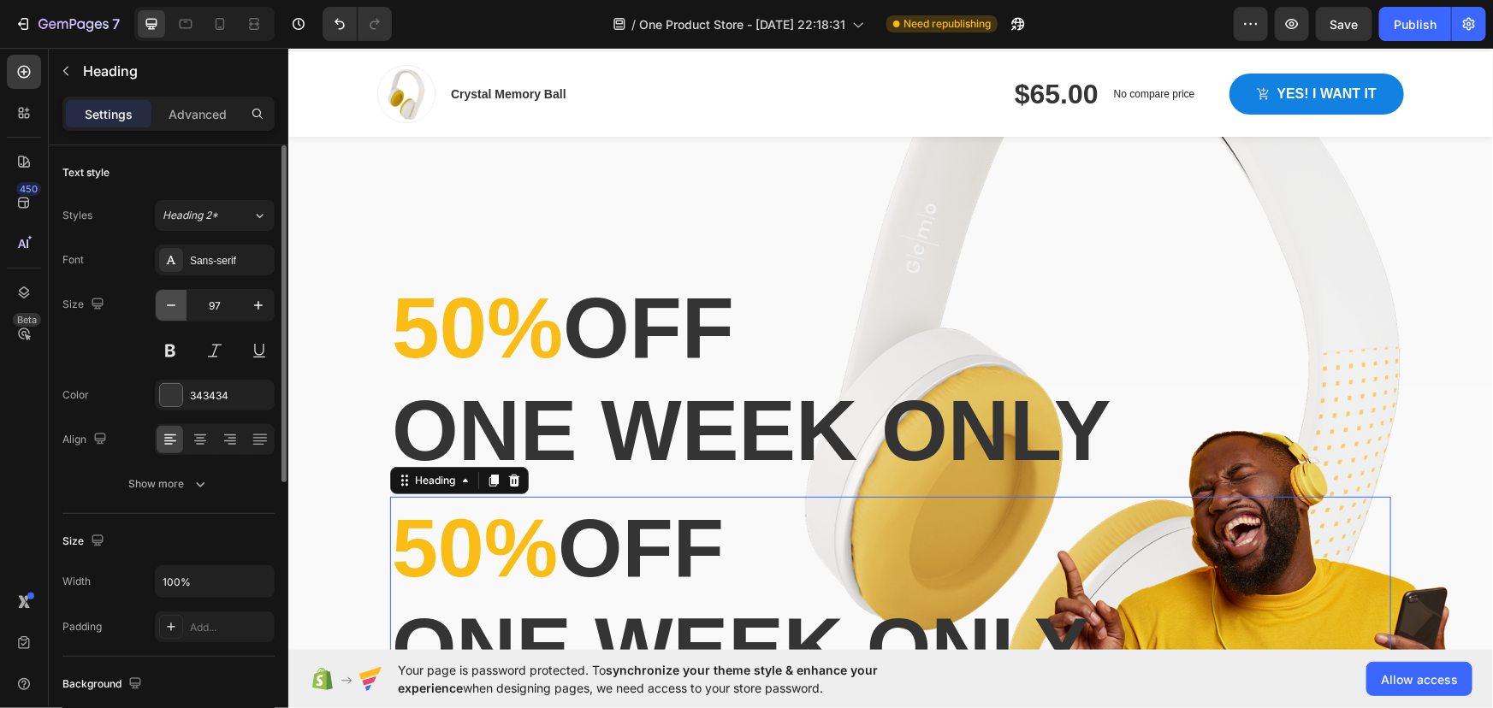
click at [177, 303] on icon "button" at bounding box center [171, 305] width 17 height 17
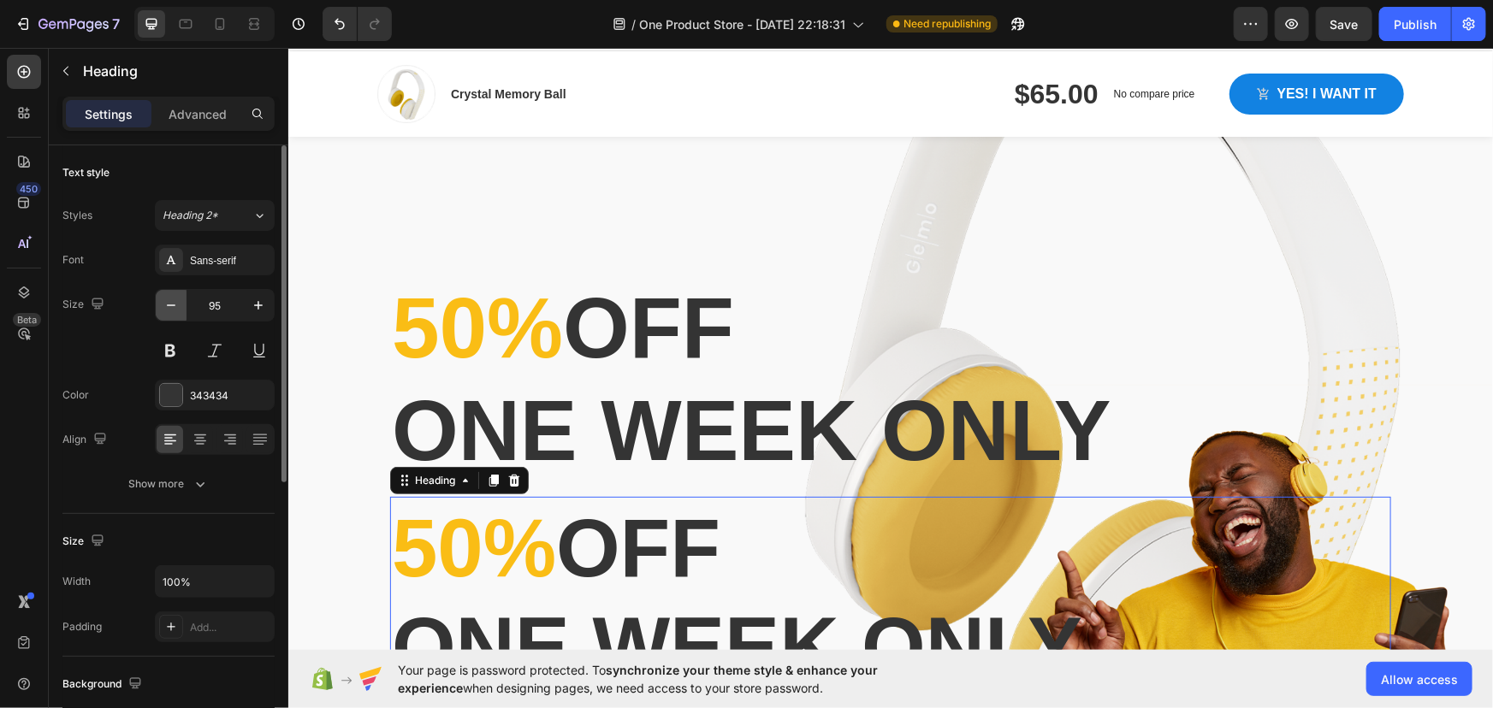
click at [177, 303] on icon "button" at bounding box center [171, 305] width 17 height 17
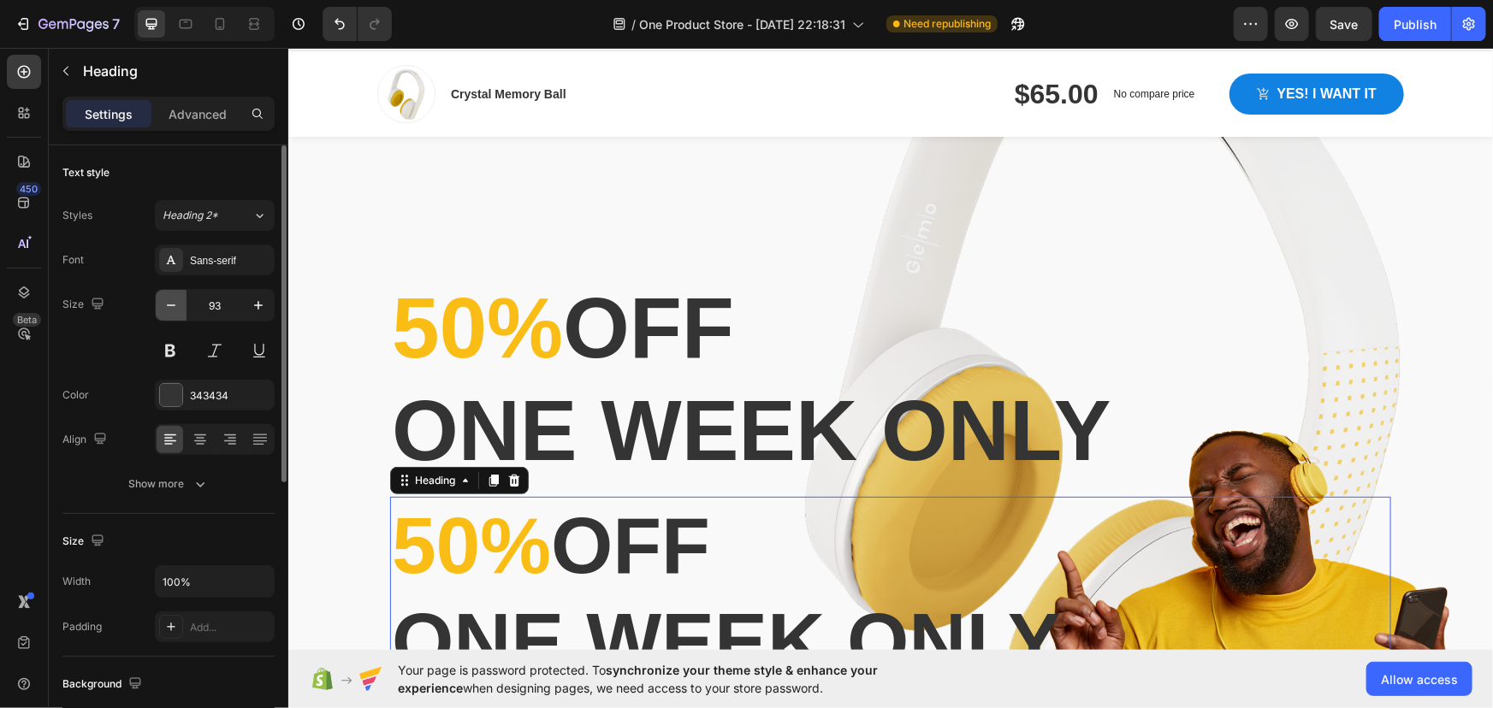
click at [177, 303] on icon "button" at bounding box center [171, 305] width 17 height 17
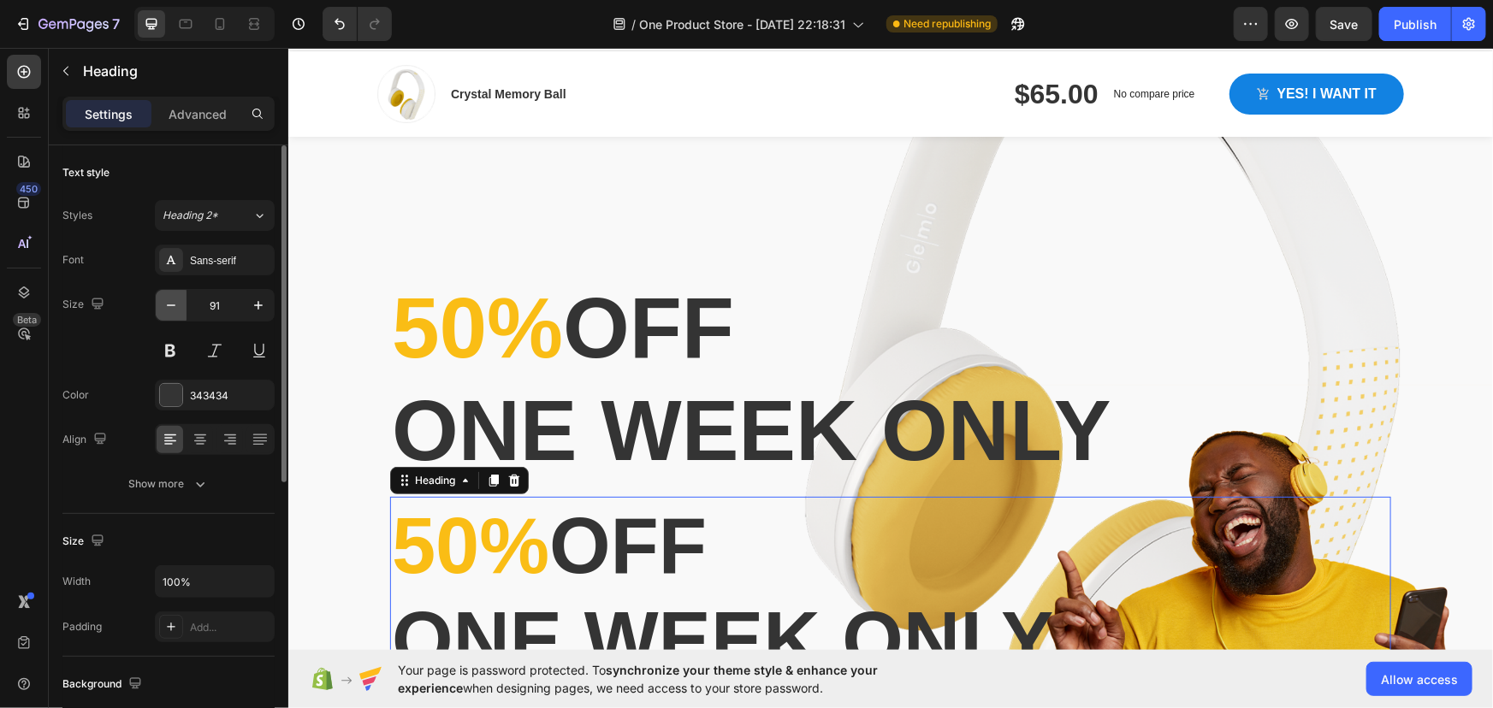
click at [177, 303] on icon "button" at bounding box center [171, 305] width 17 height 17
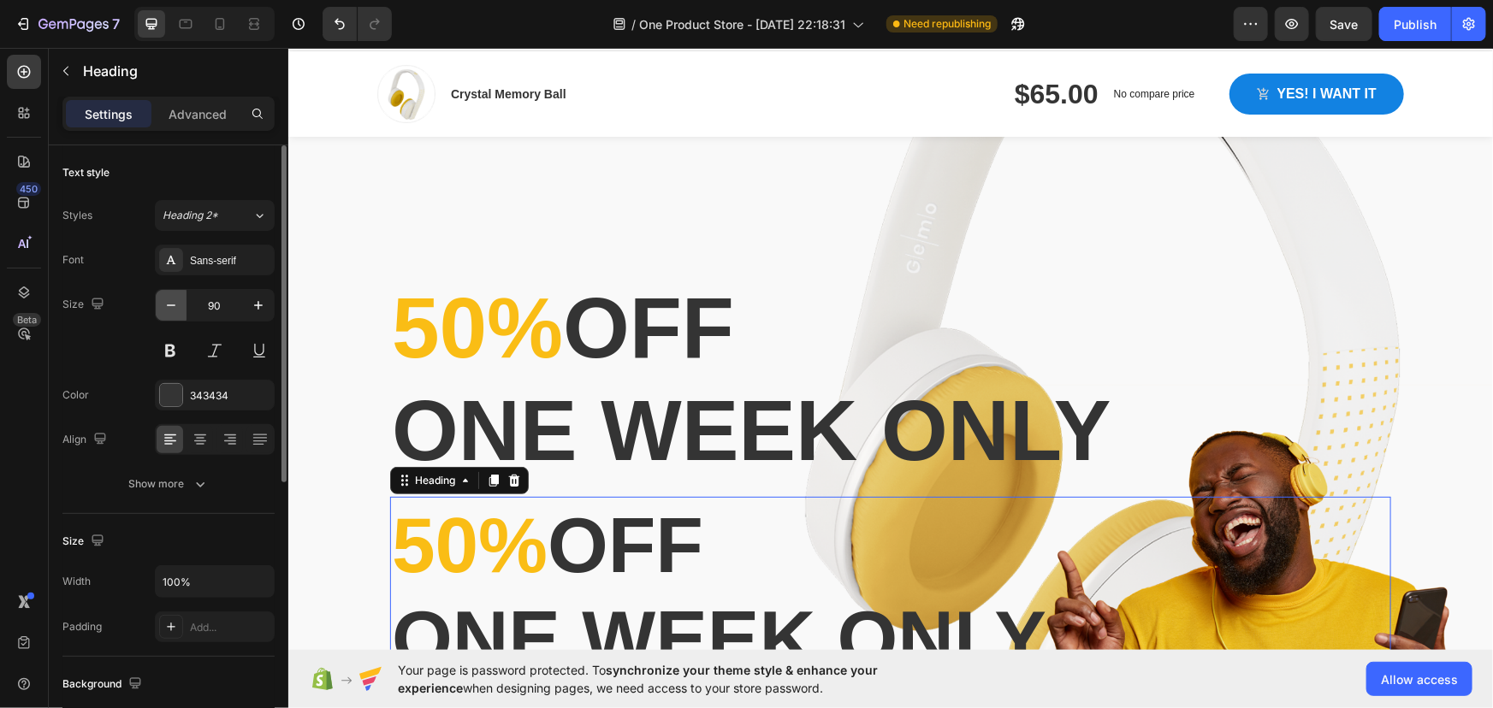
click at [177, 303] on icon "button" at bounding box center [171, 305] width 17 height 17
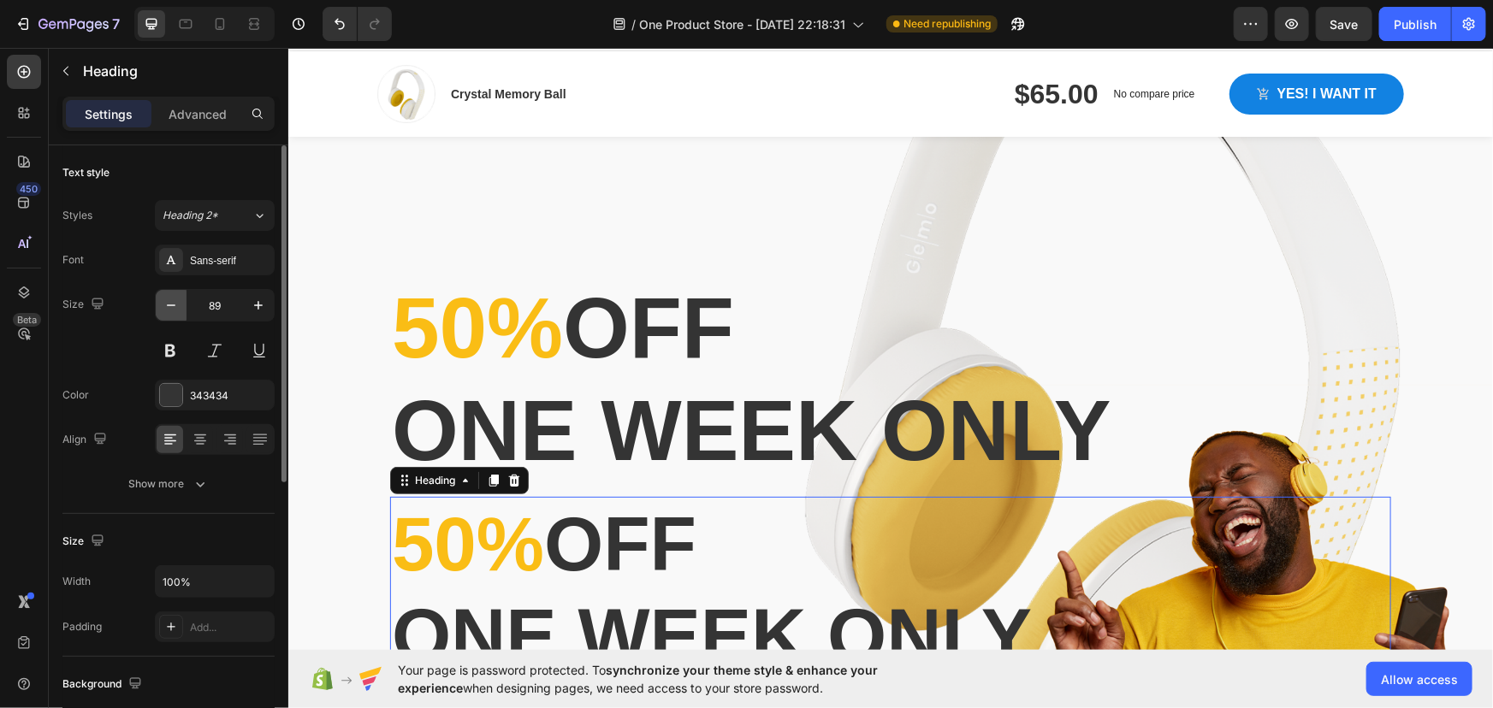
click at [177, 303] on icon "button" at bounding box center [171, 305] width 17 height 17
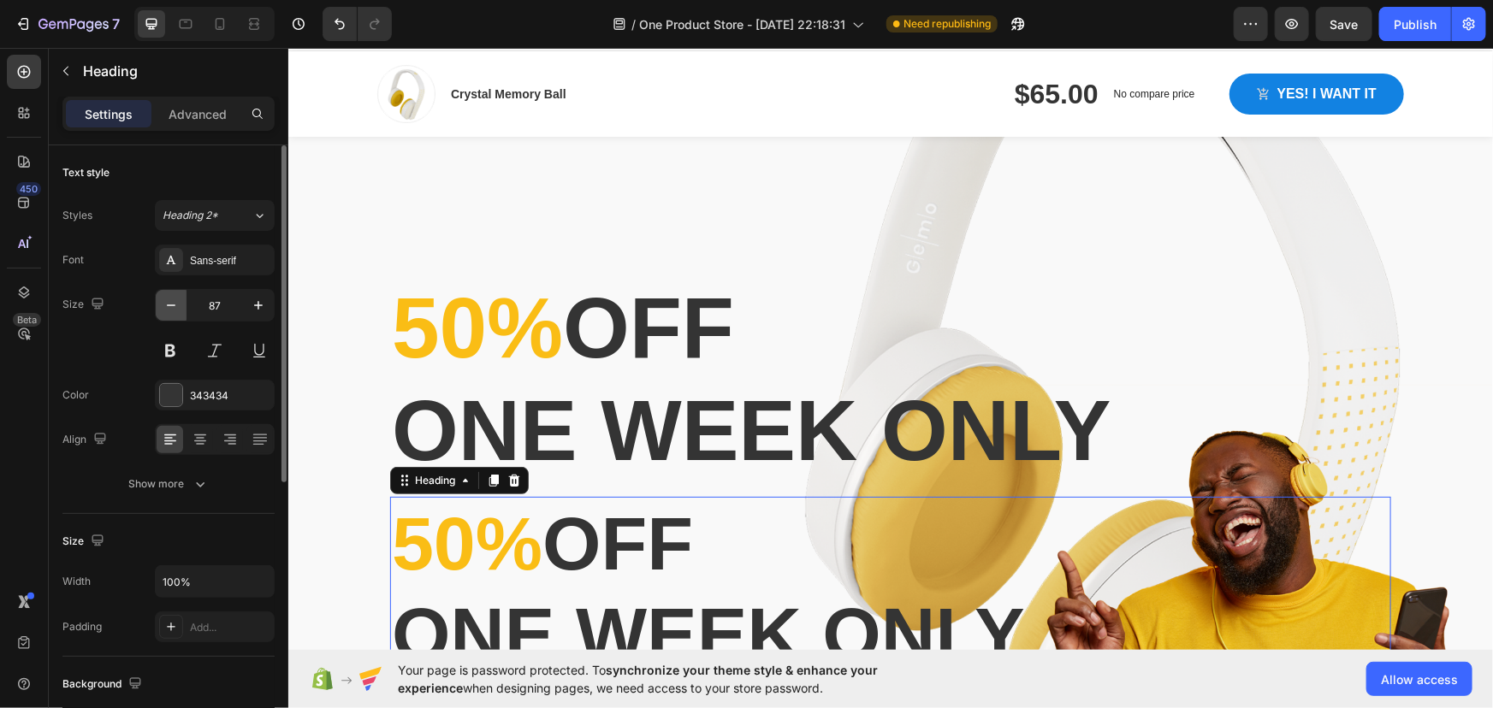
click at [177, 303] on icon "button" at bounding box center [171, 305] width 17 height 17
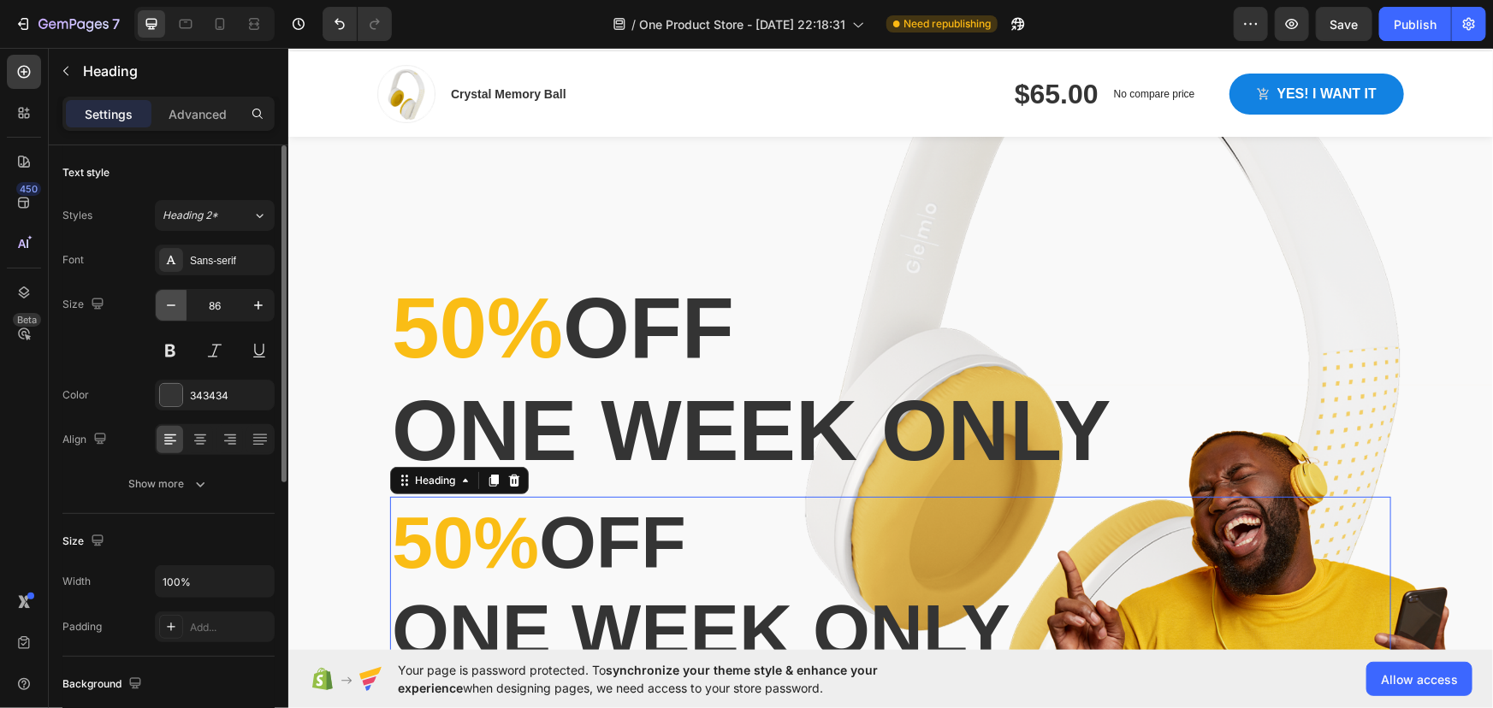
click at [177, 303] on icon "button" at bounding box center [171, 305] width 17 height 17
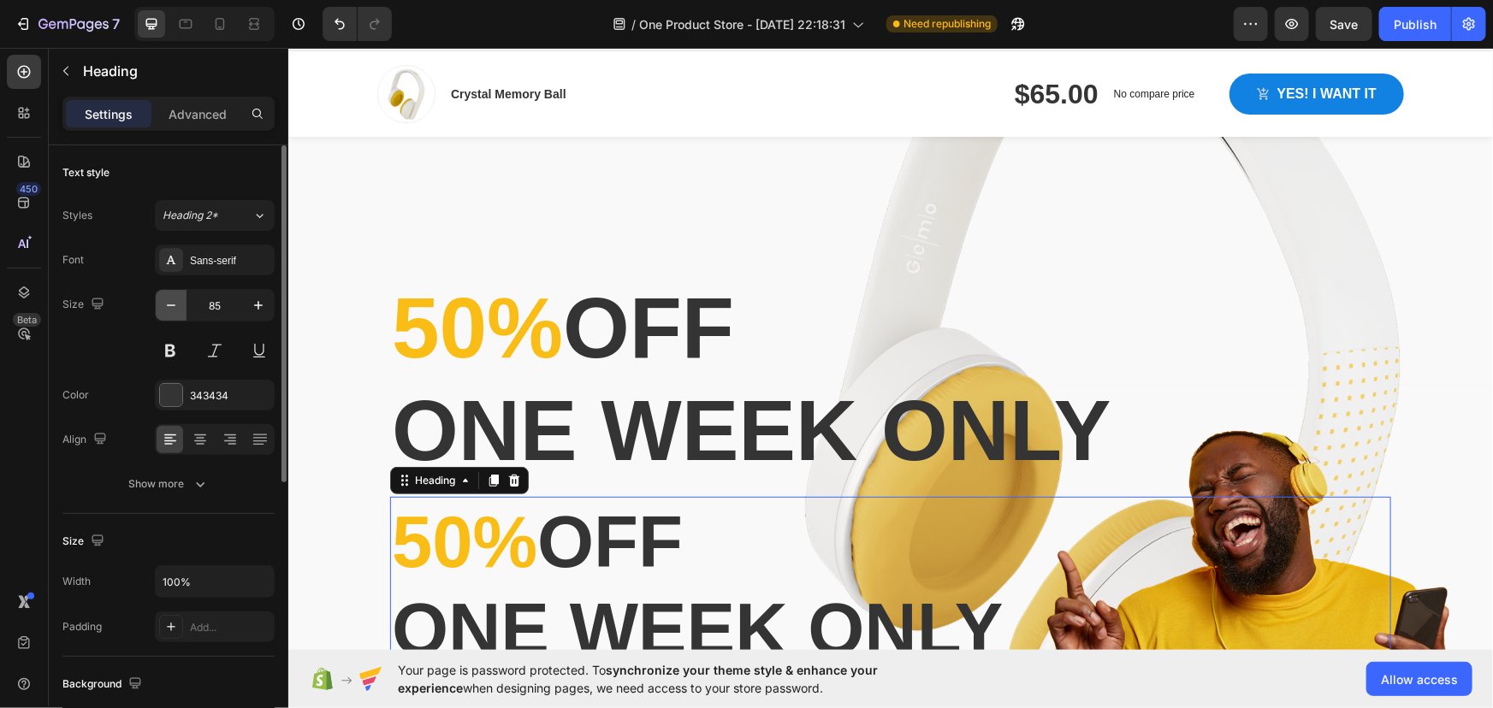
click at [177, 303] on icon "button" at bounding box center [171, 305] width 17 height 17
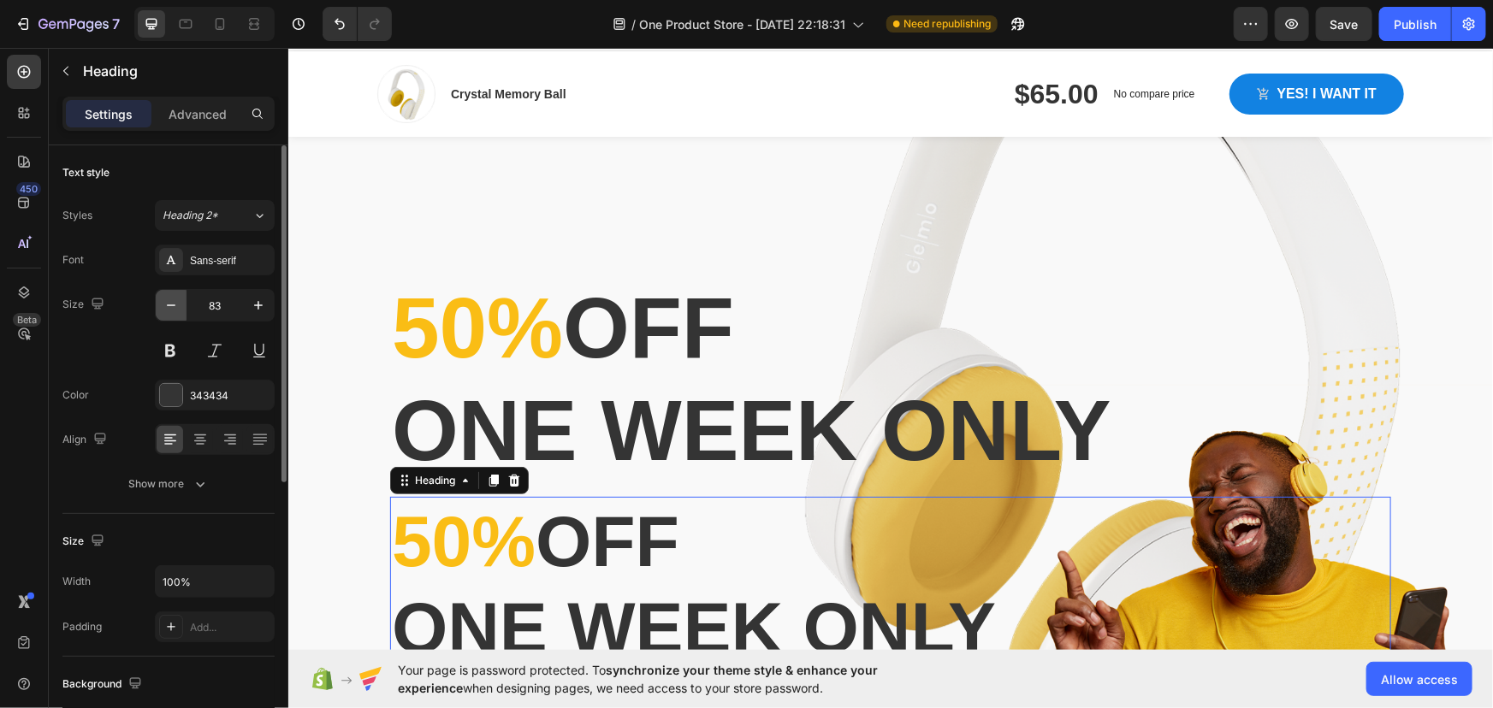
click at [177, 303] on icon "button" at bounding box center [171, 305] width 17 height 17
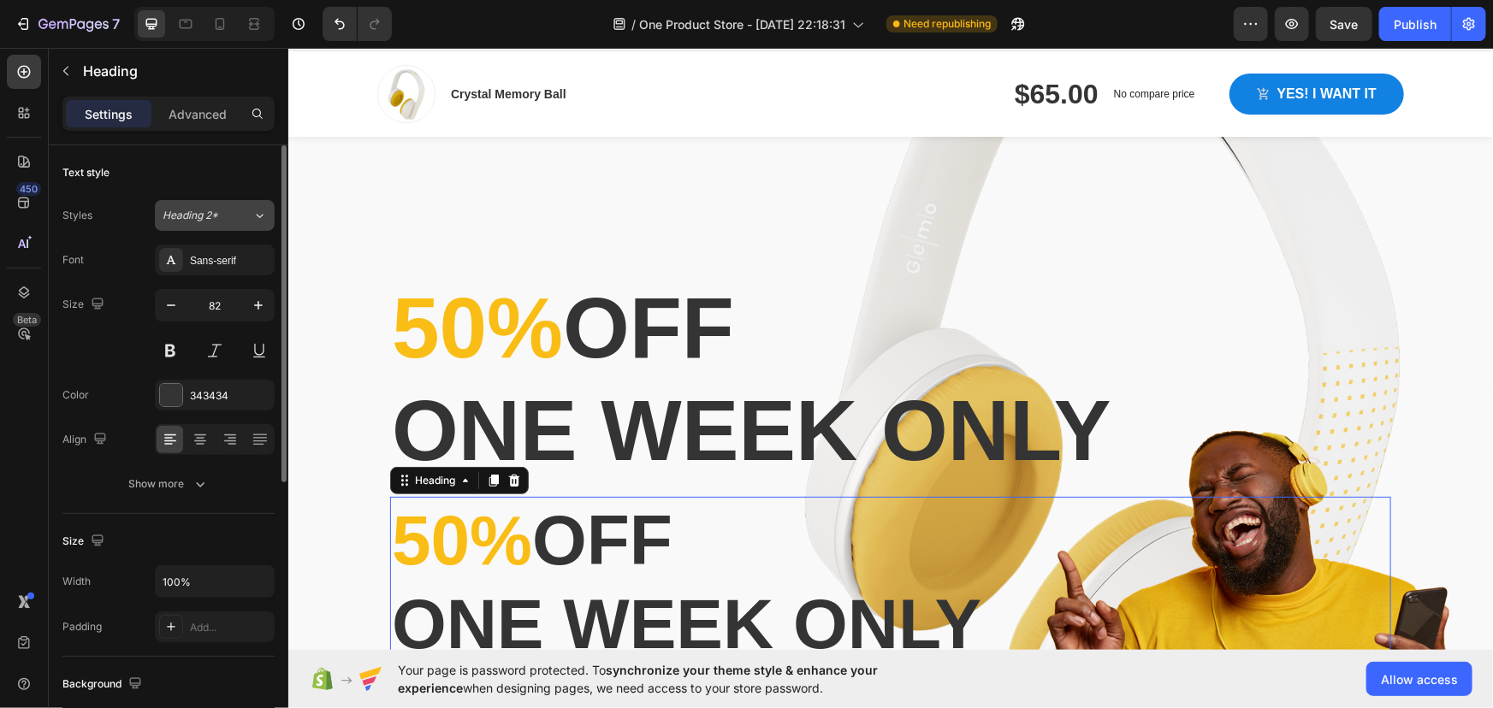
click at [235, 218] on div "Heading 2*" at bounding box center [208, 215] width 90 height 15
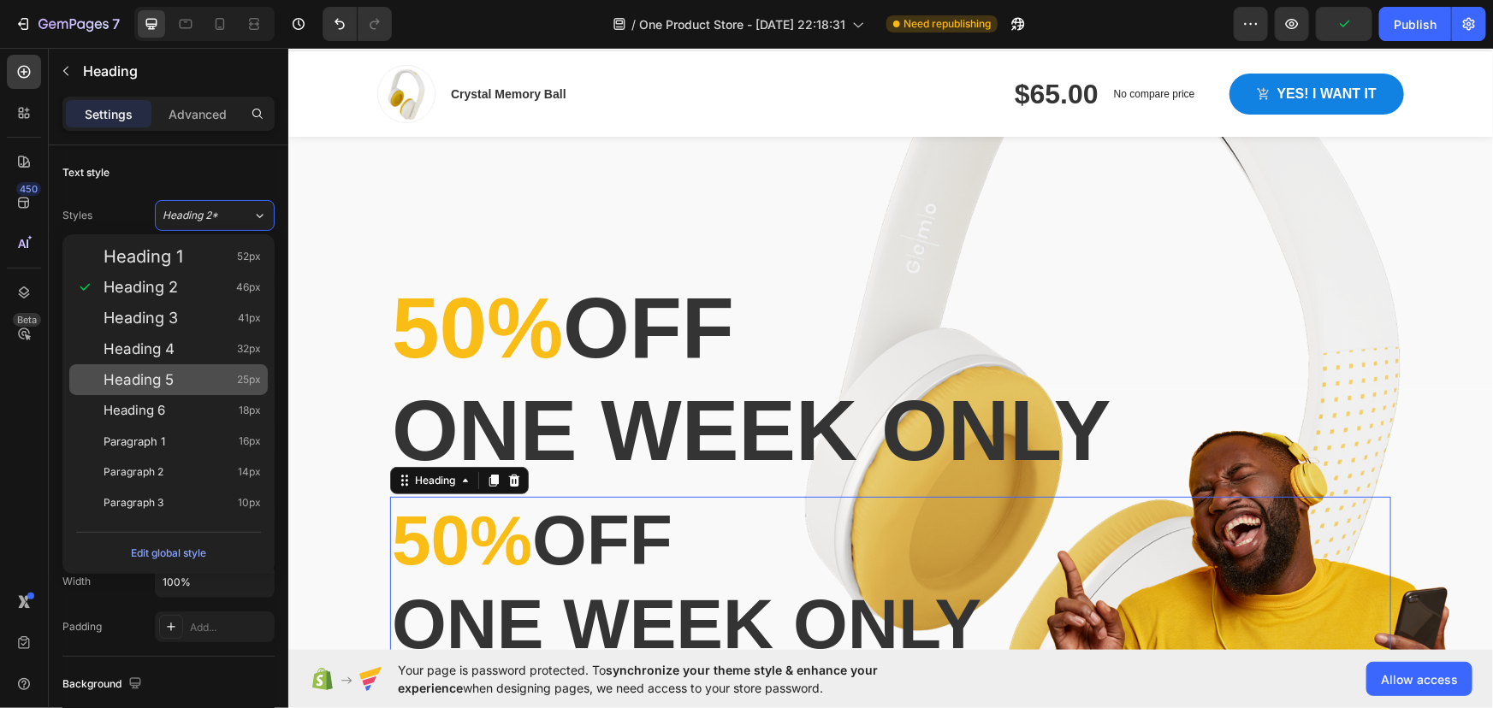
click at [175, 378] on div "Heading 5 25px" at bounding box center [182, 379] width 157 height 17
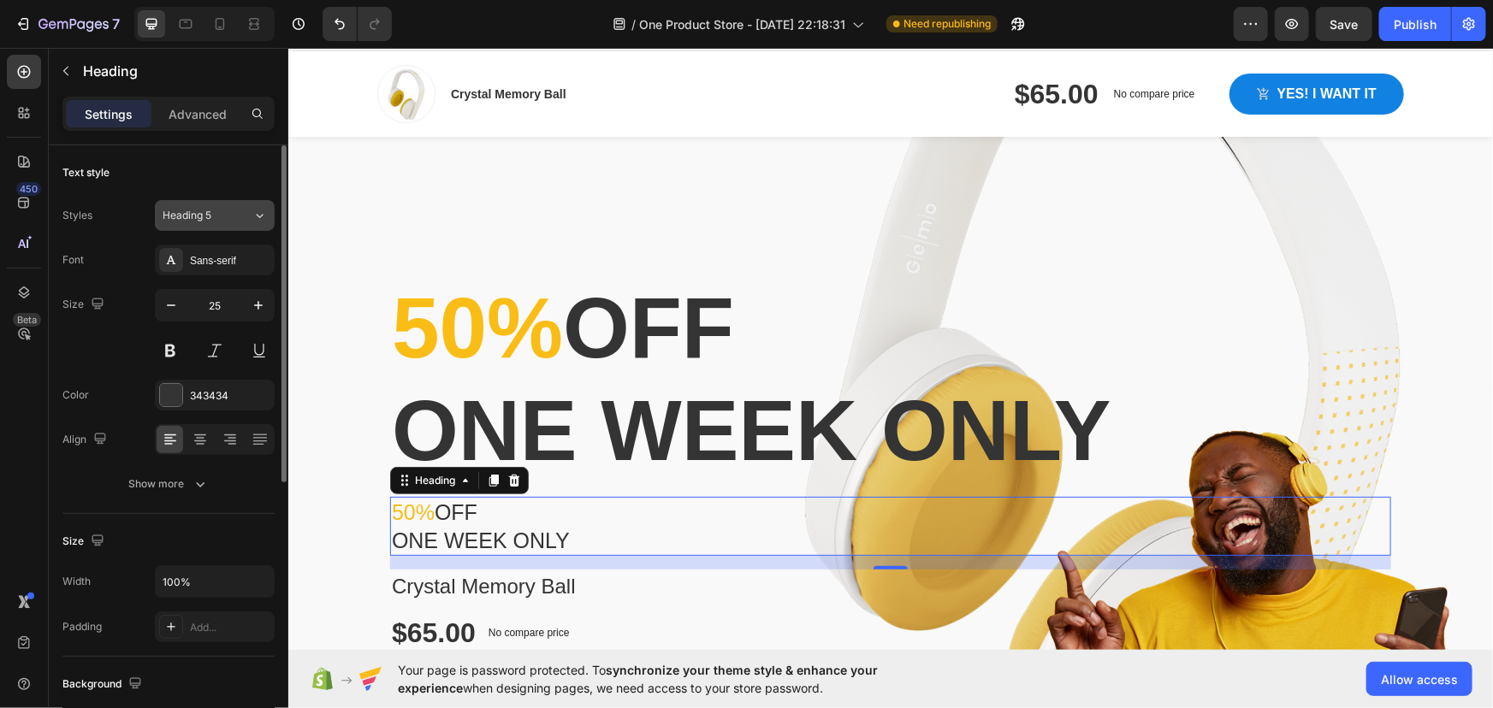
click at [223, 222] on div "Heading 5" at bounding box center [197, 215] width 69 height 15
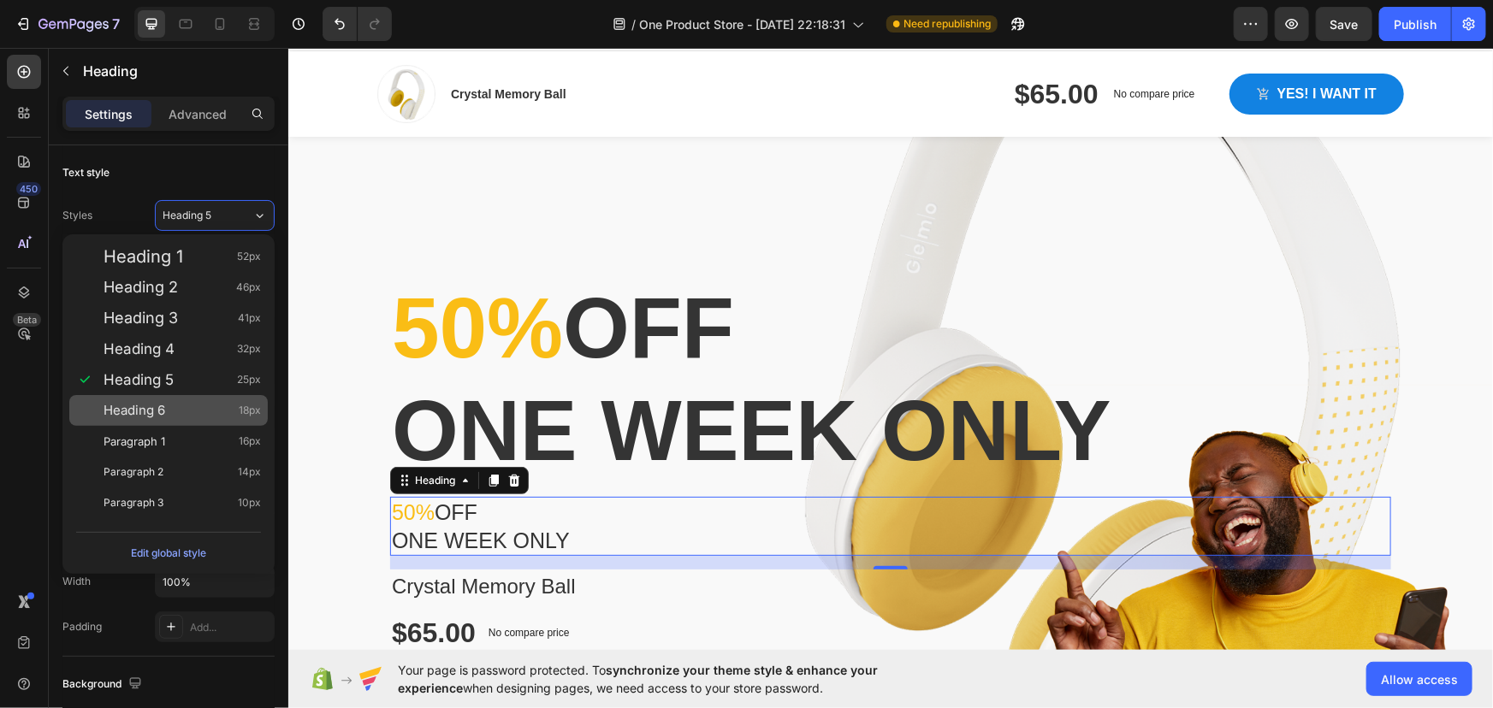
click at [178, 396] on div "Heading 6 18px" at bounding box center [168, 410] width 198 height 31
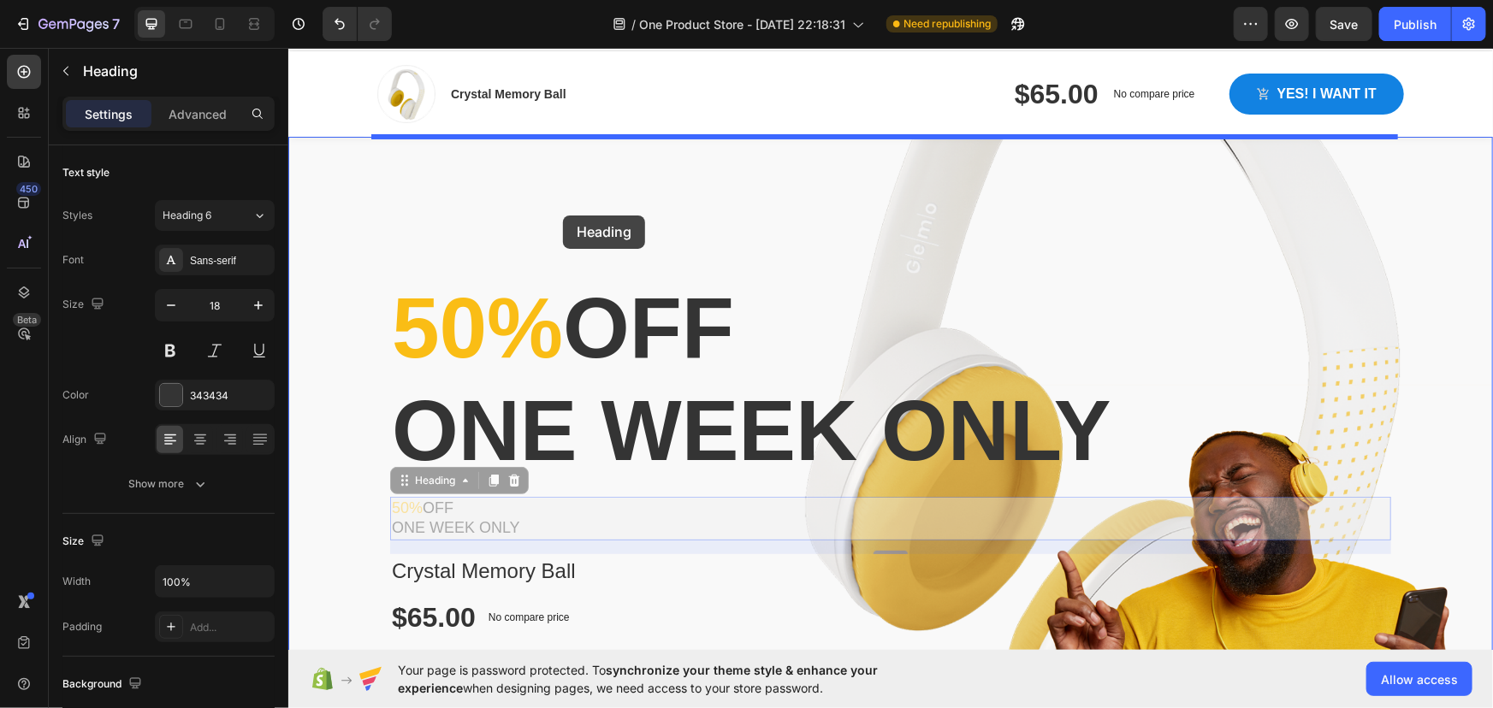
drag, startPoint x: 401, startPoint y: 481, endPoint x: 563, endPoint y: 218, distance: 308.4
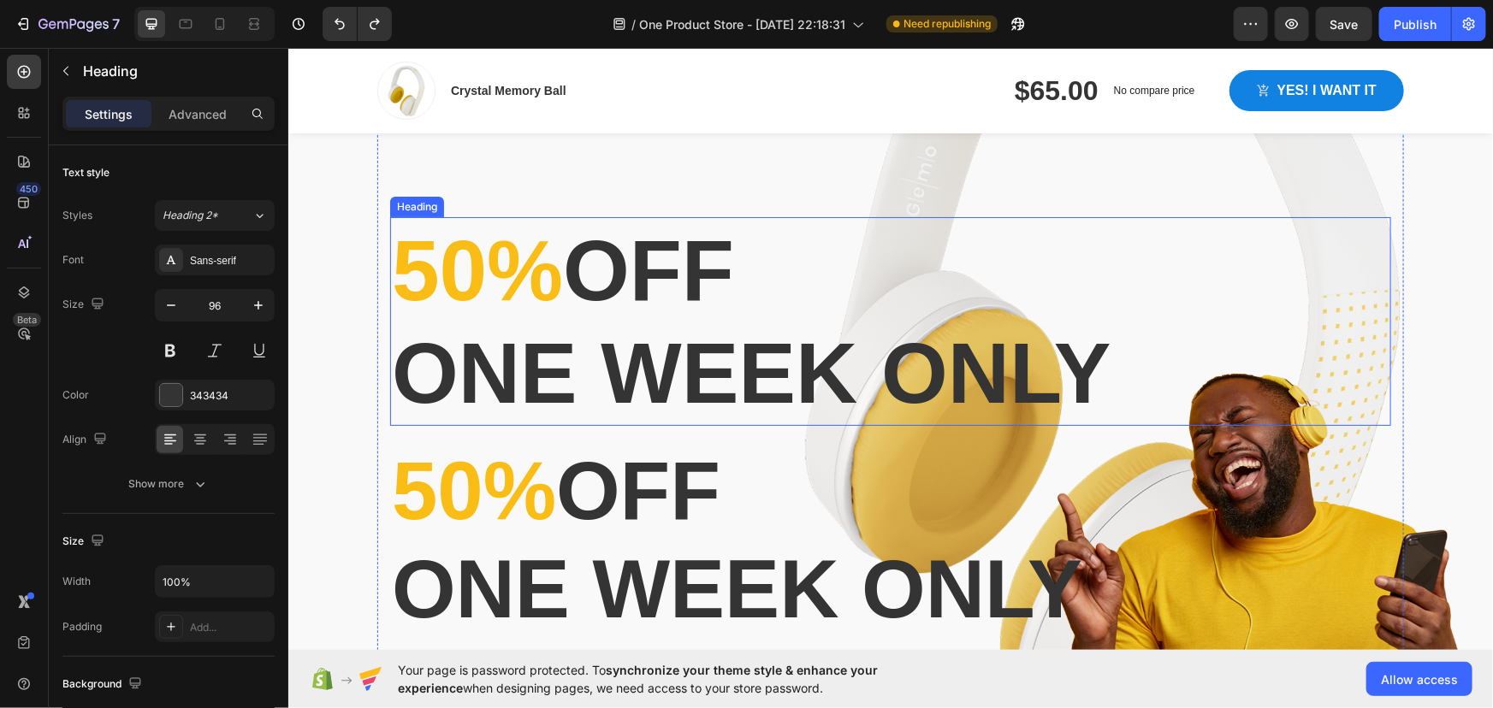
scroll to position [187, 0]
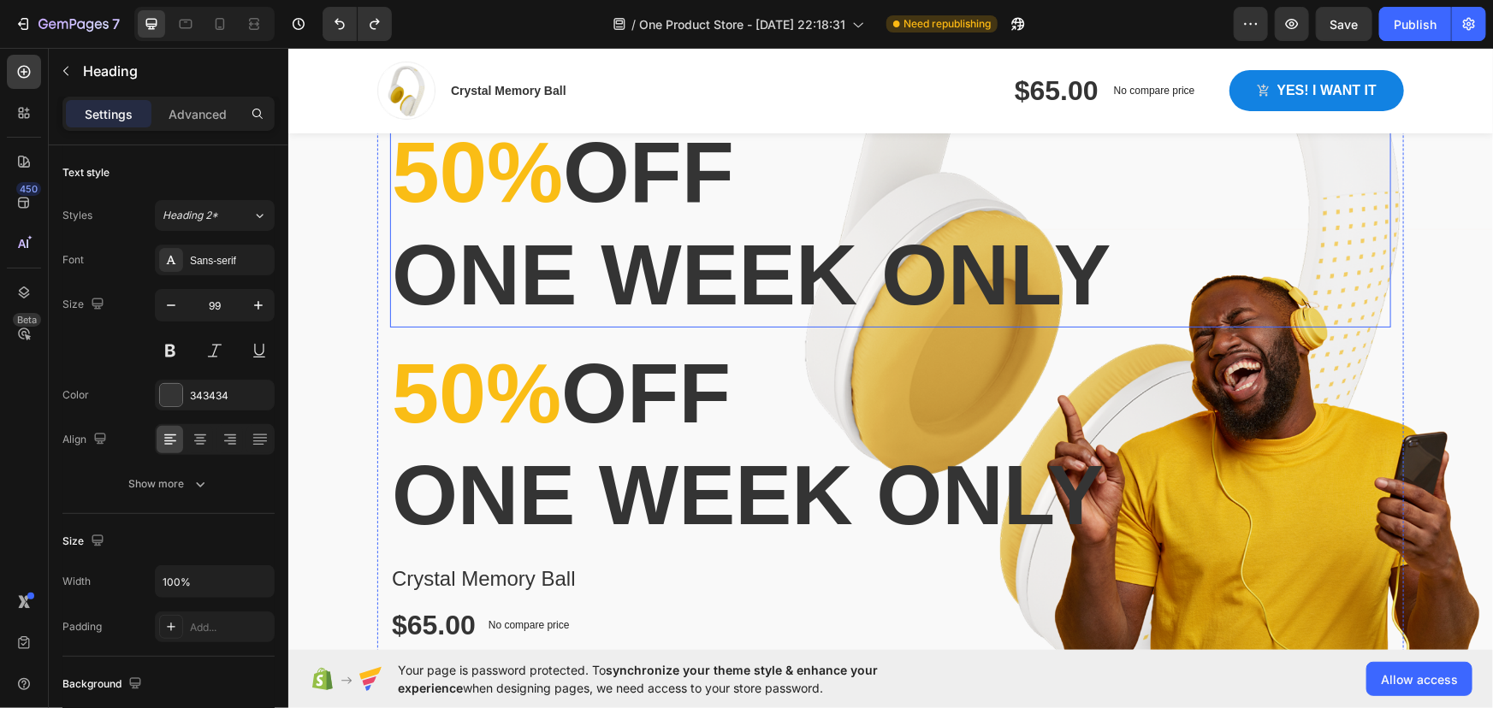
type input "100"
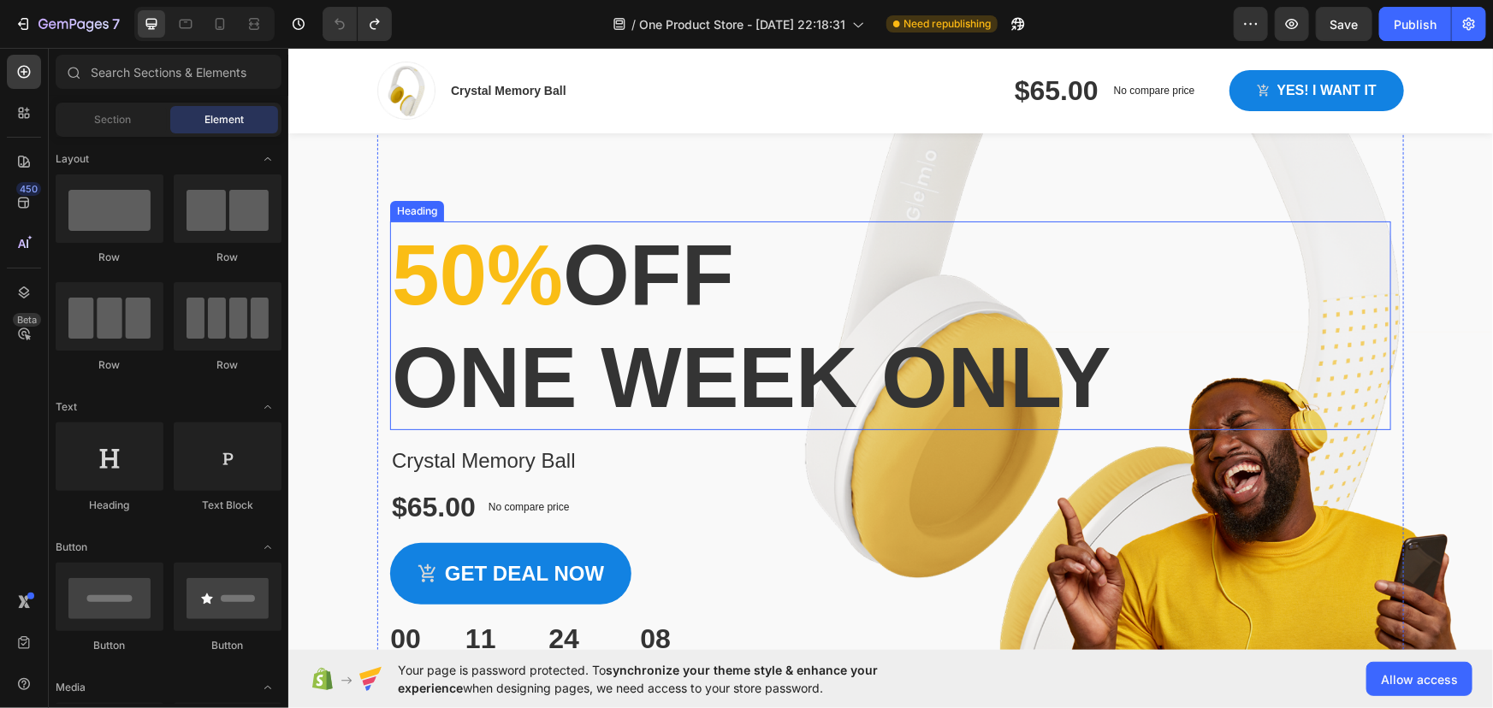
scroll to position [0, 0]
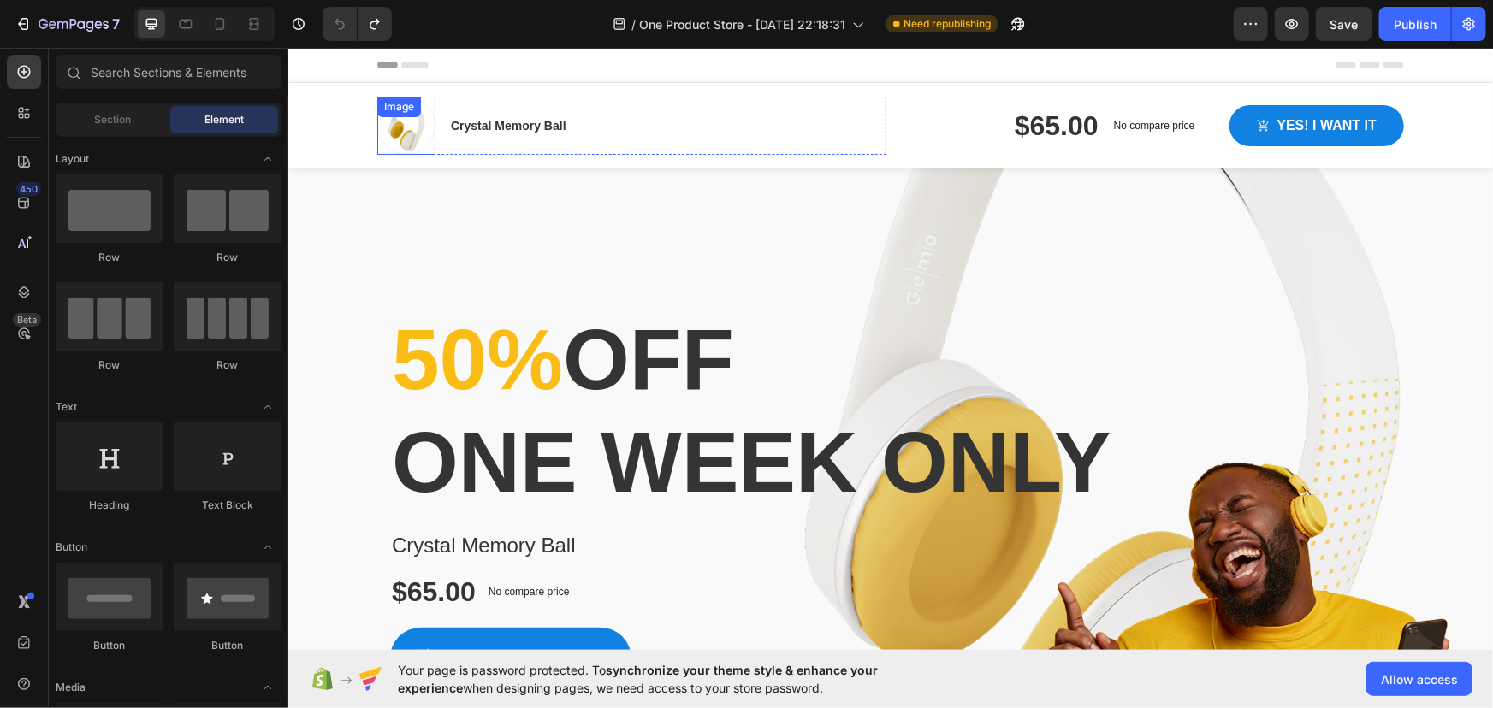
click at [401, 132] on img at bounding box center [405, 125] width 58 height 58
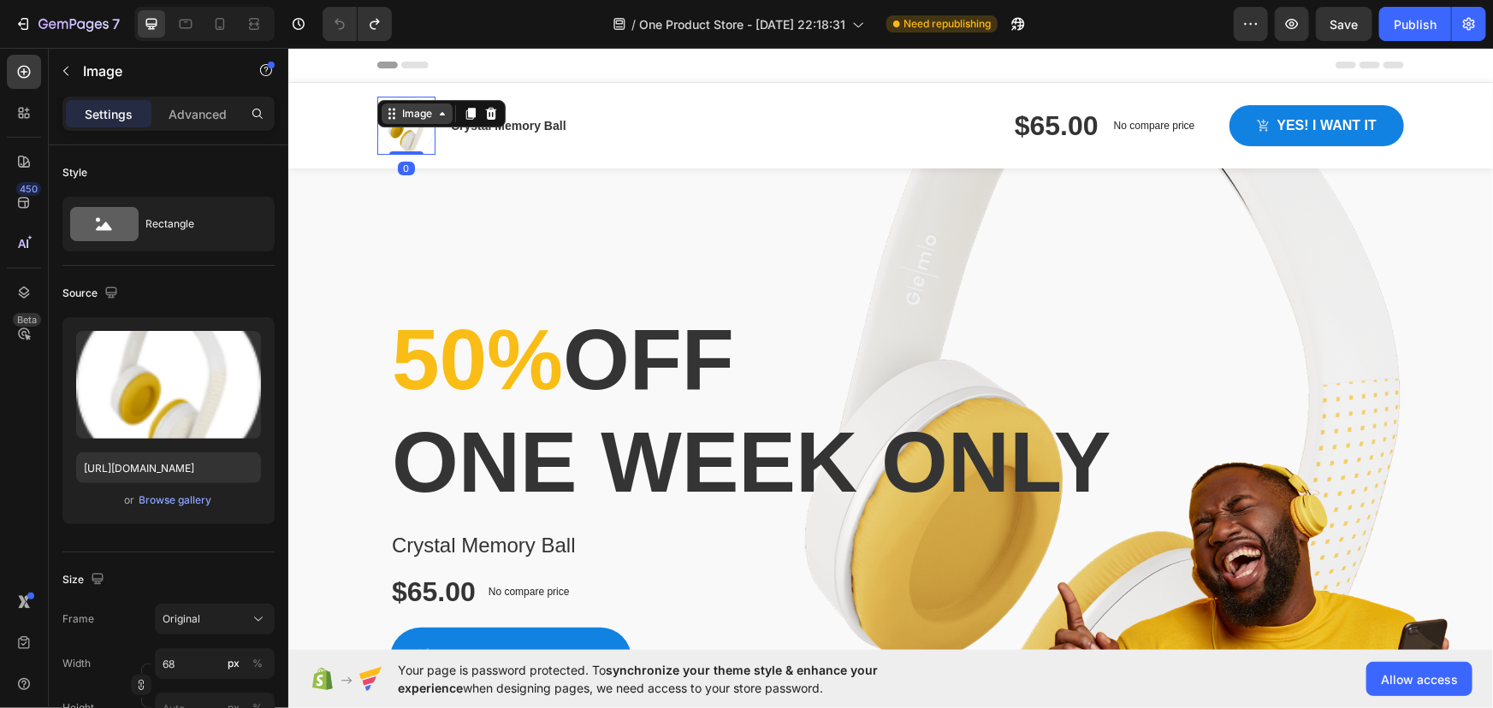
click at [412, 117] on div "Image" at bounding box center [416, 112] width 37 height 15
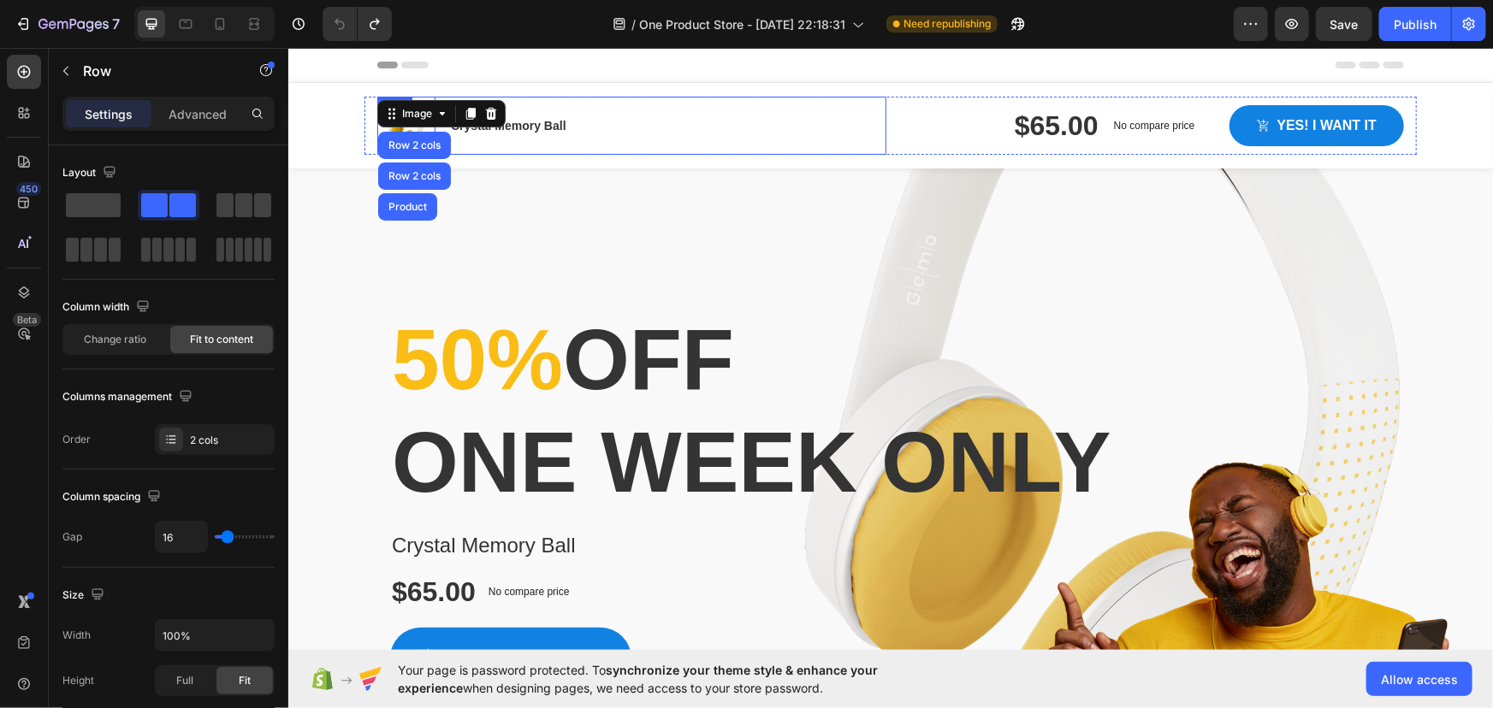
click at [624, 138] on div "Image Row 2 cols Row 2 cols Product 0 Crystal Memory Ball Product Title Row Row" at bounding box center [630, 125] width 509 height 58
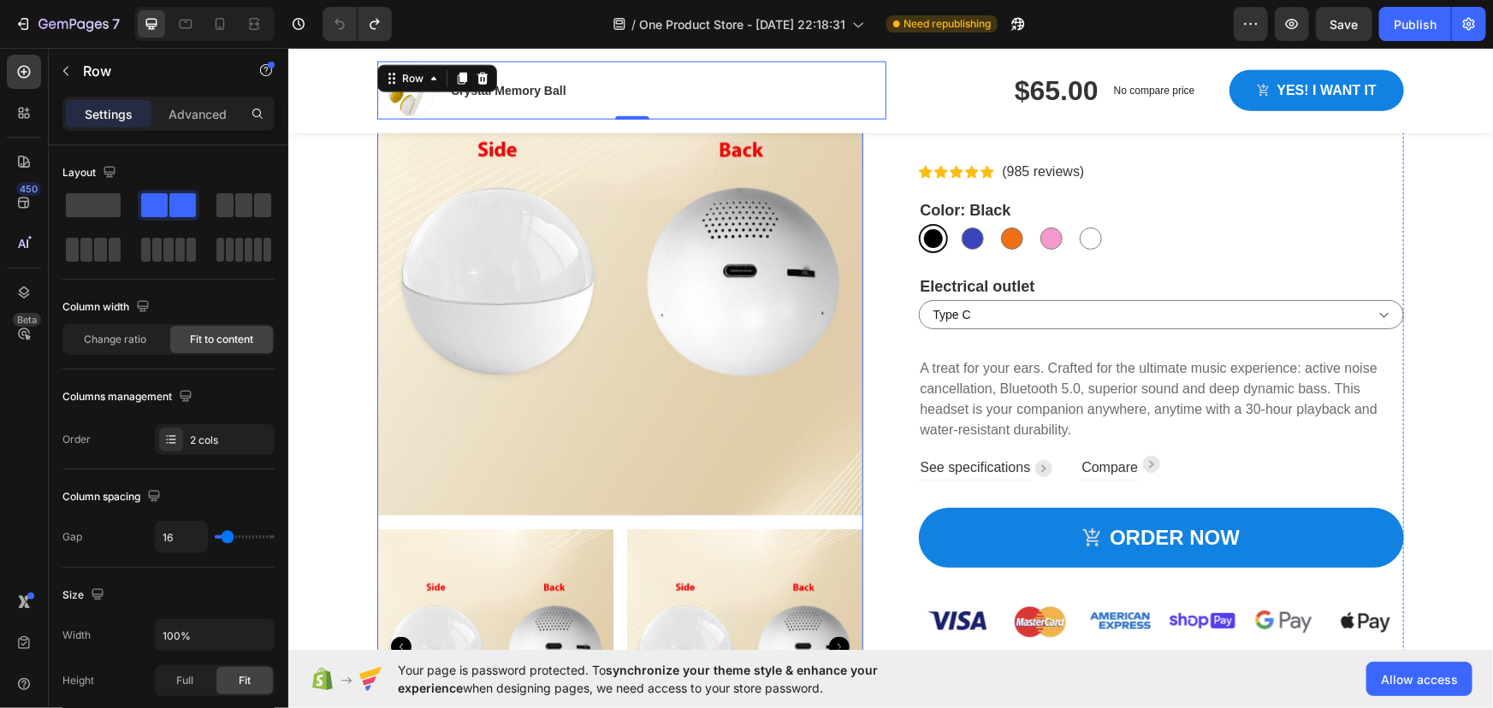
scroll to position [1089, 0]
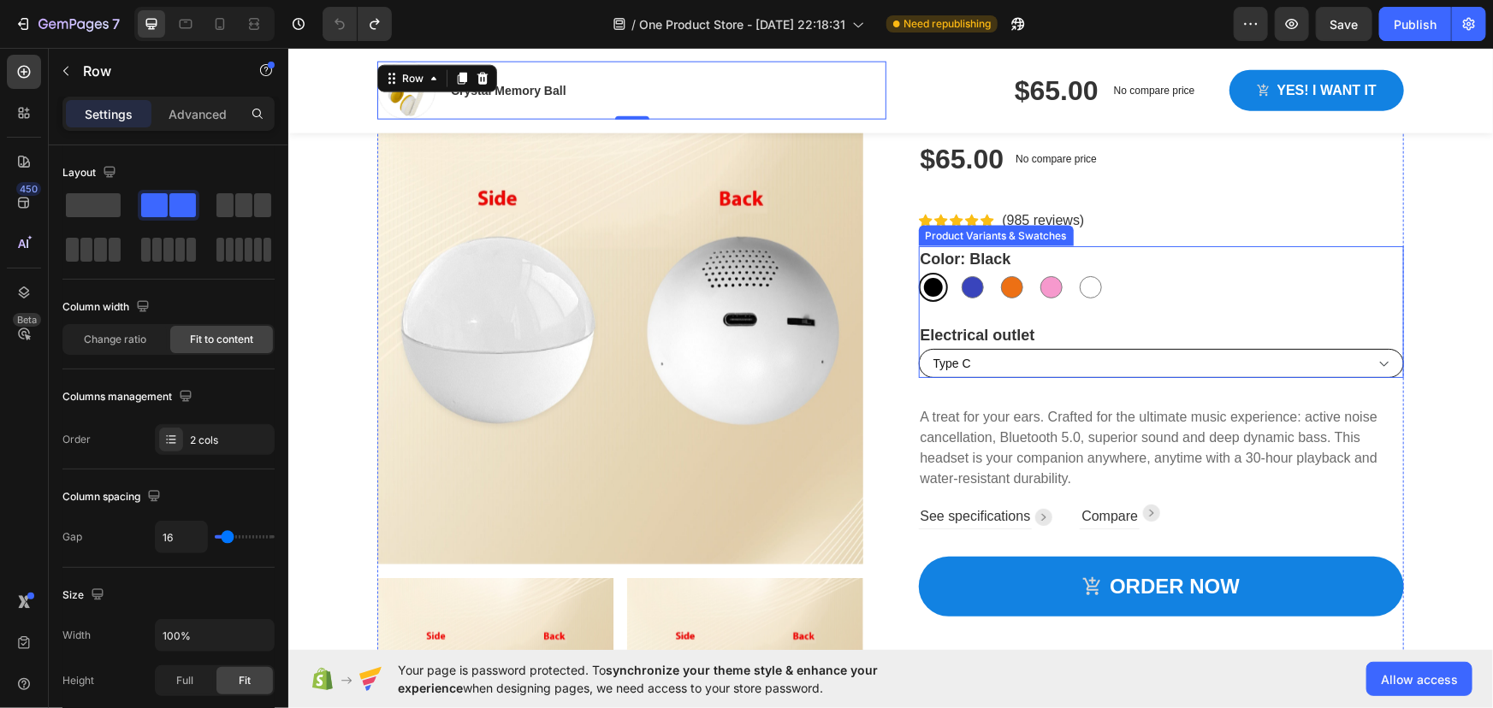
click at [1004, 369] on select "Type C" at bounding box center [1161, 362] width 486 height 29
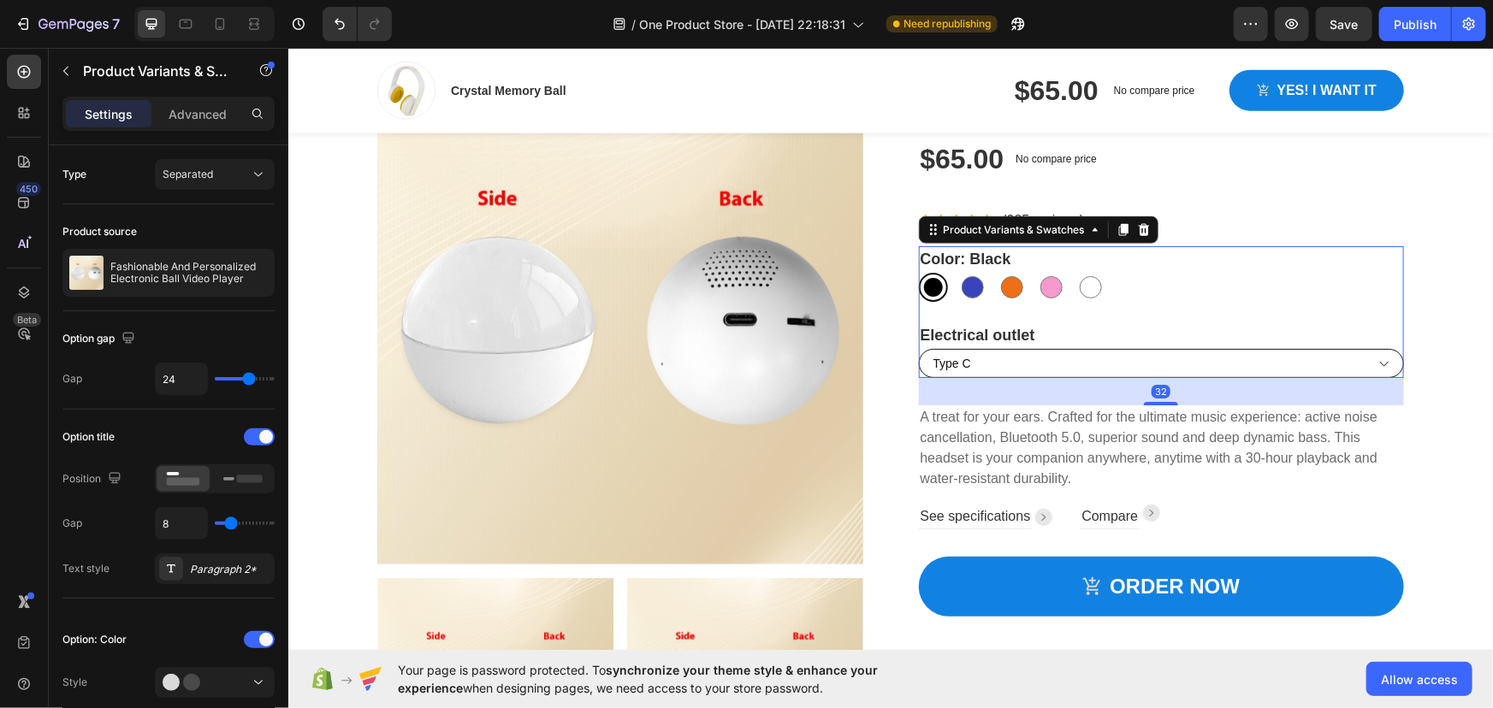
click at [996, 355] on select "Type C" at bounding box center [1161, 362] width 486 height 29
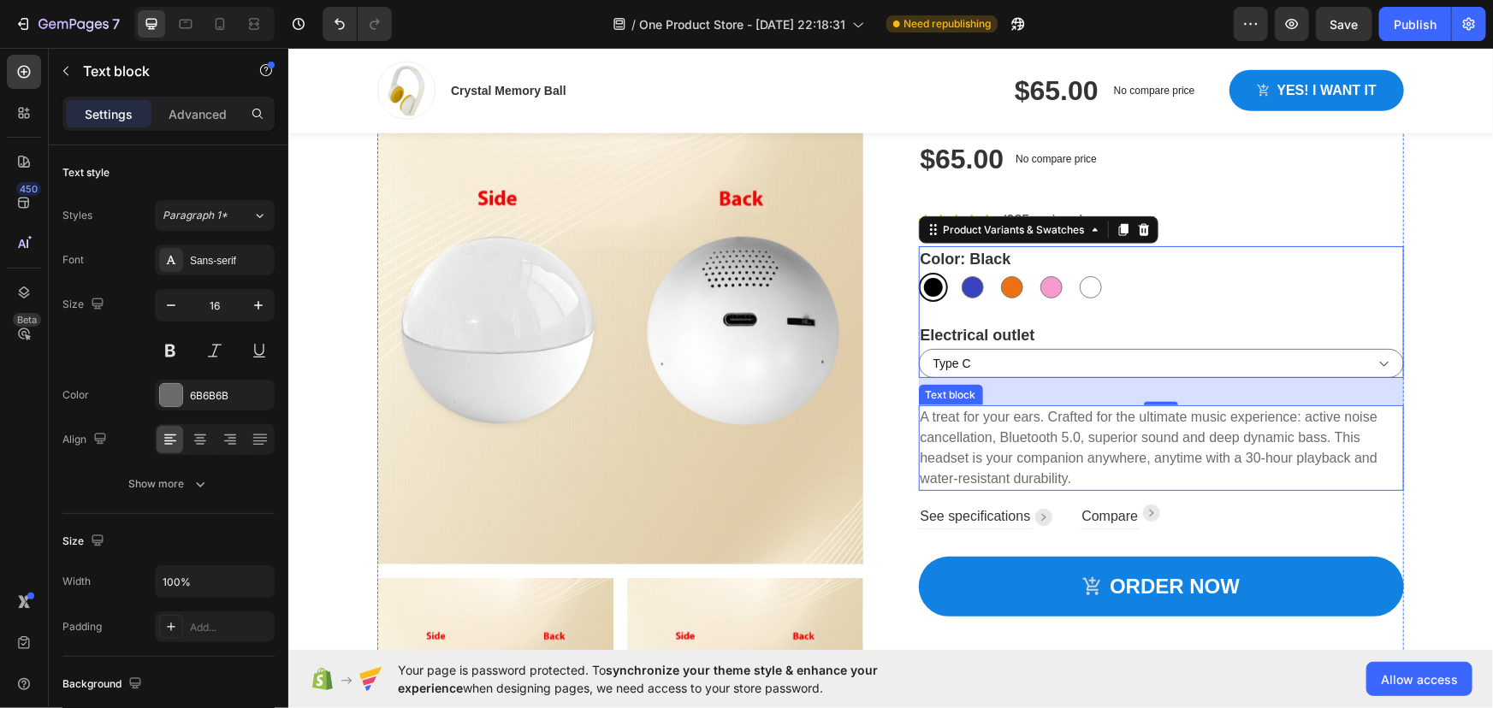
click at [1040, 430] on p "A treat for your ears. Crafted for the ultimate music experience: active noise …" at bounding box center [1161, 447] width 483 height 82
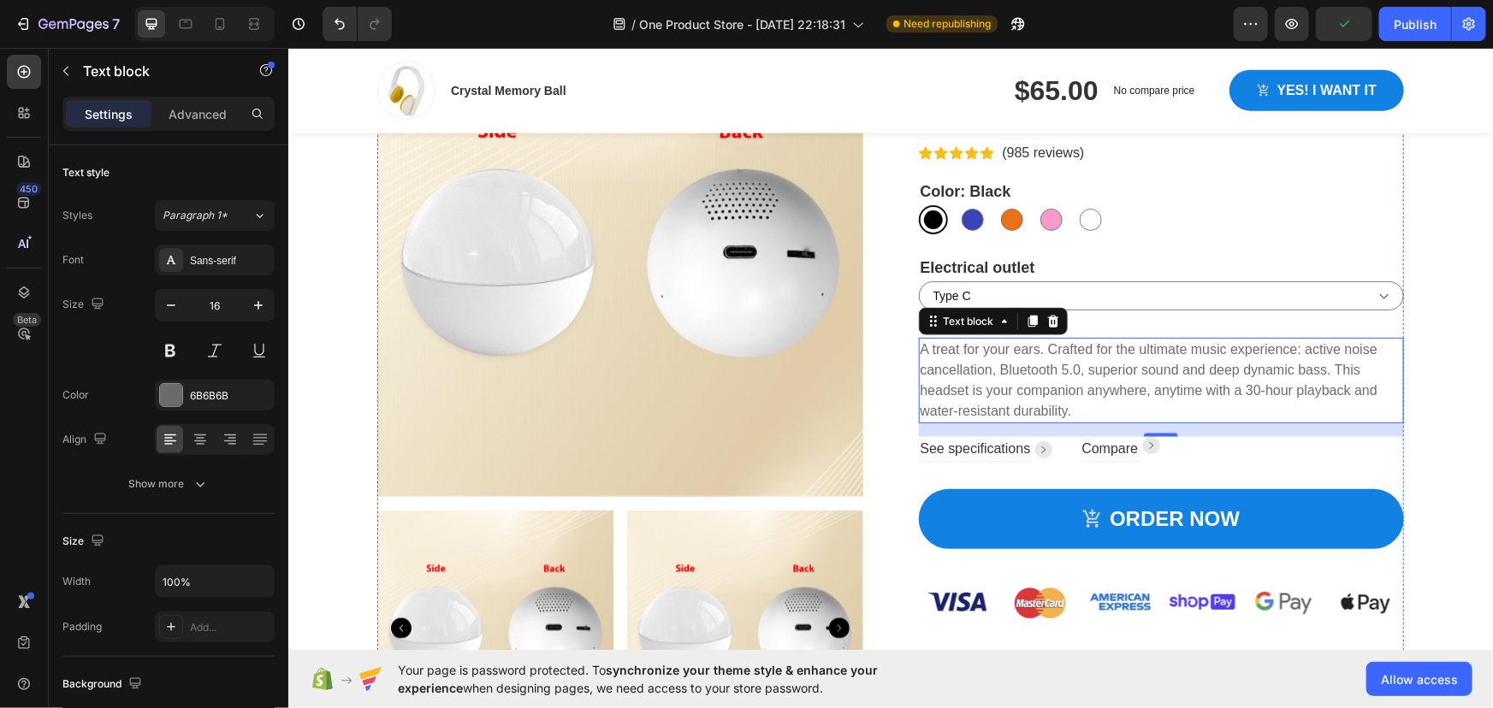
scroll to position [1168, 0]
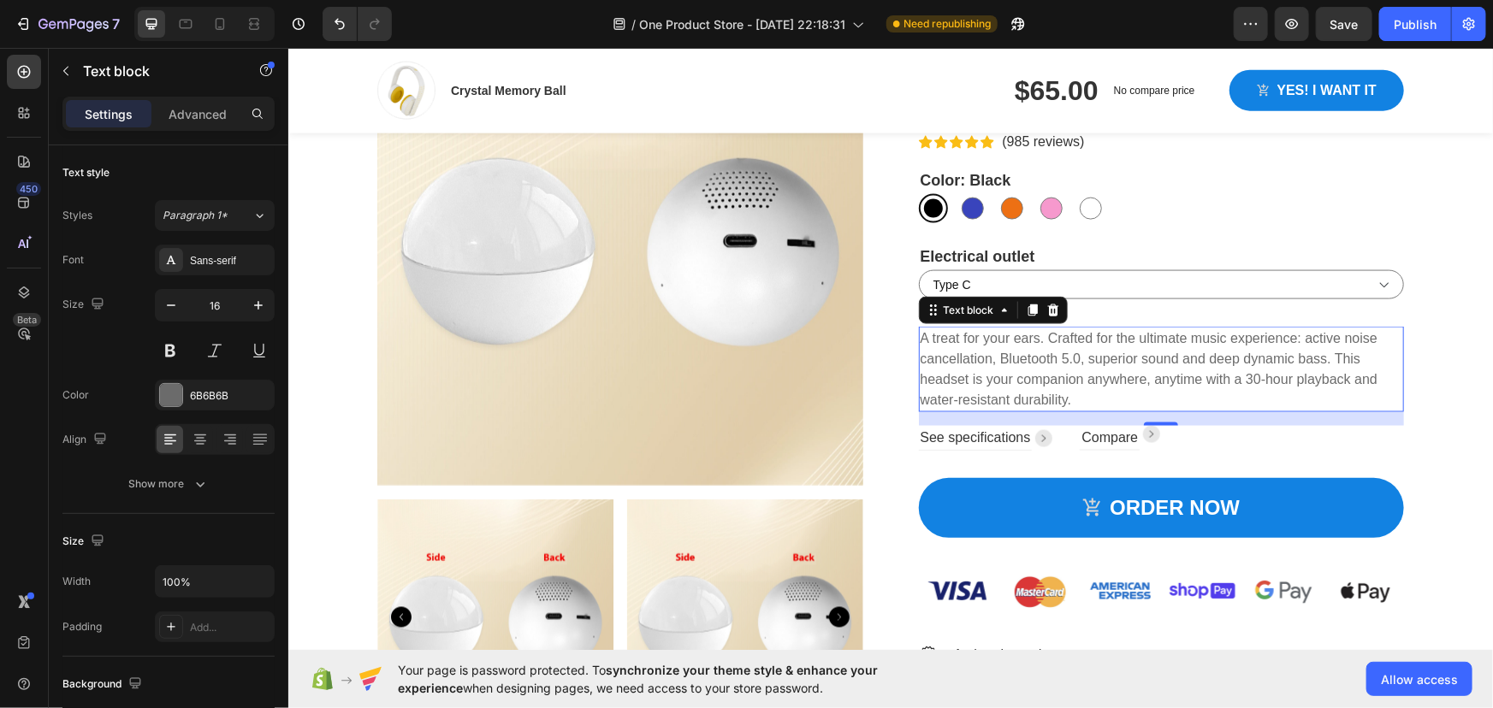
click at [950, 360] on p "A treat for your ears. Crafted for the ultimate music experience: active noise …" at bounding box center [1161, 369] width 483 height 82
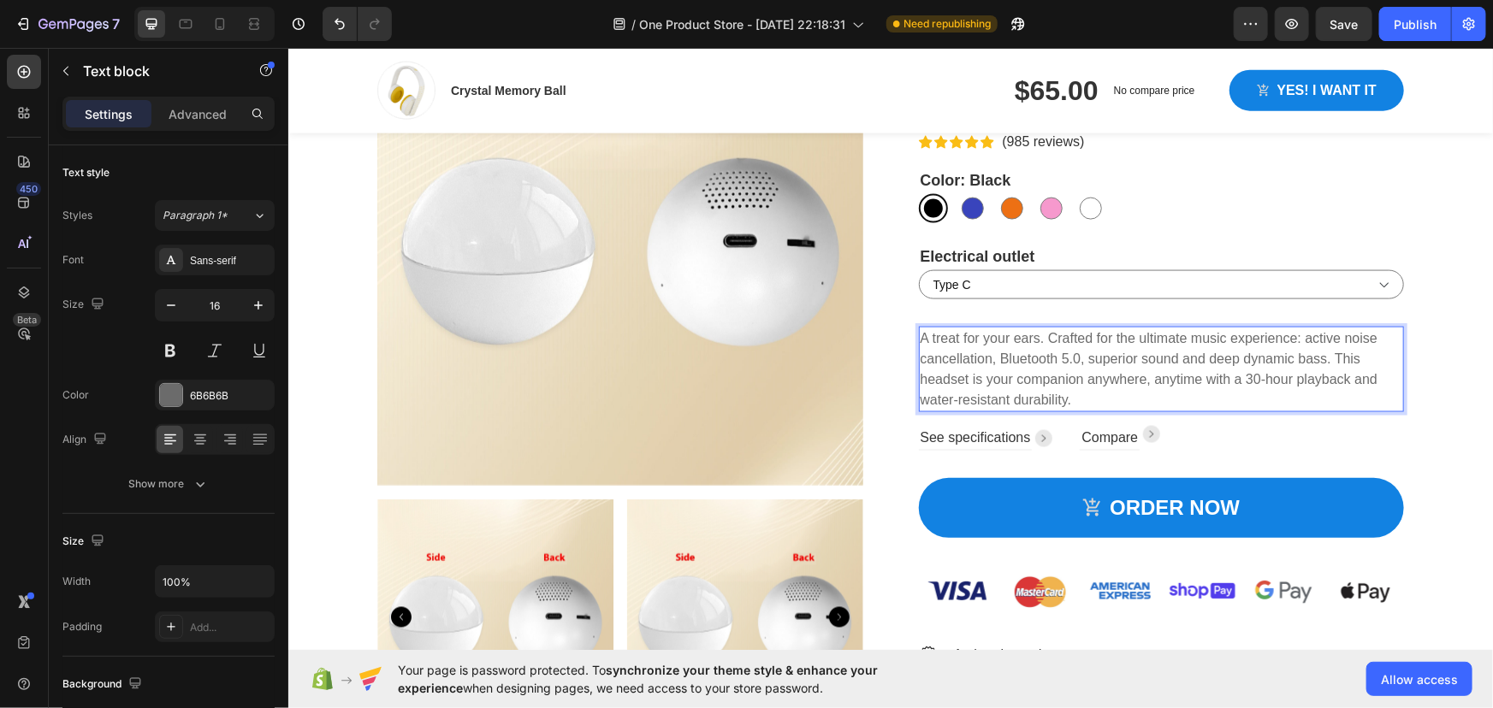
click at [1075, 401] on p "A treat for your ears. Crafted for the ultimate music experience: active noise …" at bounding box center [1161, 369] width 483 height 82
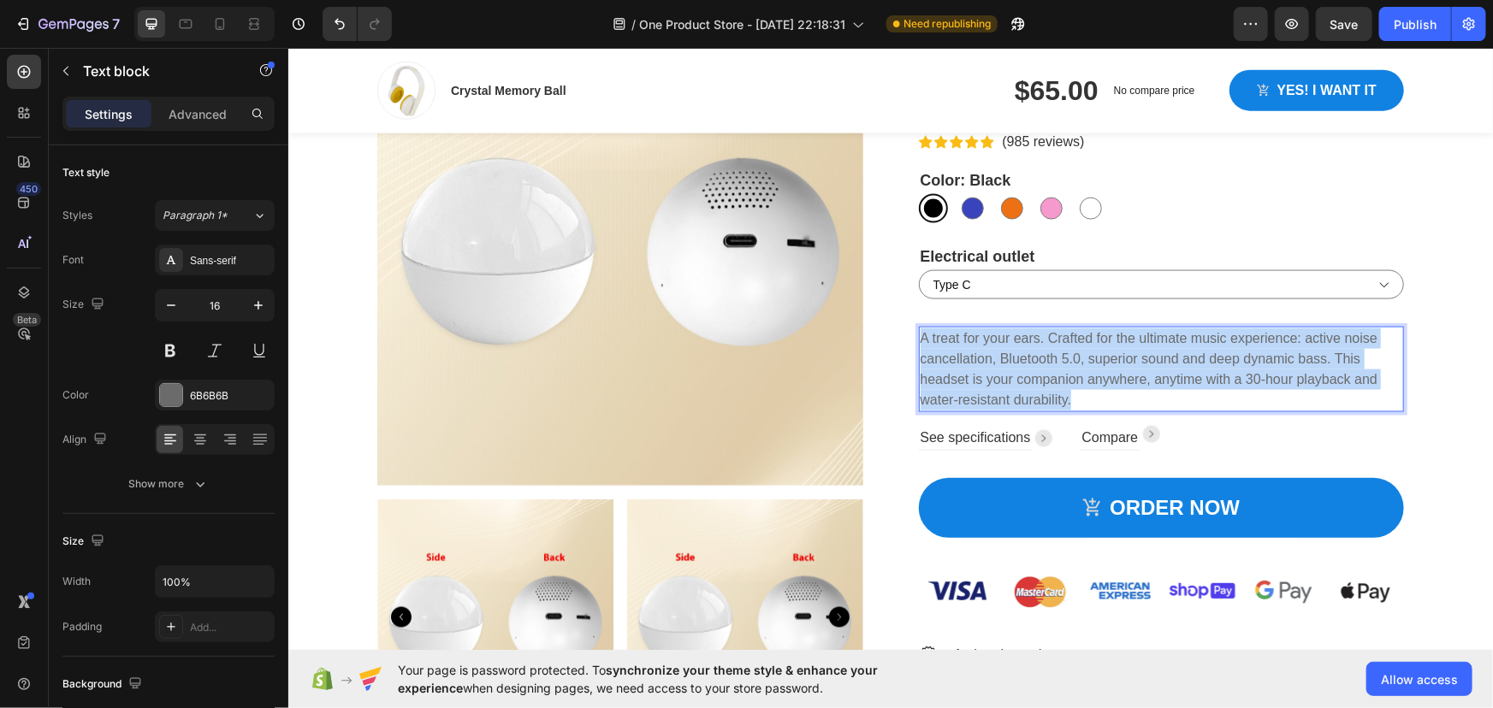
drag, startPoint x: 1075, startPoint y: 401, endPoint x: 914, endPoint y: 341, distance: 172.4
click at [920, 341] on p "A treat for your ears. Crafted for the ultimate music experience: active noise …" at bounding box center [1161, 369] width 483 height 82
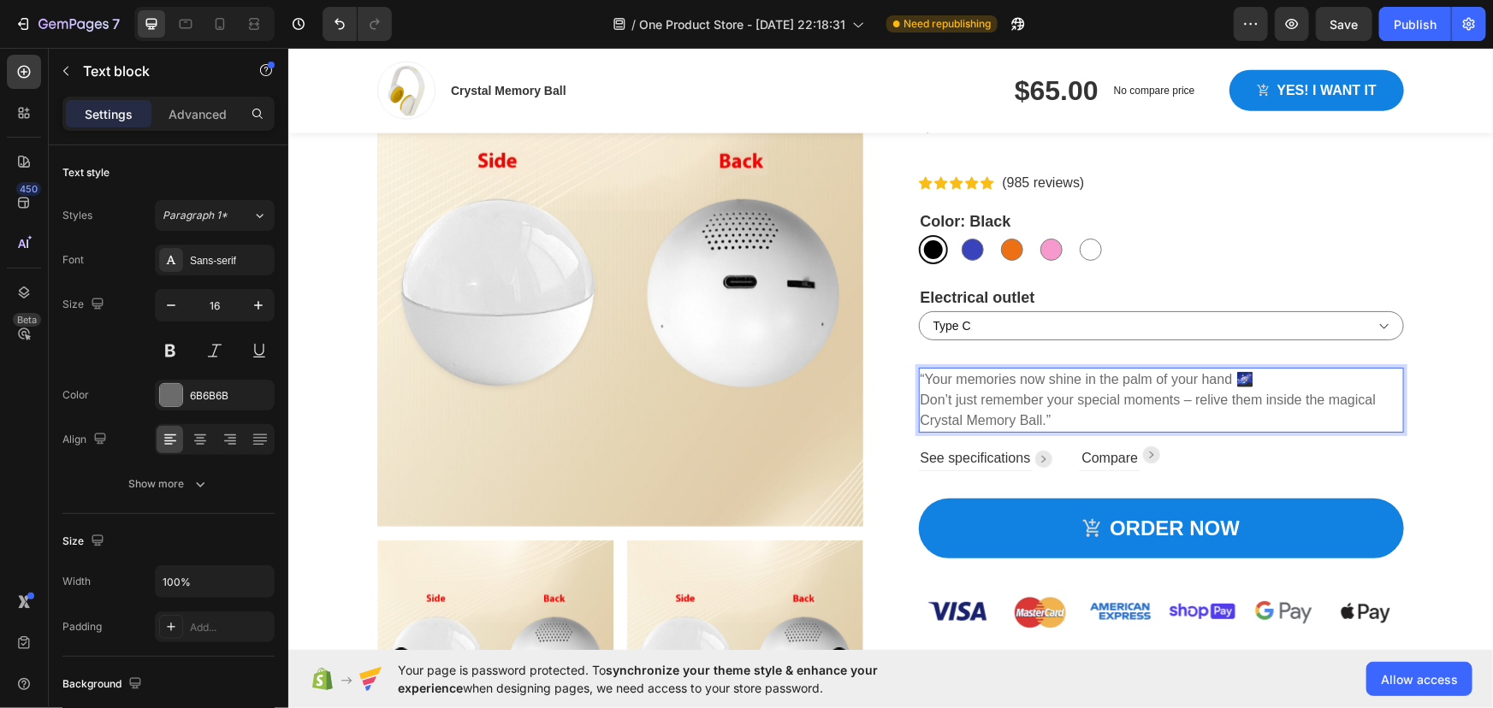
scroll to position [1090, 0]
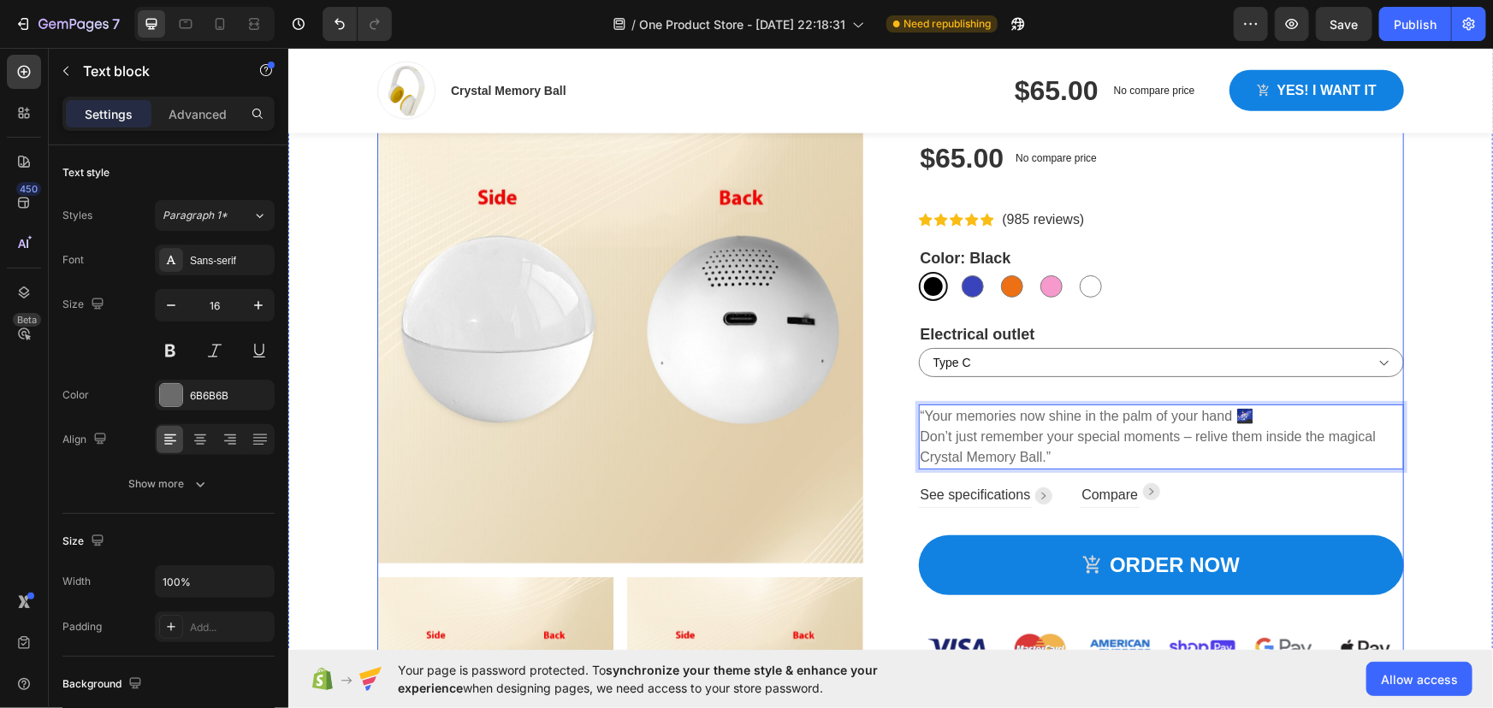
click at [886, 406] on div "Product Images Crystal Memory Ball Product Title $65.00 Product Price Product P…" at bounding box center [889, 483] width 1027 height 812
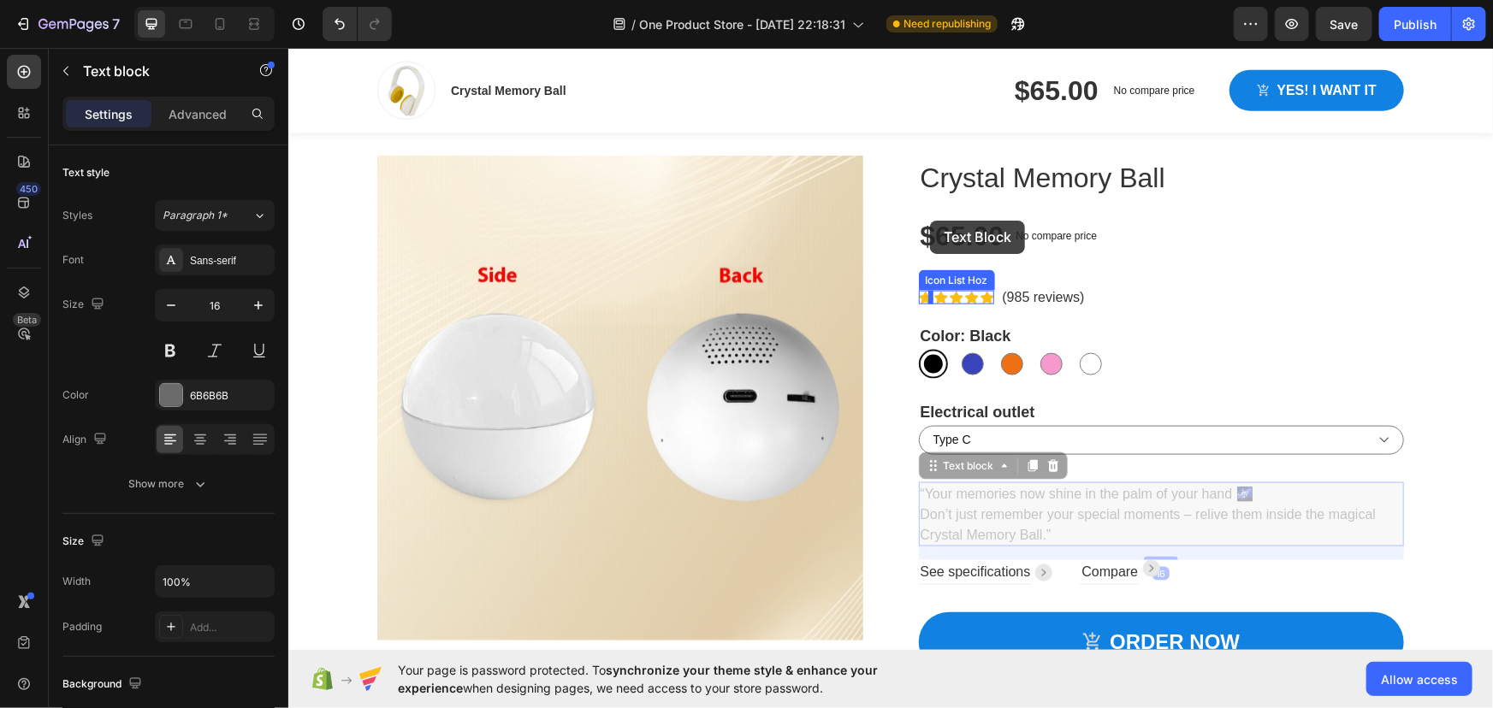
scroll to position [857, 0]
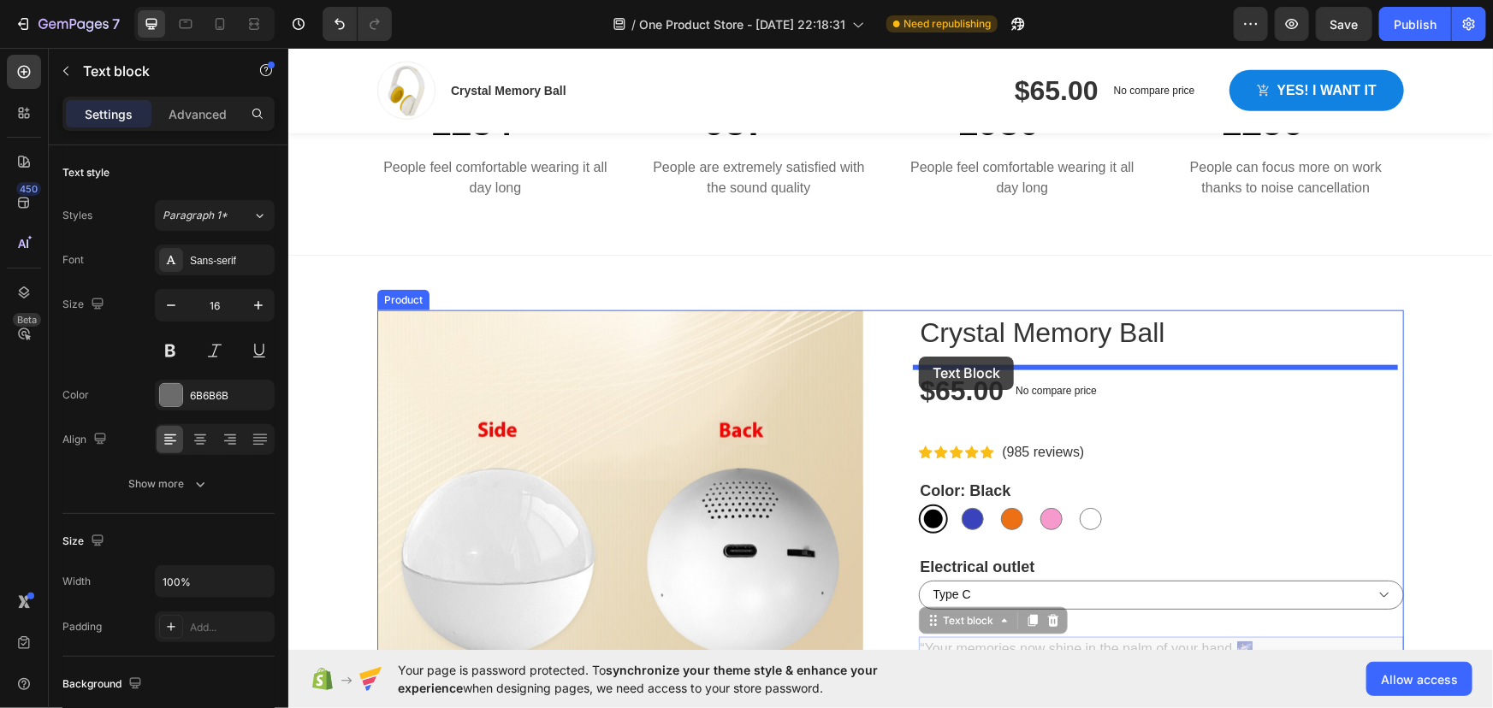
drag, startPoint x: 927, startPoint y: 395, endPoint x: 918, endPoint y: 356, distance: 40.5
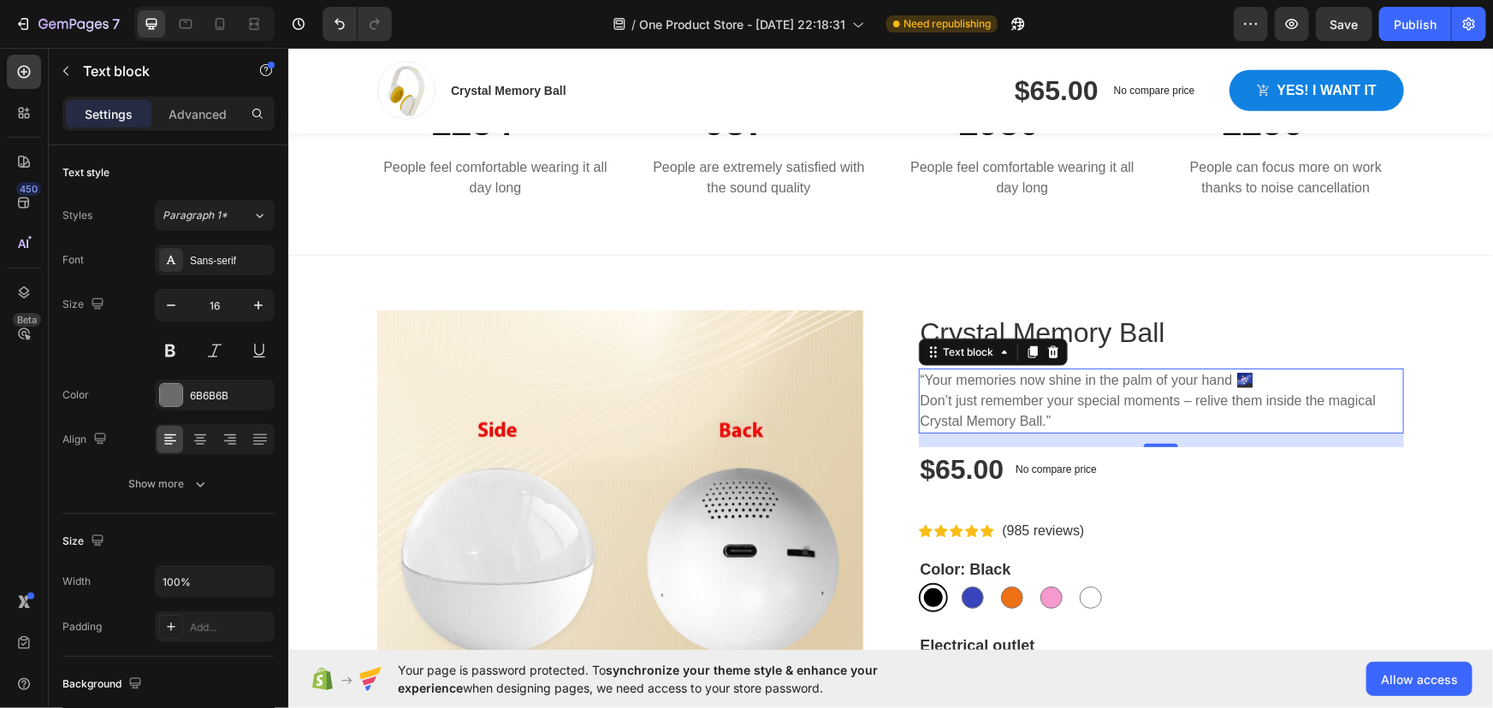
click at [1032, 401] on p "“Your memories now shine in the palm of your hand 🌌 Don’t just remember your sp…" at bounding box center [1161, 401] width 483 height 62
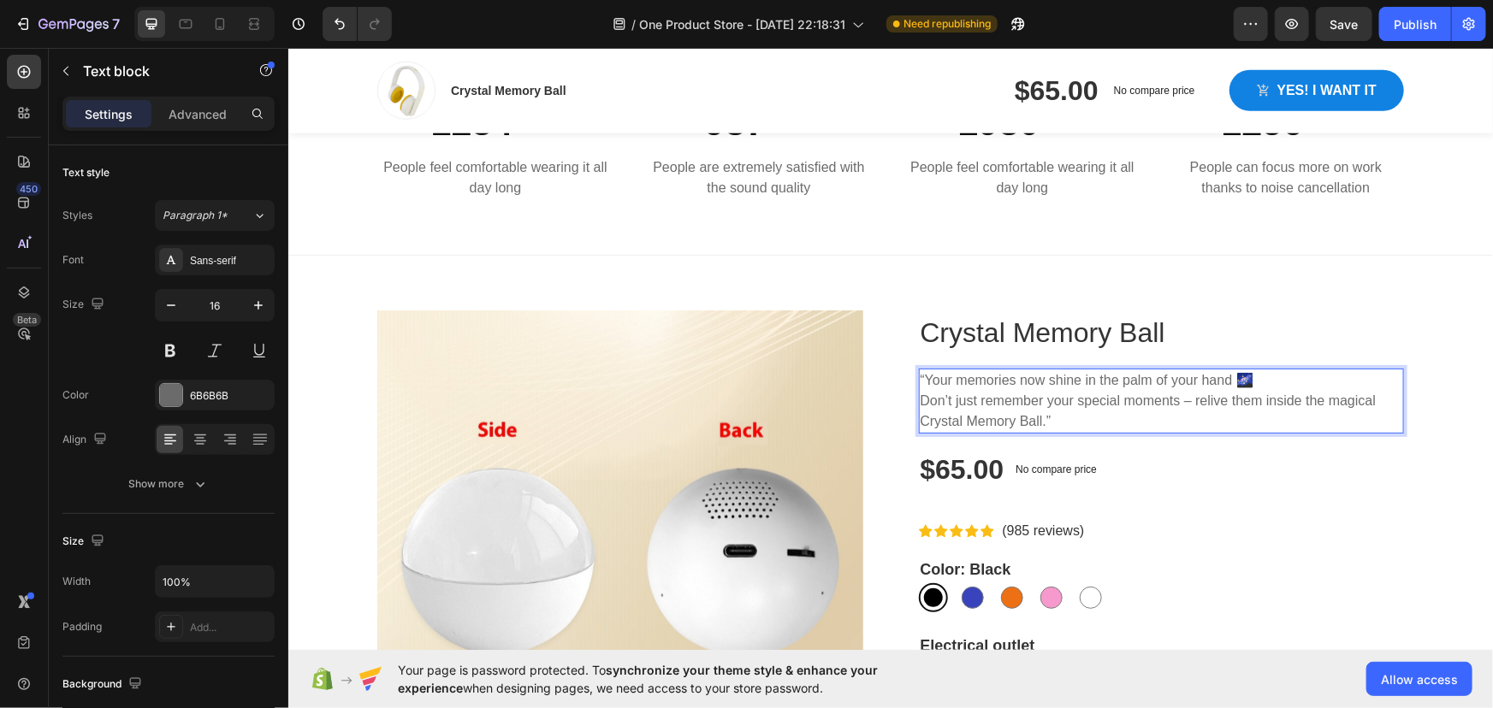
click at [1236, 377] on p "“Your memories now shine in the palm of your hand 🌌 Don’t just remember your sp…" at bounding box center [1161, 401] width 483 height 62
click at [1237, 377] on p "“Your memories now shine in the palm of your hand 🌌 Don’t just remember your sp…" at bounding box center [1161, 401] width 483 height 62
click at [1235, 379] on p "“Your memories now shine in the palm of your hand 🌌 Don’t just remember your sp…" at bounding box center [1161, 401] width 483 height 62
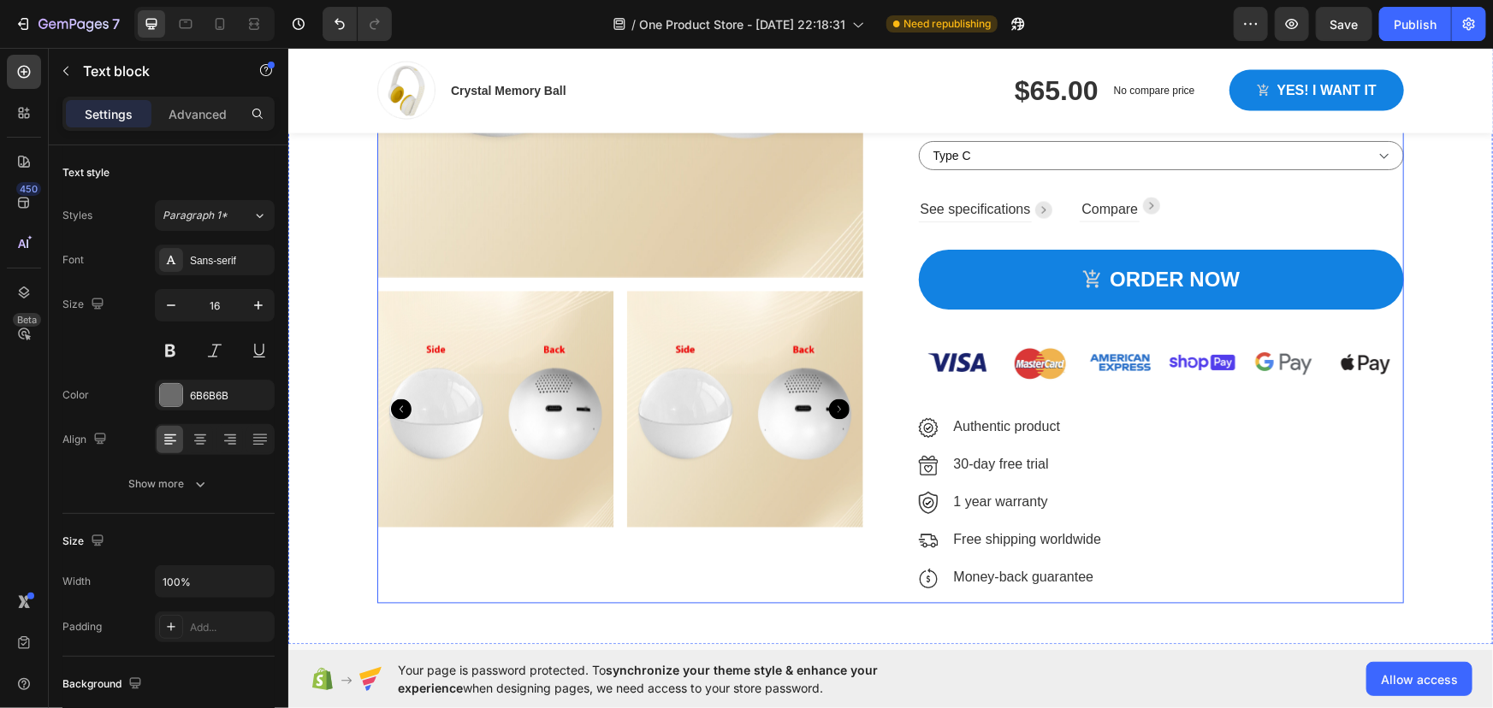
scroll to position [1403, 0]
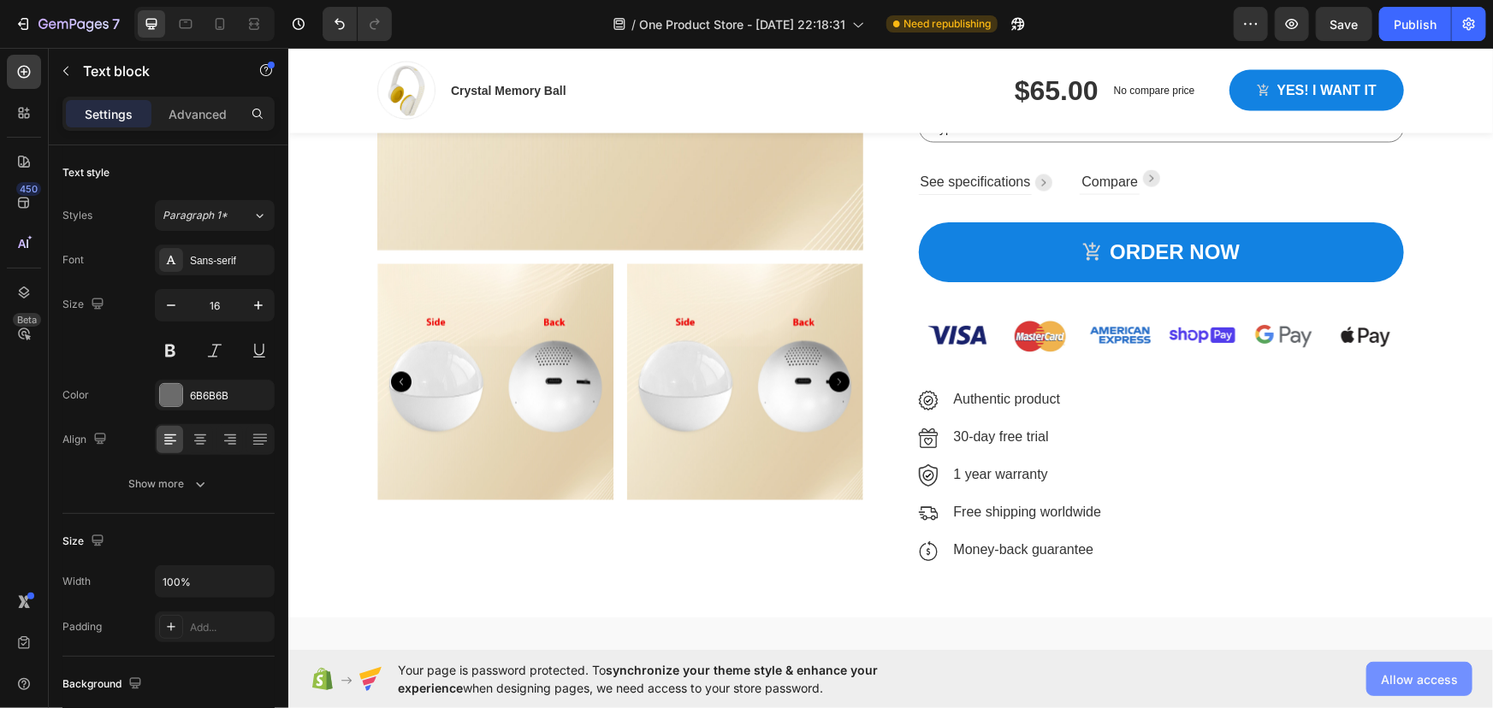
click at [1446, 676] on span "Allow access" at bounding box center [1419, 680] width 77 height 18
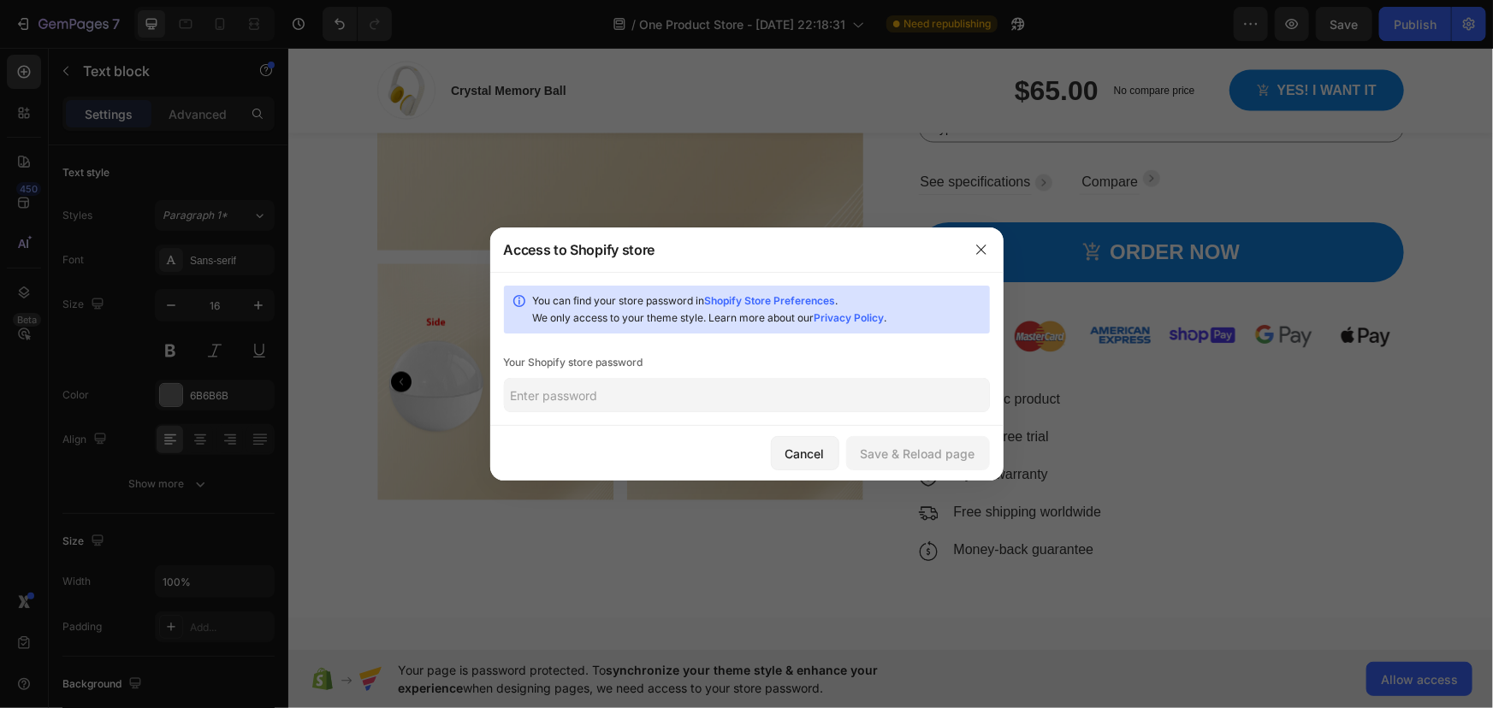
click at [606, 384] on input "text" at bounding box center [747, 395] width 486 height 34
type input "114477"
click at [894, 448] on div "Save & Reload page" at bounding box center [918, 454] width 115 height 18
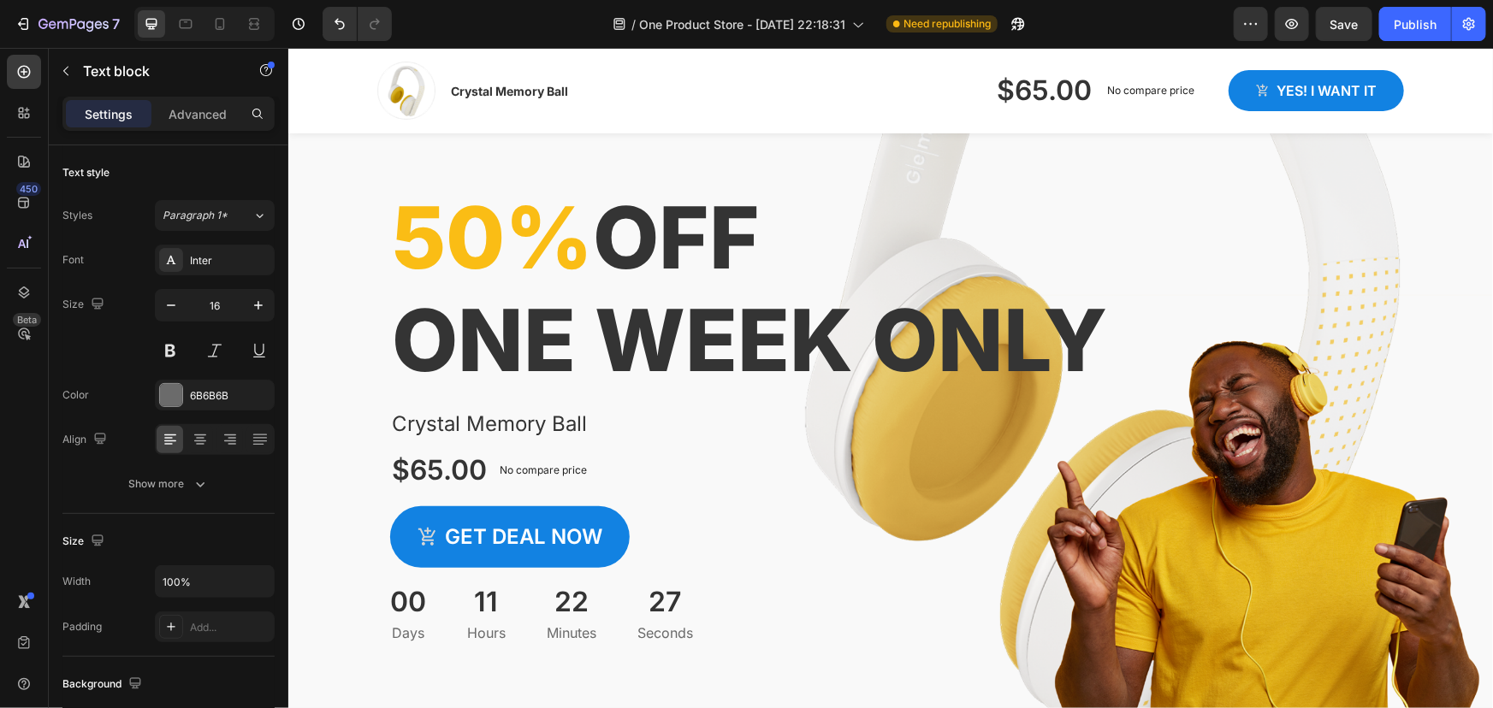
scroll to position [0, 0]
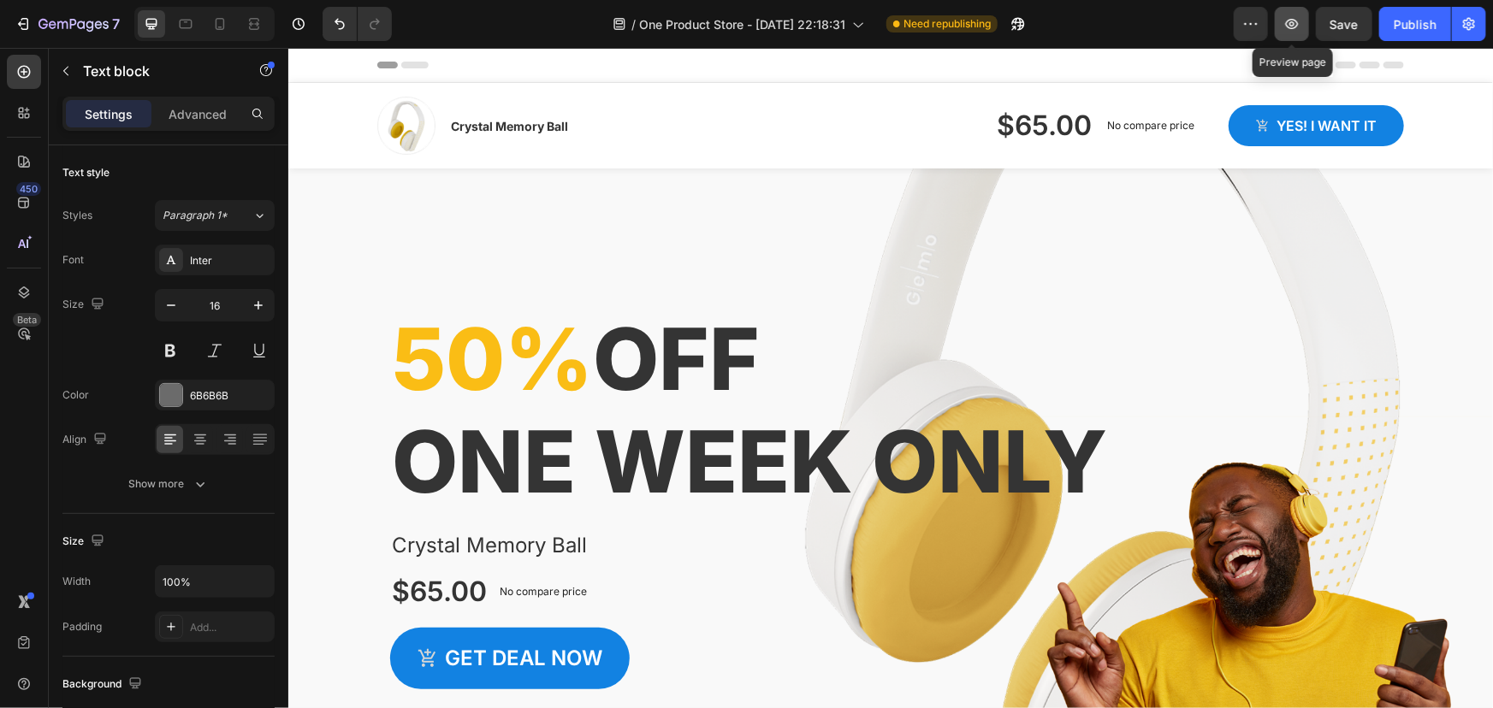
click at [1292, 20] on icon "button" at bounding box center [1291, 23] width 17 height 17
click at [1405, 24] on div "Publish" at bounding box center [1415, 24] width 43 height 18
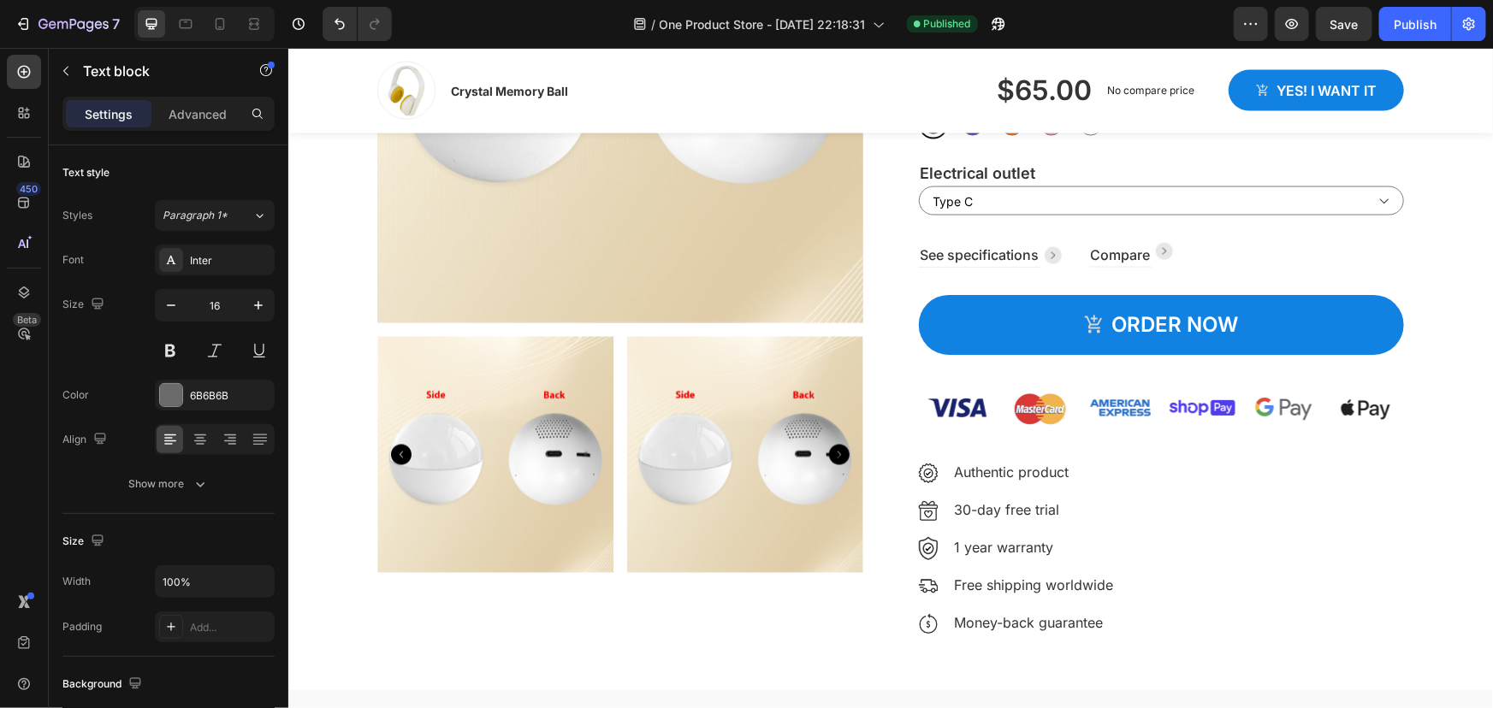
scroll to position [1478, 0]
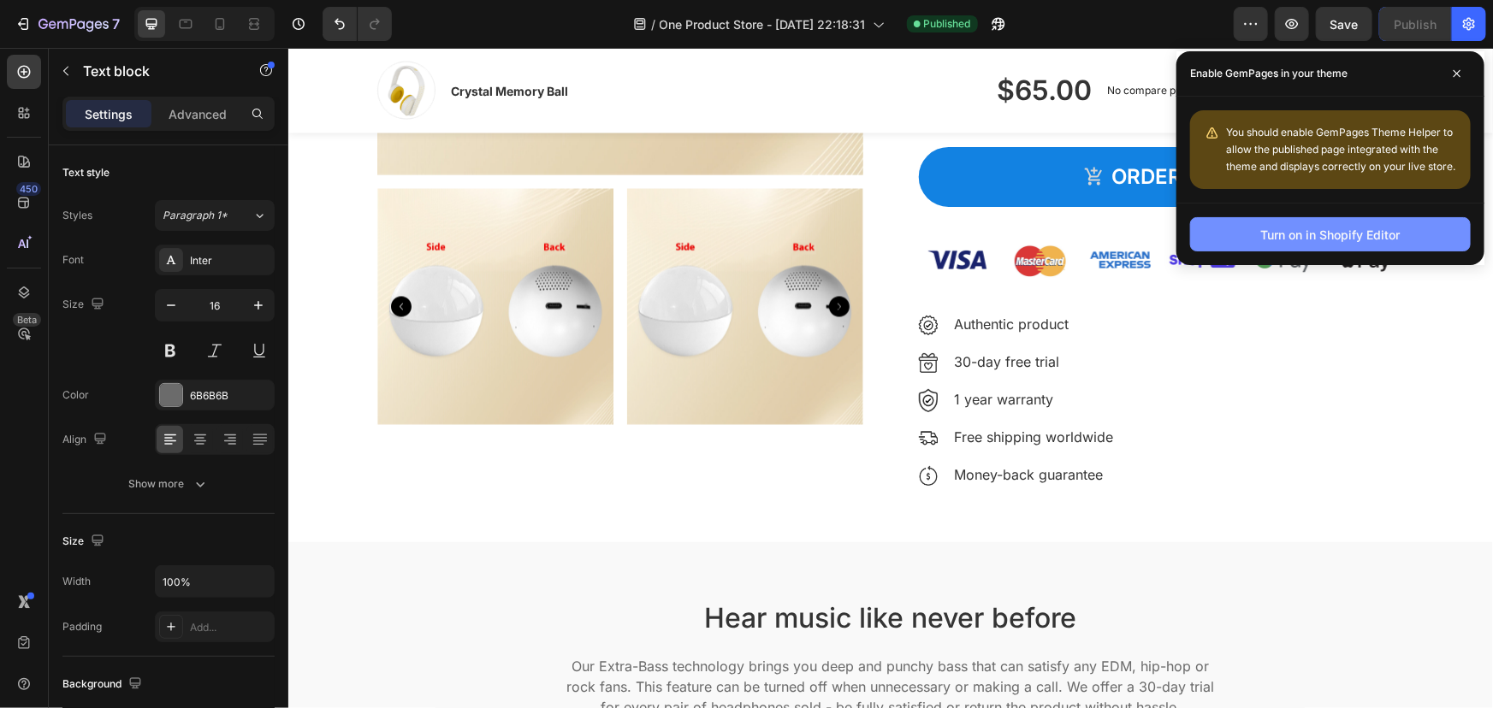
click at [1336, 235] on div "Turn on in Shopify Editor" at bounding box center [1330, 235] width 139 height 18
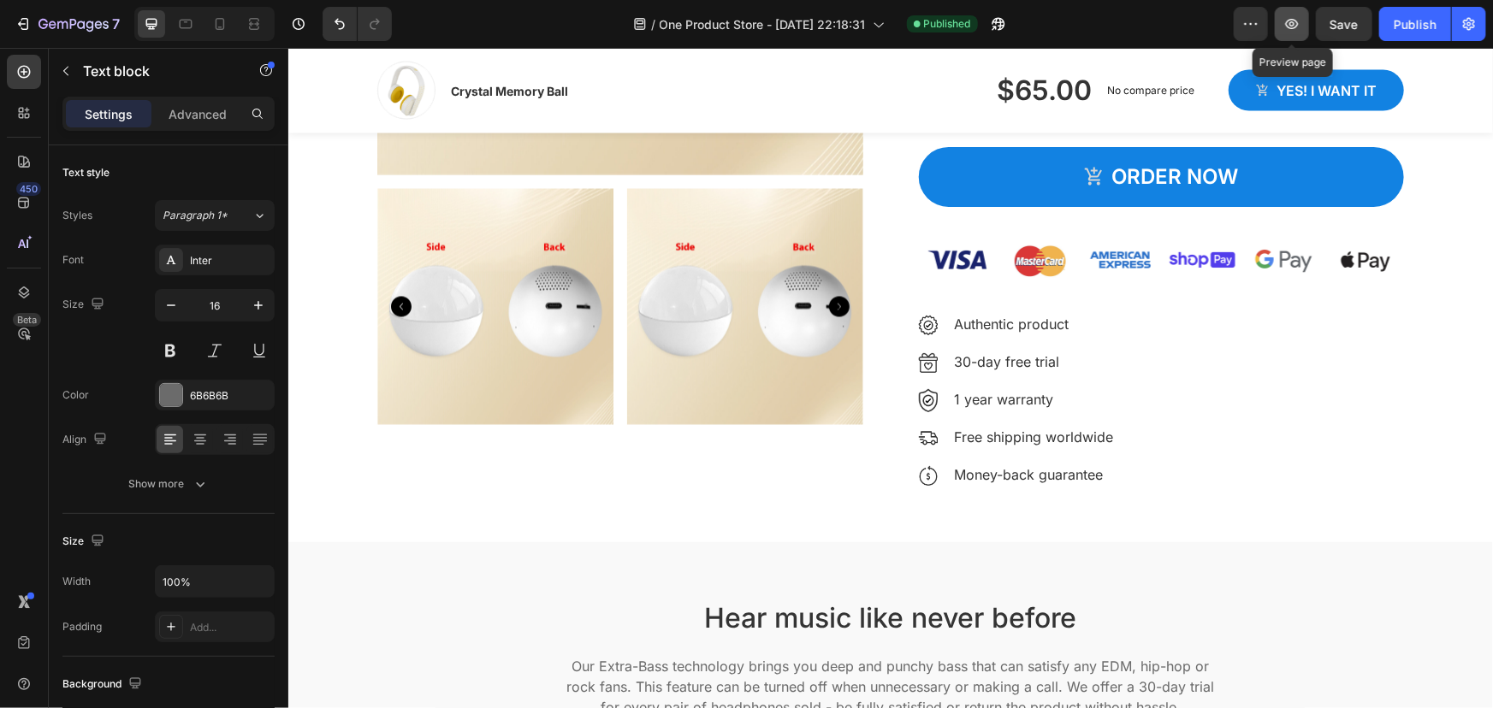
click at [1290, 25] on icon "button" at bounding box center [1291, 23] width 17 height 17
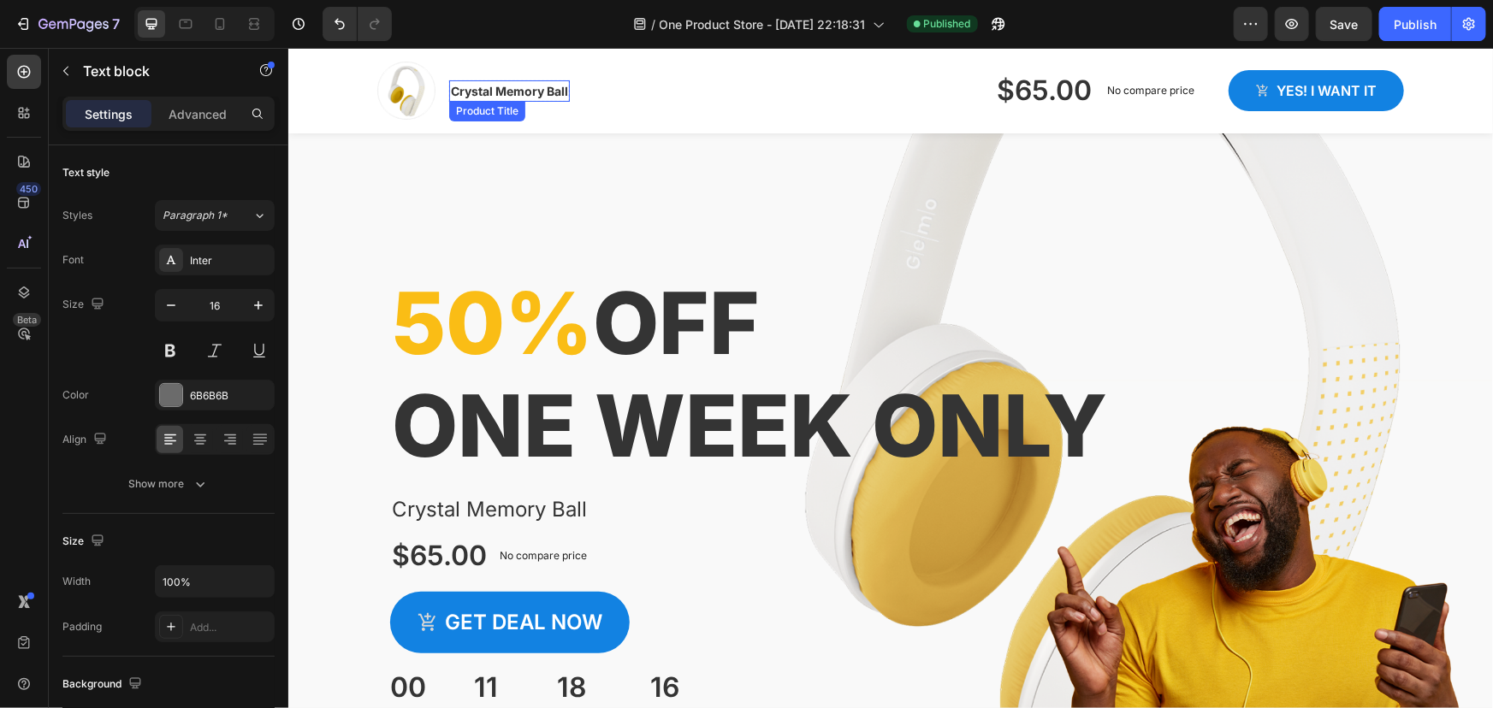
scroll to position [0, 0]
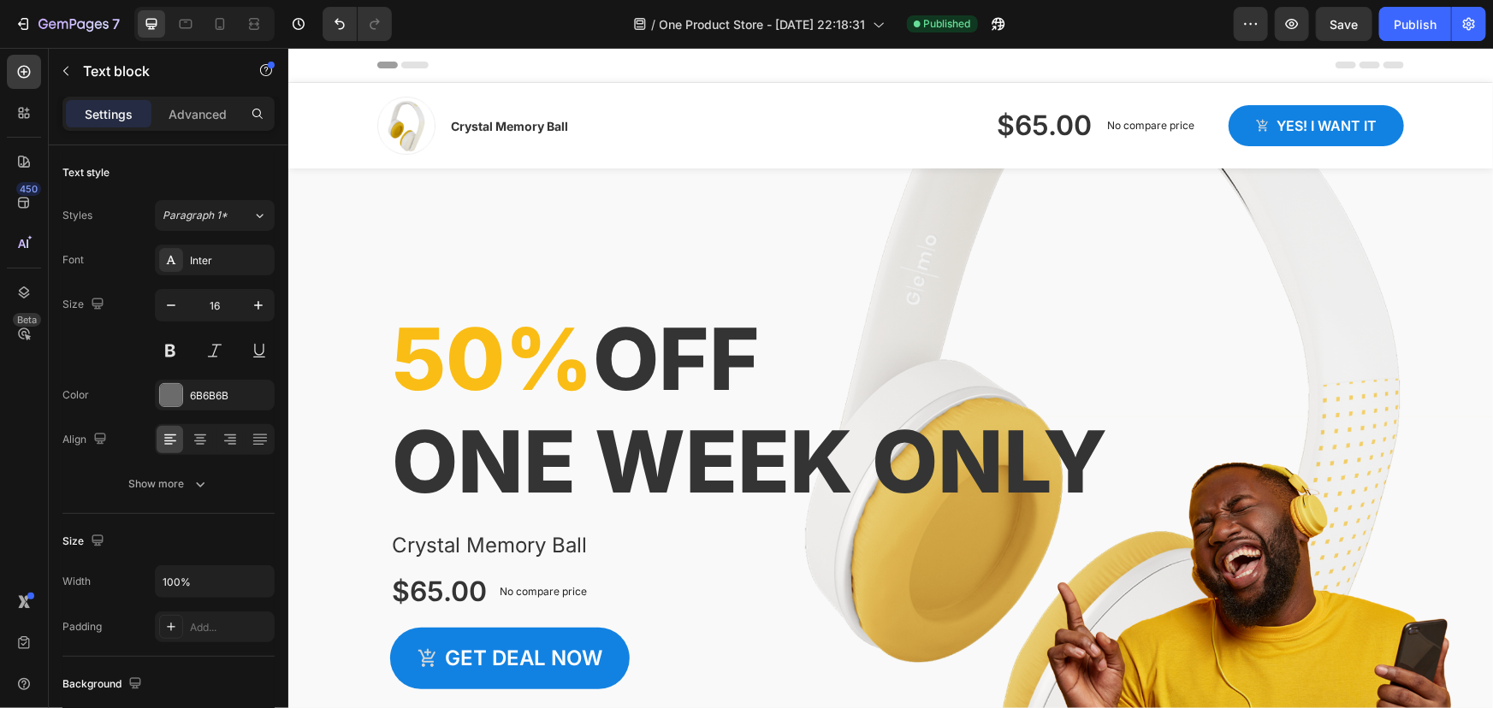
click at [418, 70] on div "Header" at bounding box center [889, 64] width 1027 height 34
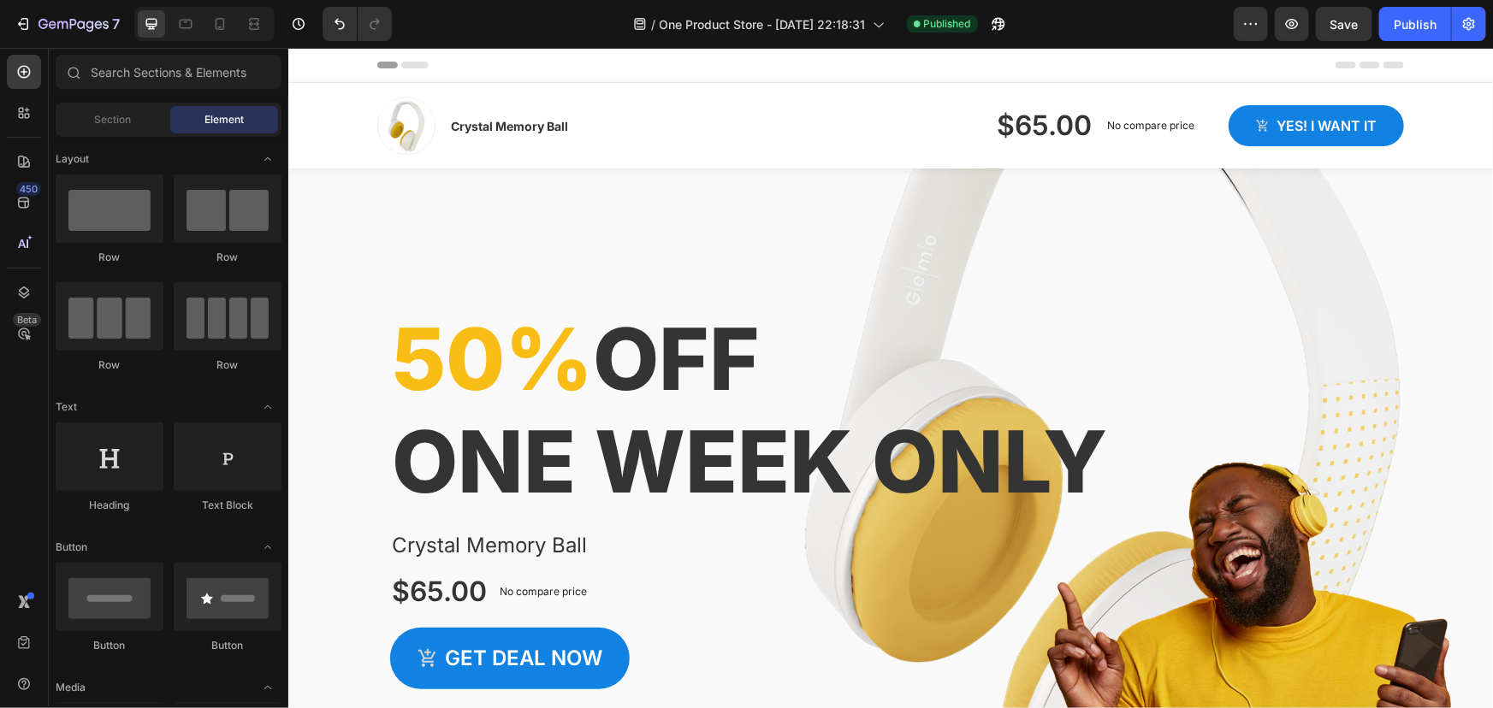
click at [342, 65] on span "Header" at bounding box center [339, 64] width 38 height 17
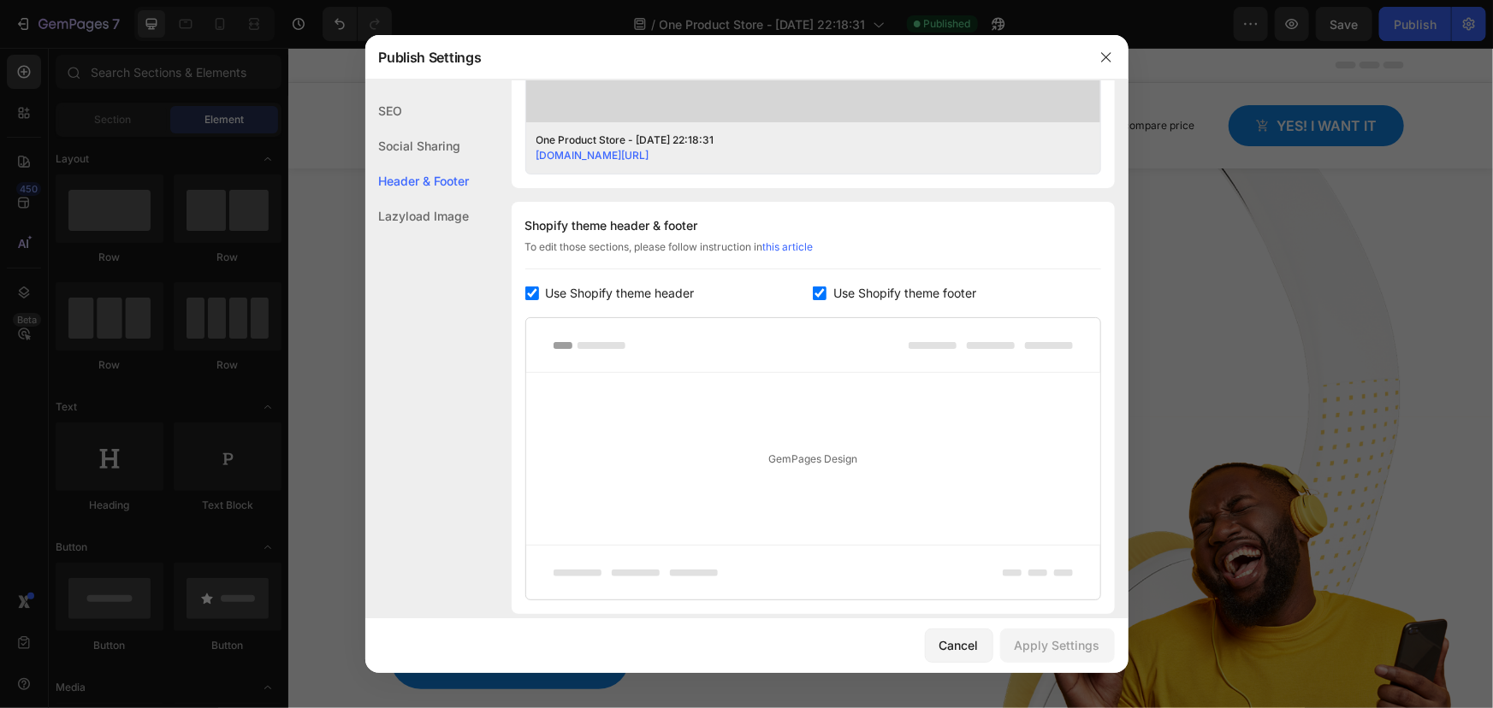
scroll to position [802, 0]
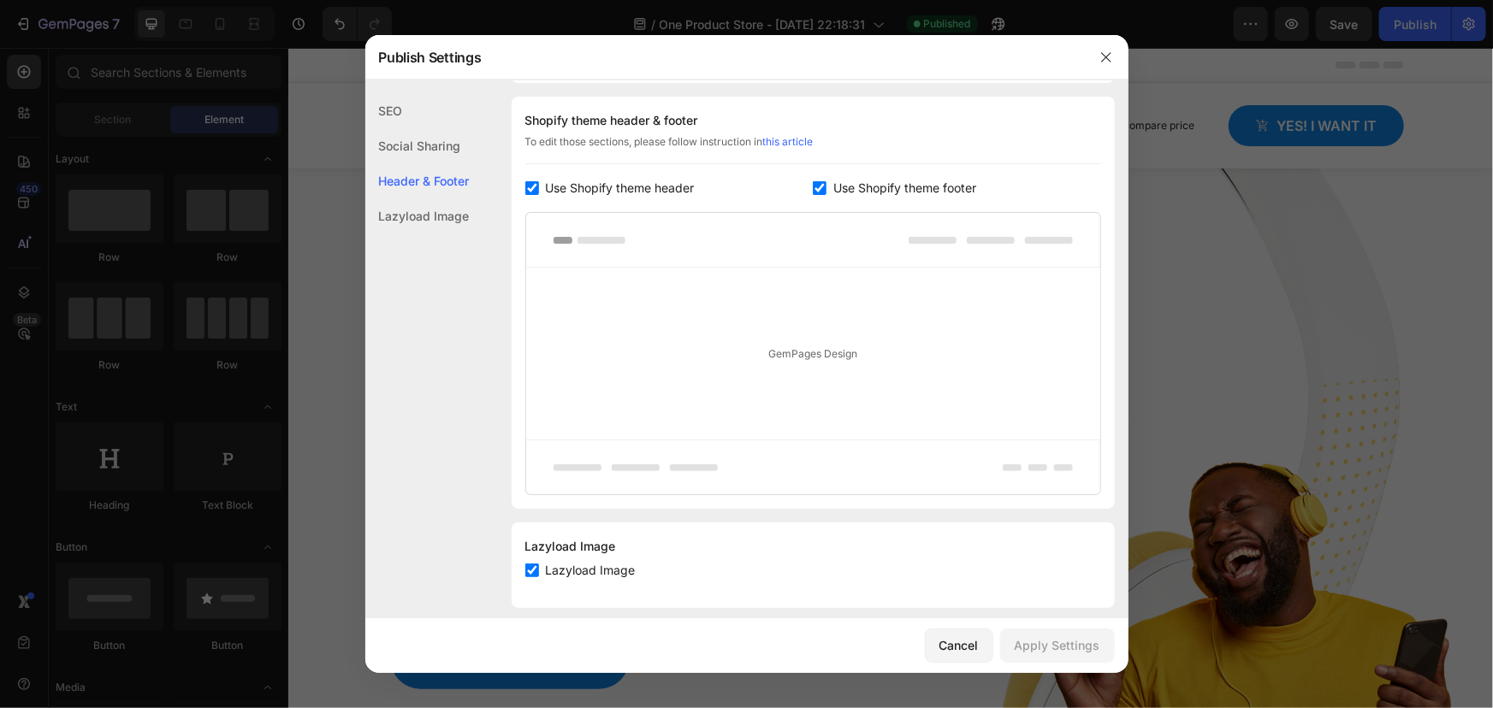
click at [535, 185] on input "checkbox" at bounding box center [532, 188] width 14 height 14
checkbox input "false"
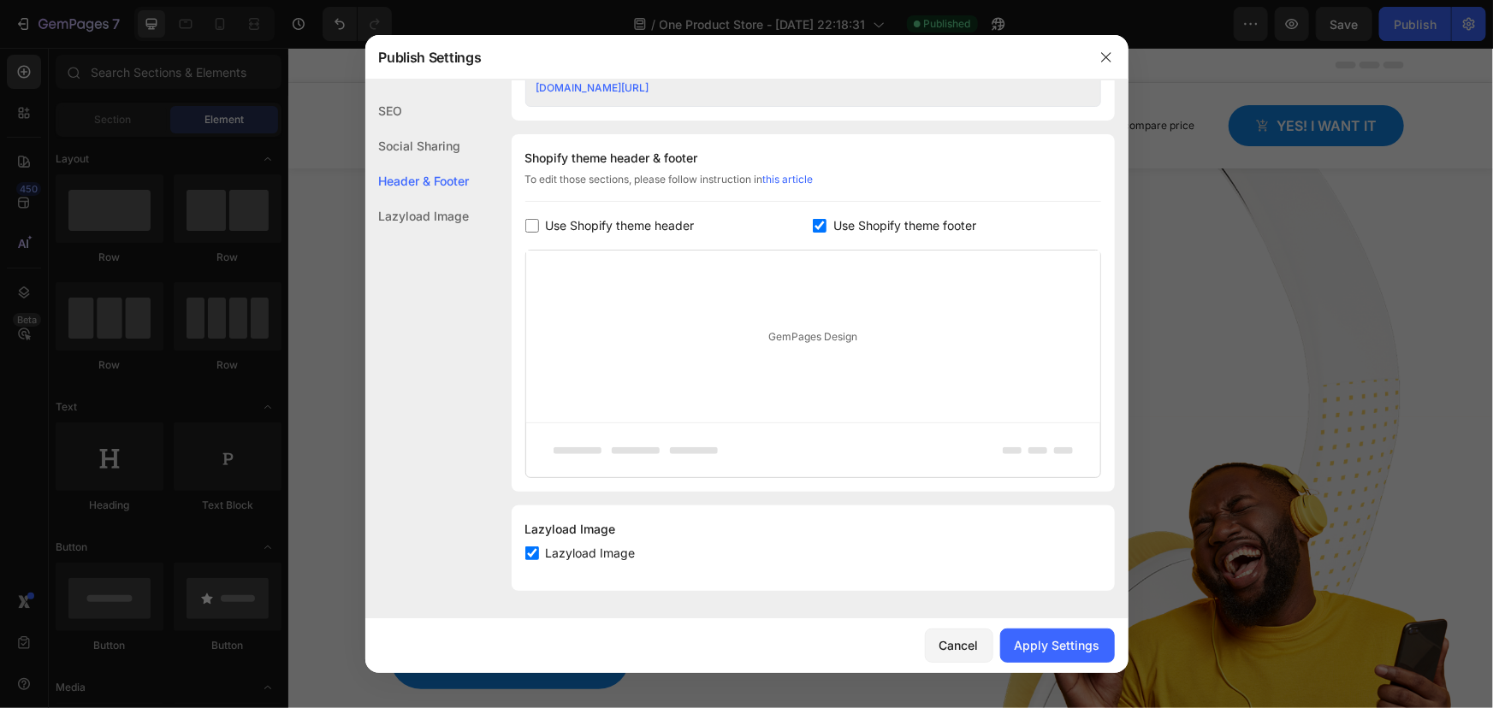
click at [813, 220] on input "checkbox" at bounding box center [820, 226] width 14 height 14
checkbox input "false"
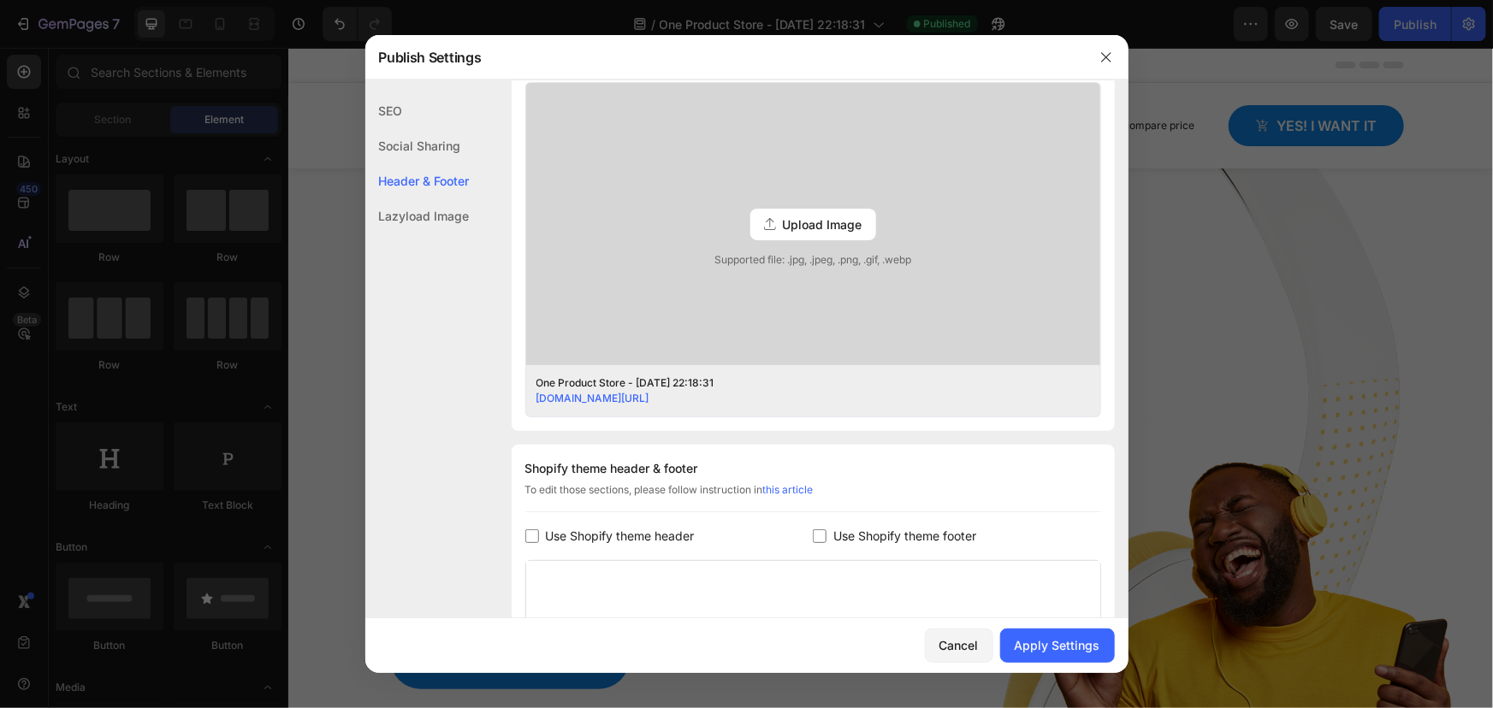
scroll to position [709, 0]
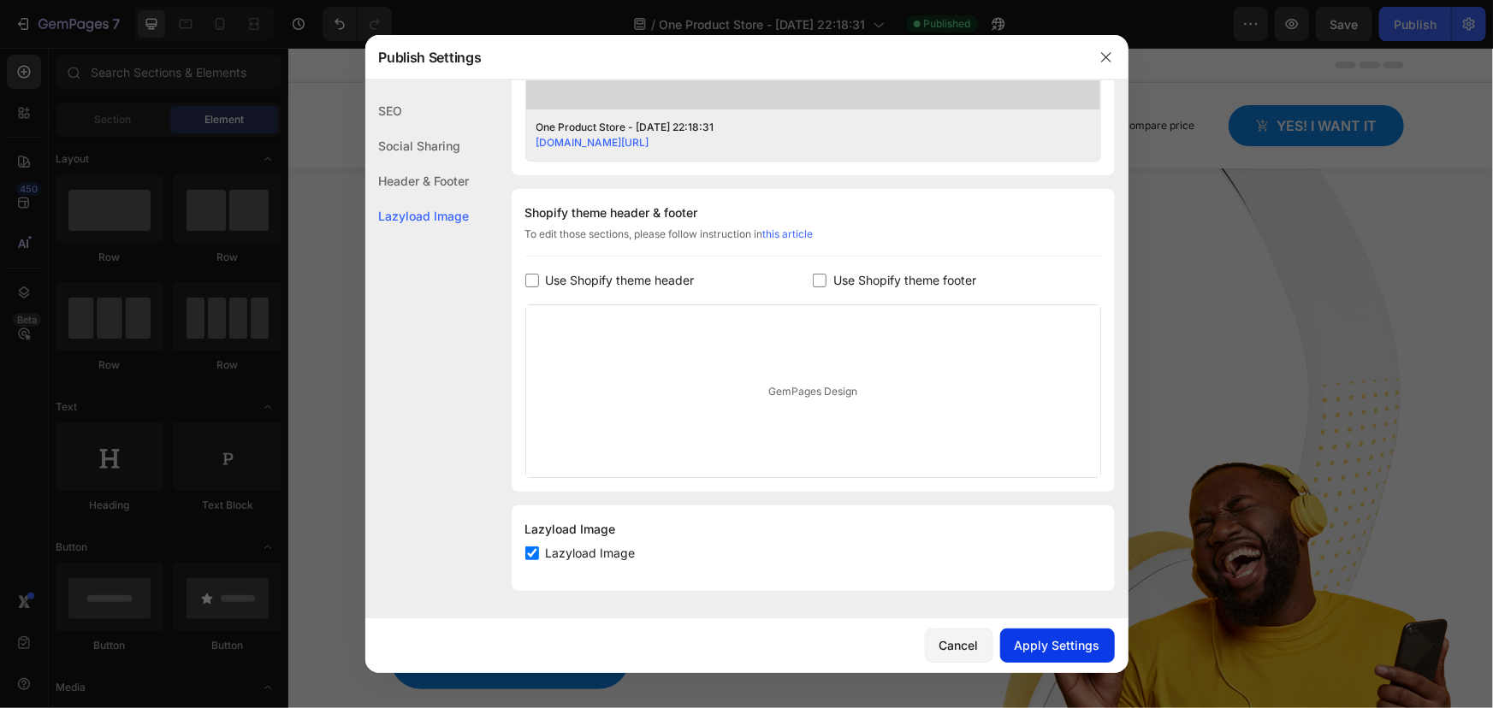
click at [1069, 643] on div "Apply Settings" at bounding box center [1058, 646] width 86 height 18
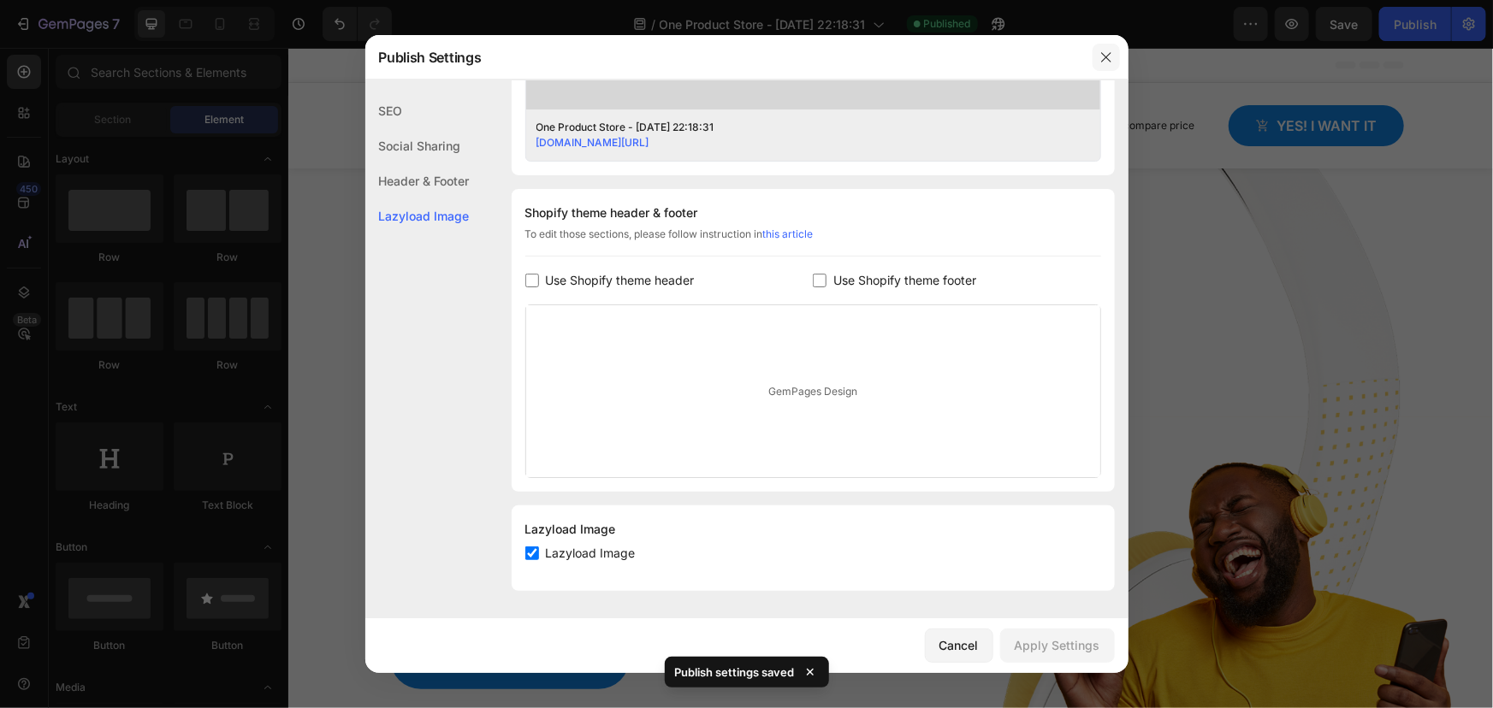
drag, startPoint x: 1108, startPoint y: 57, endPoint x: 820, endPoint y: 10, distance: 292.1
click at [1108, 57] on icon "button" at bounding box center [1106, 57] width 14 height 14
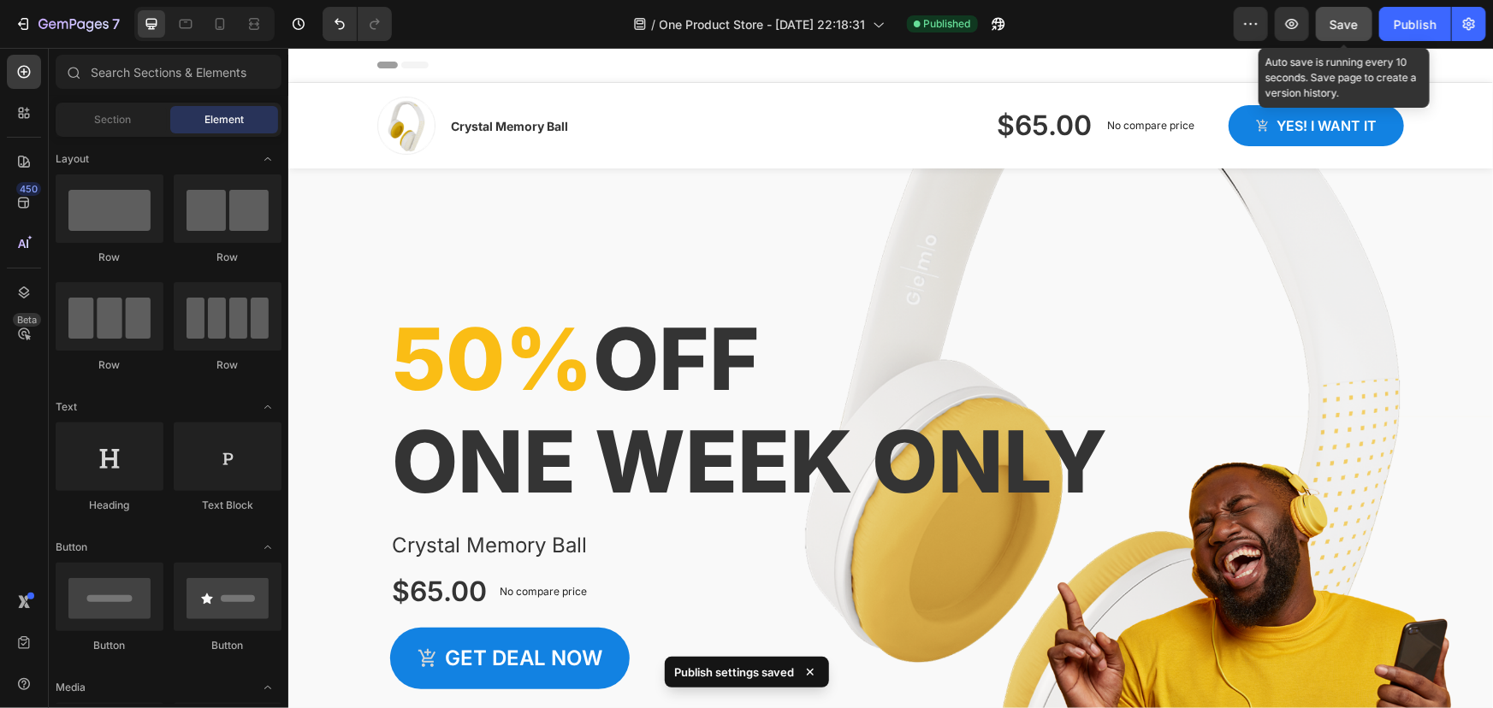
click at [1340, 27] on span "Save" at bounding box center [1344, 24] width 28 height 15
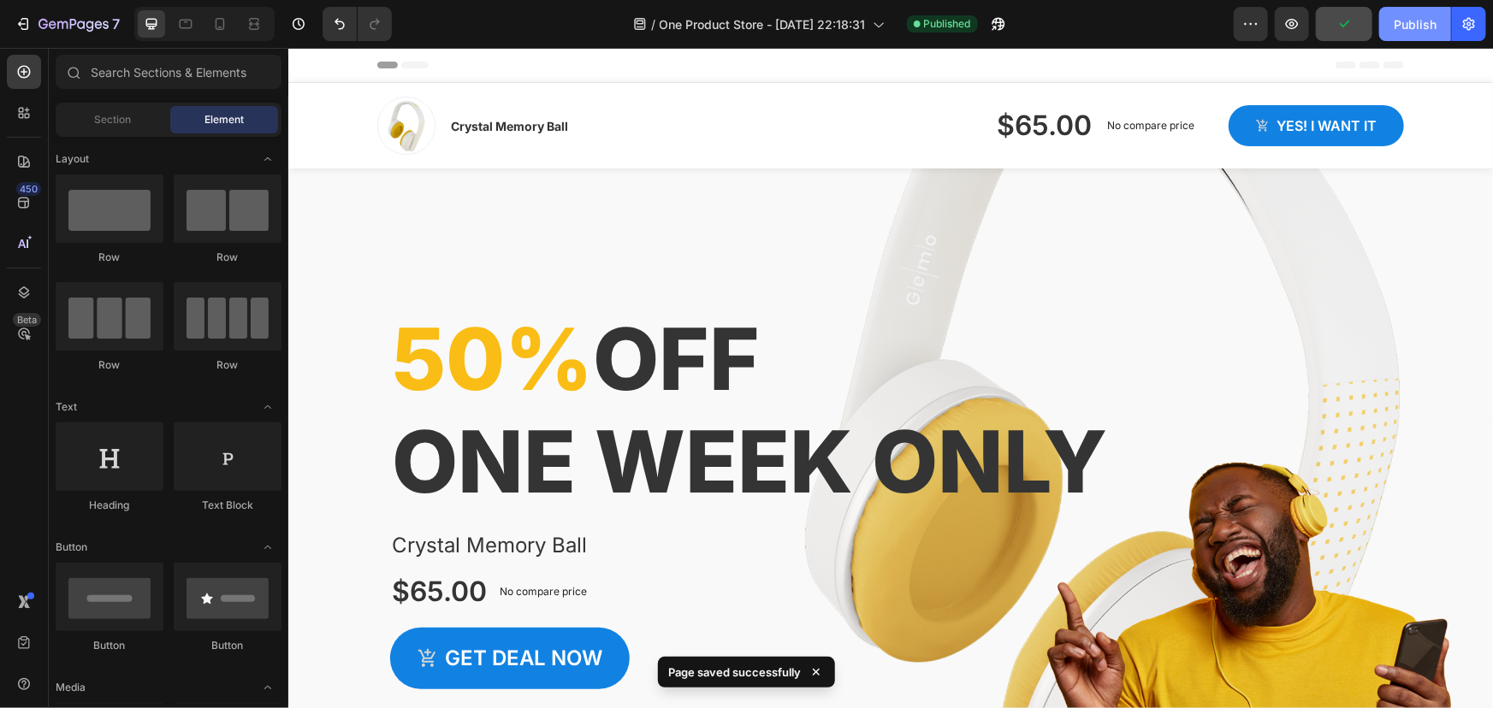
click at [1389, 21] on button "Publish" at bounding box center [1415, 24] width 72 height 34
